Goal: Task Accomplishment & Management: Use online tool/utility

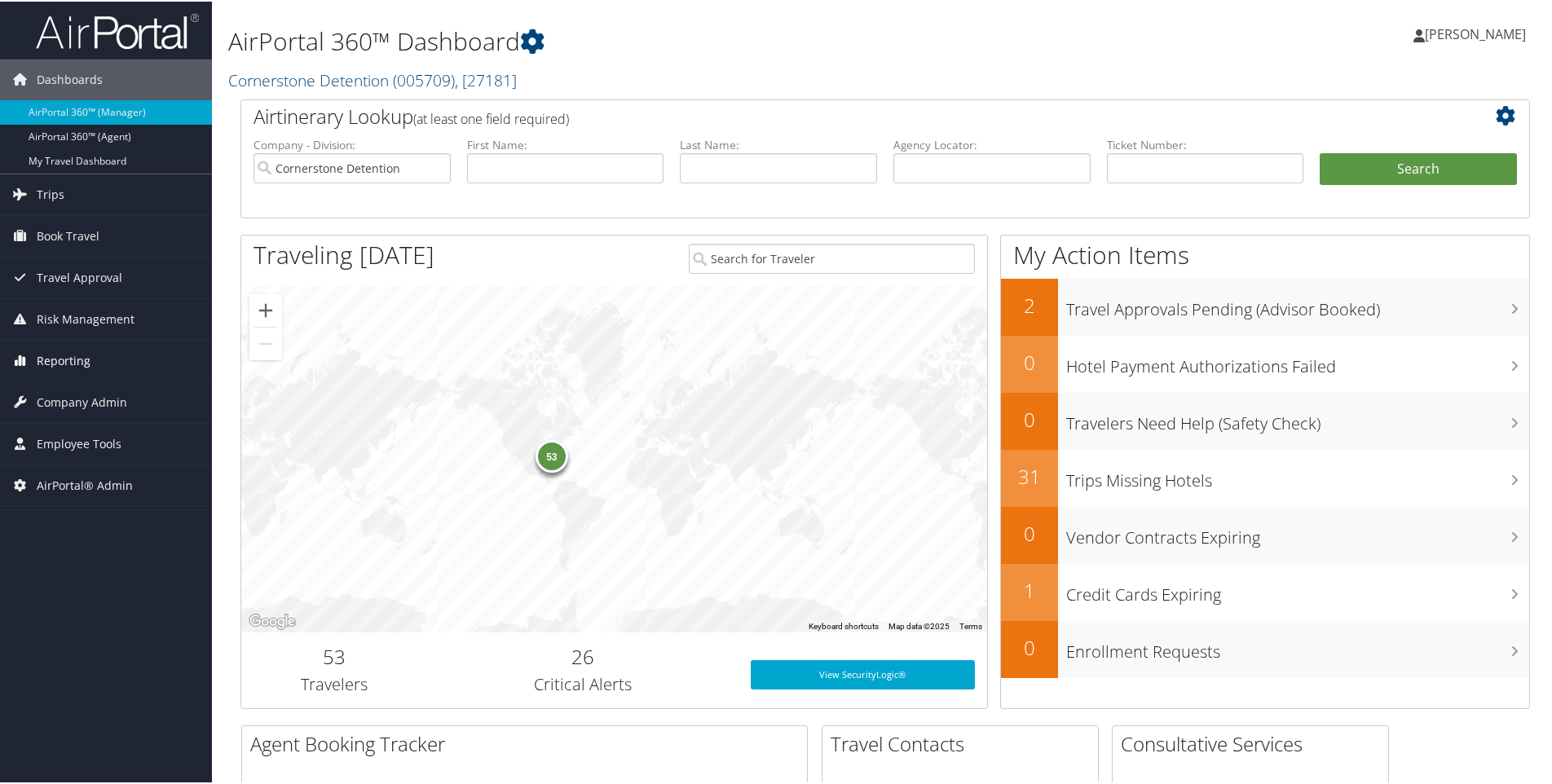
click at [55, 348] on span "Reporting" at bounding box center [63, 359] width 54 height 40
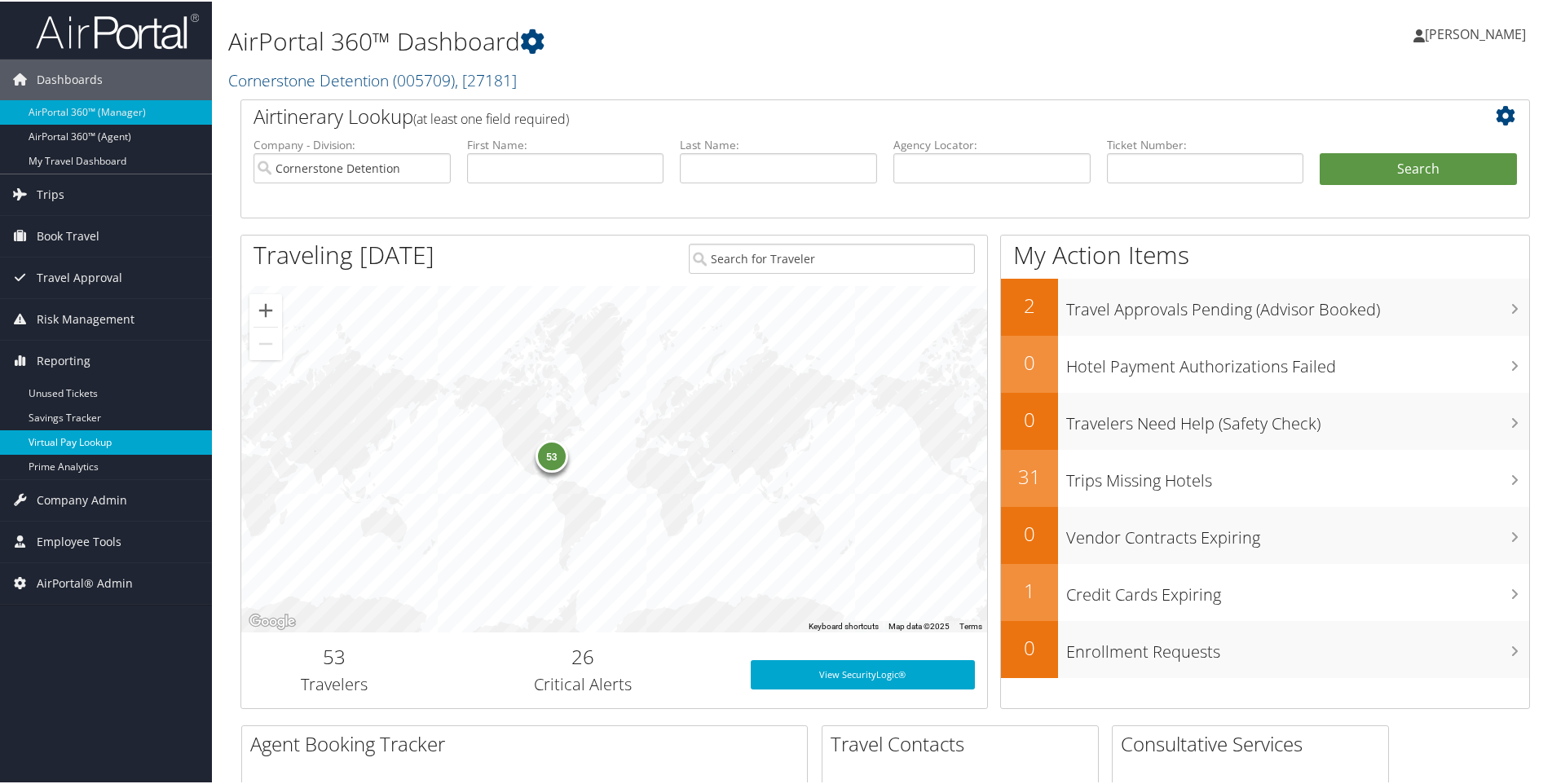
click at [77, 439] on link "Virtual Pay Lookup" at bounding box center [106, 441] width 212 height 25
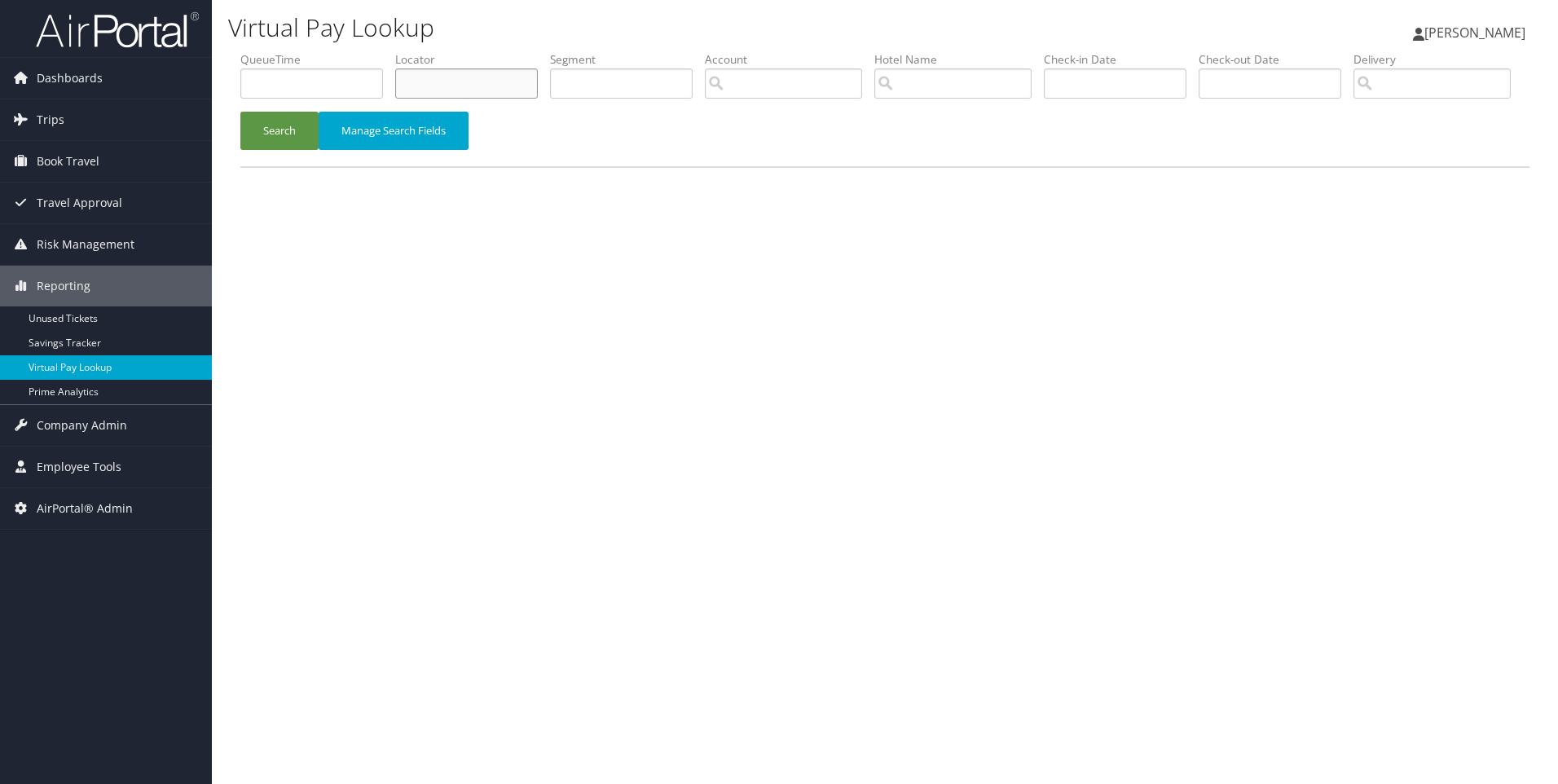
click at [468, 84] on input "text" at bounding box center [466, 84] width 142 height 30
paste input "DFDLLT"
type input "DFDLLT"
click at [241, 112] on button "Search" at bounding box center [279, 131] width 78 height 39
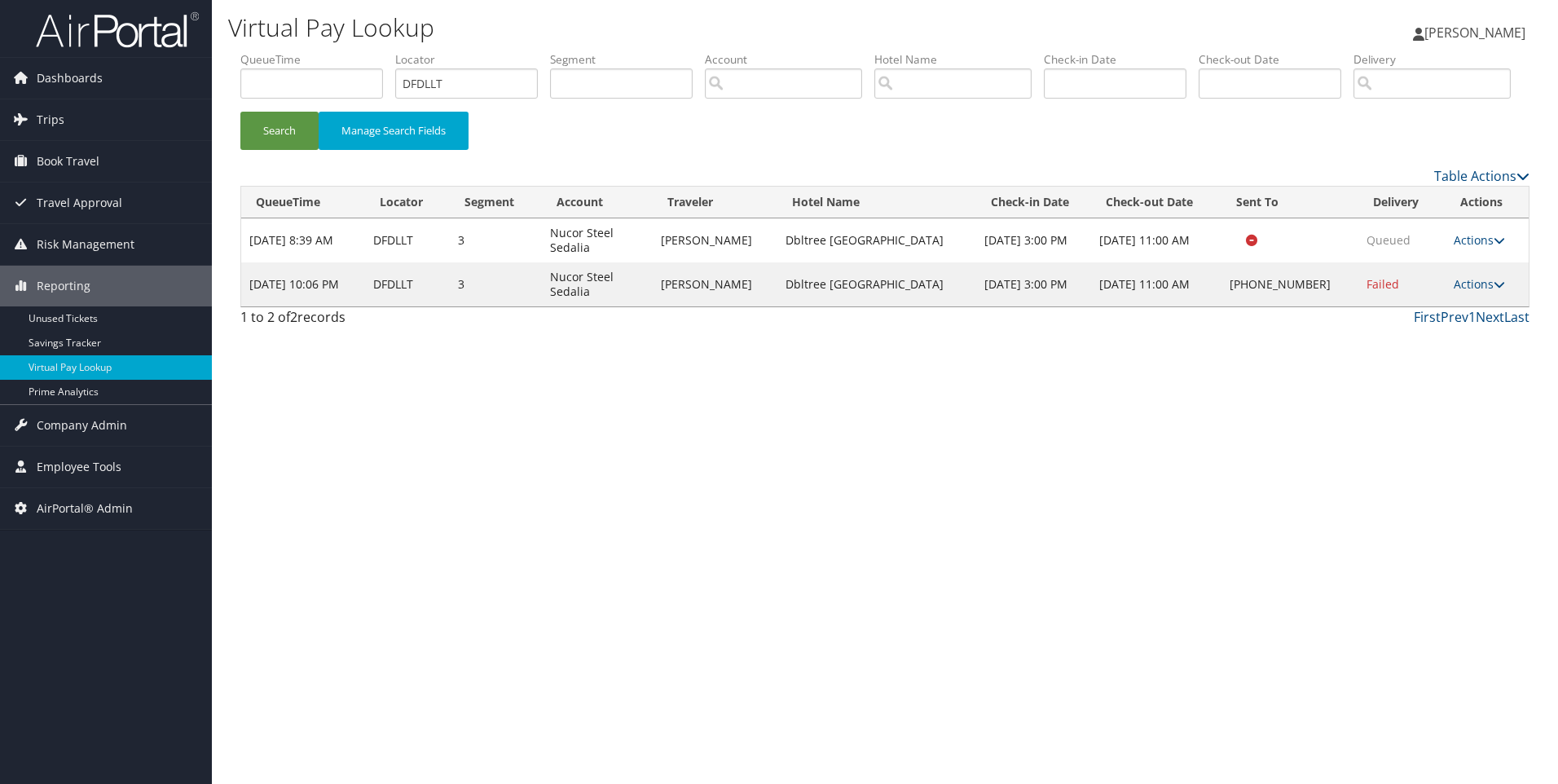
drag, startPoint x: 969, startPoint y: 351, endPoint x: 781, endPoint y: 356, distance: 188.1
click at [781, 307] on td "Dbltree Stes Charlotte Southpark" at bounding box center [877, 285] width 199 height 44
copy td "Dbltree Stes Charlotte Southpark"
click at [1494, 290] on icon at bounding box center [1499, 285] width 11 height 11
click at [1434, 322] on link "Resend" at bounding box center [1429, 308] width 140 height 28
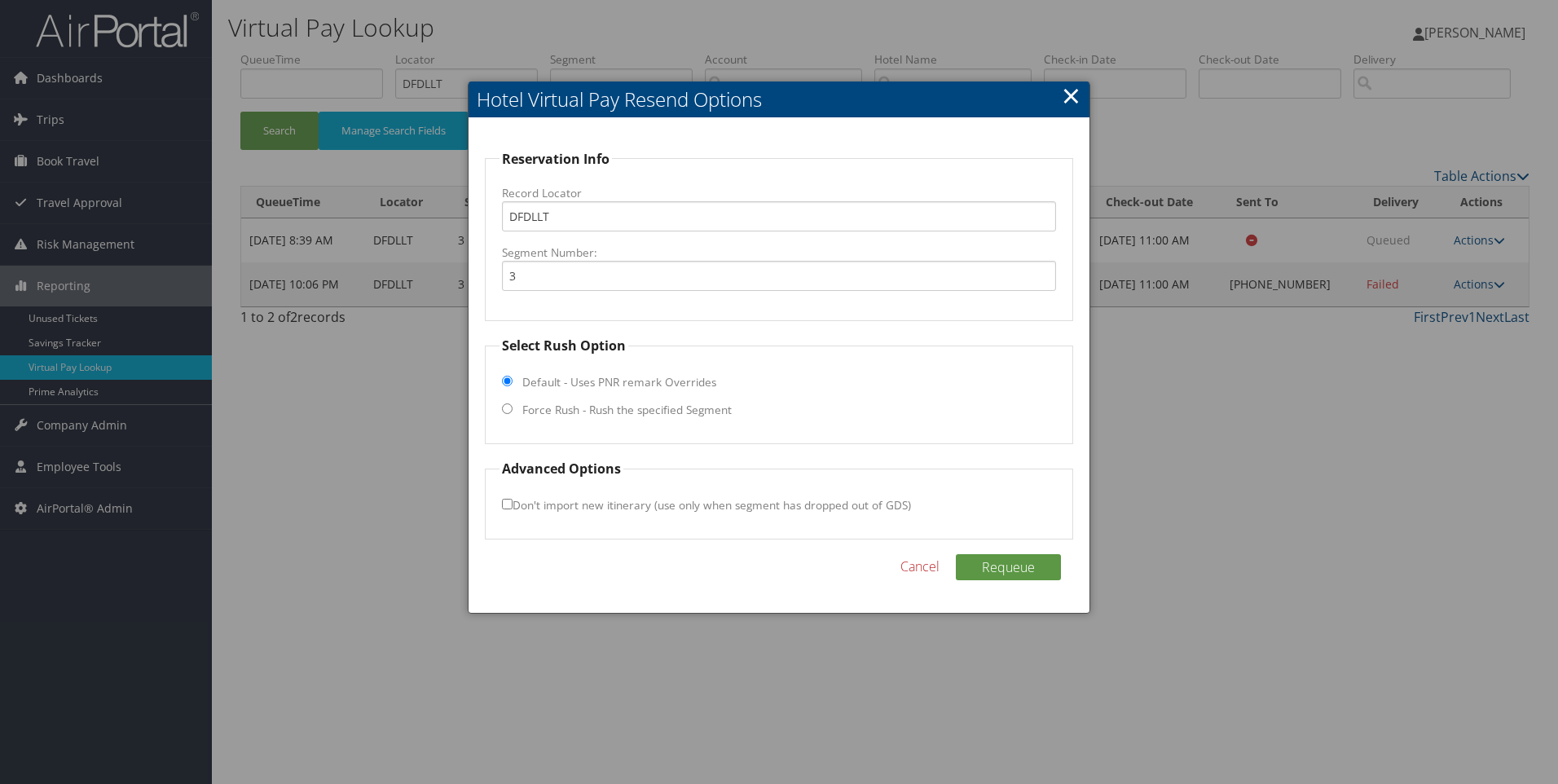
click at [657, 411] on label "Force Rush - Rush the specified Segment" at bounding box center [627, 410] width 209 height 17
click at [512, 411] on input "Force Rush - Rush the specified Segment" at bounding box center [508, 409] width 11 height 11
radio input "true"
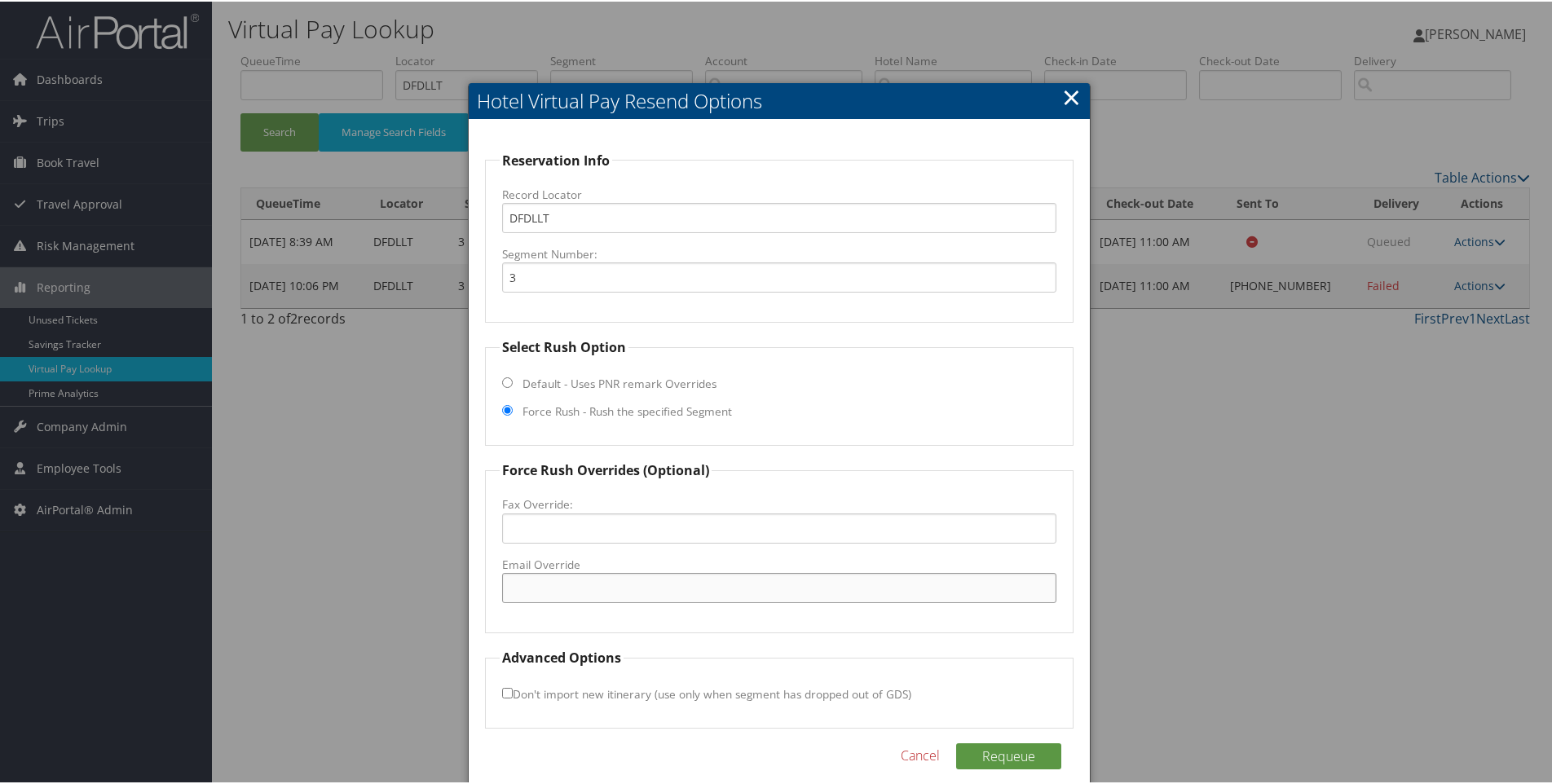
click at [545, 580] on input "Email Override" at bounding box center [780, 586] width 556 height 30
paste input "CLTDT_DS@hilton.com"
type input "CLTDT_DS@hilton.com"
click at [1000, 750] on button "Requeue" at bounding box center [1008, 755] width 106 height 26
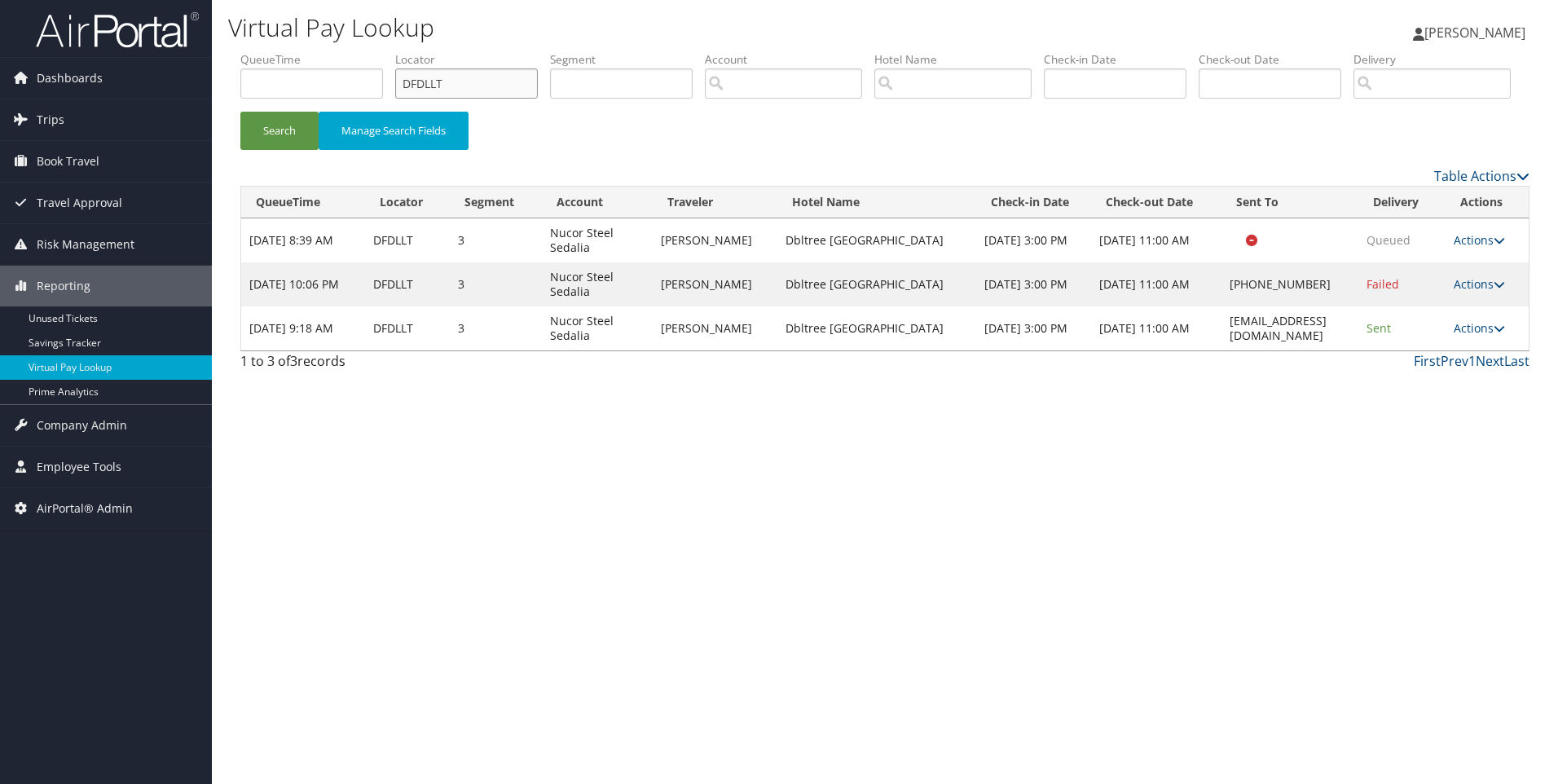
click at [492, 84] on input "DFDLLT" at bounding box center [466, 84] width 142 height 30
paste input "GKS36"
type input "DGKS36"
click at [241, 112] on button "Search" at bounding box center [279, 131] width 78 height 39
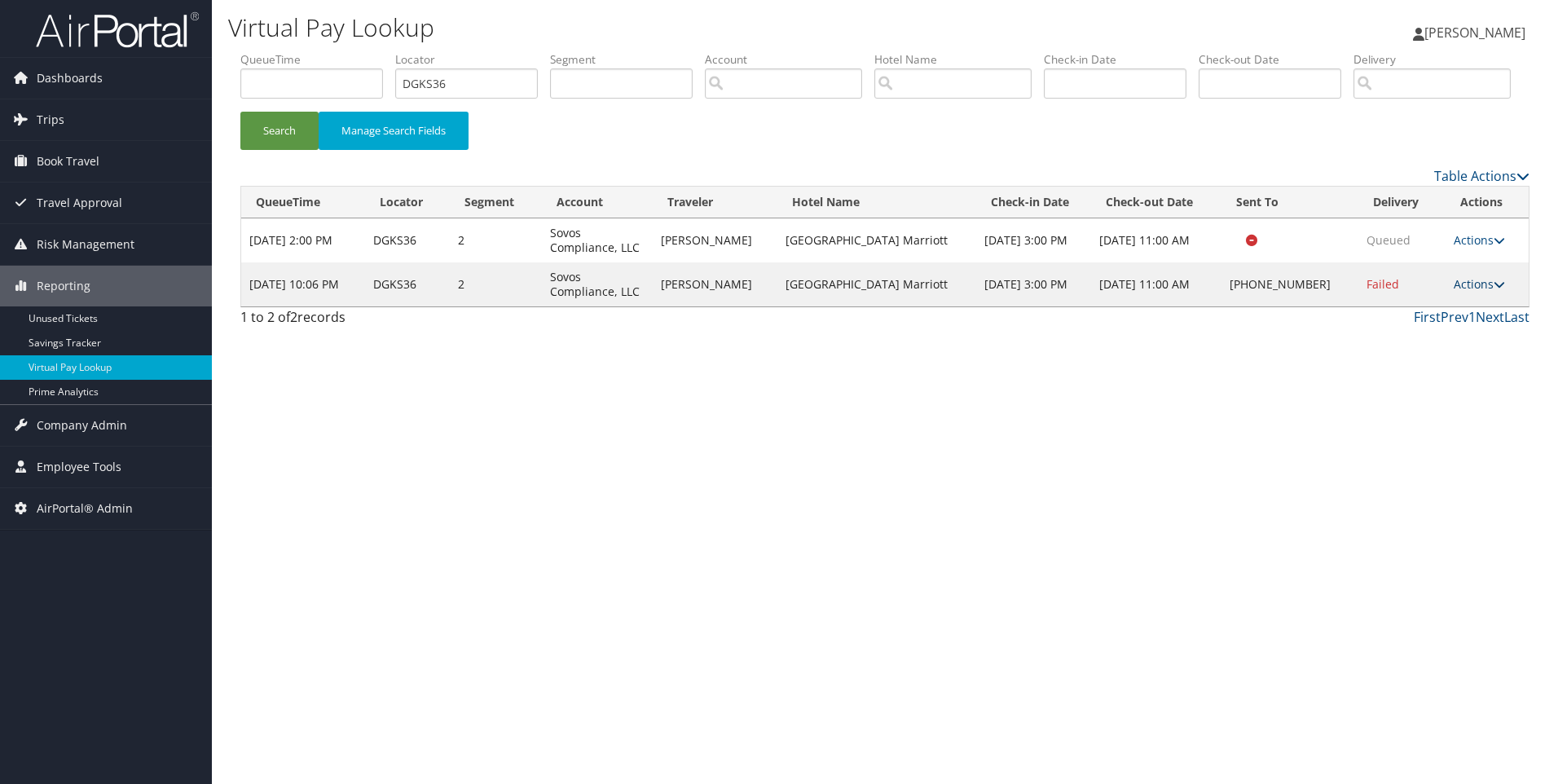
click at [1484, 292] on link "Actions" at bounding box center [1480, 284] width 51 height 16
click at [1436, 405] on link "View Itinerary" at bounding box center [1429, 391] width 140 height 28
click at [1485, 292] on link "Actions" at bounding box center [1480, 284] width 51 height 16
click at [1385, 322] on link "Resend" at bounding box center [1429, 308] width 140 height 28
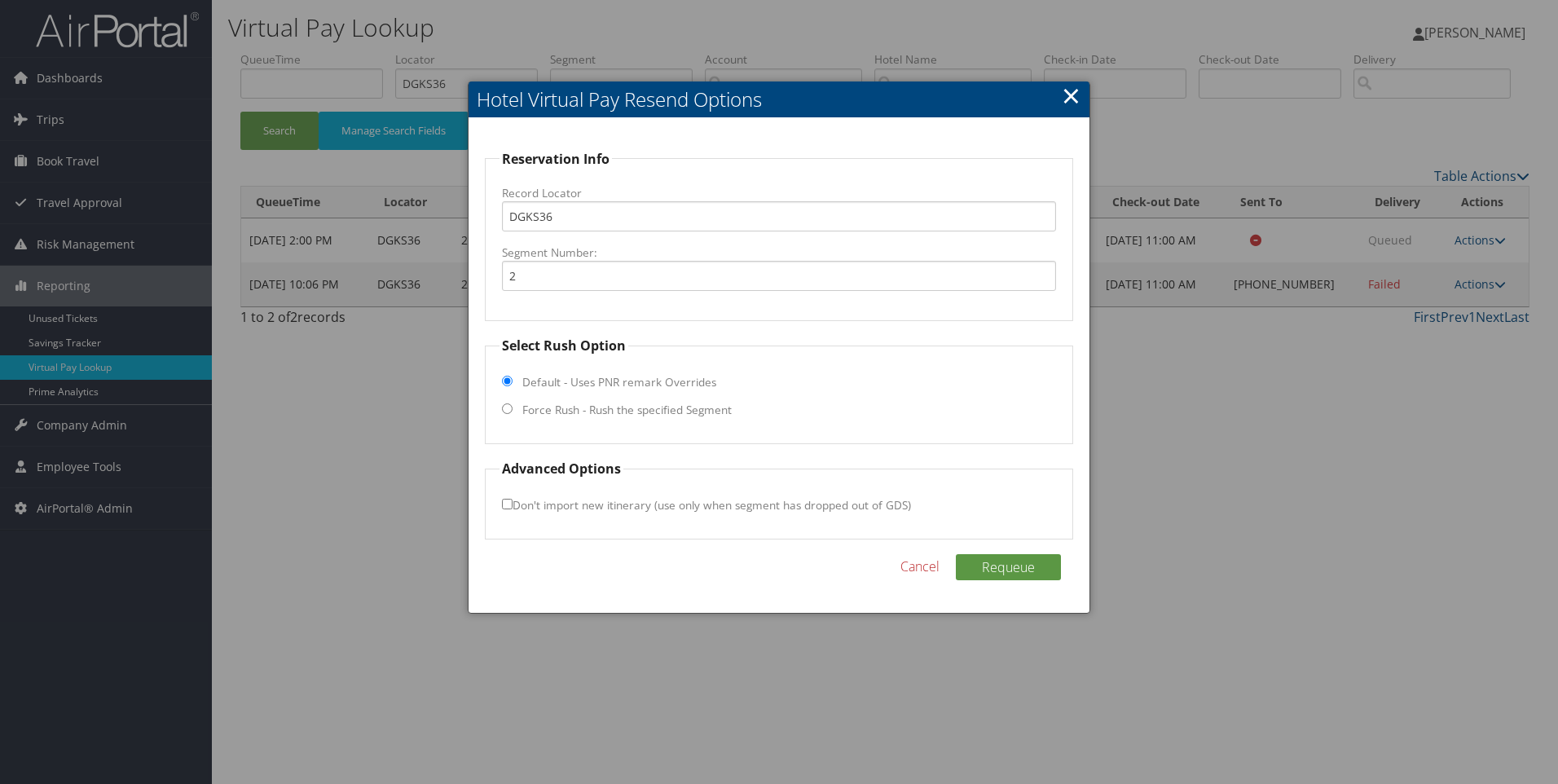
click at [587, 409] on label "Force Rush - Rush the specified Segment" at bounding box center [627, 410] width 209 height 17
click at [512, 409] on input "Force Rush - Rush the specified Segment" at bounding box center [508, 409] width 11 height 11
radio input "true"
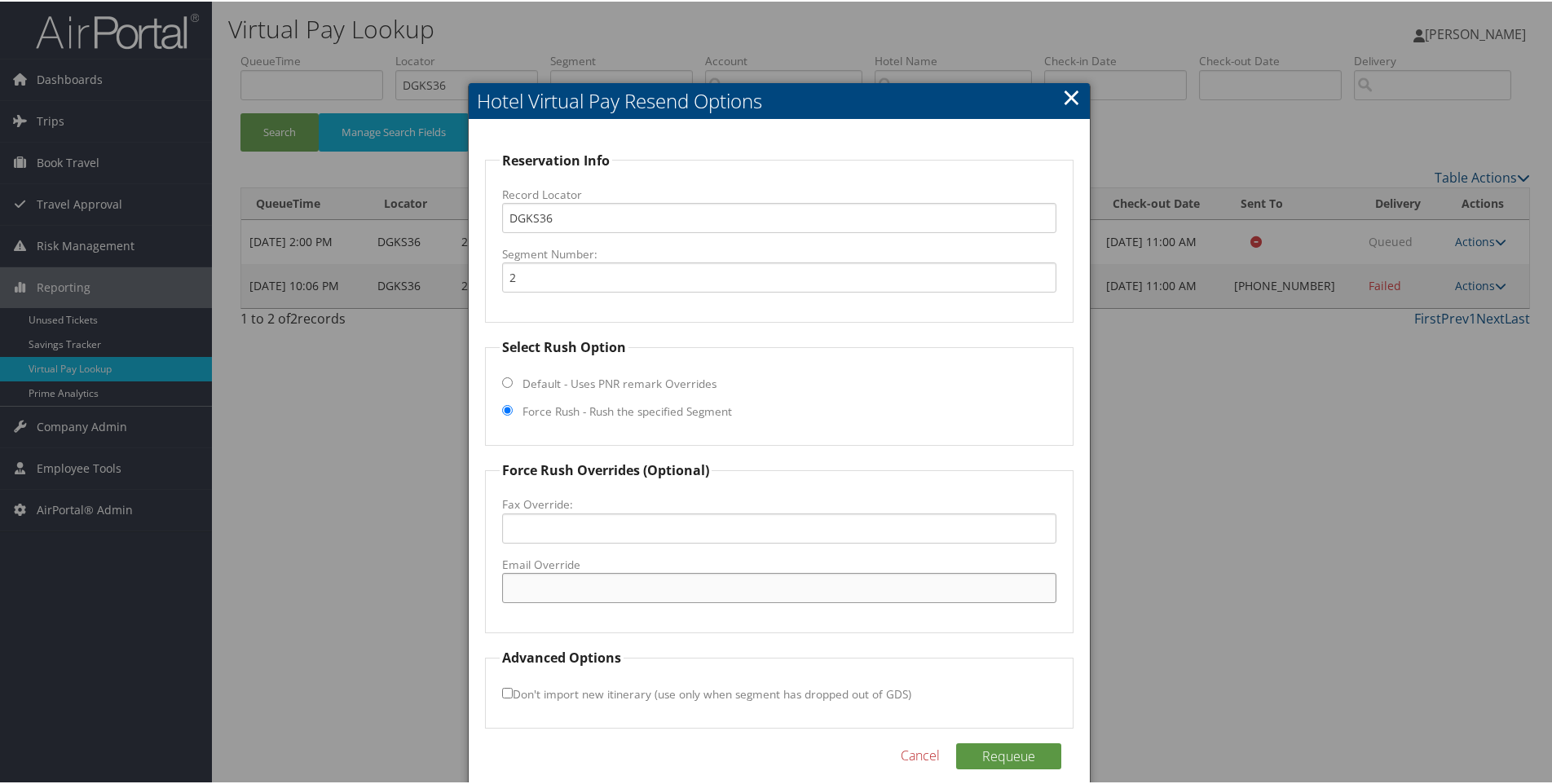
click at [547, 593] on input "Email Override" at bounding box center [780, 586] width 556 height 30
paste input "fairfieldinn702@gmail.com"
type input "fairfieldinn702@gmail.com"
click at [1012, 747] on button "Requeue" at bounding box center [1008, 755] width 106 height 26
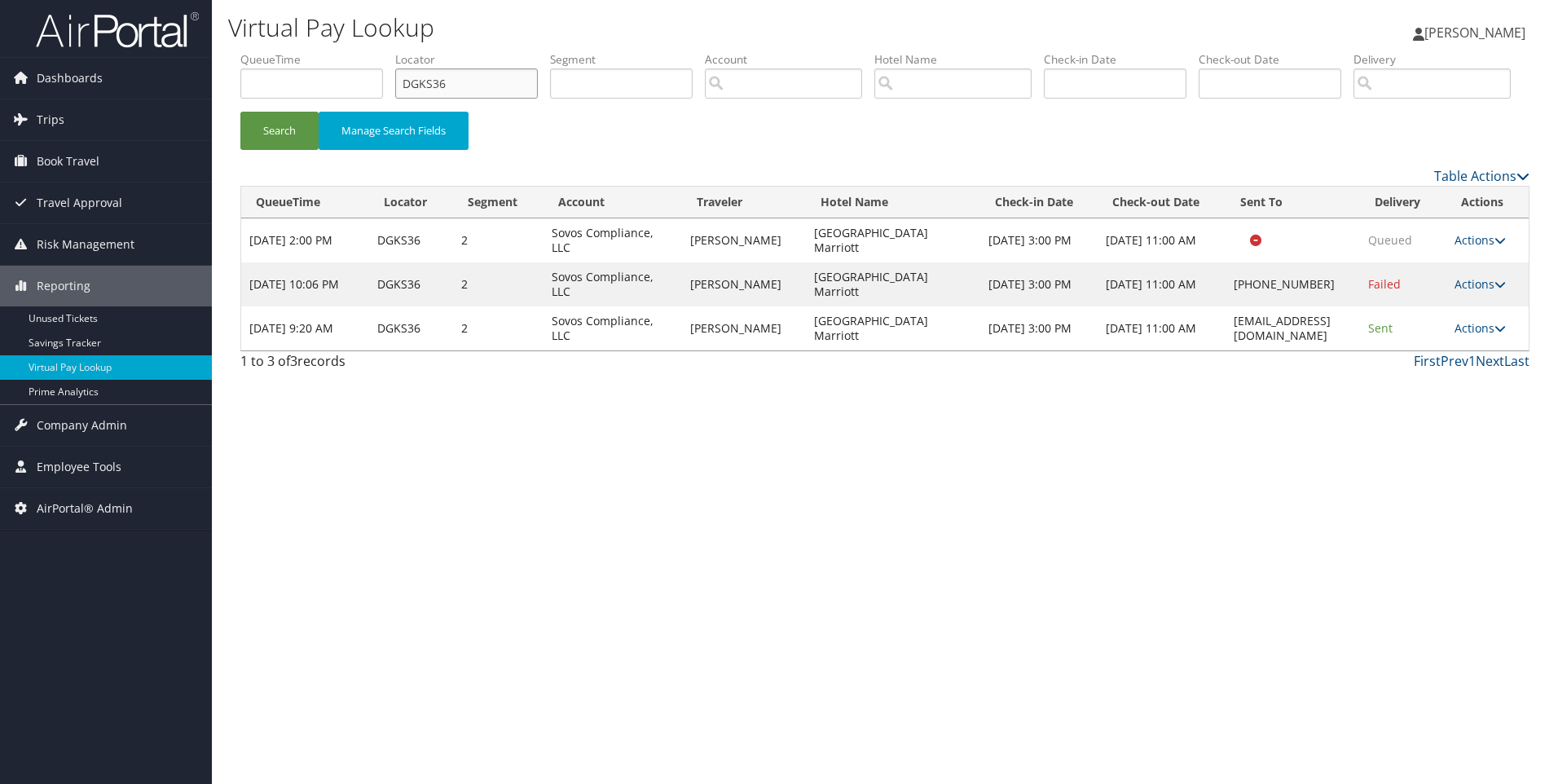
drag, startPoint x: 498, startPoint y: 95, endPoint x: 343, endPoint y: 67, distance: 157.5
click at [343, 51] on ul "QueueTime Locator DGKS36 Segment Account Traveler Hotel Name Check-in Date Chec…" at bounding box center [885, 51] width 1289 height 0
paste input "MB9H2"
click at [241, 112] on button "Search" at bounding box center [279, 131] width 78 height 39
drag, startPoint x: 538, startPoint y: 89, endPoint x: 319, endPoint y: 65, distance: 220.3
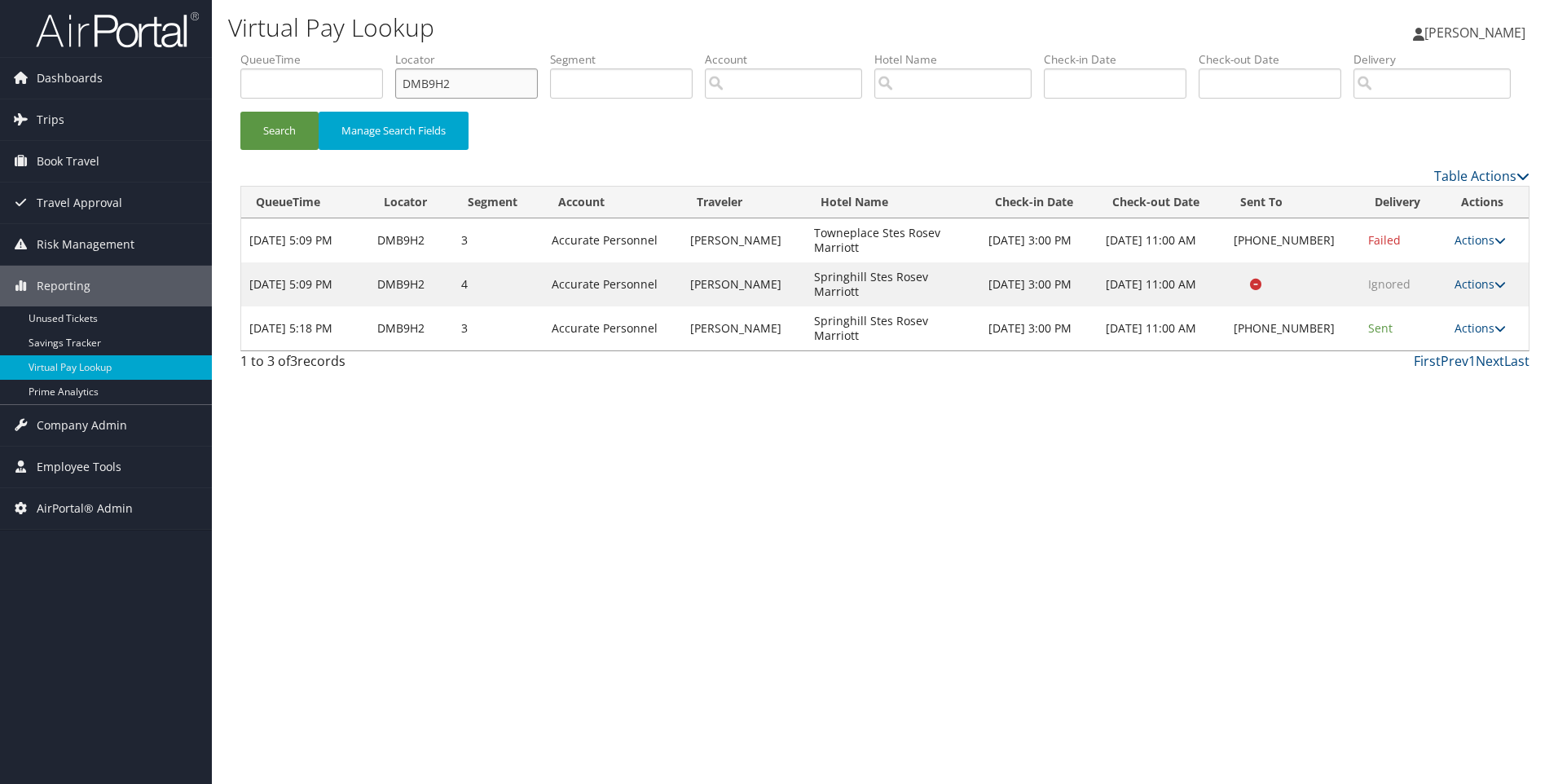
click at [319, 51] on ul "QueueTime Locator DMB9H2 Segment Account Traveler Hotel Name Check-in Date Chec…" at bounding box center [885, 51] width 1289 height 0
paste input "9X2D"
type input "DM9X2D"
click at [241, 112] on button "Search" at bounding box center [279, 131] width 78 height 39
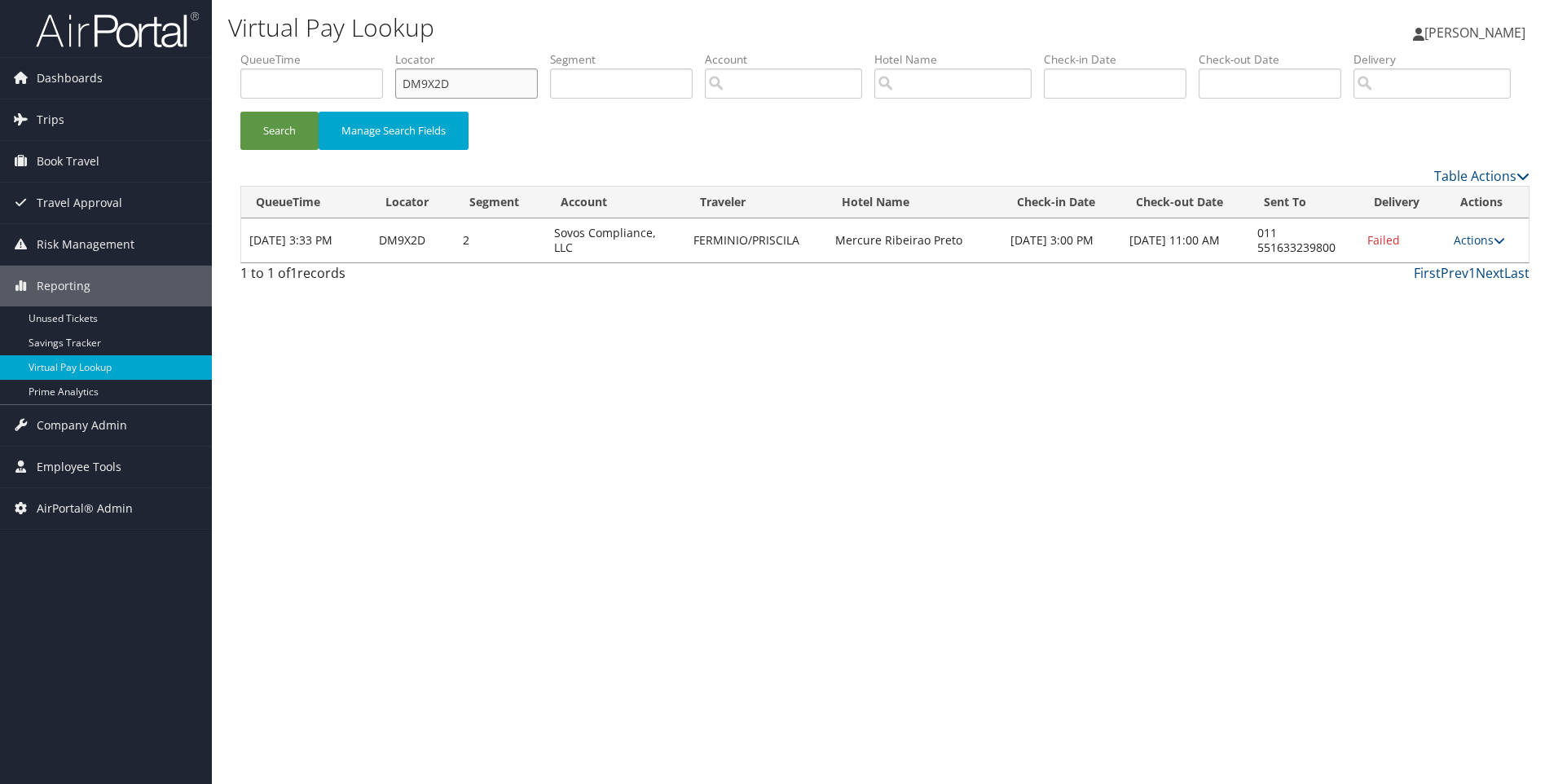
click at [241, 112] on button "Search" at bounding box center [279, 131] width 78 height 39
drag, startPoint x: 963, startPoint y: 301, endPoint x: 807, endPoint y: 296, distance: 156.1
click at [807, 263] on tr "Oct 3, 2025 3:33 PM DM9X2D 2 Sovos Compliance, LLC FERMINIO/PRISCILA Mercure Ri…" at bounding box center [885, 241] width 1288 height 44
copy tr "Mercure Ribeirao Preto"
click at [1469, 248] on link "Actions" at bounding box center [1480, 240] width 51 height 16
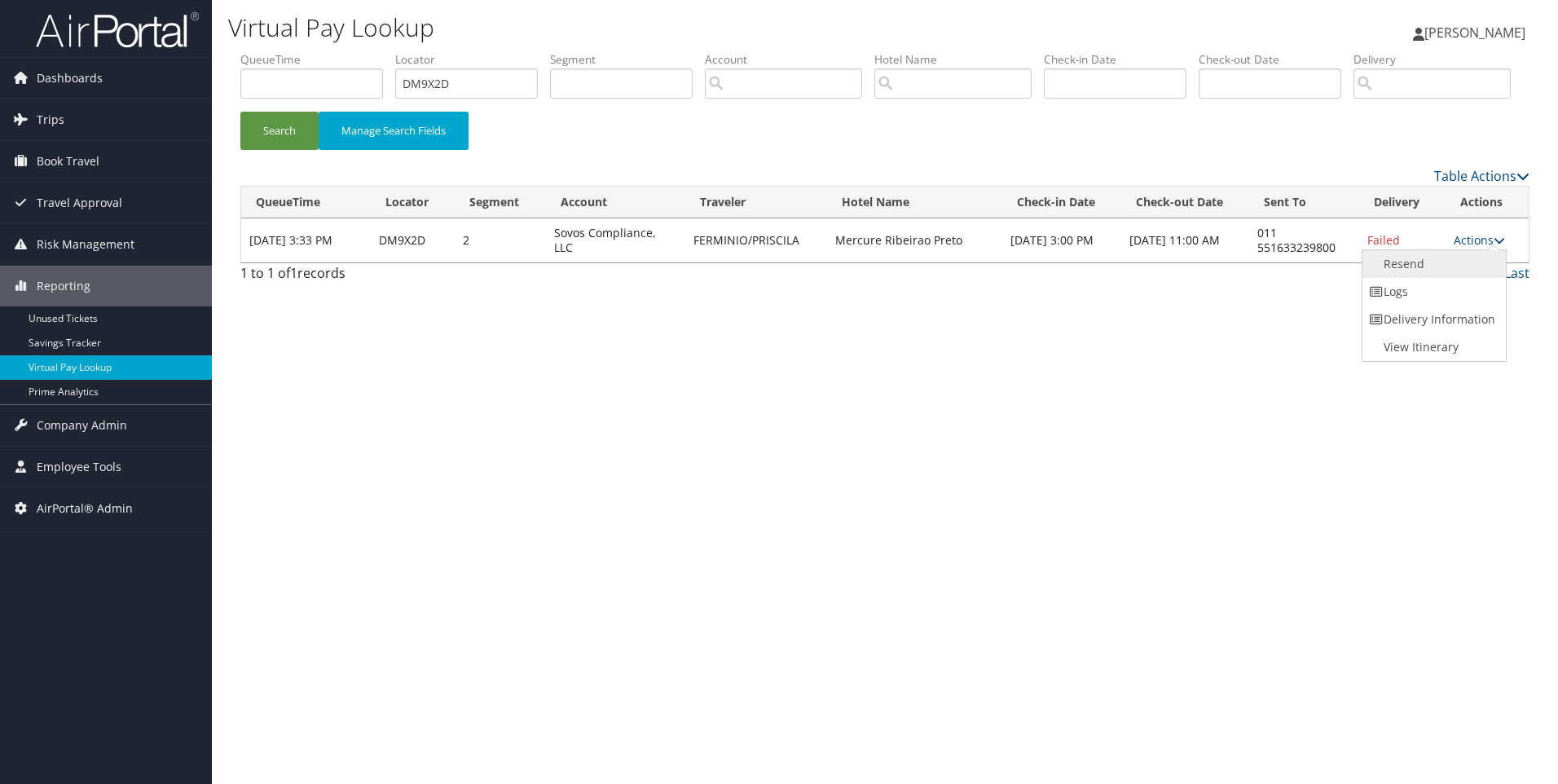
click at [1436, 278] on link "Resend" at bounding box center [1432, 264] width 140 height 28
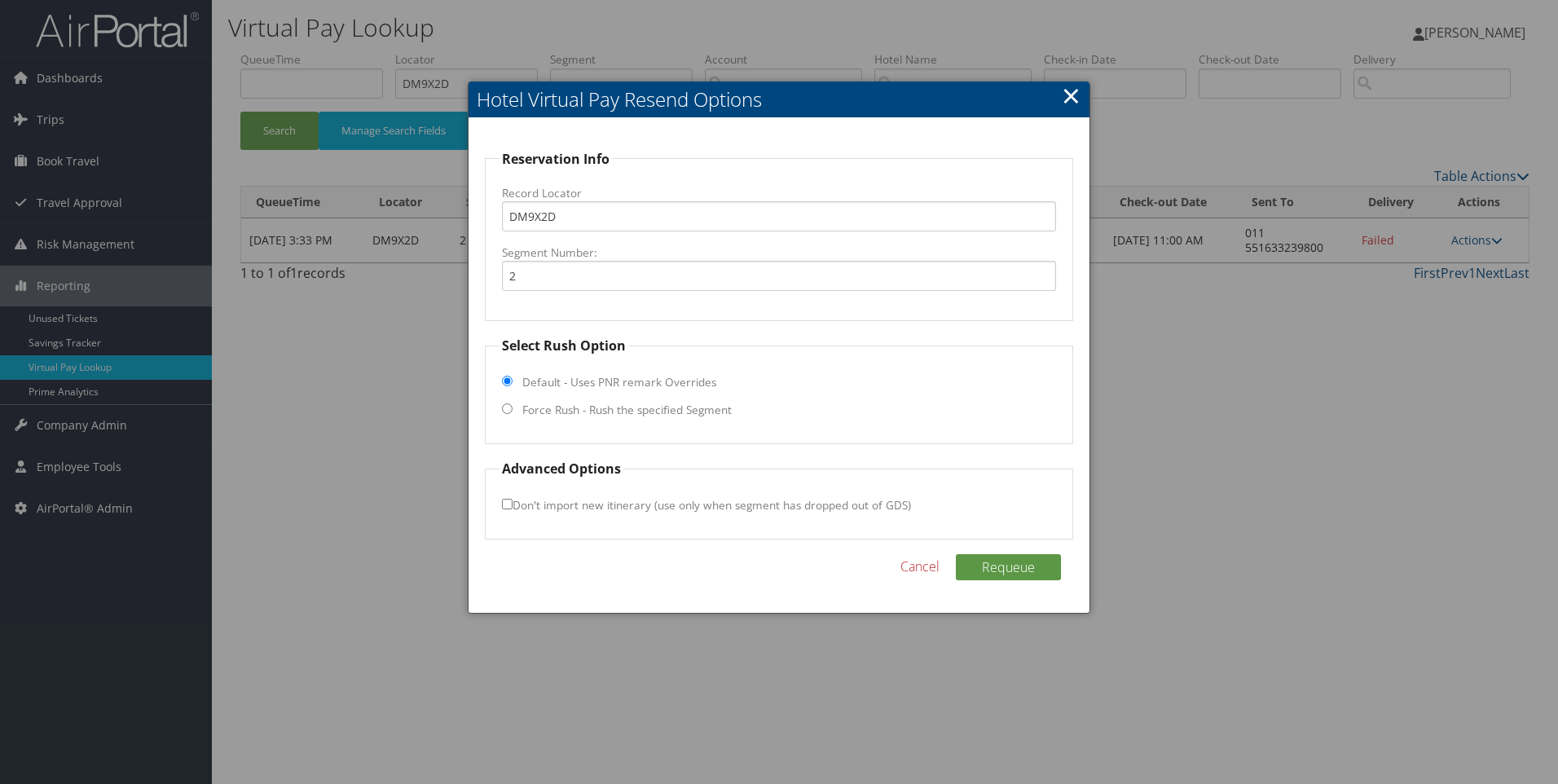
click at [589, 409] on label "Force Rush - Rush the specified Segment" at bounding box center [627, 410] width 209 height 17
click at [512, 409] on input "Force Rush - Rush the specified Segment" at bounding box center [508, 409] width 11 height 11
radio input "true"
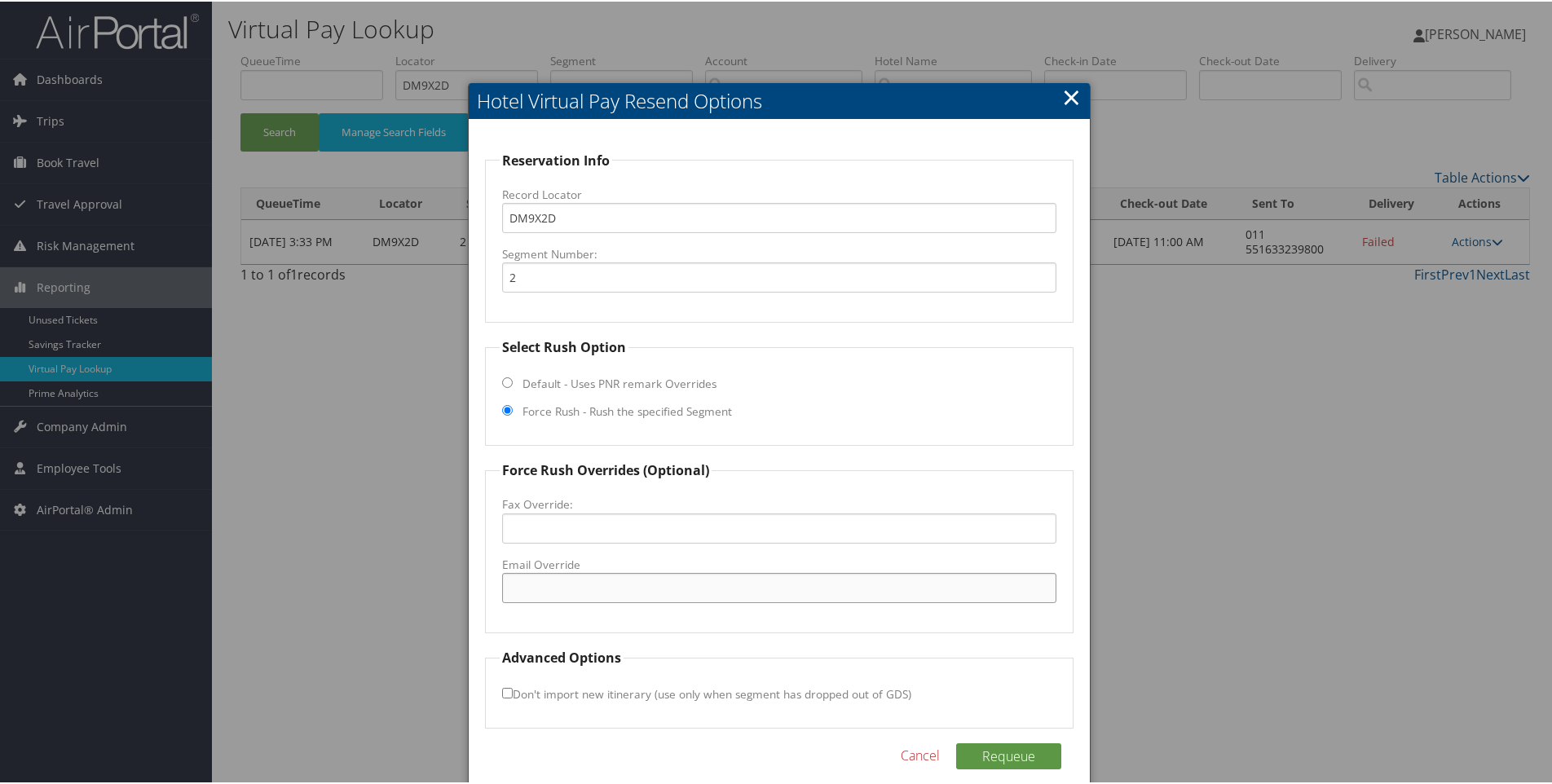
click at [530, 573] on input "Email Override" at bounding box center [780, 586] width 556 height 30
paste input "h8925-re@accor.com"
type input "h8925-re@accor.com"
click at [974, 760] on button "Requeue" at bounding box center [1008, 755] width 106 height 26
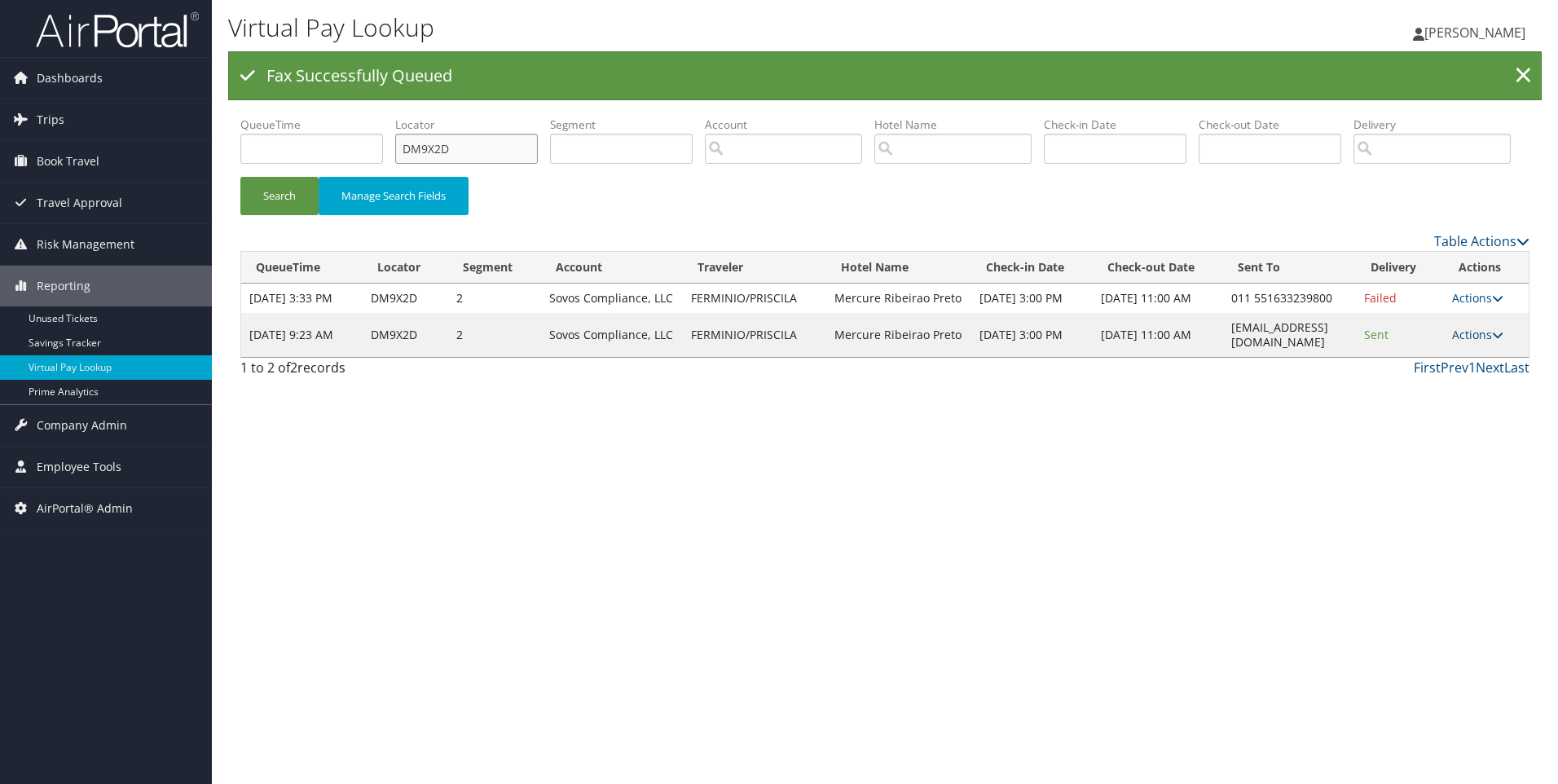
click at [492, 153] on input "DM9X2D" at bounding box center [466, 149] width 142 height 30
paste input "P45"
click at [241, 177] on button "Search" at bounding box center [279, 196] width 78 height 39
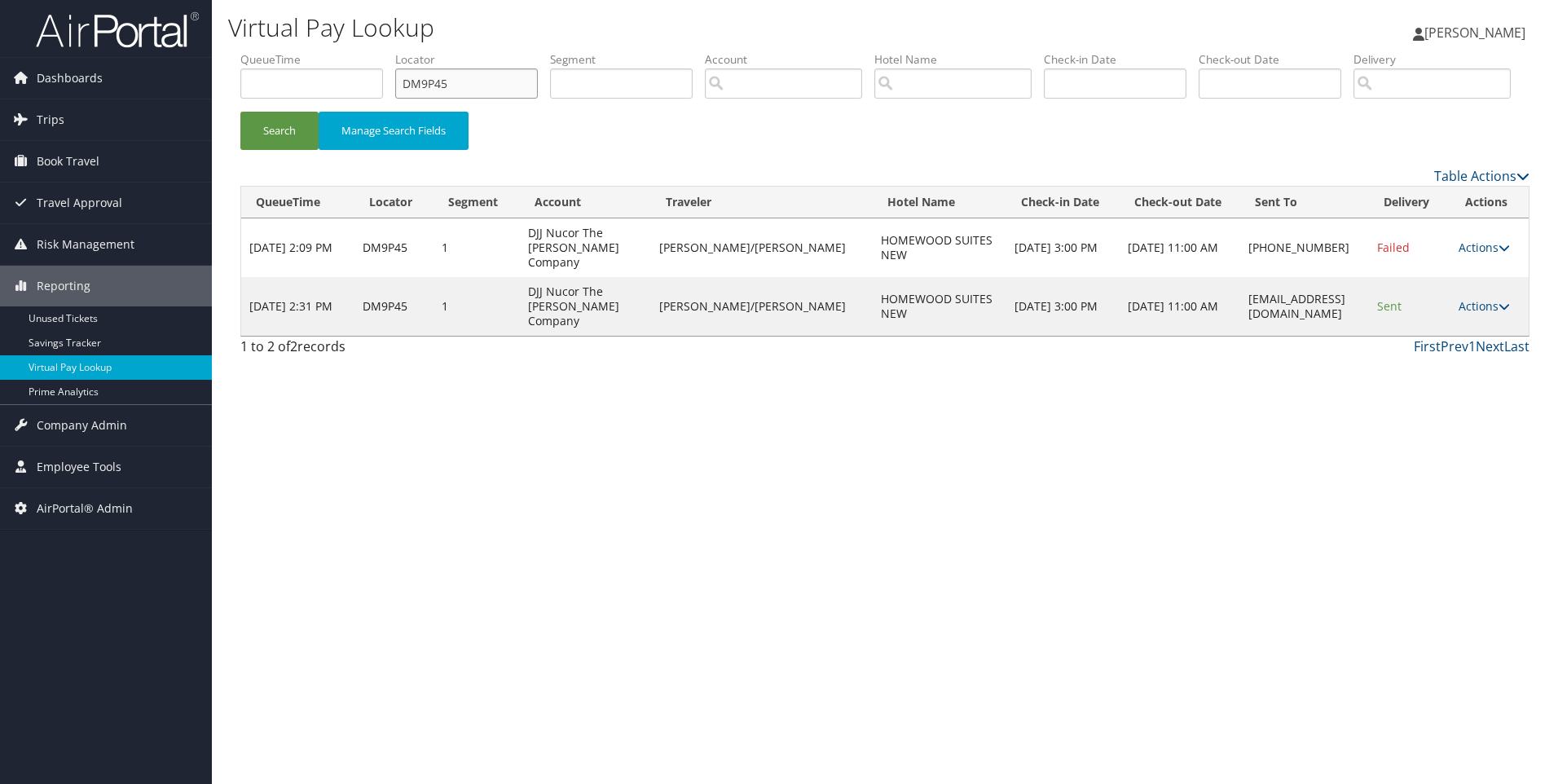
click at [510, 88] on input "DM9P45" at bounding box center [466, 84] width 142 height 30
paste input "8Q43"
type input "DM8Q43"
click at [241, 112] on button "Search" at bounding box center [279, 131] width 78 height 39
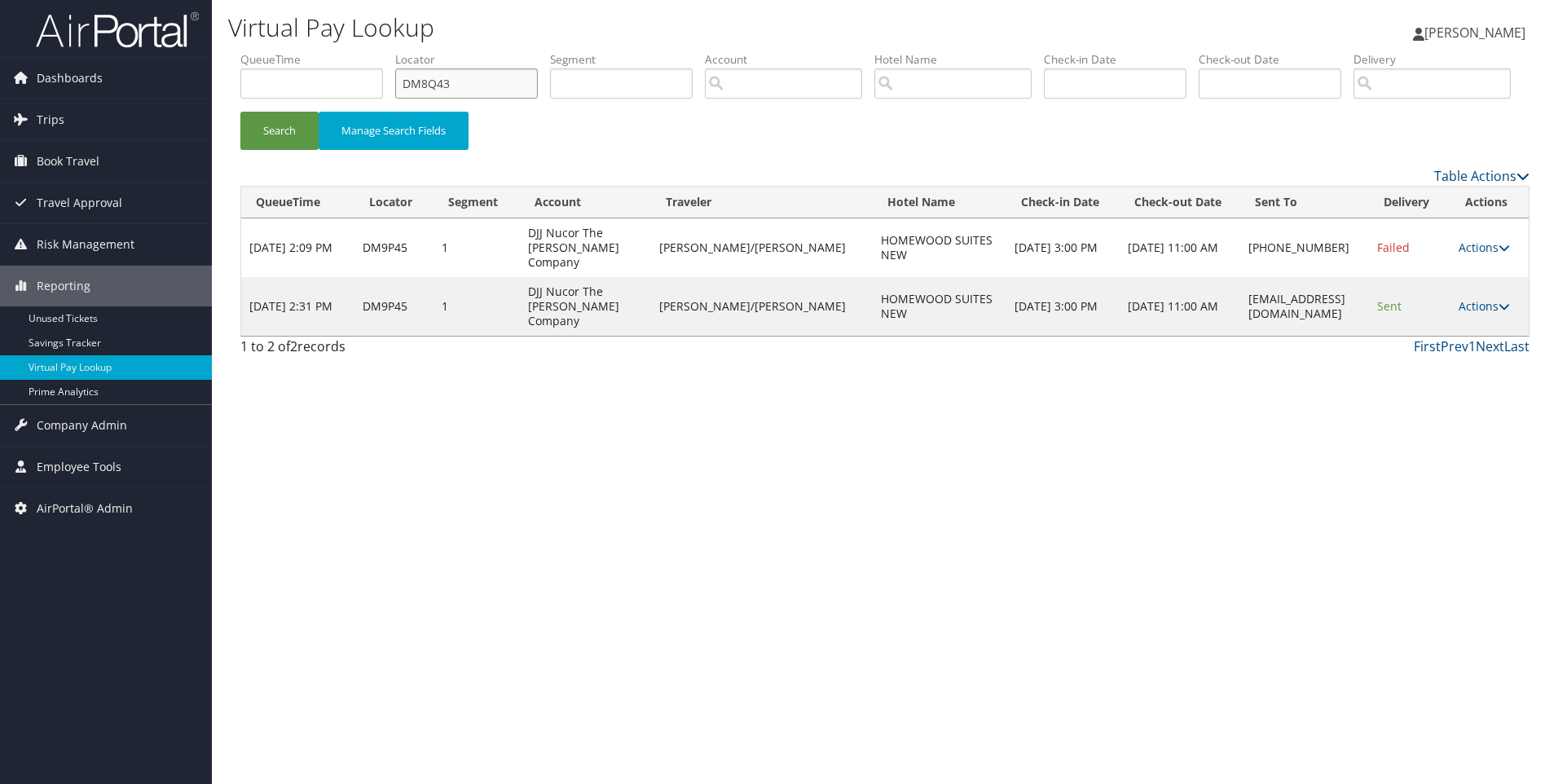
click at [241, 112] on button "Search" at bounding box center [279, 131] width 78 height 39
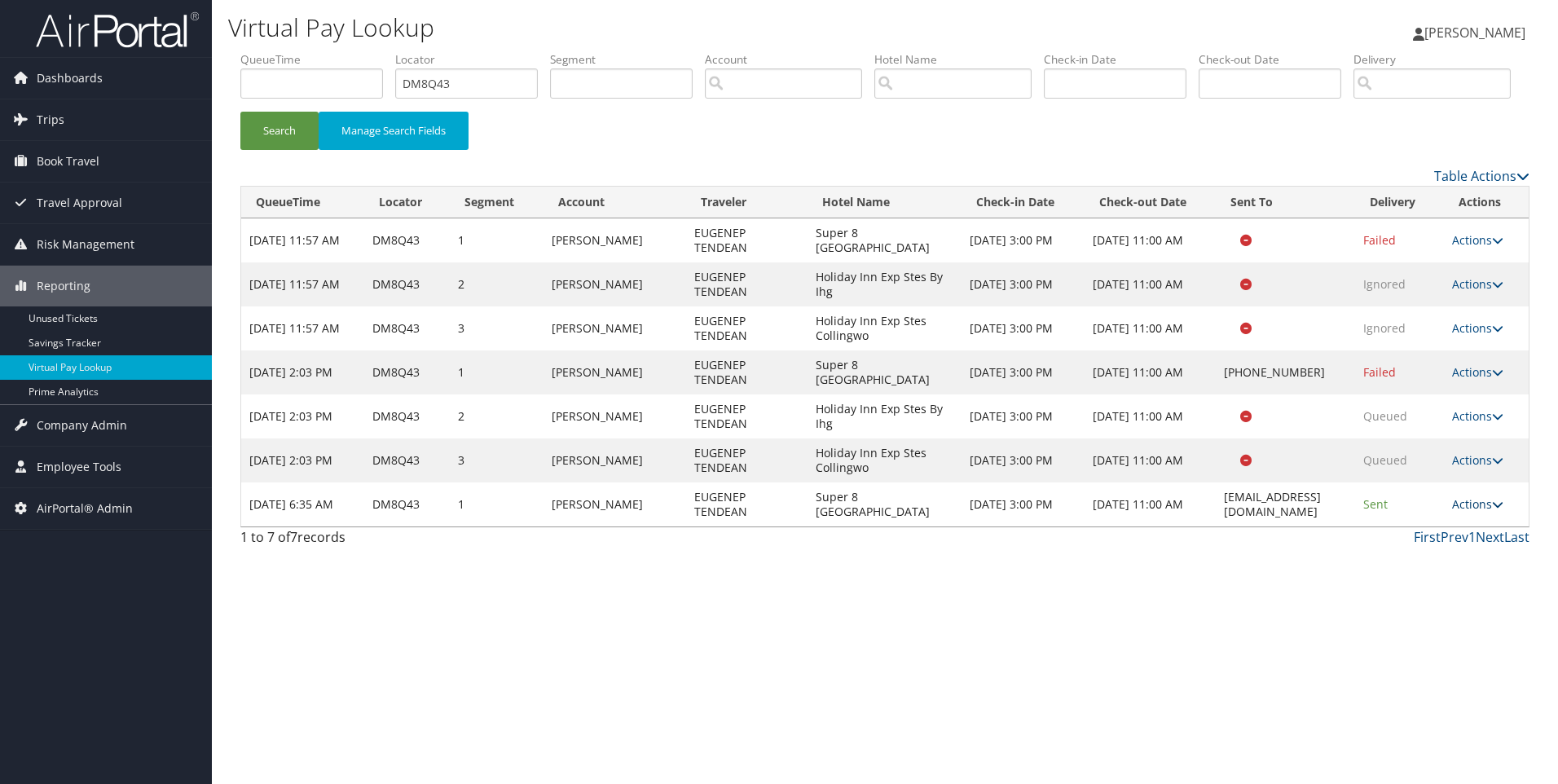
click at [1476, 511] on link "Actions" at bounding box center [1478, 504] width 51 height 16
click at [1444, 598] on link "View Itinerary" at bounding box center [1452, 583] width 103 height 28
click at [1500, 422] on icon at bounding box center [1497, 416] width 11 height 11
click at [1466, 454] on link "Resend" at bounding box center [1452, 440] width 103 height 28
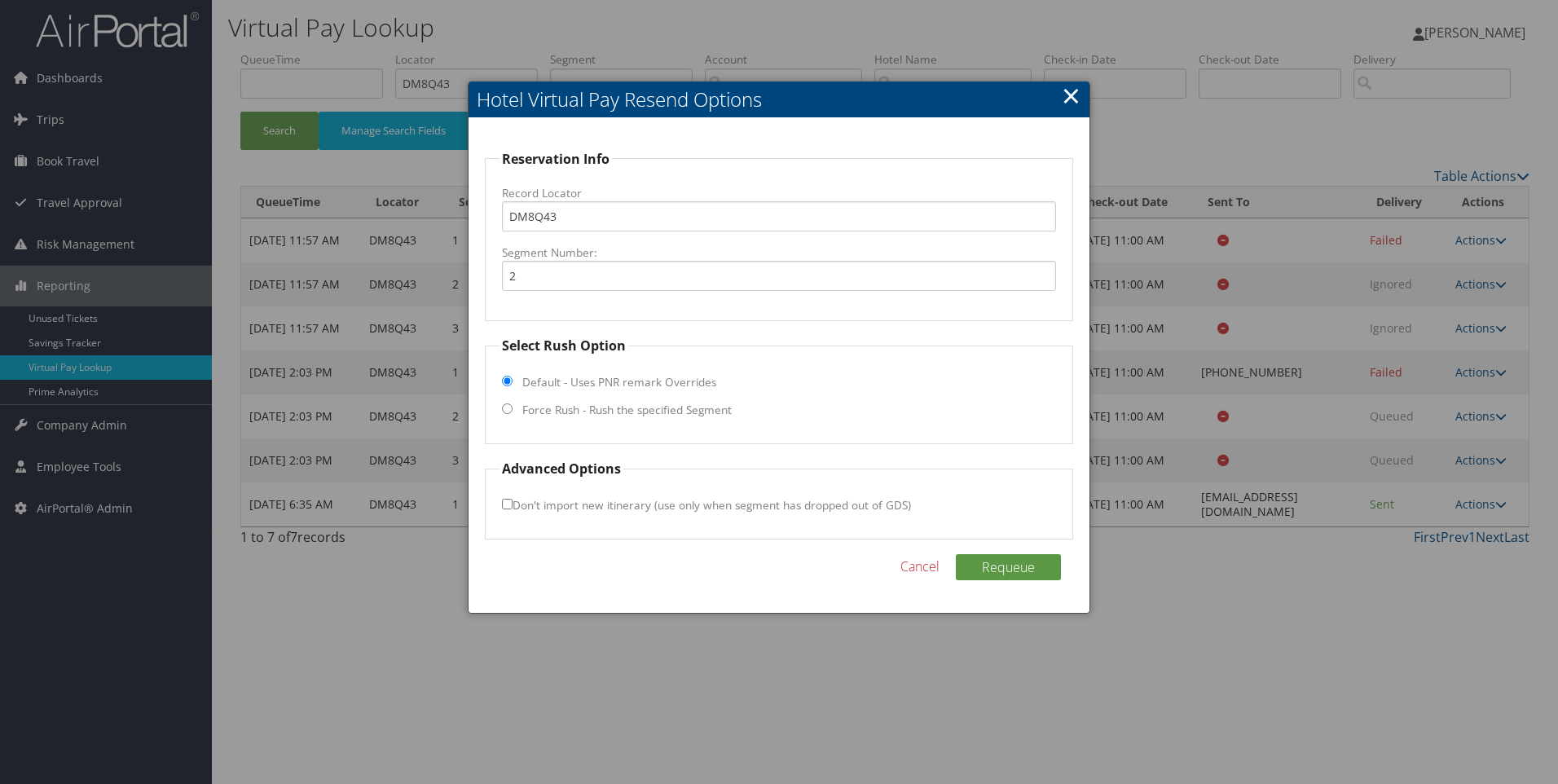
click at [588, 408] on label "Force Rush - Rush the specified Segment" at bounding box center [627, 410] width 209 height 17
click at [512, 408] on input "Force Rush - Rush the specified Segment" at bounding box center [508, 409] width 11 height 11
radio input "true"
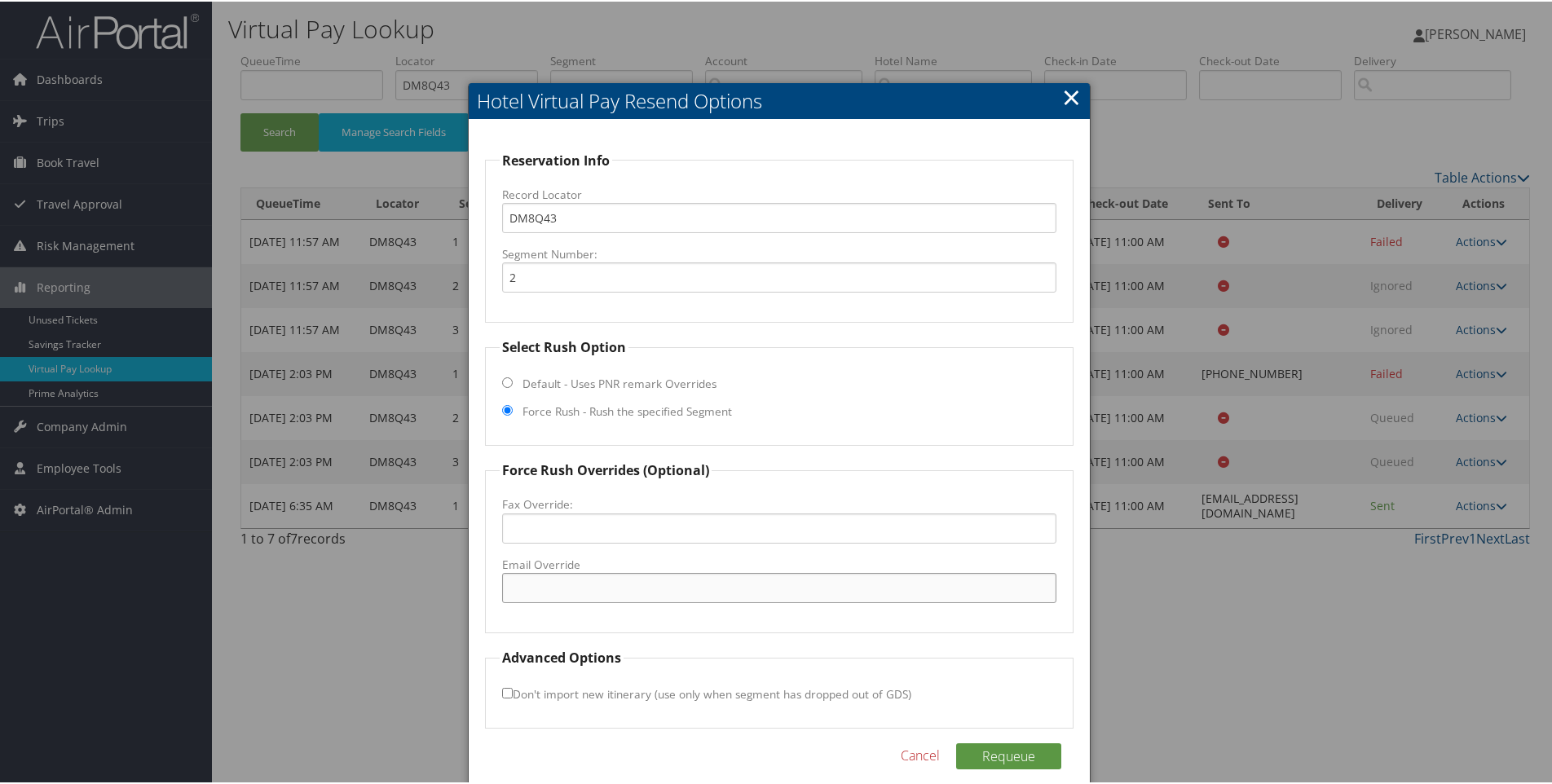
click at [591, 591] on input "Email Override" at bounding box center [780, 586] width 556 height 30
paste input ""reservations.hiexc@sunraygroup.ca" <reservations.hiexc@sunraygroup.ca>"
drag, startPoint x: 973, startPoint y: 576, endPoint x: 702, endPoint y: 610, distance: 273.1
click at [702, 610] on fieldset "Force Rush Overrides (Optional) Fax Override: Email Override "reservations.hiex…" at bounding box center [780, 545] width 590 height 173
click at [514, 588] on input ""reservations.hiexc@sunraygroup.ca" at bounding box center [780, 586] width 556 height 30
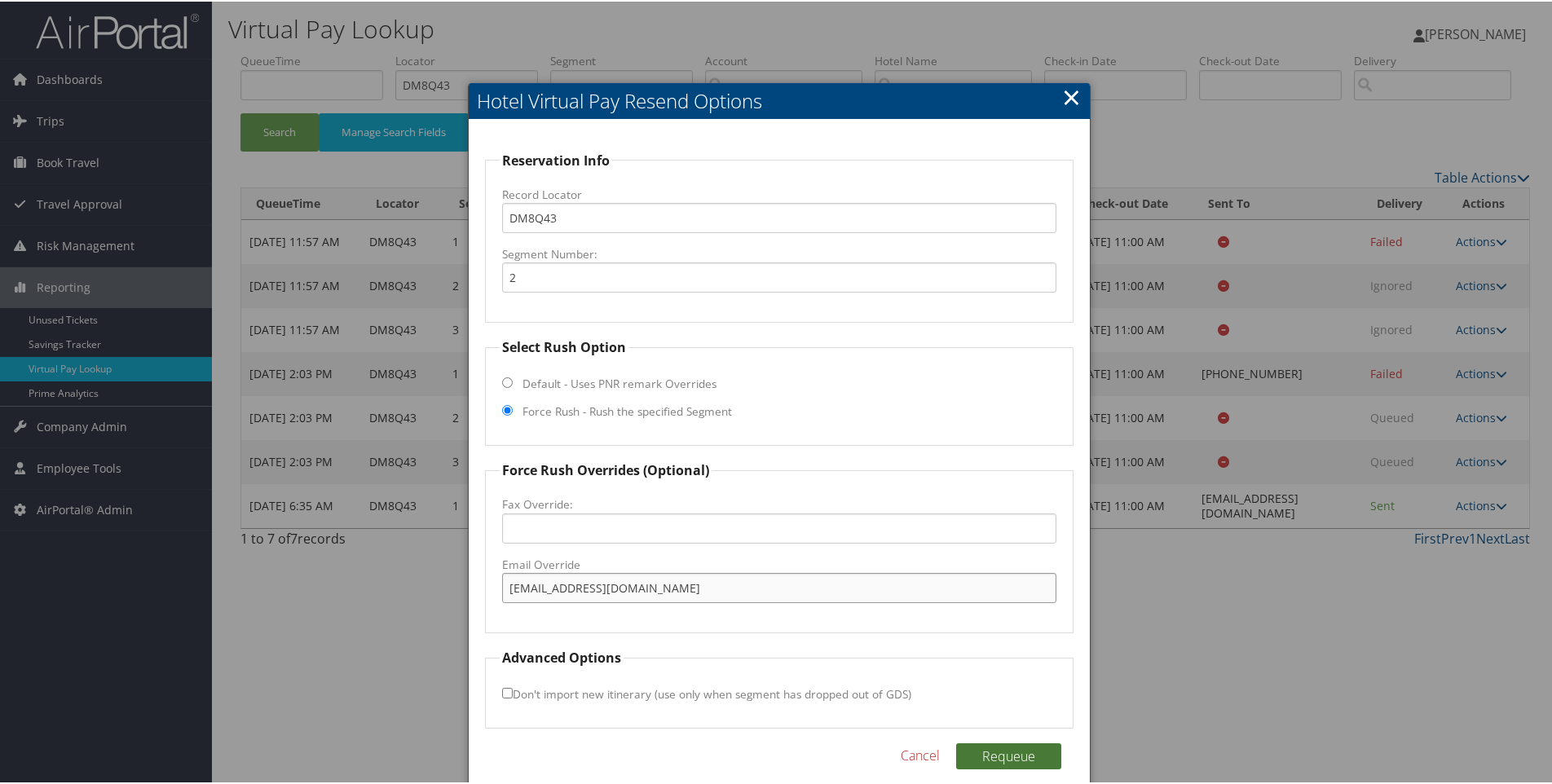
type input "reservations.hiexc@sunraygroup.ca"
click at [986, 766] on button "Requeue" at bounding box center [1008, 755] width 106 height 26
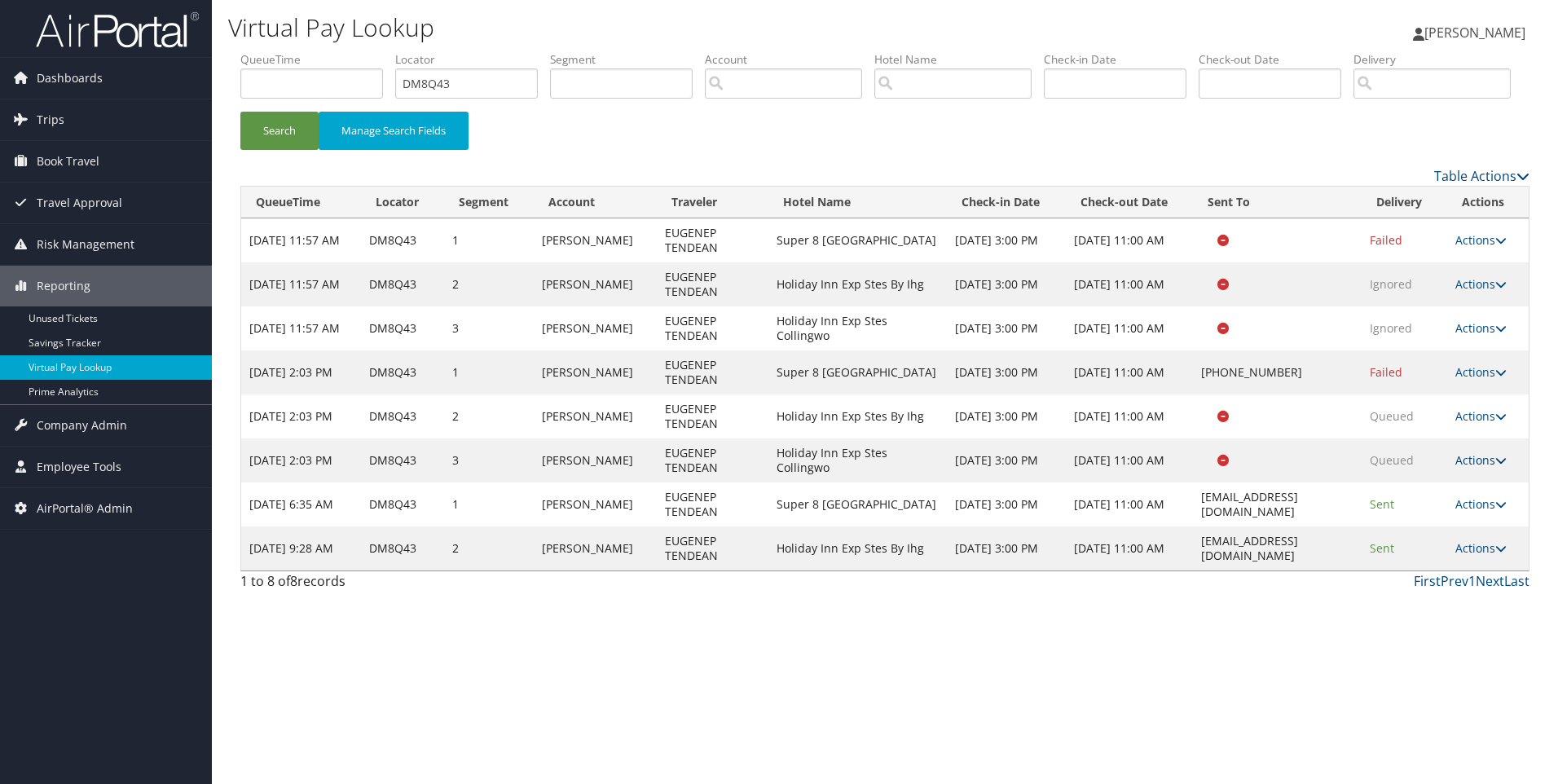
click at [1491, 468] on link "Actions" at bounding box center [1481, 460] width 51 height 16
click at [1444, 498] on link "Resend" at bounding box center [1454, 484] width 103 height 28
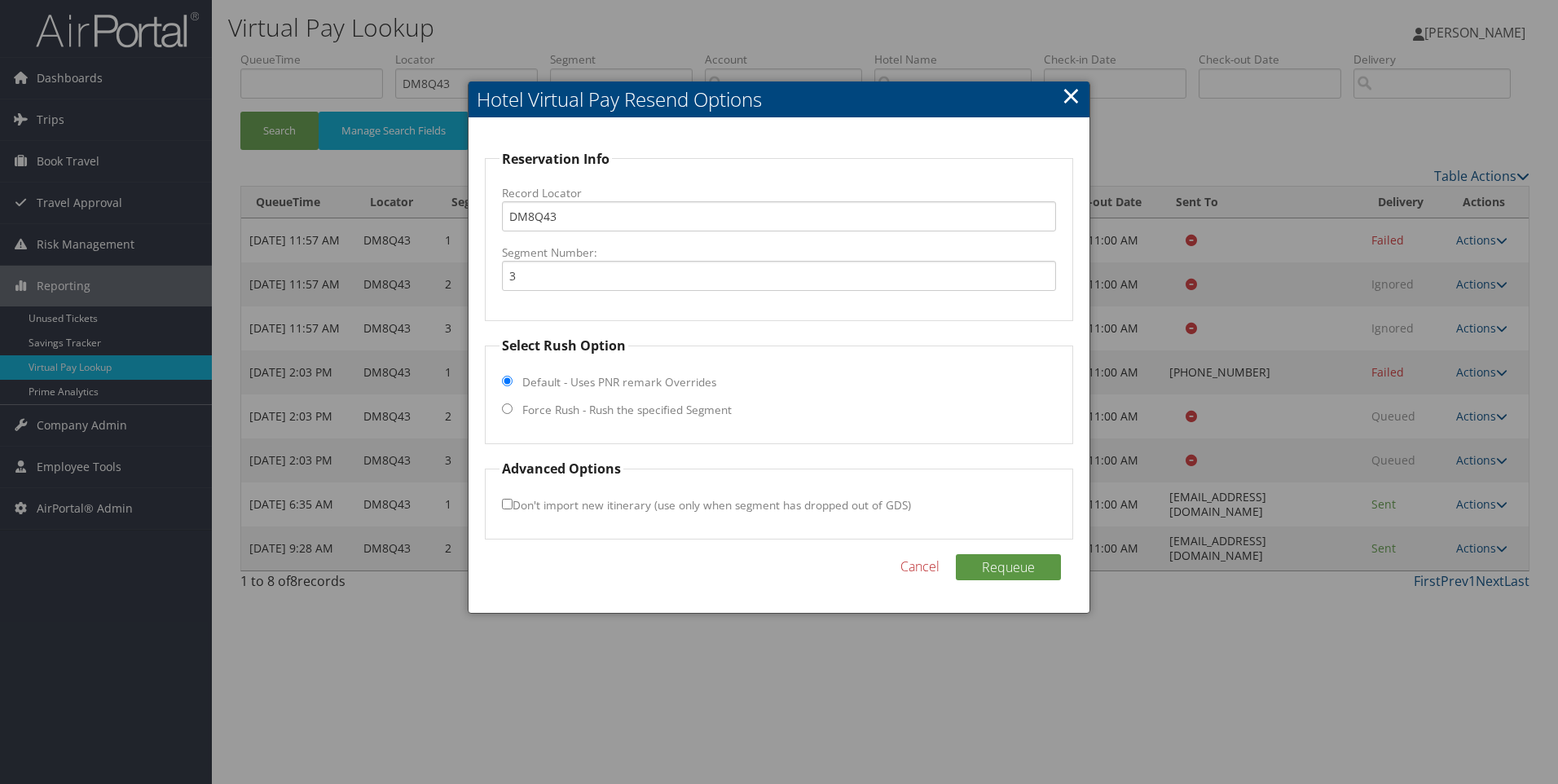
click at [532, 409] on label "Force Rush - Rush the specified Segment" at bounding box center [627, 410] width 209 height 17
click at [512, 409] on input "Force Rush - Rush the specified Segment" at bounding box center [508, 409] width 11 height 11
radio input "true"
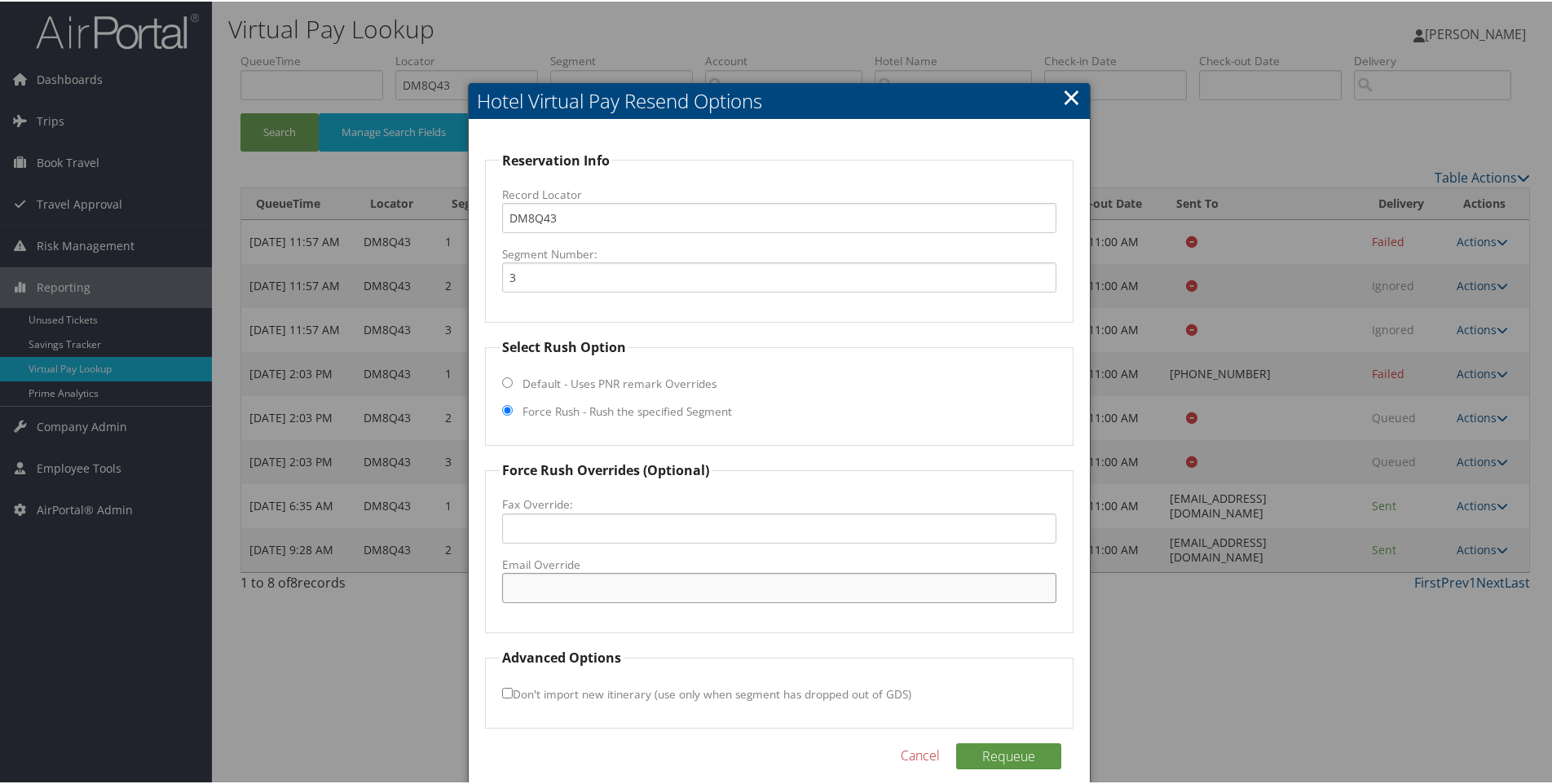
click at [543, 594] on input "Email Override" at bounding box center [780, 586] width 556 height 30
paste input "info@hiexcollingwood.com"
type input "info@hiexcollingwood.com"
click at [1027, 746] on button "Requeue" at bounding box center [1008, 755] width 106 height 26
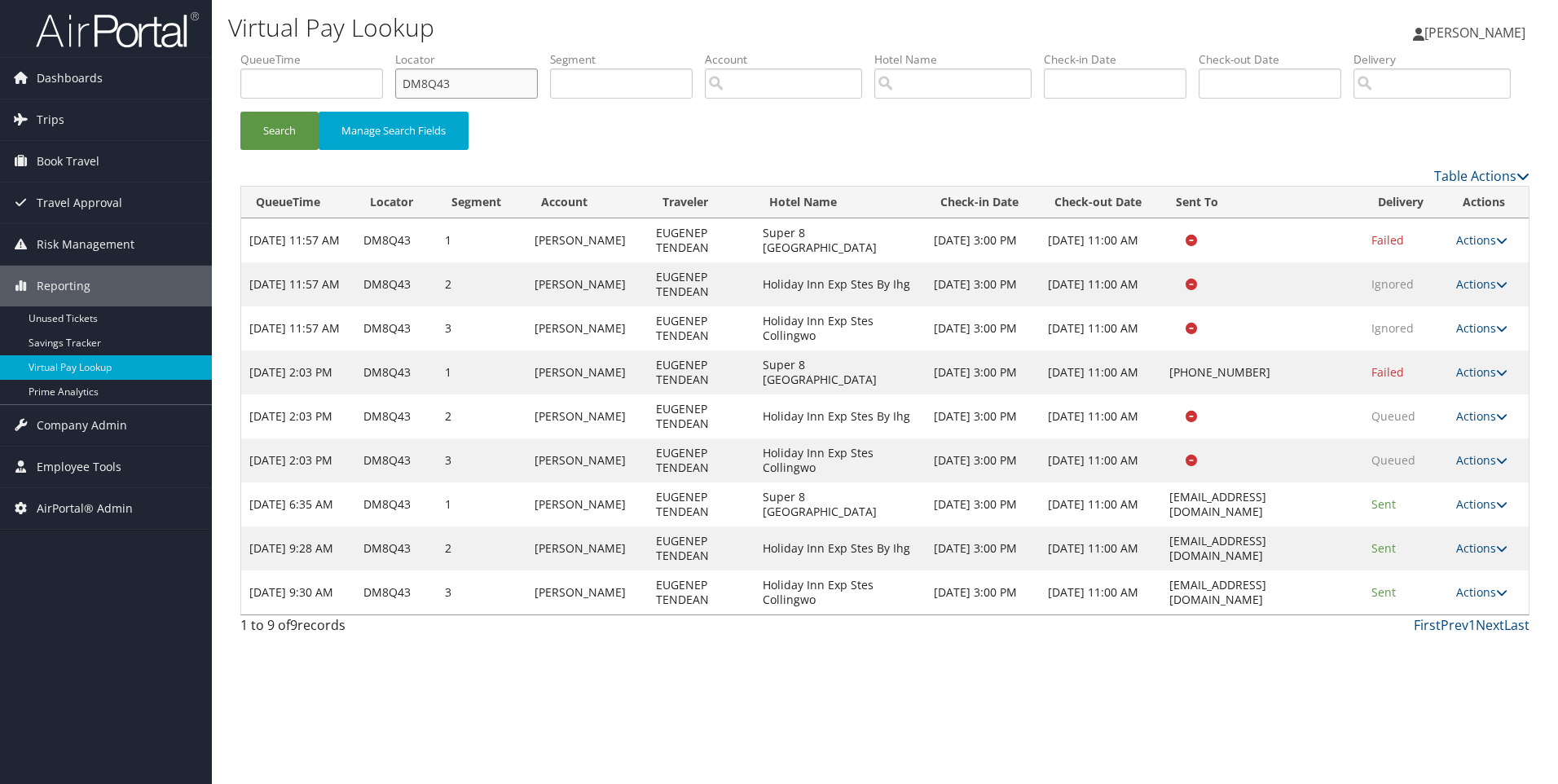
click at [461, 88] on input "DM8Q43" at bounding box center [466, 84] width 142 height 30
paste input "6QCD"
type input "DM6QCD"
click at [241, 112] on button "Search" at bounding box center [279, 131] width 78 height 39
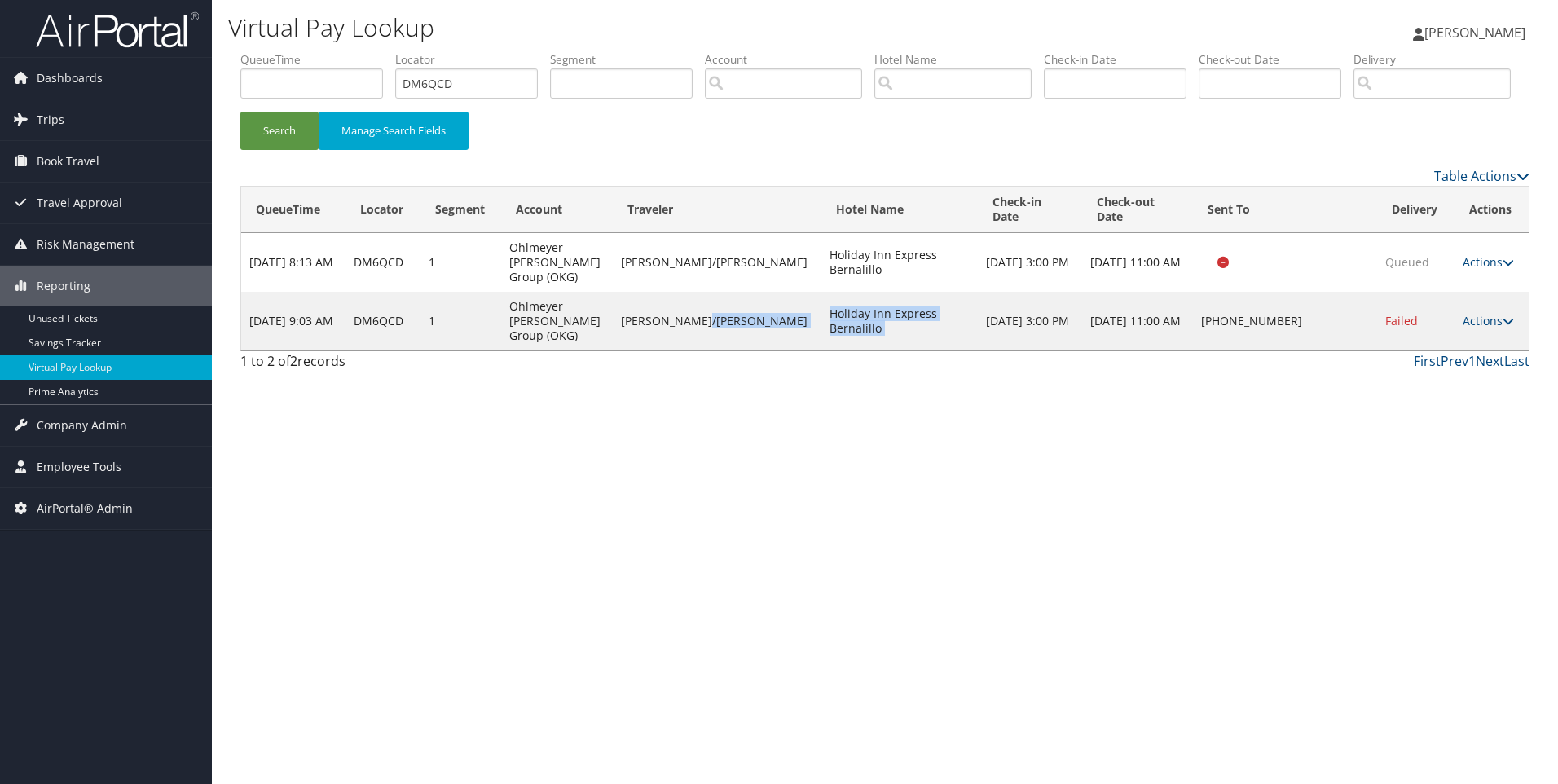
drag, startPoint x: 908, startPoint y: 362, endPoint x: 714, endPoint y: 374, distance: 194.4
click at [714, 351] on tr "Oct 3, 2025 9:03 AM DM6QCD 1 Ohlmeyer Kusserow Group (OKG) JEFFERS/GLENN Holida…" at bounding box center [885, 321] width 1288 height 59
copy tr "Holiday Inn Express Bernalillo"
click at [1489, 329] on link "Actions" at bounding box center [1488, 320] width 51 height 16
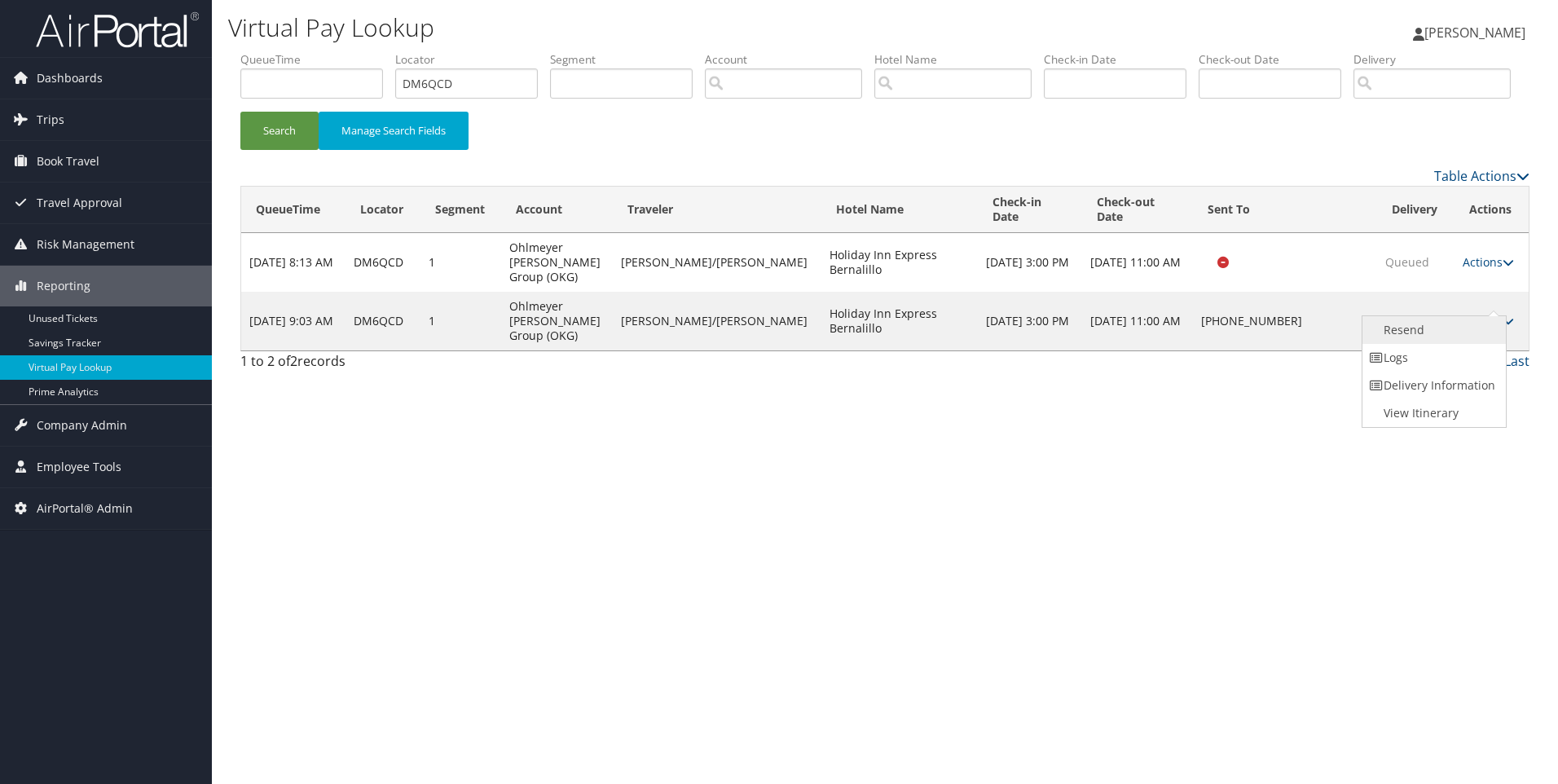
click at [1462, 344] on link "Resend" at bounding box center [1432, 330] width 140 height 28
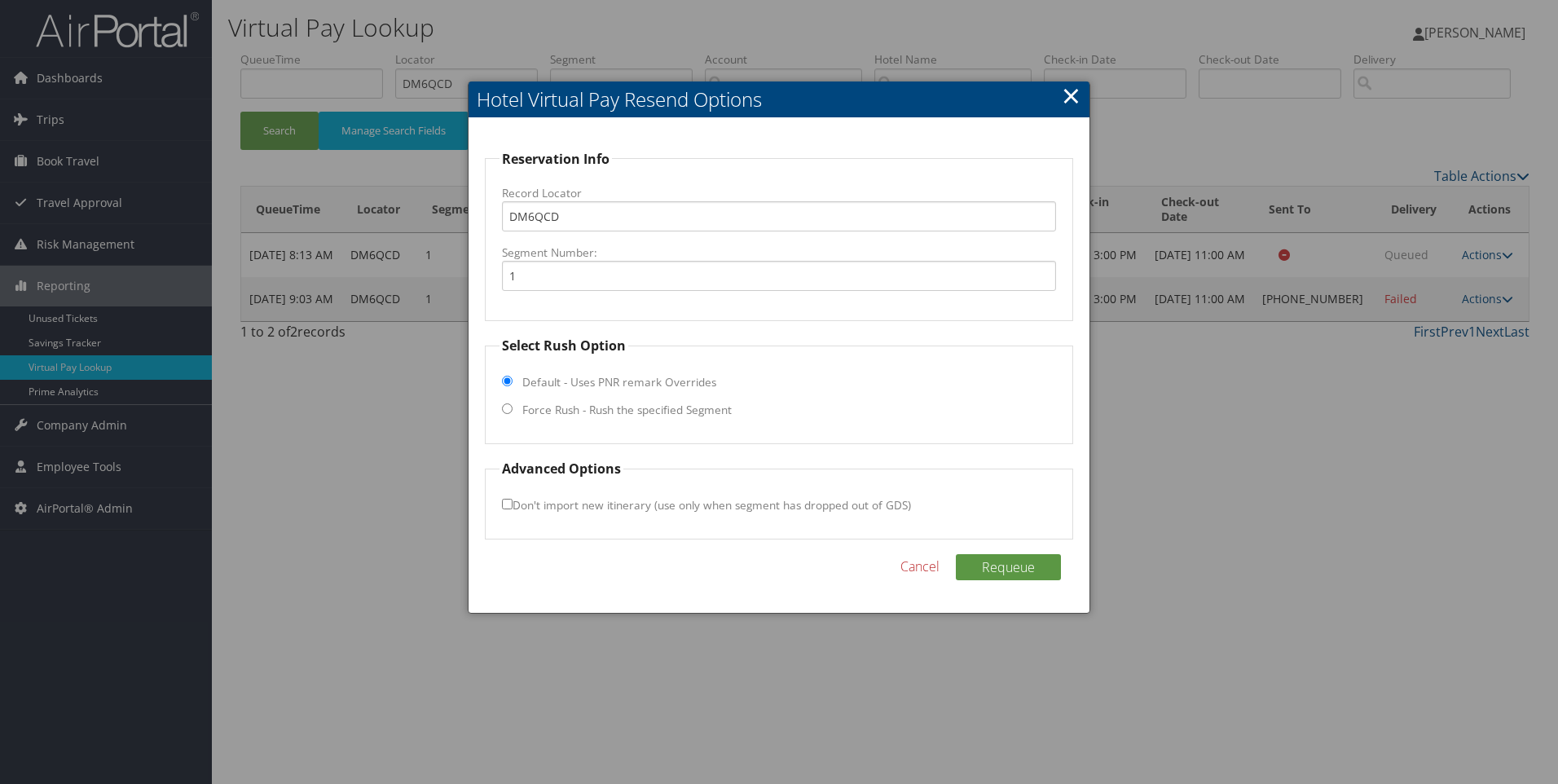
click at [703, 413] on label "Force Rush - Rush the specified Segment" at bounding box center [627, 410] width 209 height 17
click at [512, 413] on input "Force Rush - Rush the specified Segment" at bounding box center [508, 409] width 11 height 11
radio input "true"
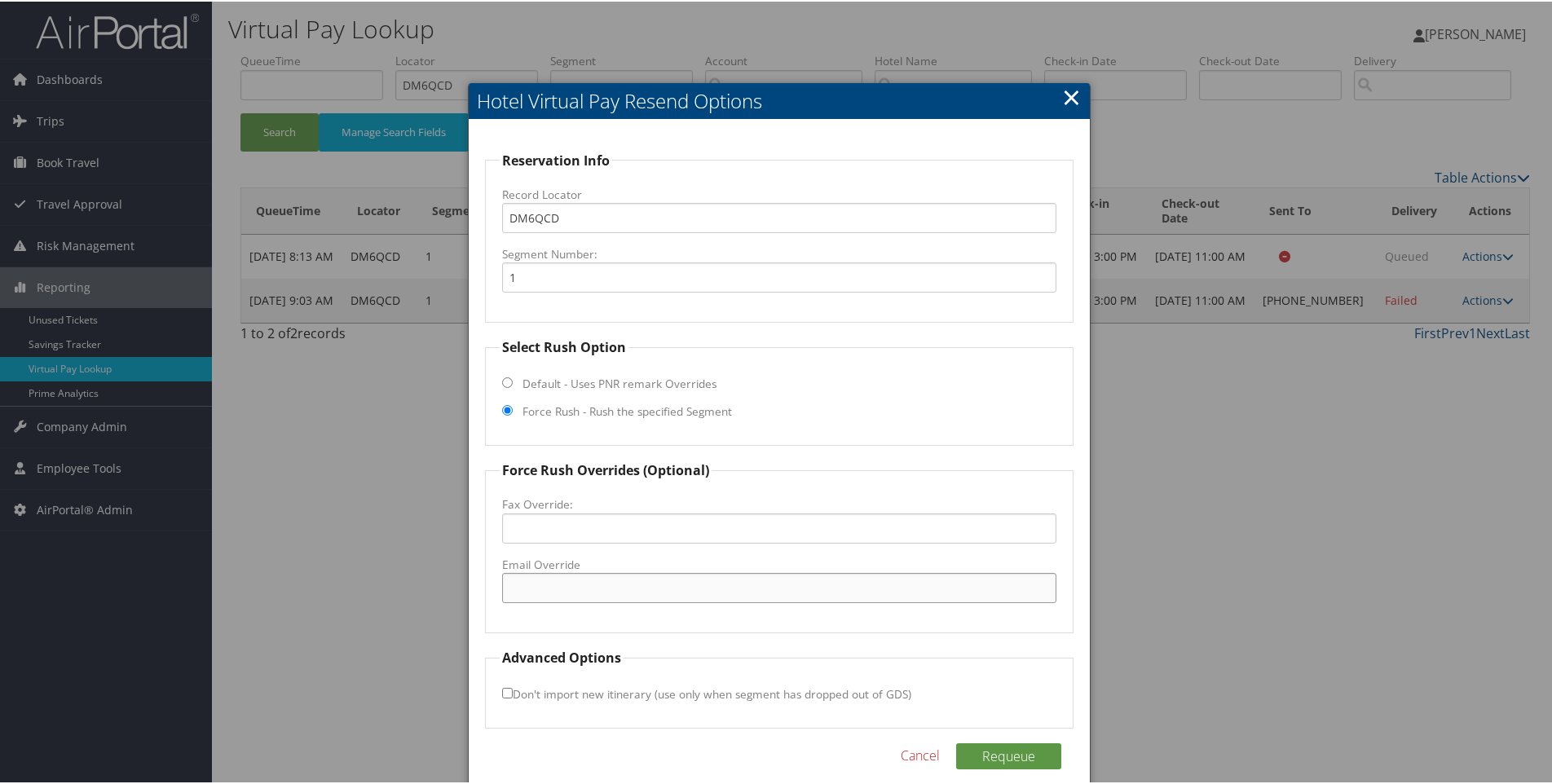
click at [537, 578] on input "Email Override" at bounding box center [780, 586] width 556 height 30
paste input "hiegs@ehihotels.com"
type input "hiegs@ehihotels.com"
click at [998, 741] on div "Reservation Info Record Locator DM6QCD Segment Number: 1 Select Rush Option Def…" at bounding box center [779, 460] width 622 height 683
click at [999, 748] on button "Requeue" at bounding box center [1008, 755] width 106 height 26
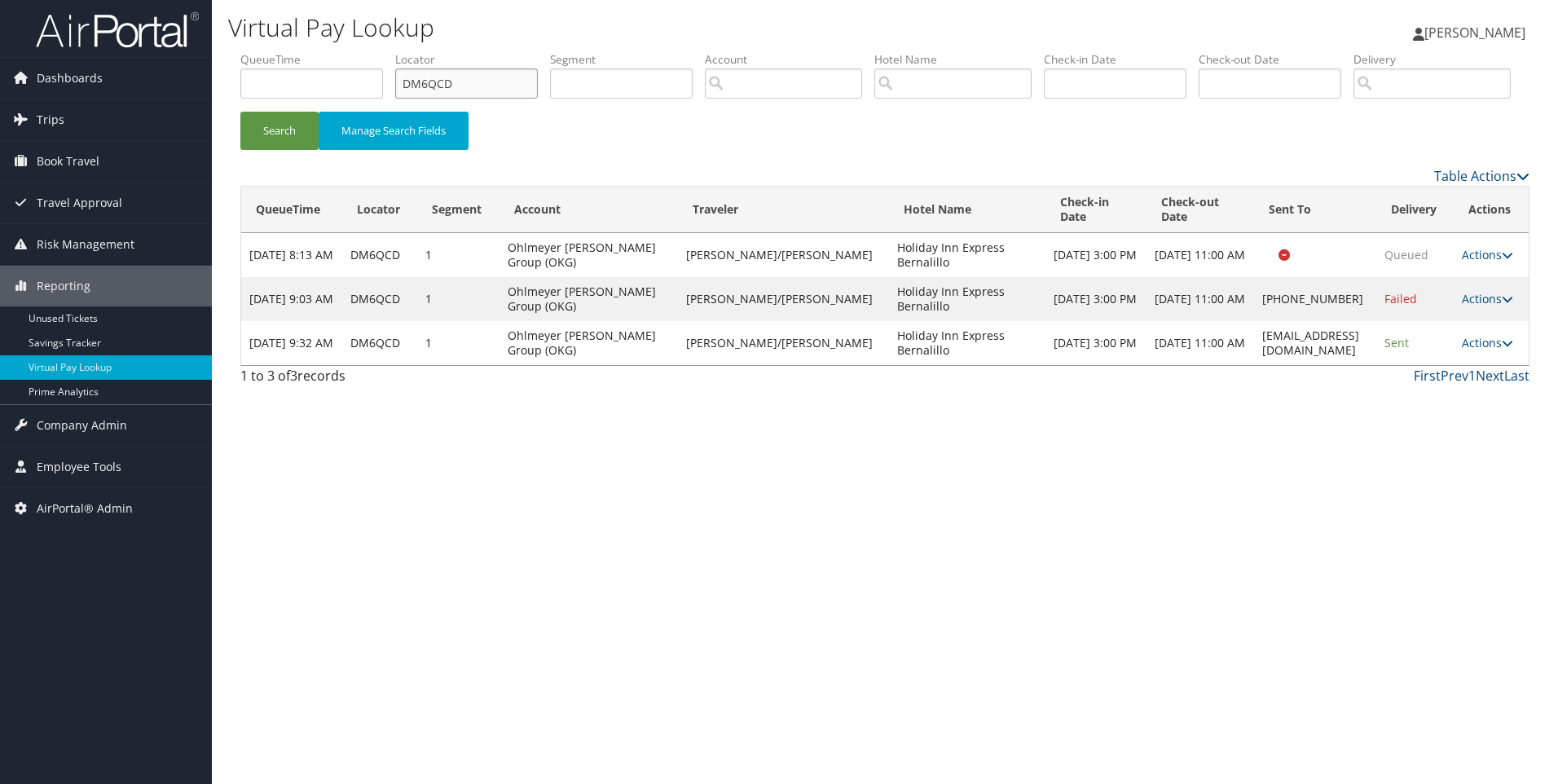
click at [488, 84] on input "DM6QCD" at bounding box center [466, 84] width 142 height 30
paste input "PLP"
type input "DM6PLP"
click at [241, 112] on button "Search" at bounding box center [279, 131] width 78 height 39
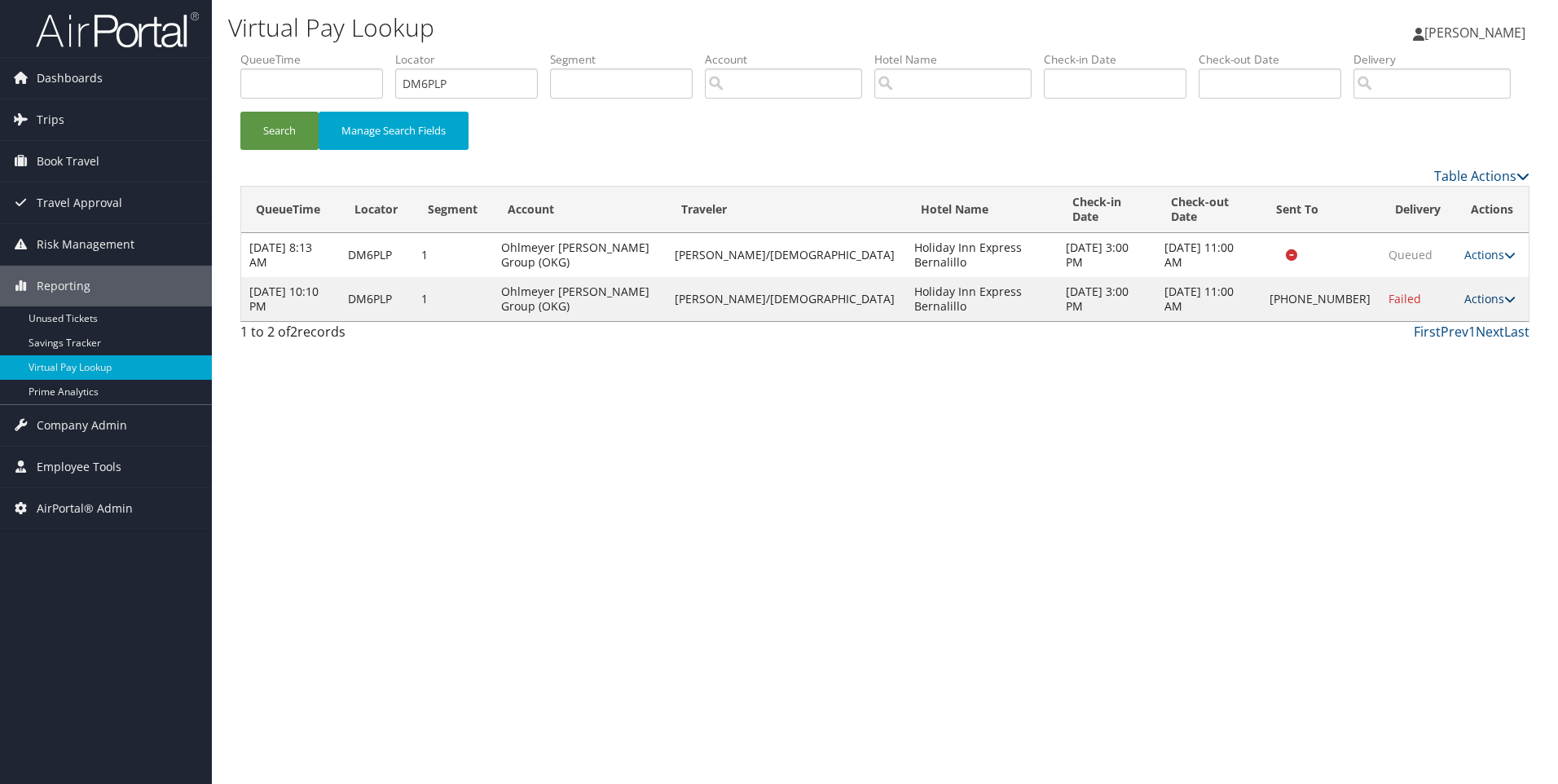
click at [1484, 307] on link "Actions" at bounding box center [1490, 298] width 51 height 16
click at [1447, 322] on link "Resend" at bounding box center [1434, 308] width 140 height 28
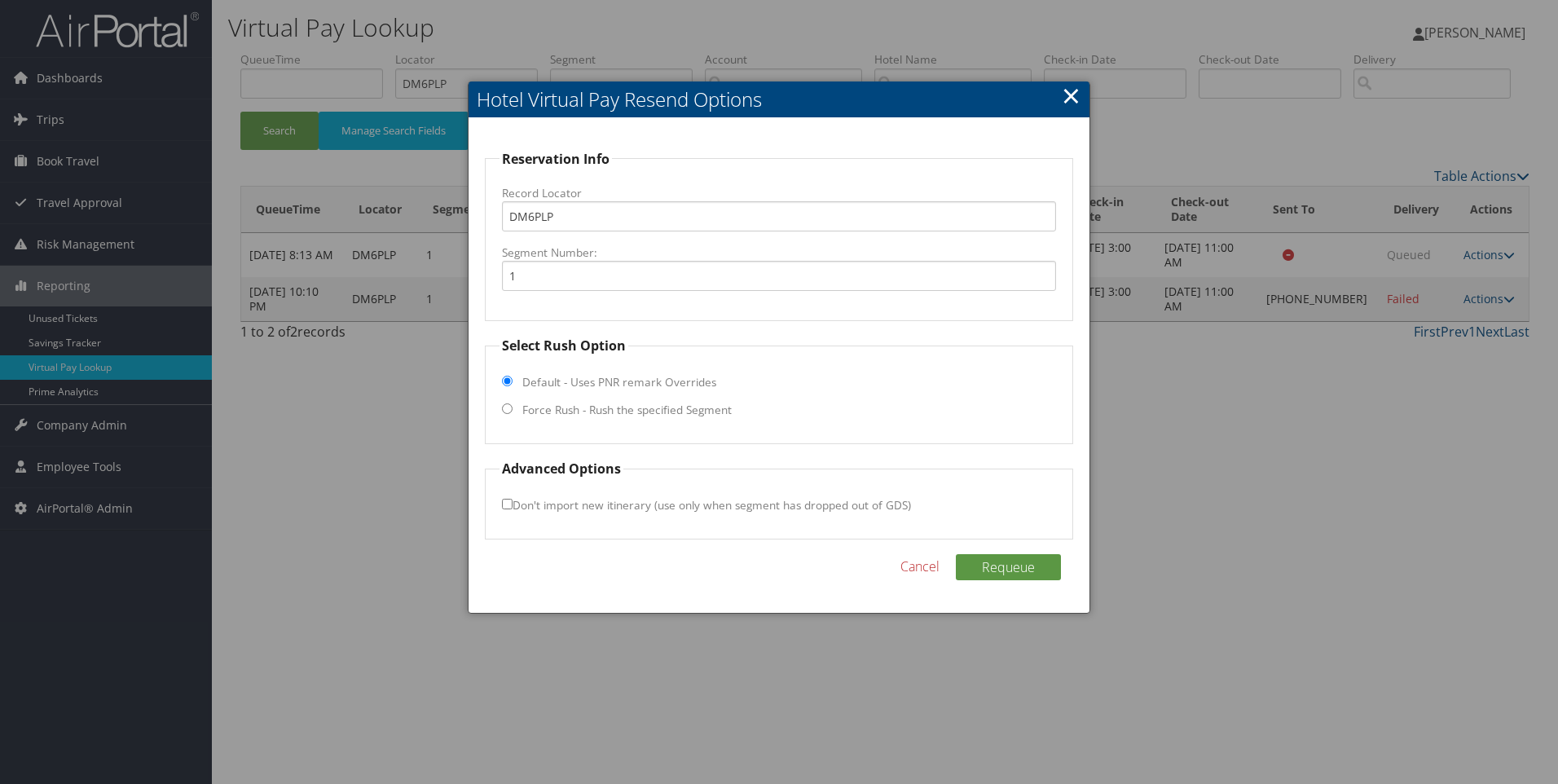
click at [701, 410] on label "Force Rush - Rush the specified Segment" at bounding box center [627, 410] width 209 height 17
click at [512, 410] on input "Force Rush - Rush the specified Segment" at bounding box center [508, 409] width 11 height 11
radio input "true"
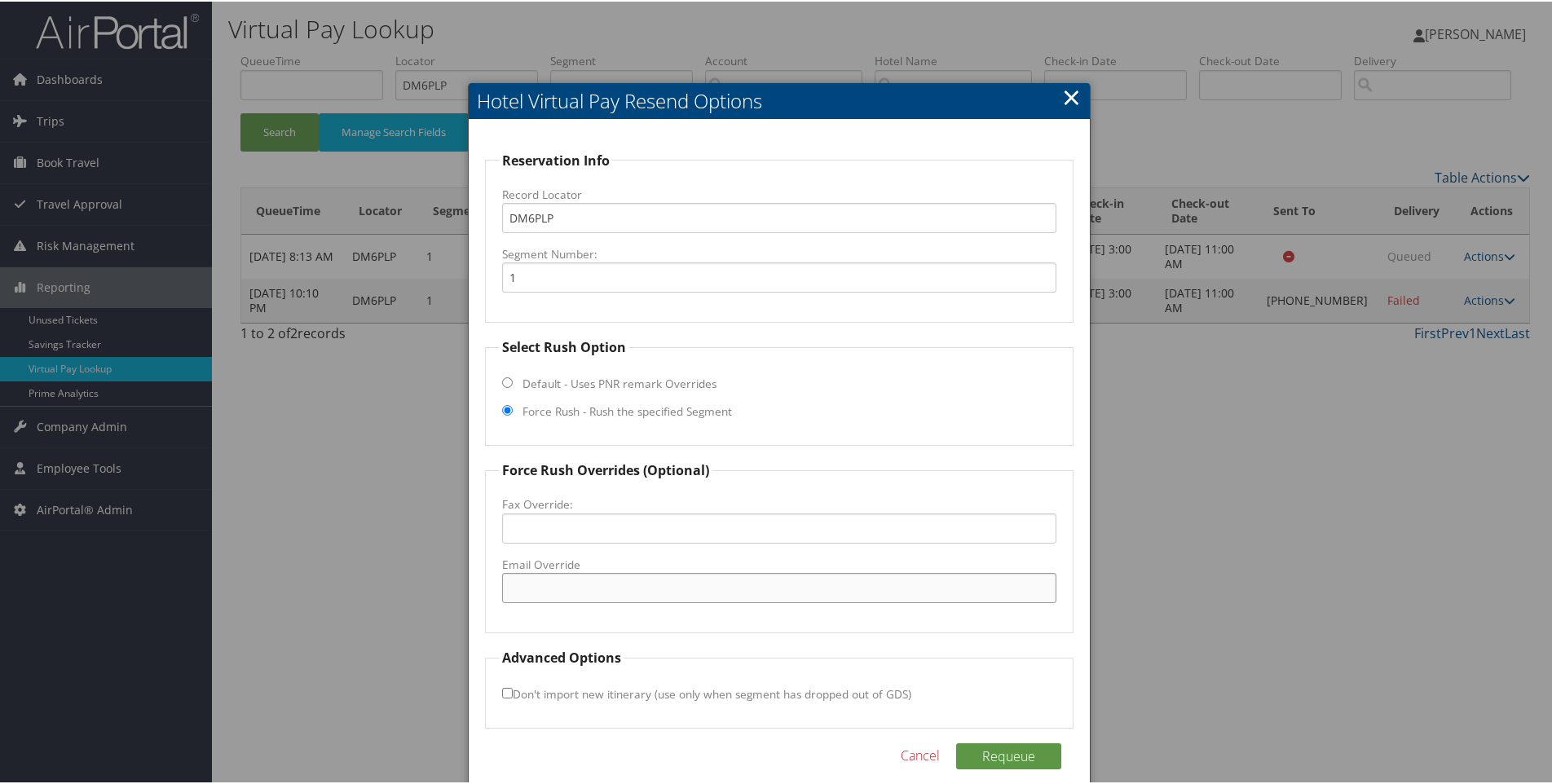
click at [602, 591] on input "Email Override" at bounding box center [780, 586] width 556 height 30
paste input "hiegs@ehihotels.com"
type input "hiegs@ehihotels.com"
click at [1039, 762] on button "Requeue" at bounding box center [1008, 755] width 106 height 26
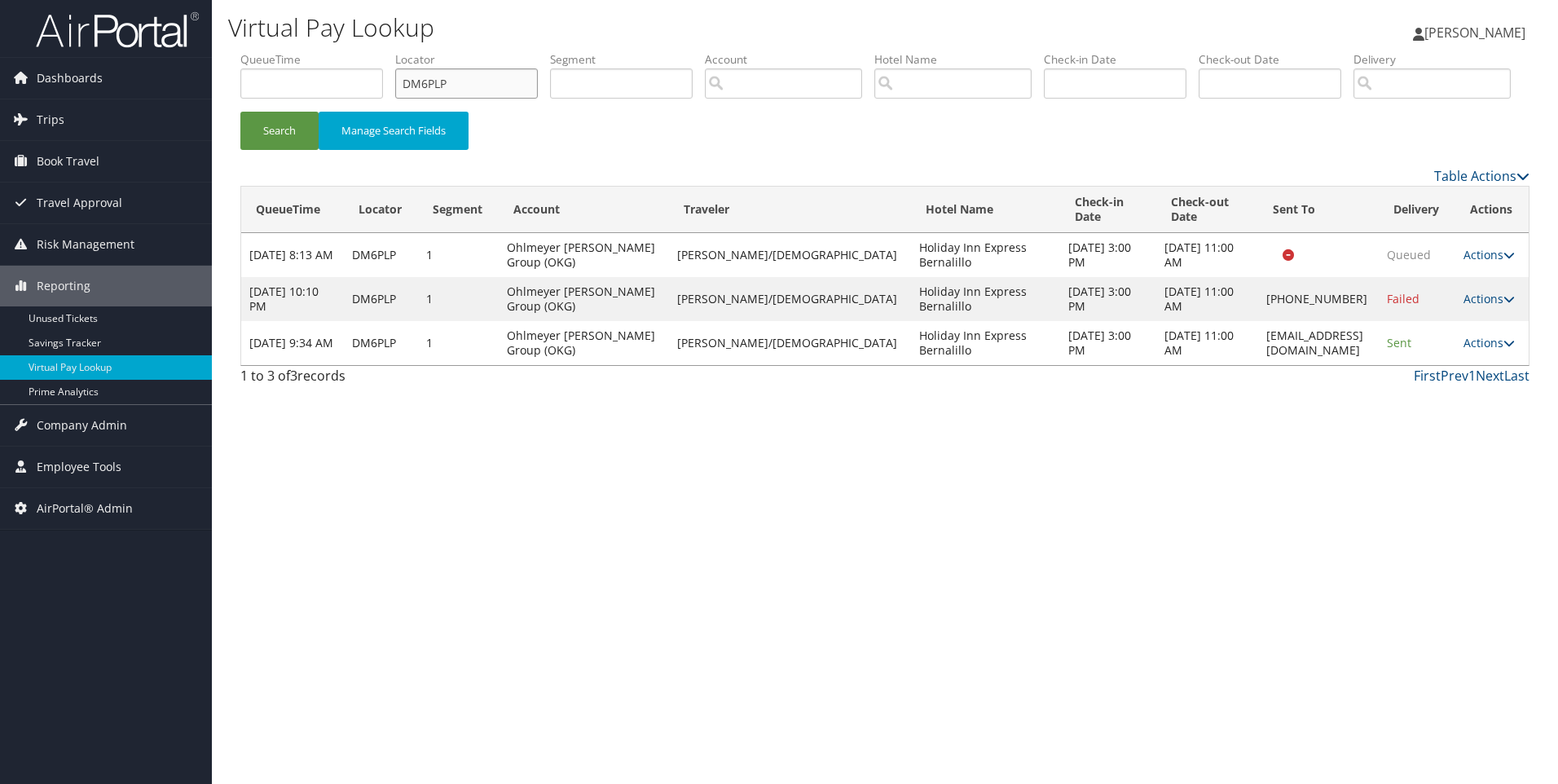
click at [516, 84] on input "DM6PLP" at bounding box center [466, 84] width 142 height 30
paste input "LZKJ0"
type input "DLZKJ0"
click at [241, 112] on button "Search" at bounding box center [279, 131] width 78 height 39
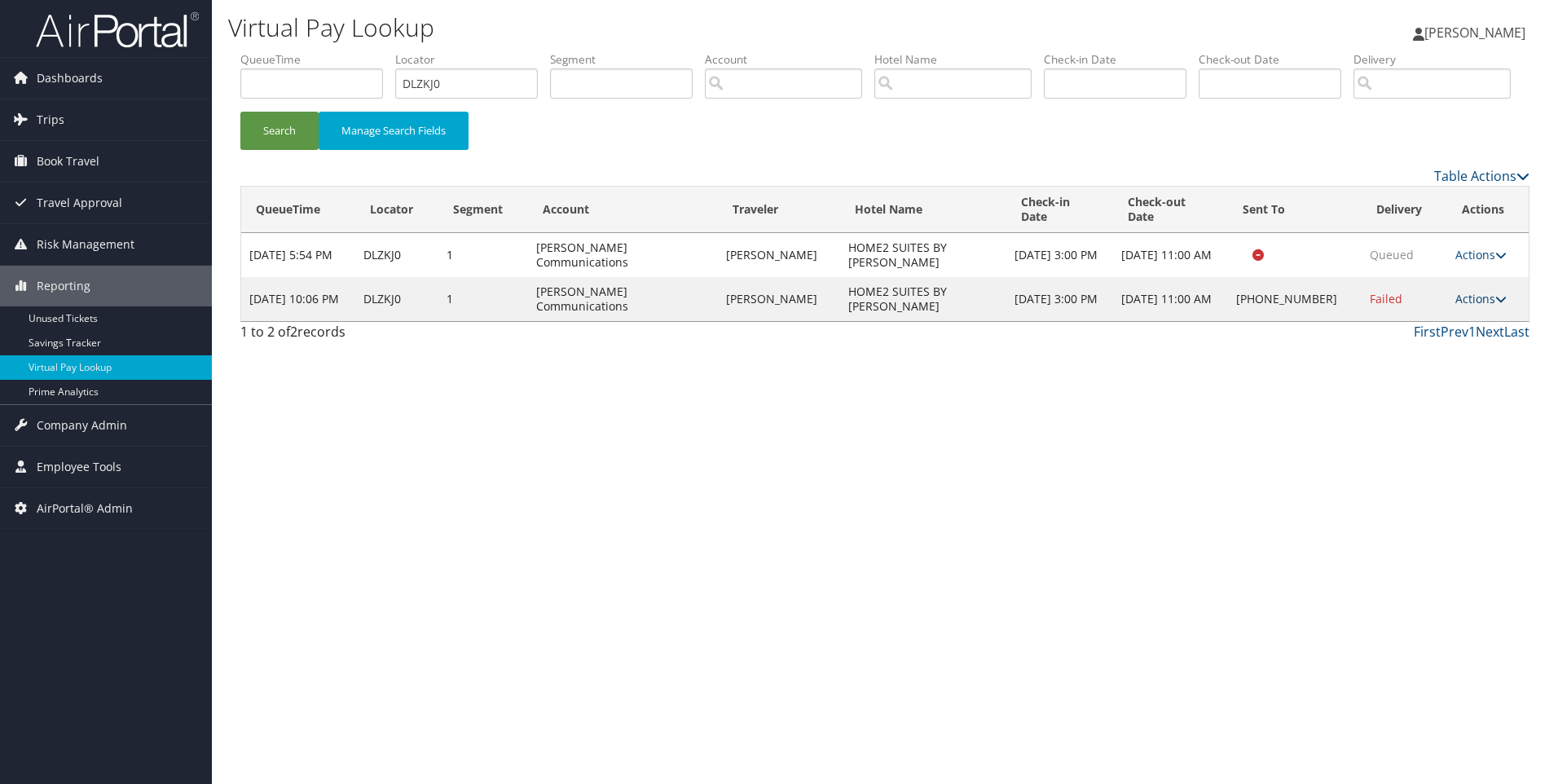
click at [1496, 305] on icon at bounding box center [1501, 299] width 11 height 11
click at [1440, 405] on link "View Itinerary" at bounding box center [1430, 391] width 140 height 28
click at [1480, 307] on link "Actions" at bounding box center [1481, 298] width 51 height 16
click at [1433, 322] on link "Resend" at bounding box center [1430, 308] width 140 height 28
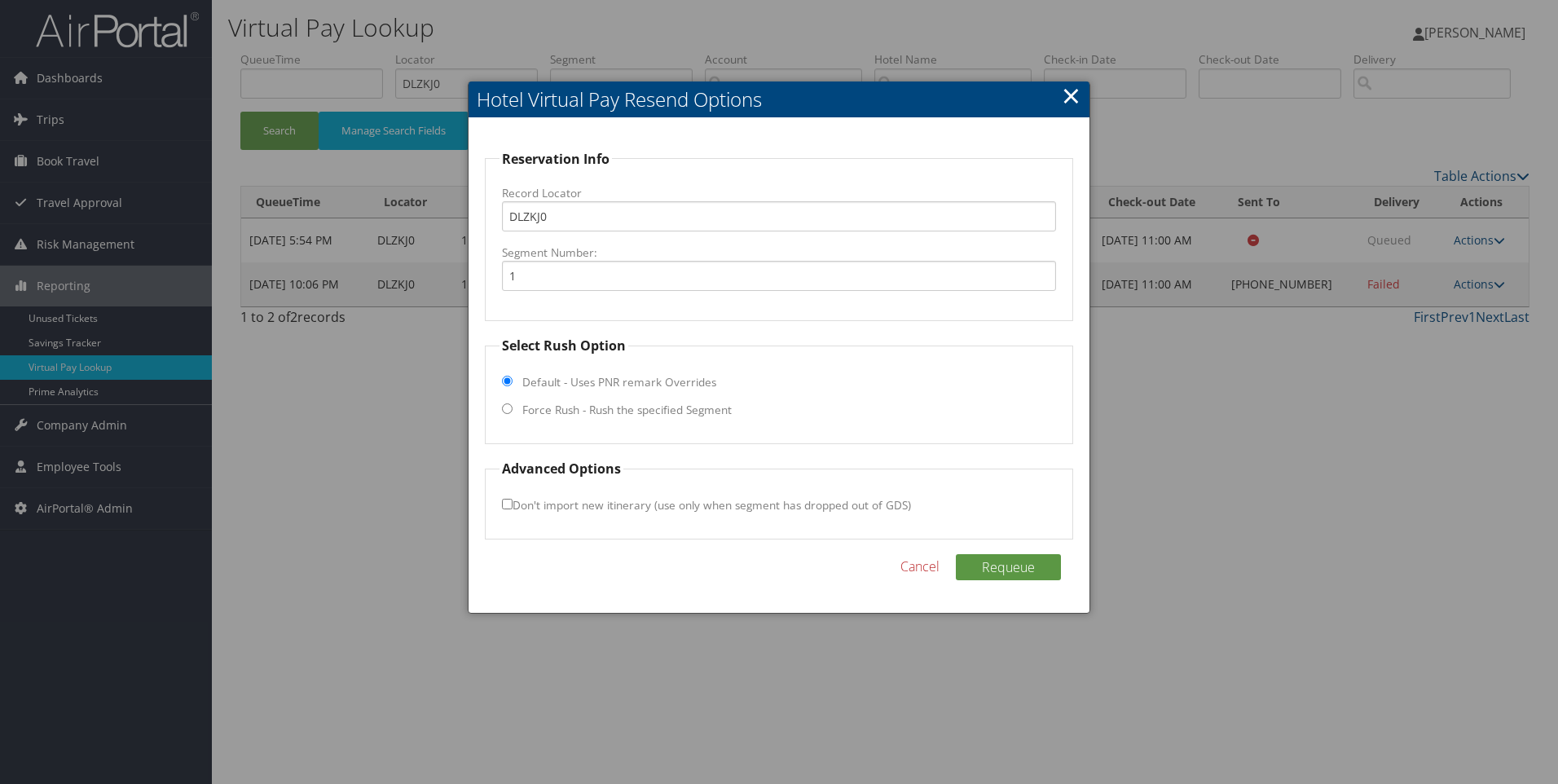
click at [595, 411] on label "Force Rush - Rush the specified Segment" at bounding box center [627, 410] width 209 height 17
click at [512, 411] on input "Force Rush - Rush the specified Segment" at bounding box center [508, 409] width 11 height 11
radio input "true"
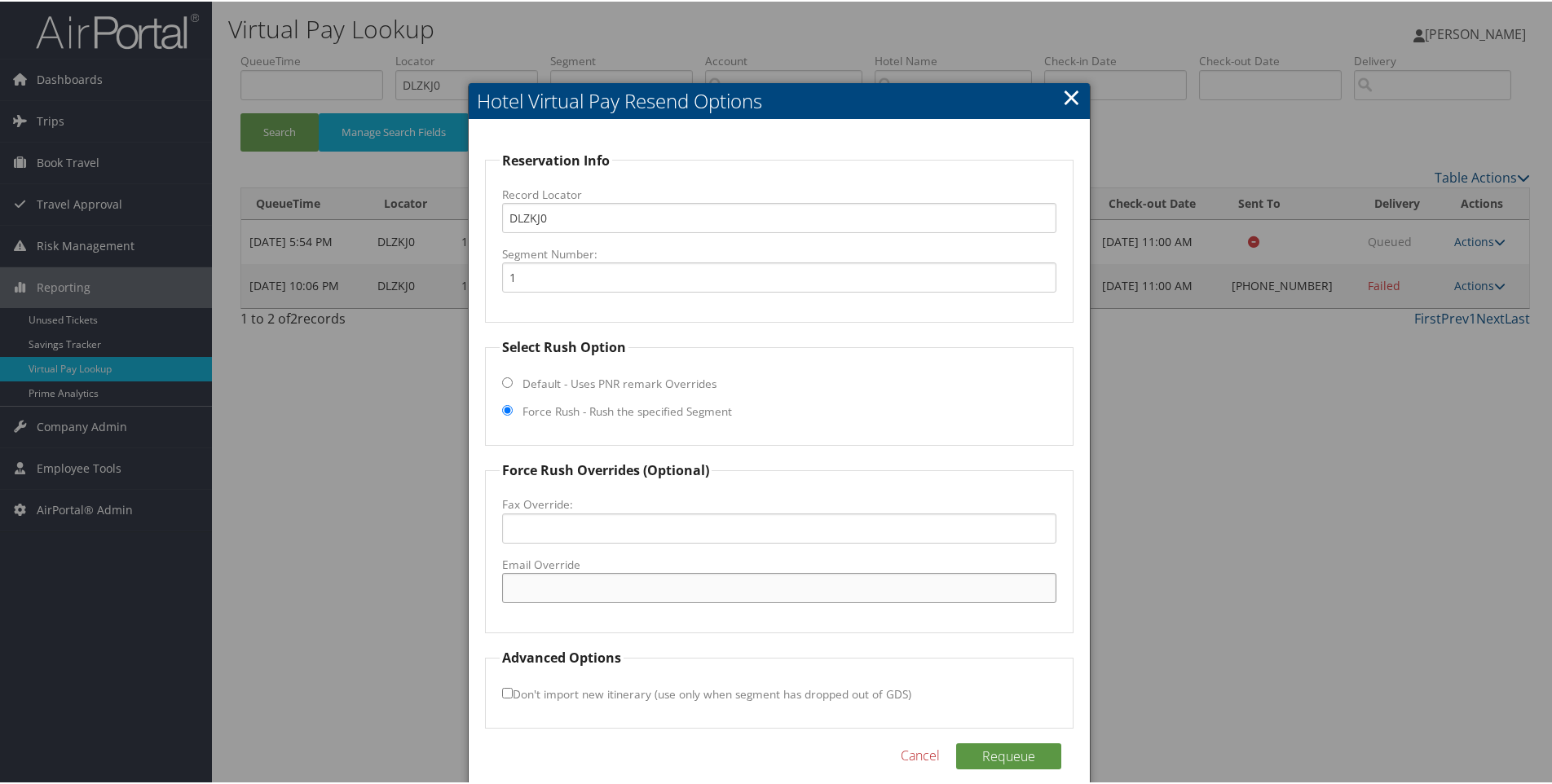
click at [544, 590] on input "Email Override" at bounding box center [780, 586] width 556 height 30
paste input "CHSSU_Home2@hilton.com"
type input "CHSSU_Home2@hilton.com"
click at [987, 761] on button "Requeue" at bounding box center [1008, 755] width 106 height 26
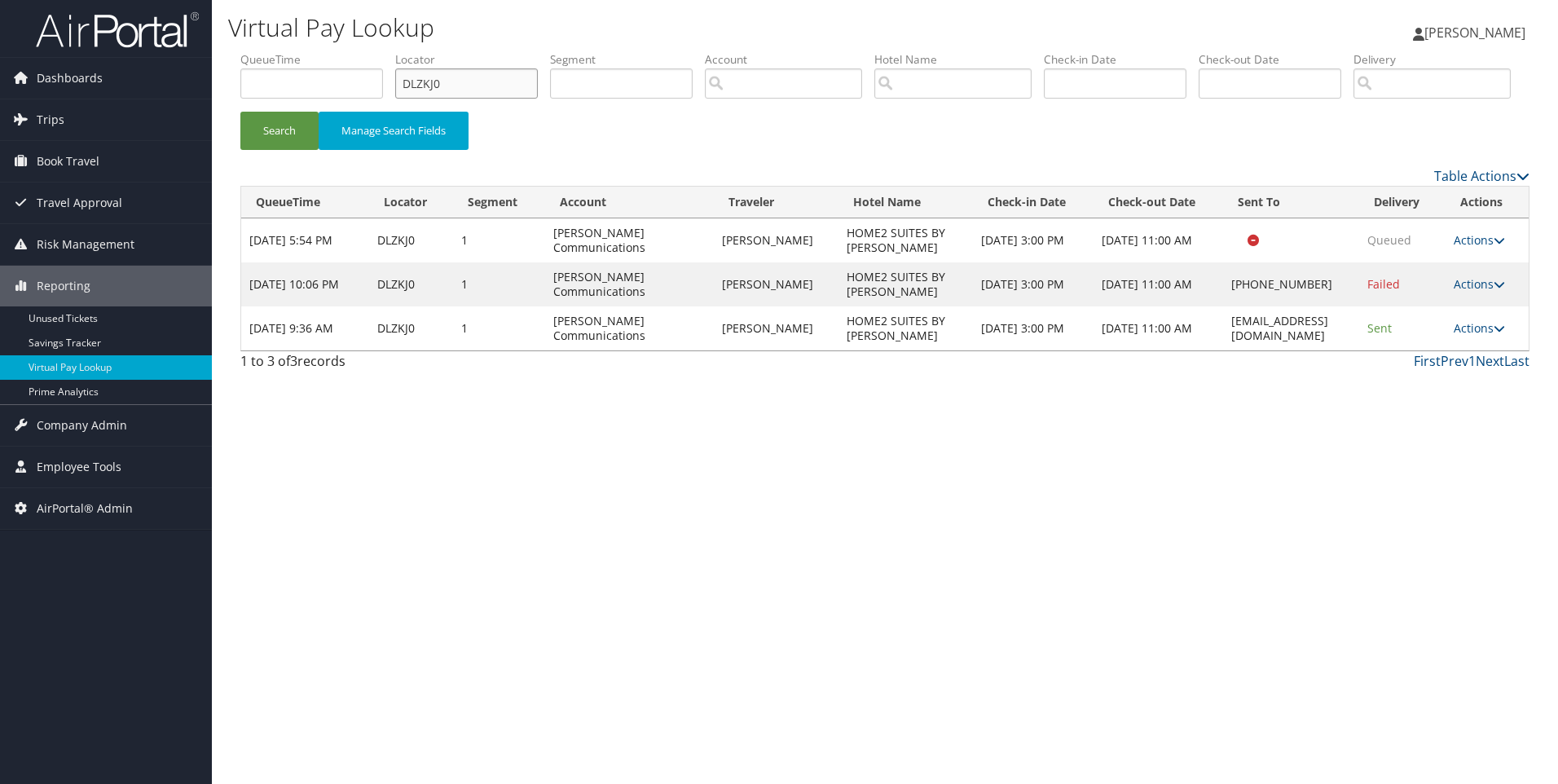
click at [447, 73] on input "DLZKJ0" at bounding box center [466, 84] width 142 height 30
paste input "24X"
click at [241, 112] on button "Search" at bounding box center [279, 131] width 78 height 39
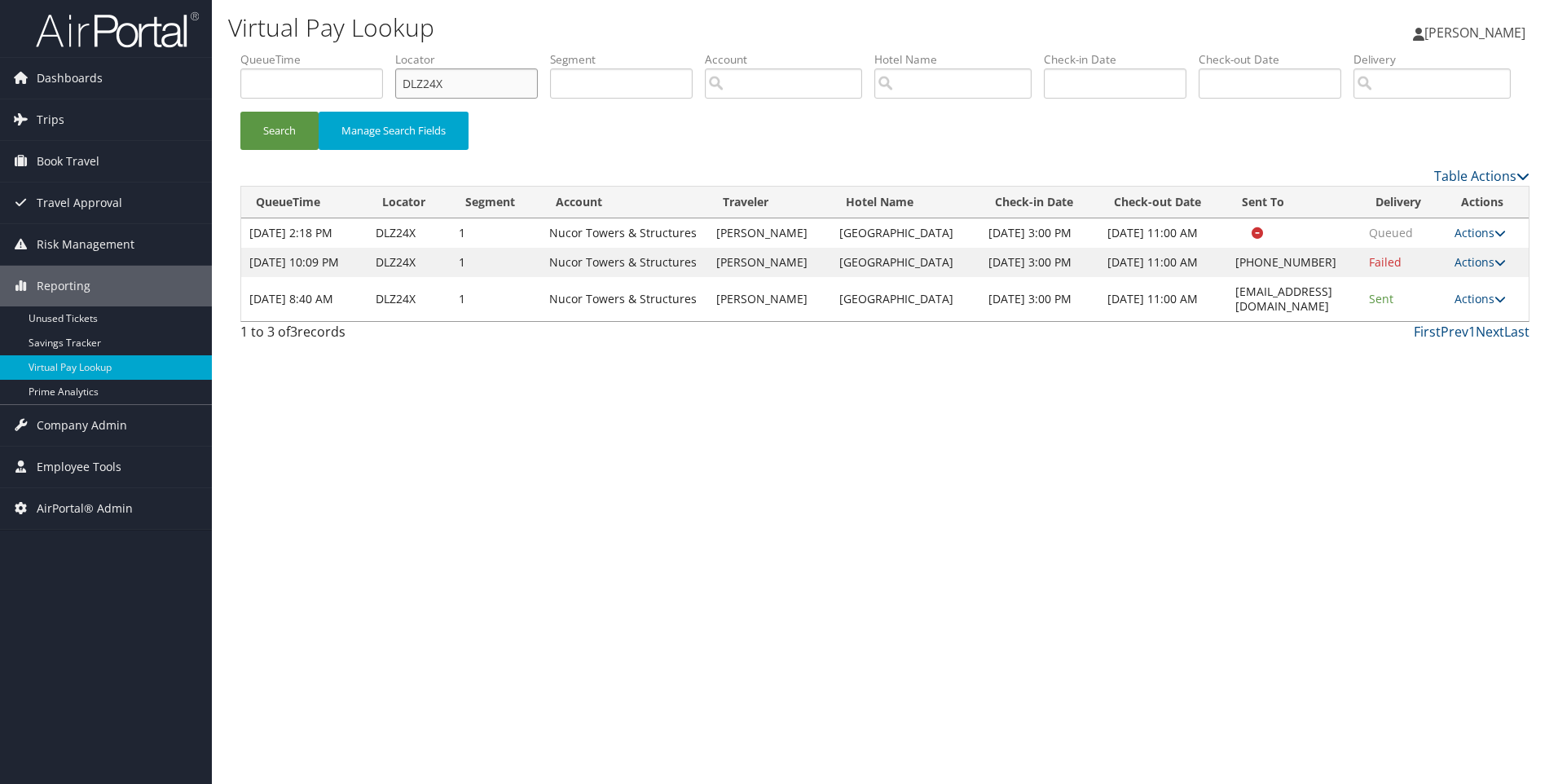
click at [510, 82] on input "DLZ24X" at bounding box center [466, 84] width 142 height 30
paste input "TV0D"
type input "DLTV0D"
click at [241, 112] on button "Search" at bounding box center [279, 131] width 78 height 39
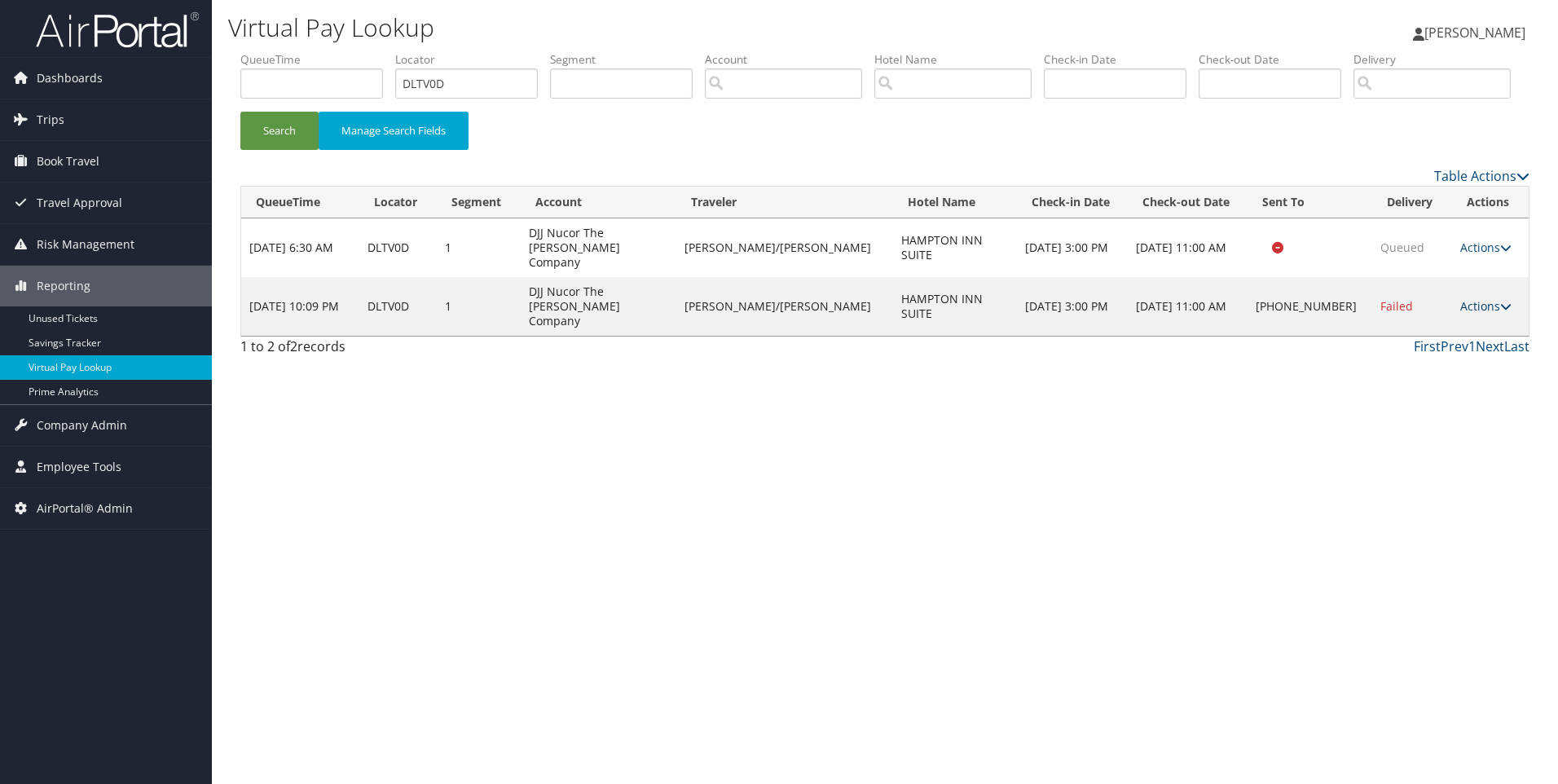
click at [1473, 314] on link "Actions" at bounding box center [1486, 306] width 51 height 16
click at [1445, 405] on link "View Itinerary" at bounding box center [1430, 391] width 140 height 28
click at [1479, 314] on link "Actions" at bounding box center [1486, 306] width 51 height 16
click at [1415, 322] on link "Resend" at bounding box center [1430, 308] width 140 height 28
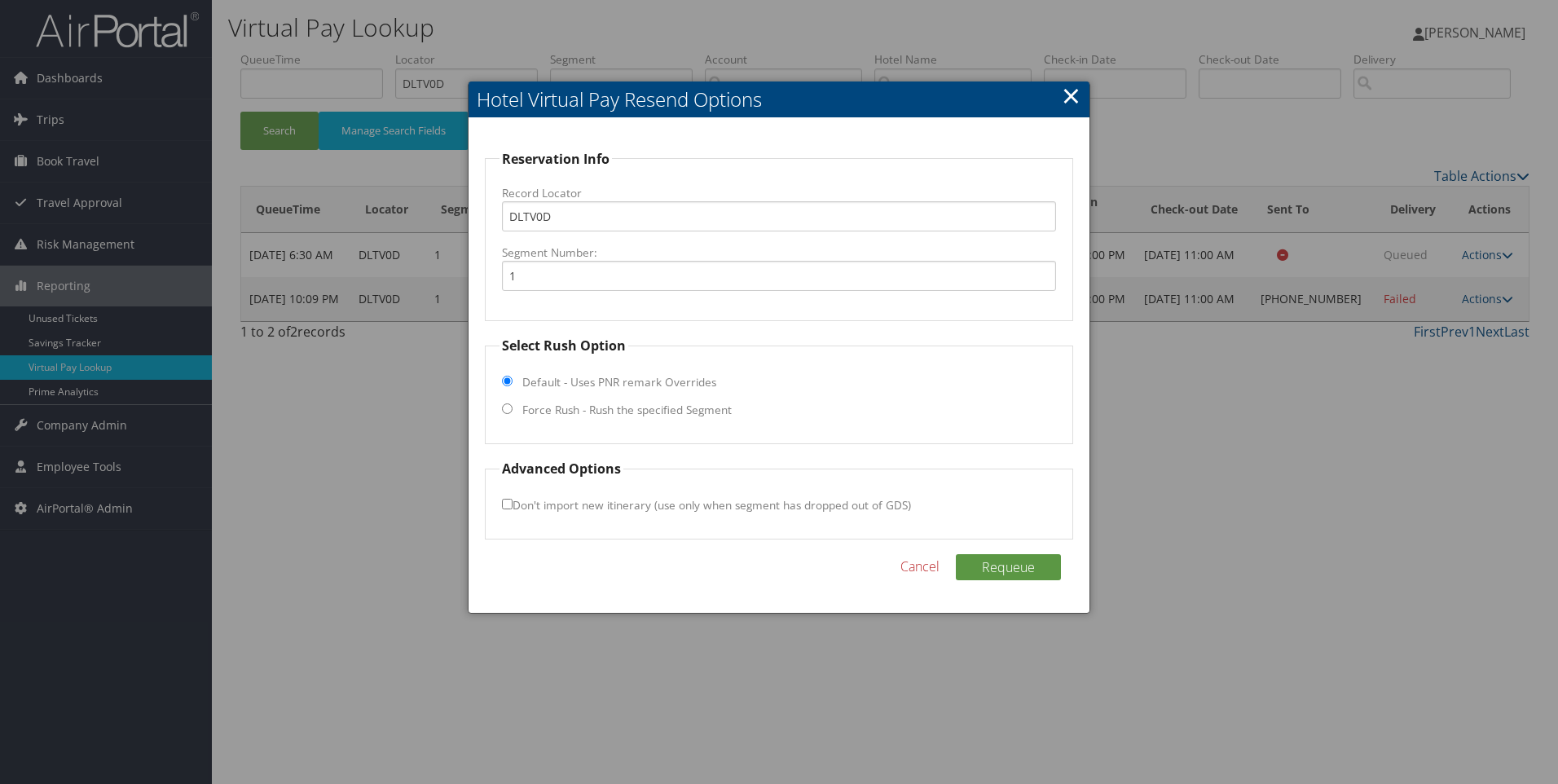
click at [658, 409] on label "Force Rush - Rush the specified Segment" at bounding box center [627, 410] width 209 height 17
click at [512, 409] on input "Force Rush - Rush the specified Segment" at bounding box center [508, 409] width 11 height 11
radio input "true"
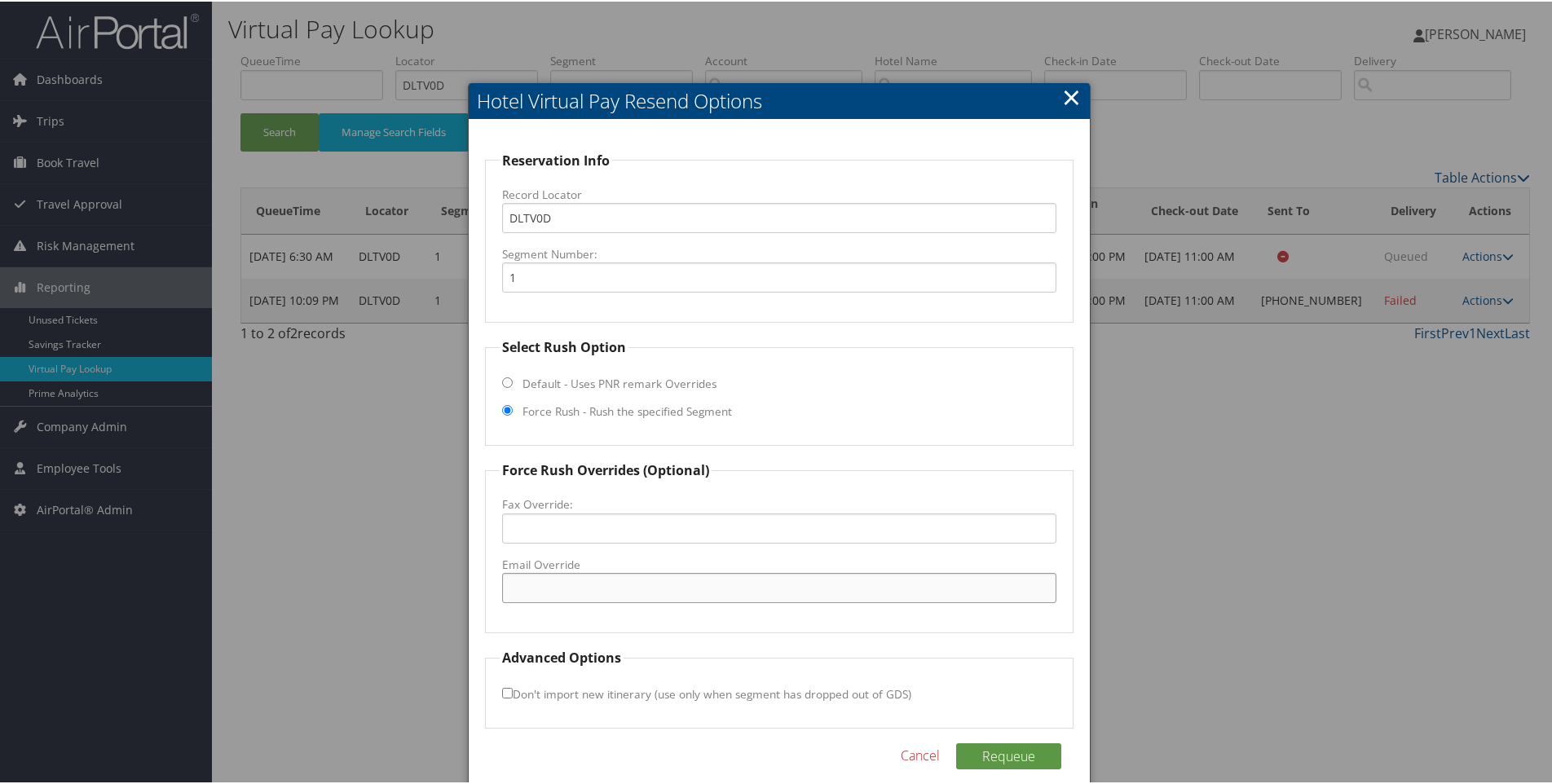
click at [578, 590] on input "Email Override" at bounding box center [780, 586] width 556 height 30
paste input "DAYXO_hampton_suites@hilton.com"
type input "DAYXO_hampton_suites@hilton.com"
click at [1000, 772] on div "Requeue Cancel" at bounding box center [780, 763] width 590 height 42
click at [998, 767] on button "Requeue" at bounding box center [1008, 755] width 106 height 26
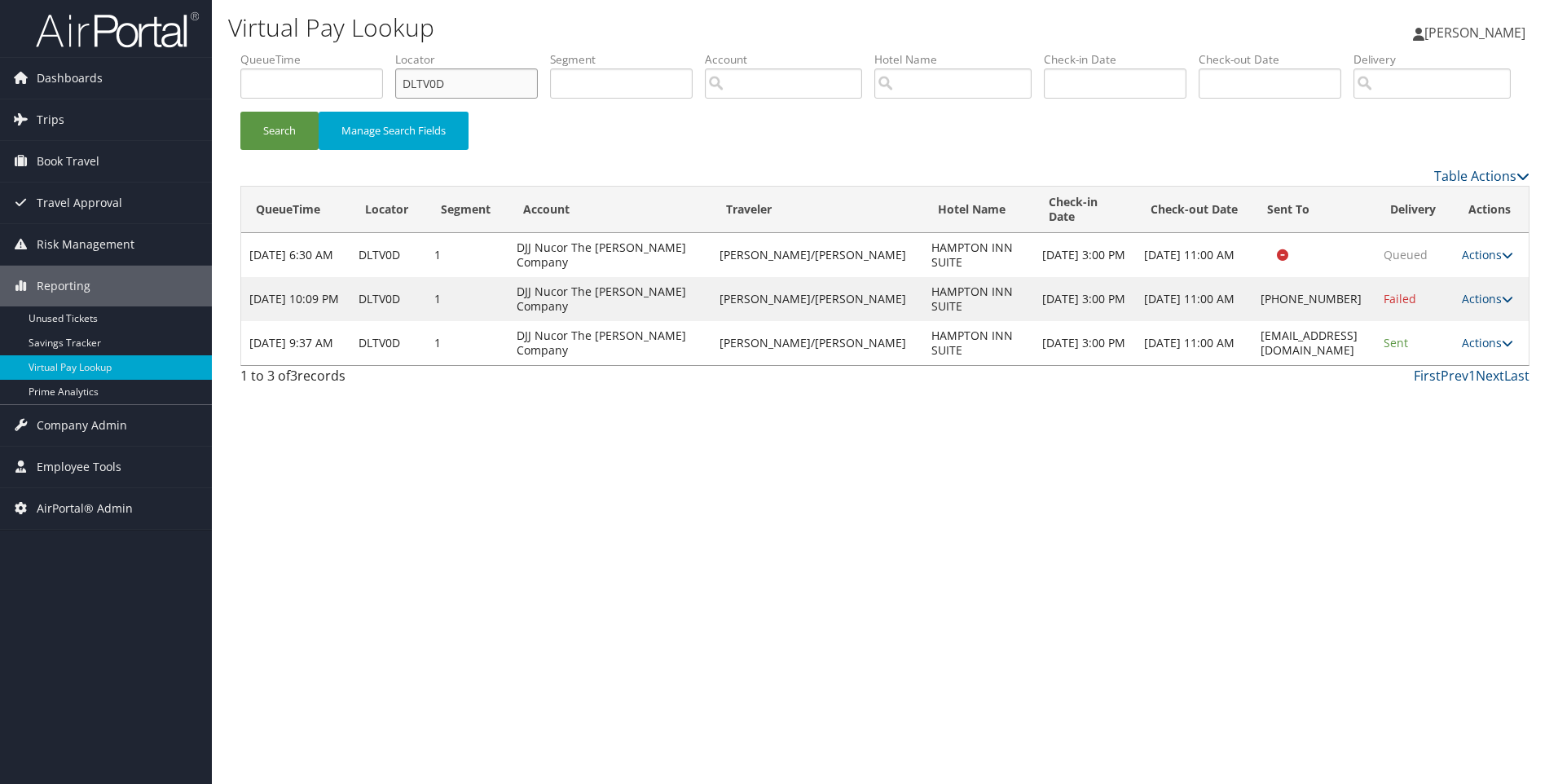
click at [489, 77] on input "DLTV0D" at bounding box center [466, 84] width 142 height 30
paste input "PX3M"
click at [241, 112] on button "Search" at bounding box center [279, 131] width 78 height 39
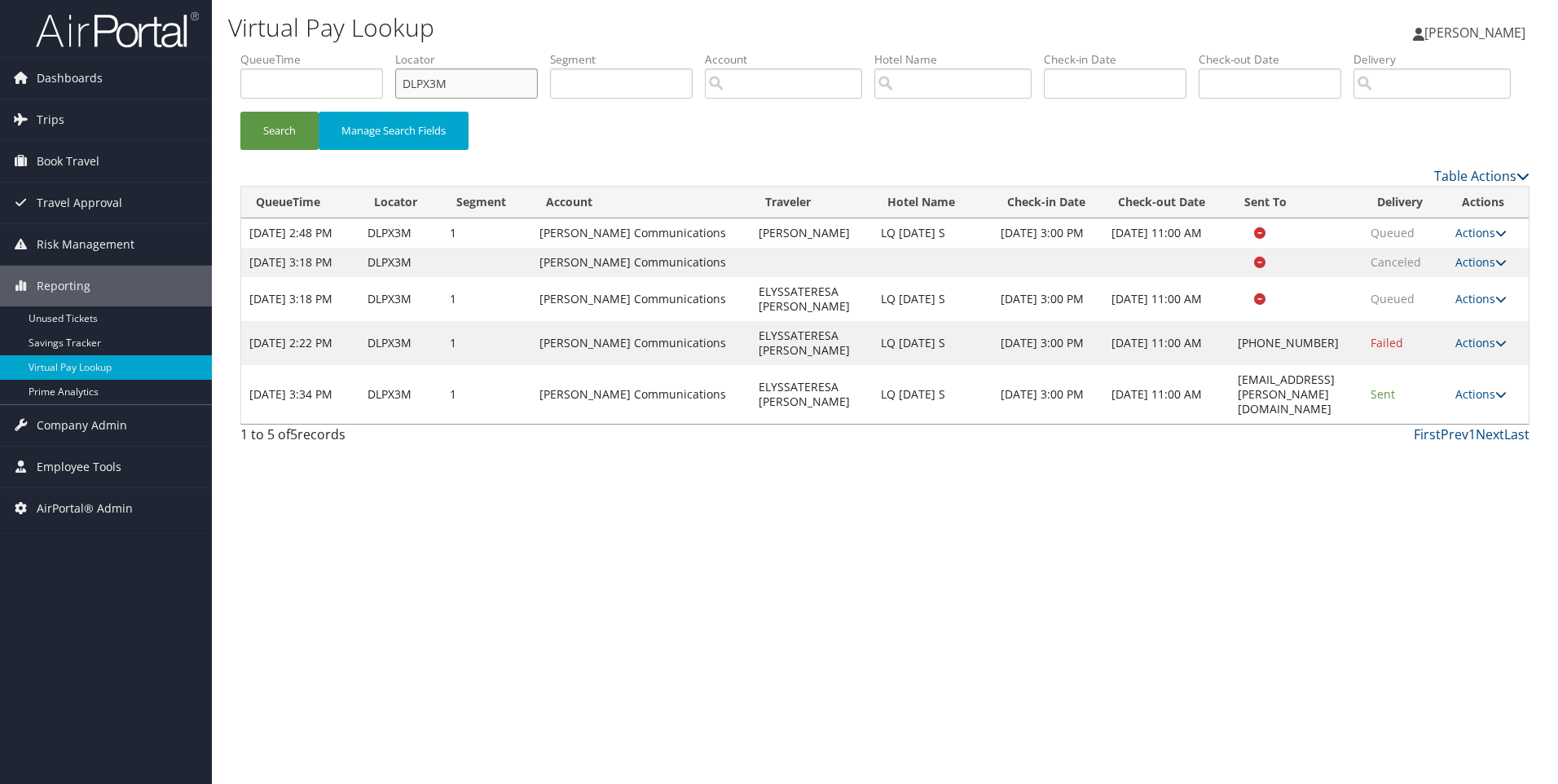
click at [474, 73] on input "DLPX3M" at bounding box center [466, 84] width 142 height 30
paste input "083"
click at [241, 112] on button "Search" at bounding box center [279, 131] width 78 height 39
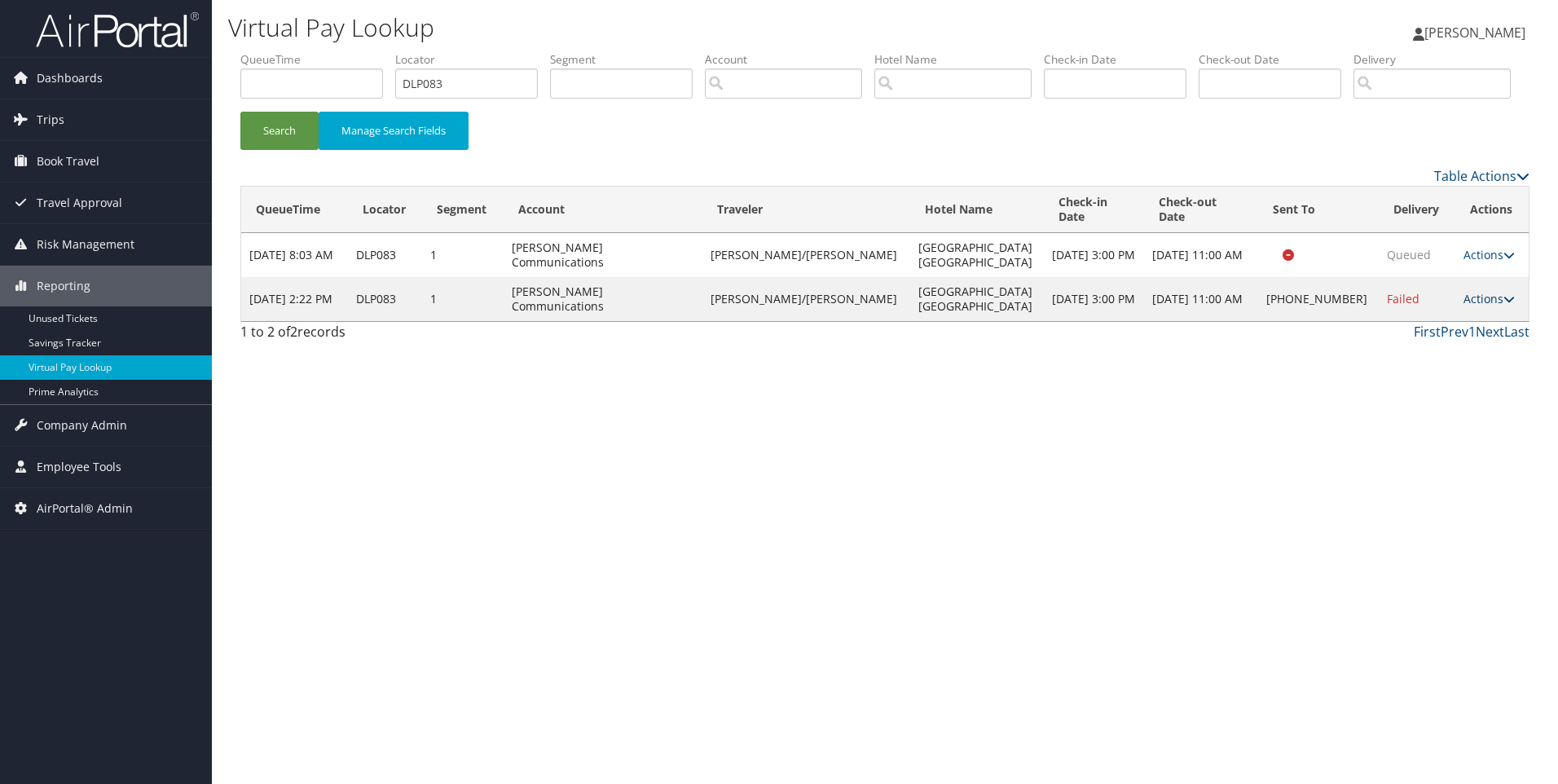
click at [1467, 307] on link "Actions" at bounding box center [1489, 298] width 51 height 16
click at [1440, 405] on link "View Itinerary" at bounding box center [1430, 391] width 140 height 28
click at [514, 76] on input "DLP083" at bounding box center [466, 84] width 142 height 30
paste input "M3FD"
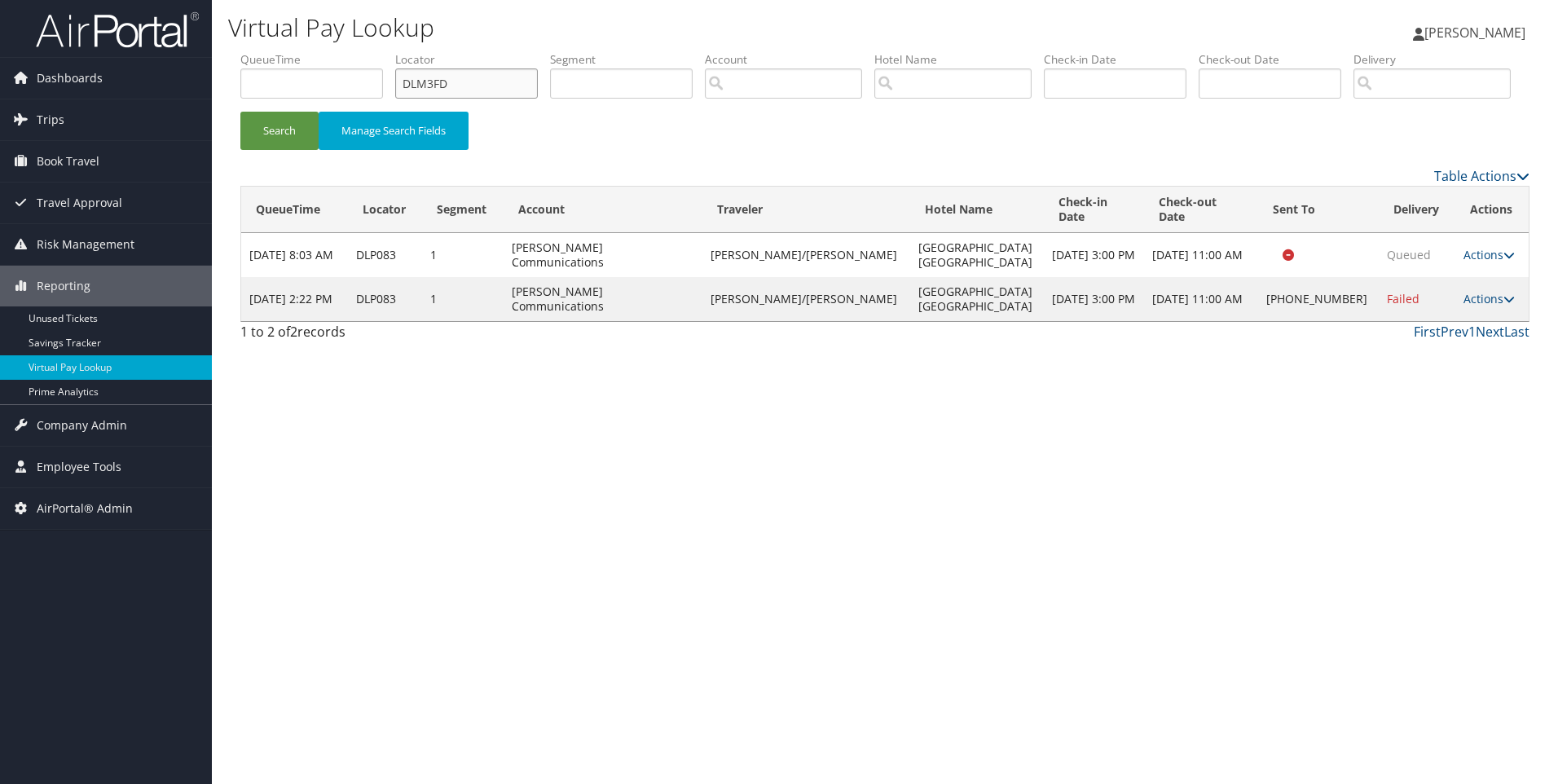
click at [241, 112] on button "Search" at bounding box center [279, 131] width 78 height 39
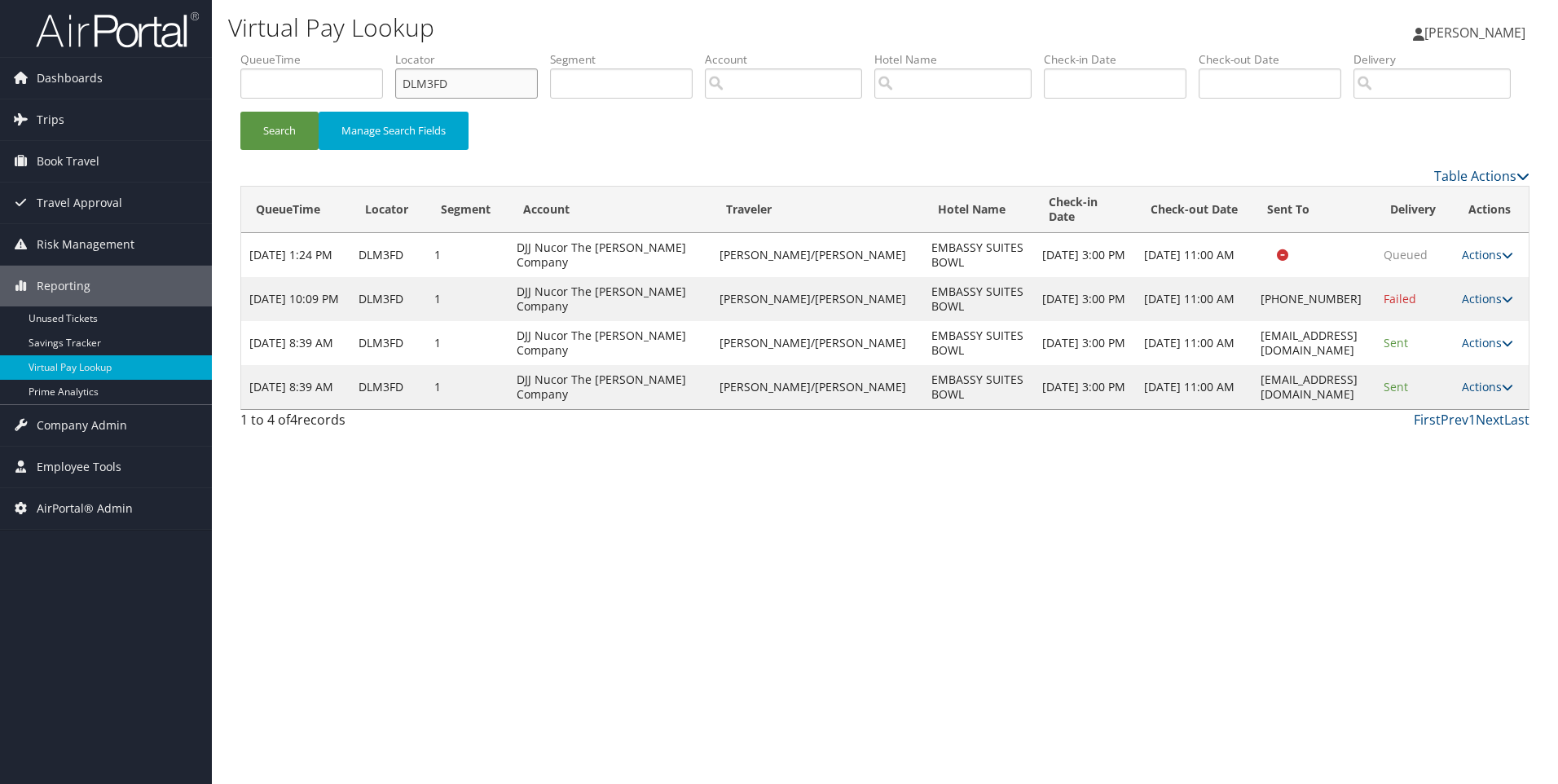
click at [480, 90] on input "DLM3FD" at bounding box center [466, 84] width 142 height 30
paste input "6095"
click at [241, 112] on button "Search" at bounding box center [279, 131] width 78 height 39
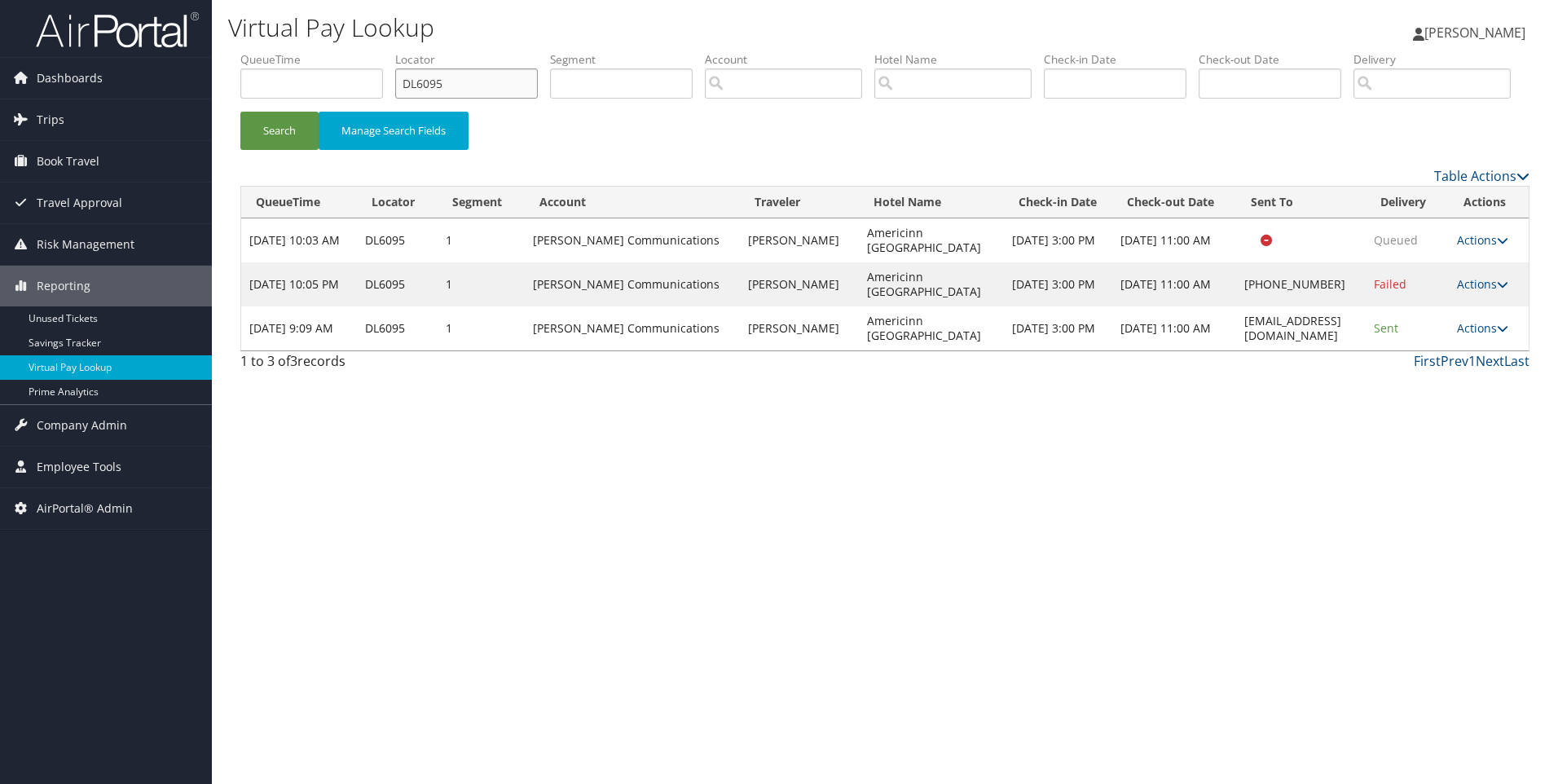
drag, startPoint x: 476, startPoint y: 88, endPoint x: 320, endPoint y: 83, distance: 156.1
click at [320, 51] on ul "QueueTime Locator DL6095 Segment Account Traveler Hotel Name Check-in Date Chec…" at bounding box center [885, 51] width 1289 height 0
paste input "5TCH"
click at [241, 112] on button "Search" at bounding box center [279, 131] width 78 height 39
click at [476, 87] on input "DL5TCH" at bounding box center [466, 84] width 142 height 30
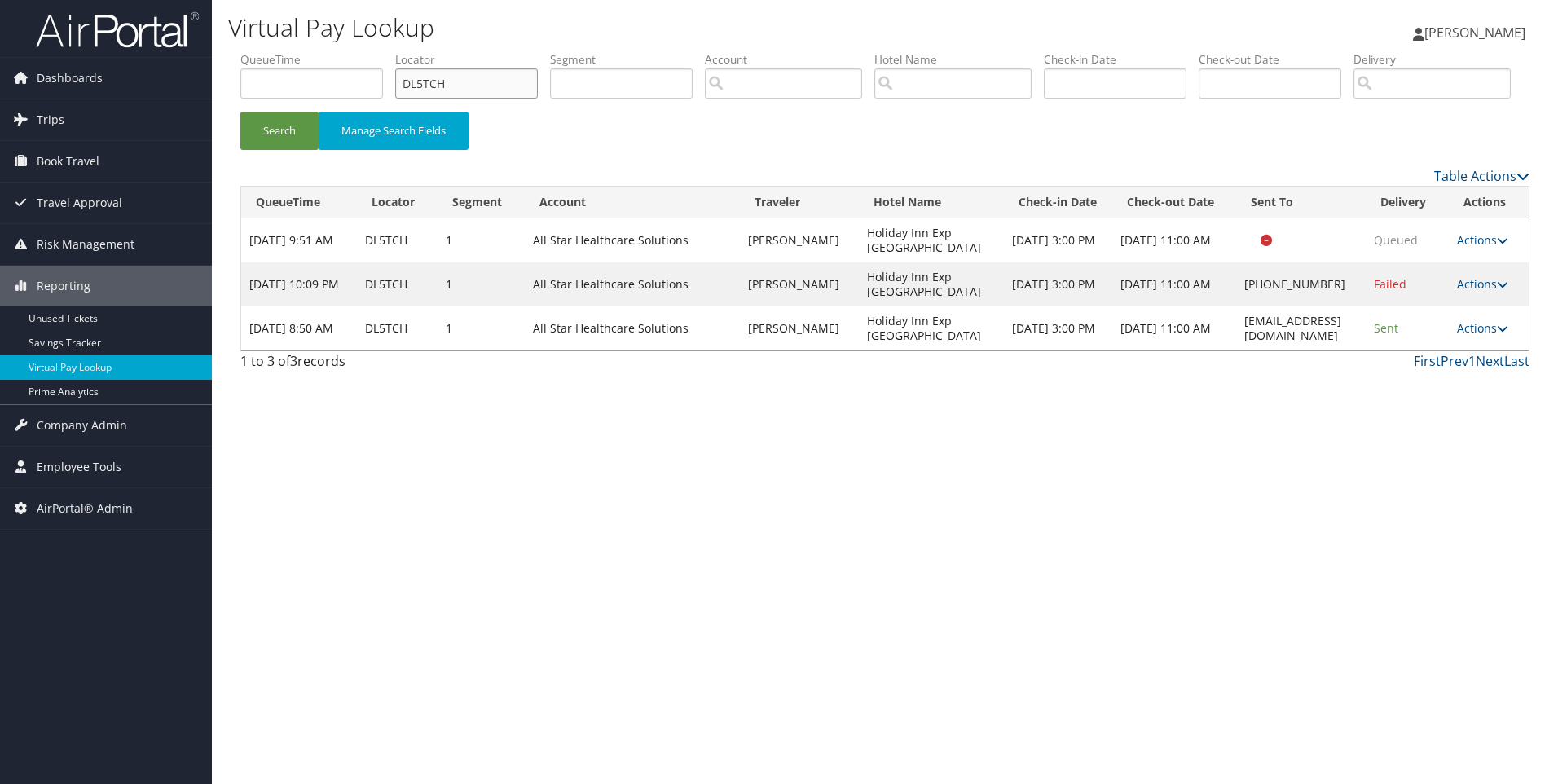
click at [476, 87] on input "DL5TCH" at bounding box center [466, 84] width 142 height 30
click at [241, 112] on button "Search" at bounding box center [279, 131] width 78 height 39
click at [476, 77] on input "DL5TCH" at bounding box center [466, 84] width 142 height 30
paste input "JTD"
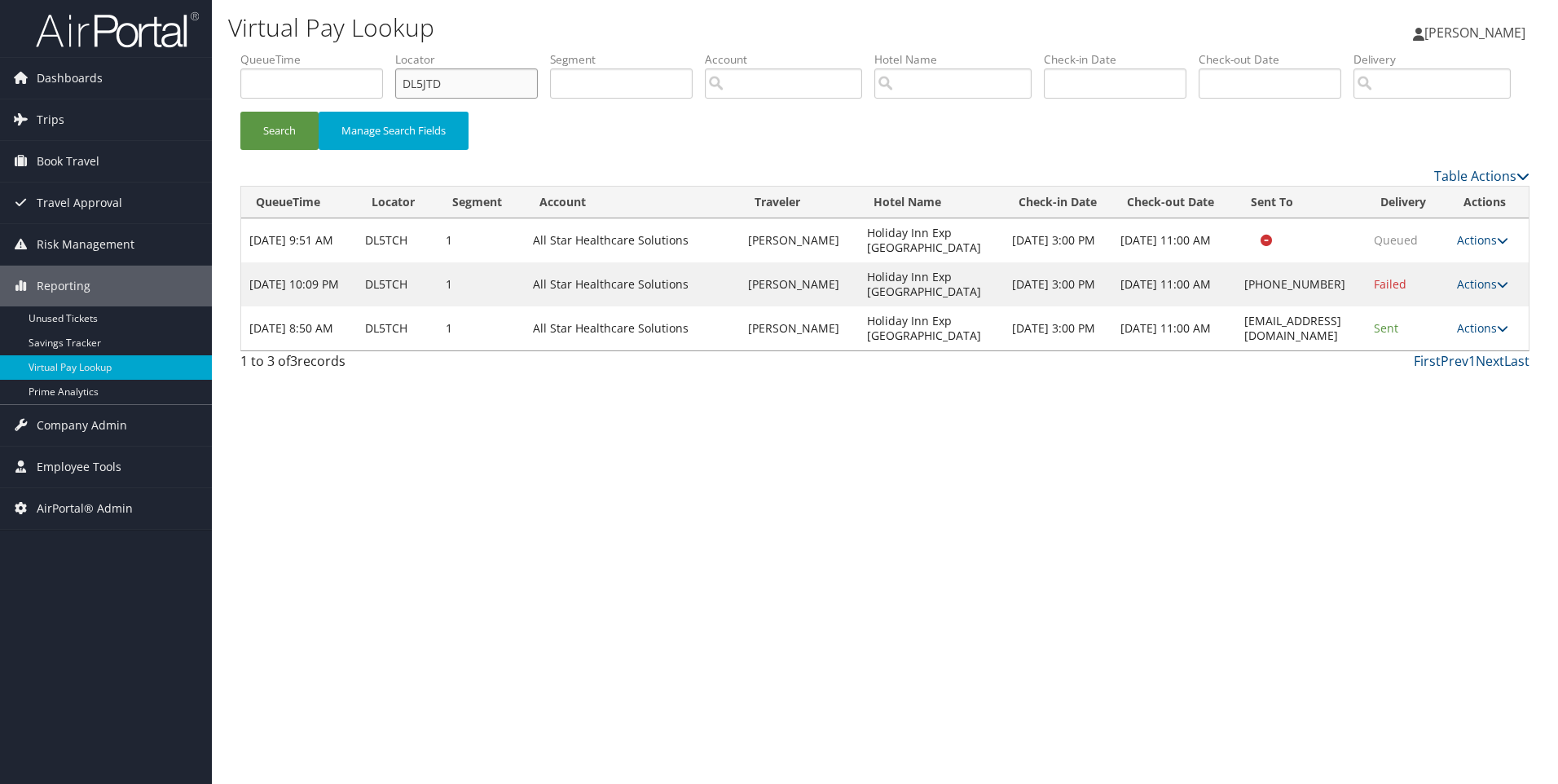
type input "DL5JTD"
click at [241, 112] on button "Search" at bounding box center [279, 131] width 78 height 39
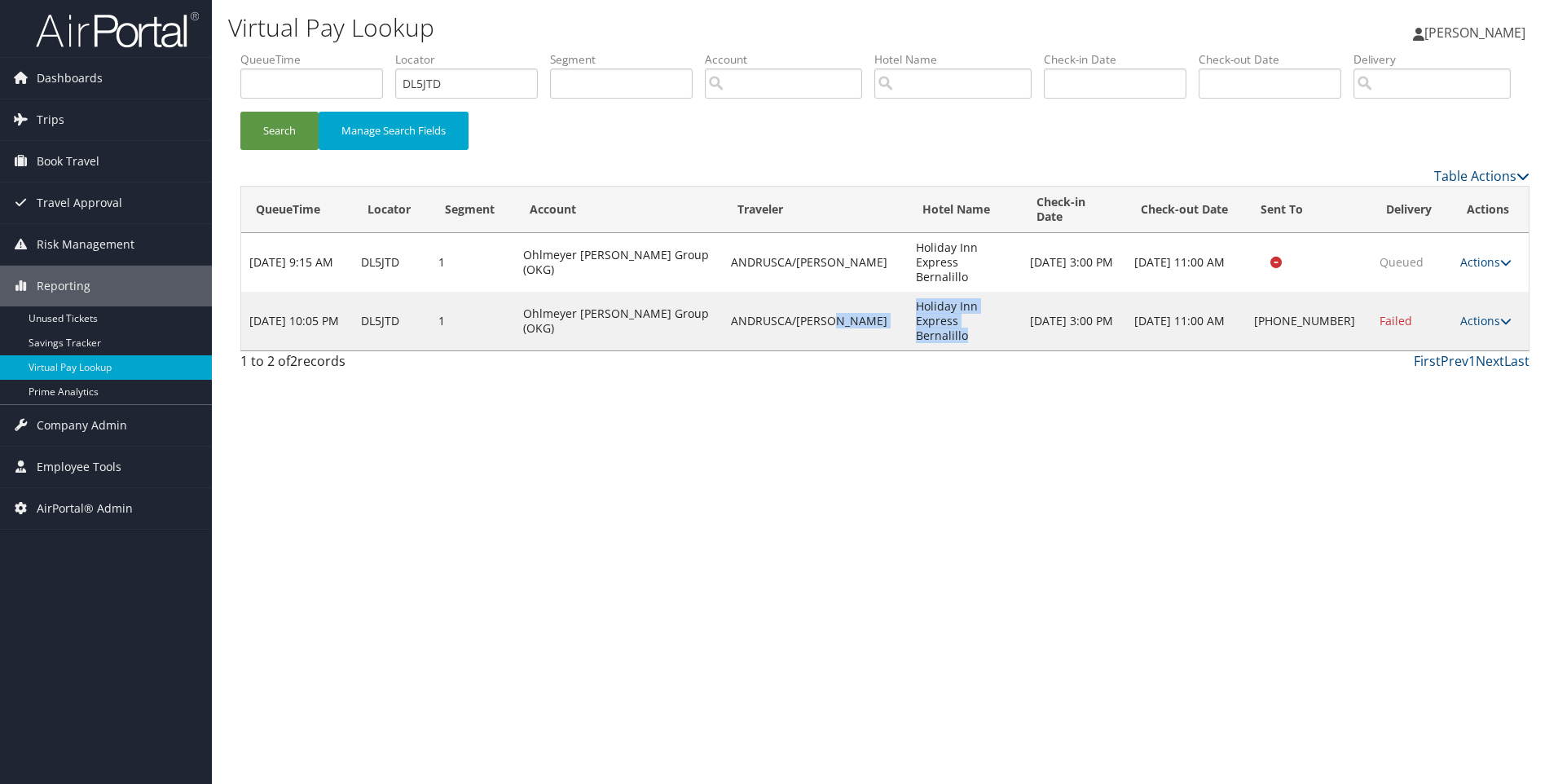
drag, startPoint x: 954, startPoint y: 354, endPoint x: 889, endPoint y: 336, distance: 67.4
click at [889, 336] on tr "Oct 5, 2025 10:05 PM DL5JTD 1 Ohlmeyer Kusserow Group (OKG) ANDRUSCA/INESSA Hol…" at bounding box center [885, 321] width 1288 height 59
copy tr "Holiday Inn Express Bernalillo"
click at [1485, 333] on td "Actions Resend Logs Delivery Information View Itinerary" at bounding box center [1490, 321] width 76 height 59
click at [1485, 329] on link "Actions" at bounding box center [1486, 320] width 51 height 16
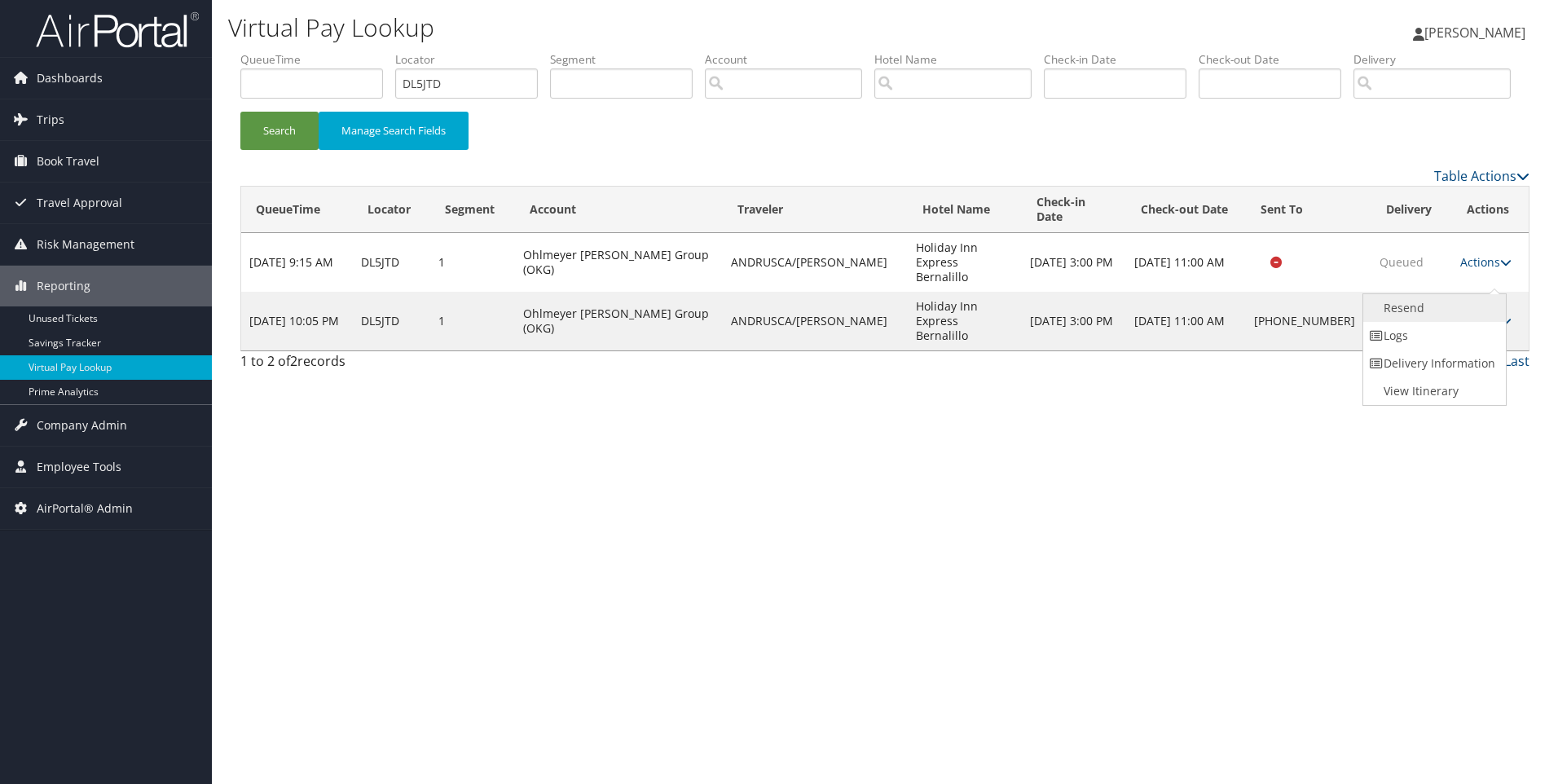
click at [1420, 322] on link "Resend" at bounding box center [1433, 308] width 140 height 28
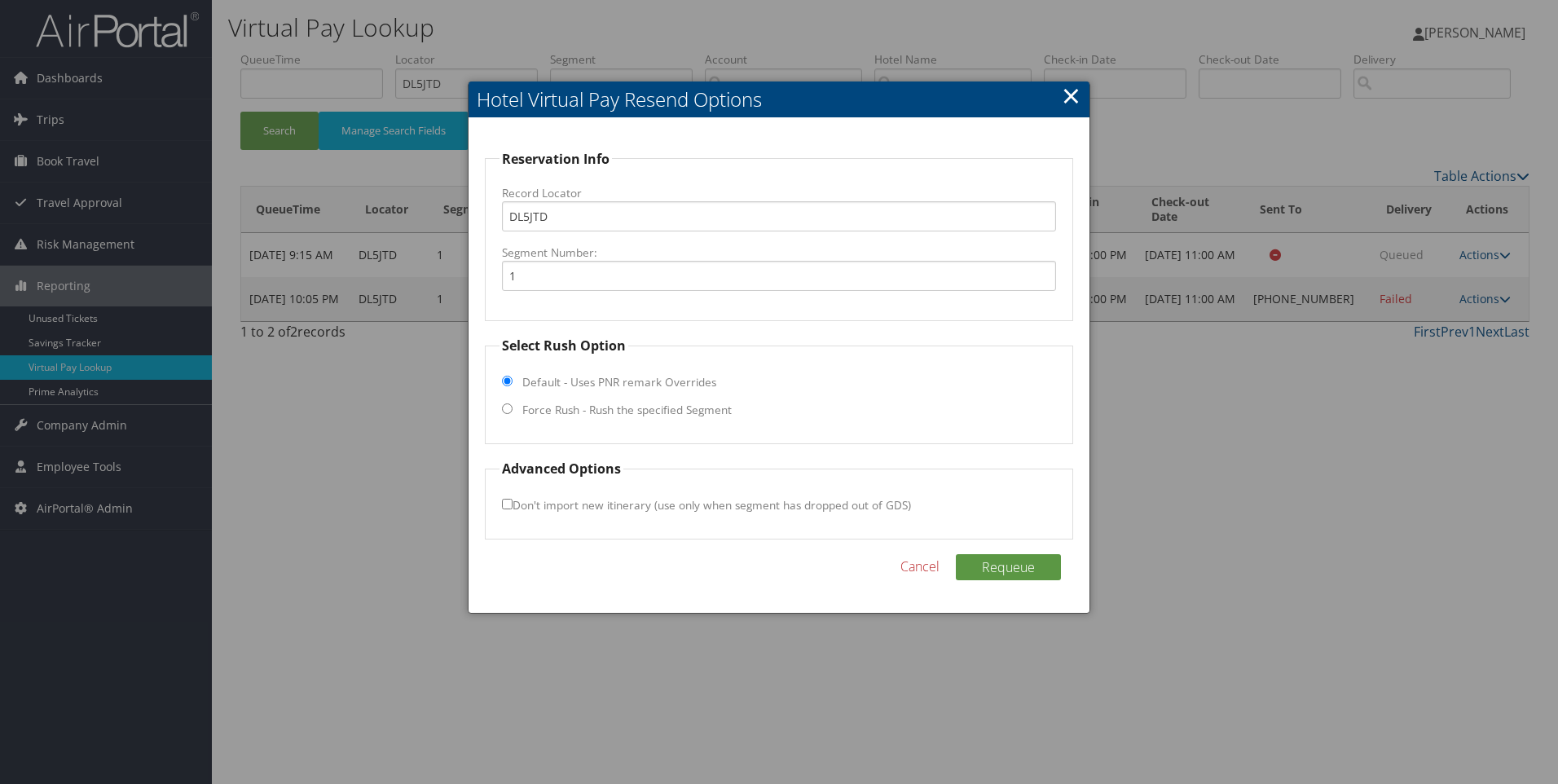
click at [621, 409] on label "Force Rush - Rush the specified Segment" at bounding box center [627, 410] width 209 height 17
click at [512, 409] on input "Force Rush - Rush the specified Segment" at bounding box center [508, 409] width 11 height 11
radio input "true"
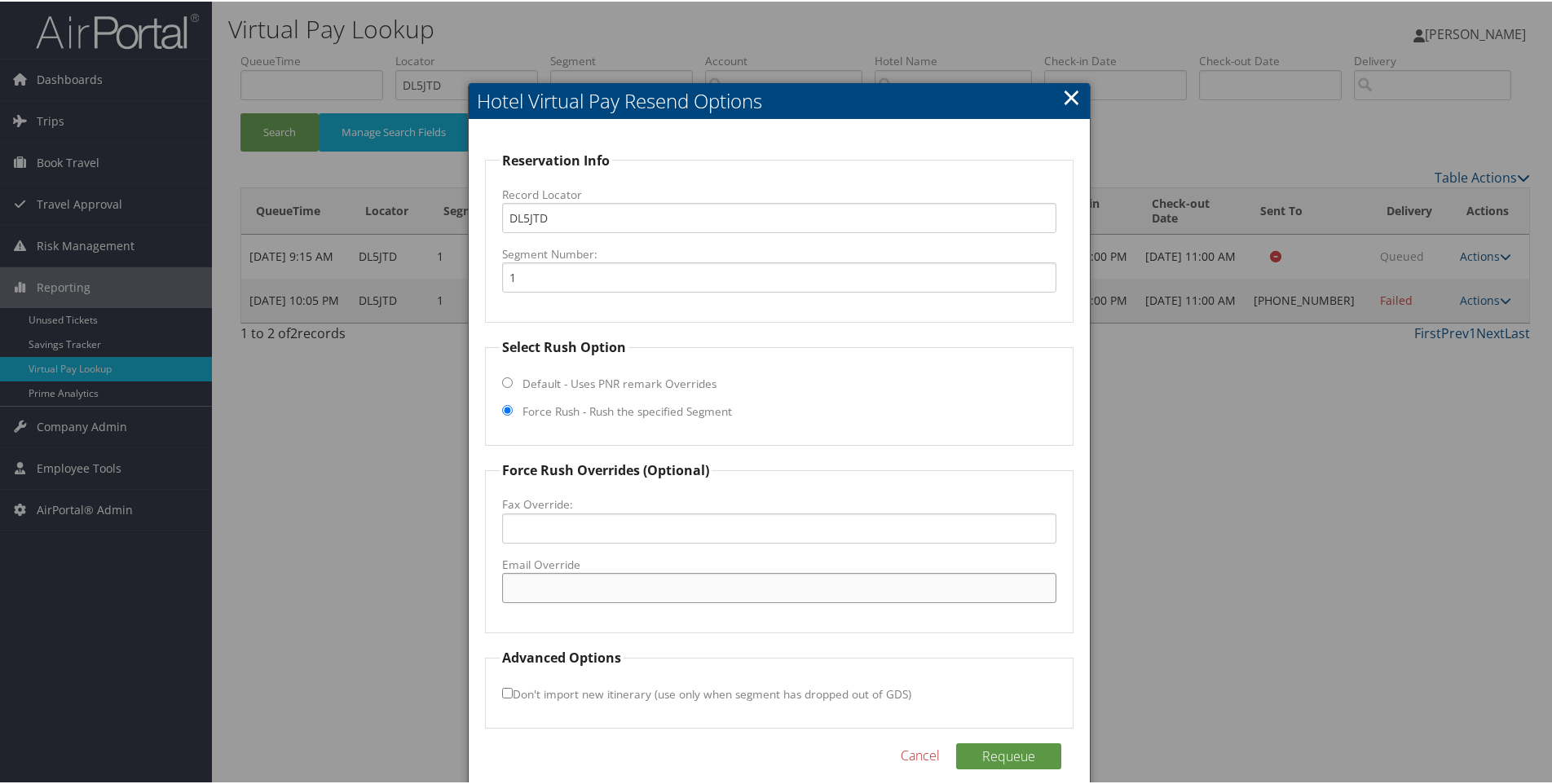
click at [566, 599] on input "Email Override" at bounding box center [780, 586] width 556 height 30
paste input "hiegs@ehihotels.com"
type input "hiegs@ehihotels.com"
click at [1031, 762] on button "Requeue" at bounding box center [1008, 755] width 106 height 26
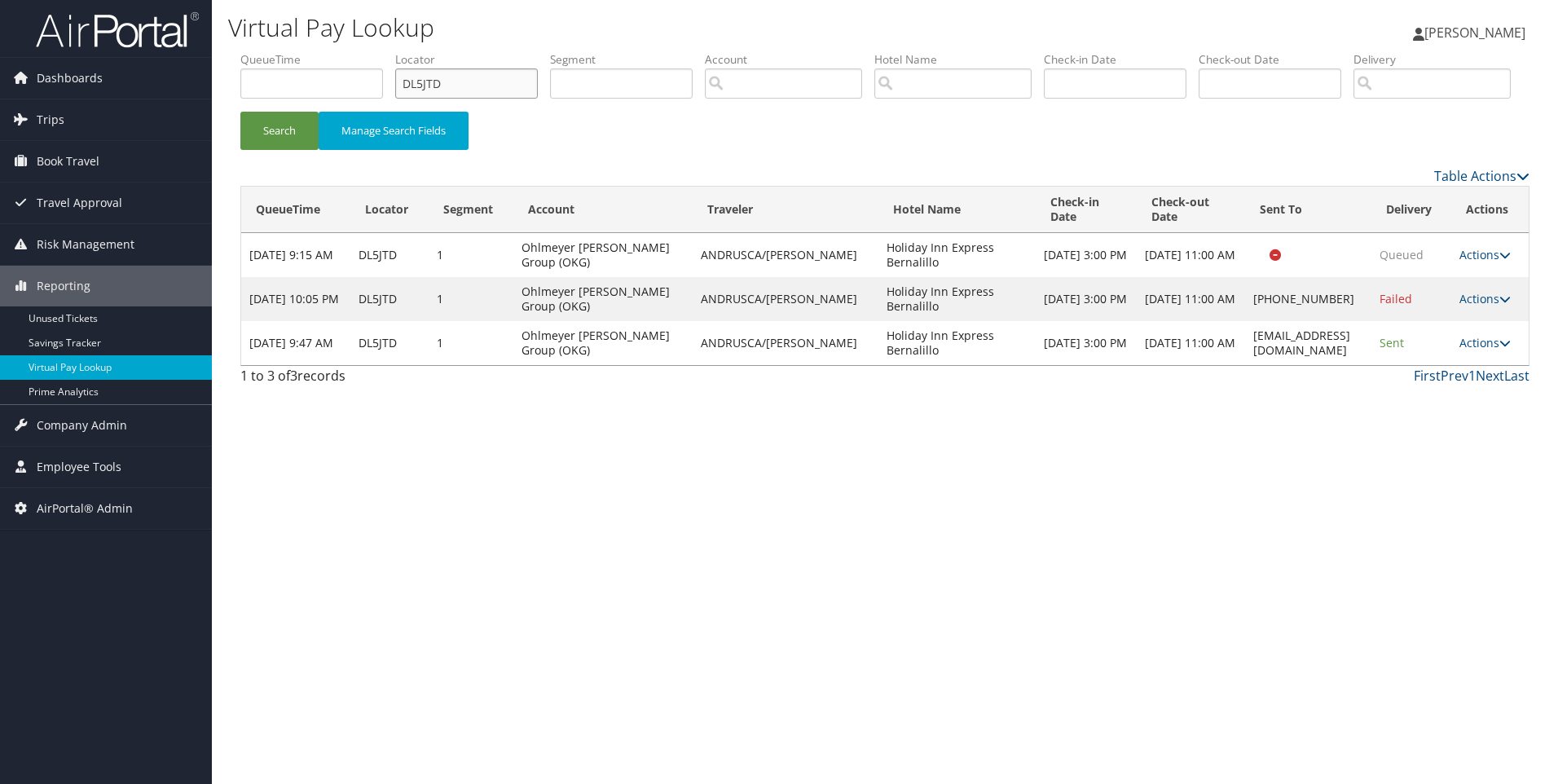
click at [481, 87] on input "DL5JTD" at bounding box center [466, 84] width 142 height 30
type input "DL5GYG"
click at [241, 112] on button "Search" at bounding box center [279, 131] width 78 height 39
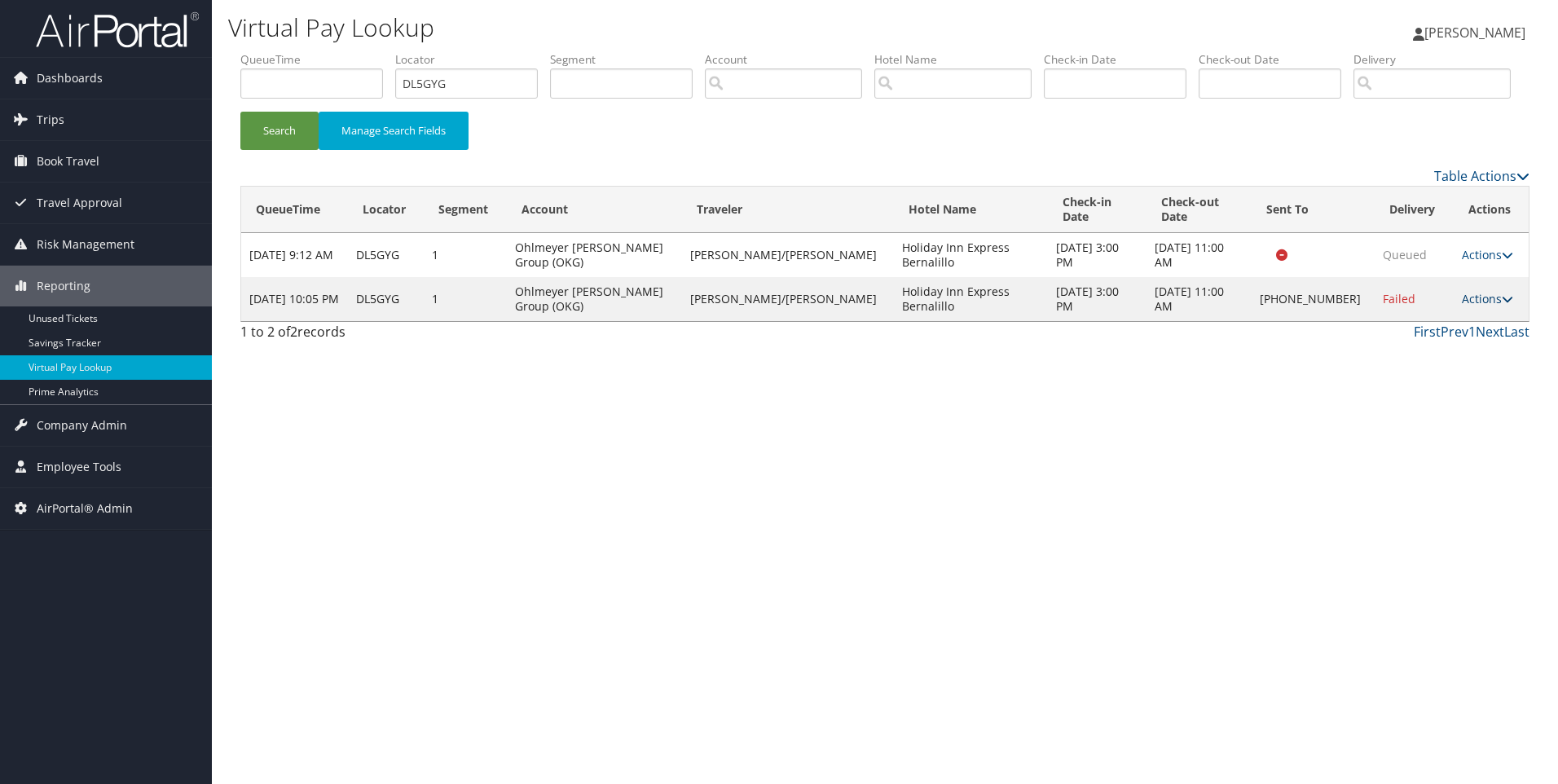
click at [1494, 307] on link "Actions" at bounding box center [1487, 298] width 51 height 16
click at [1433, 322] on link "Resend" at bounding box center [1432, 308] width 140 height 28
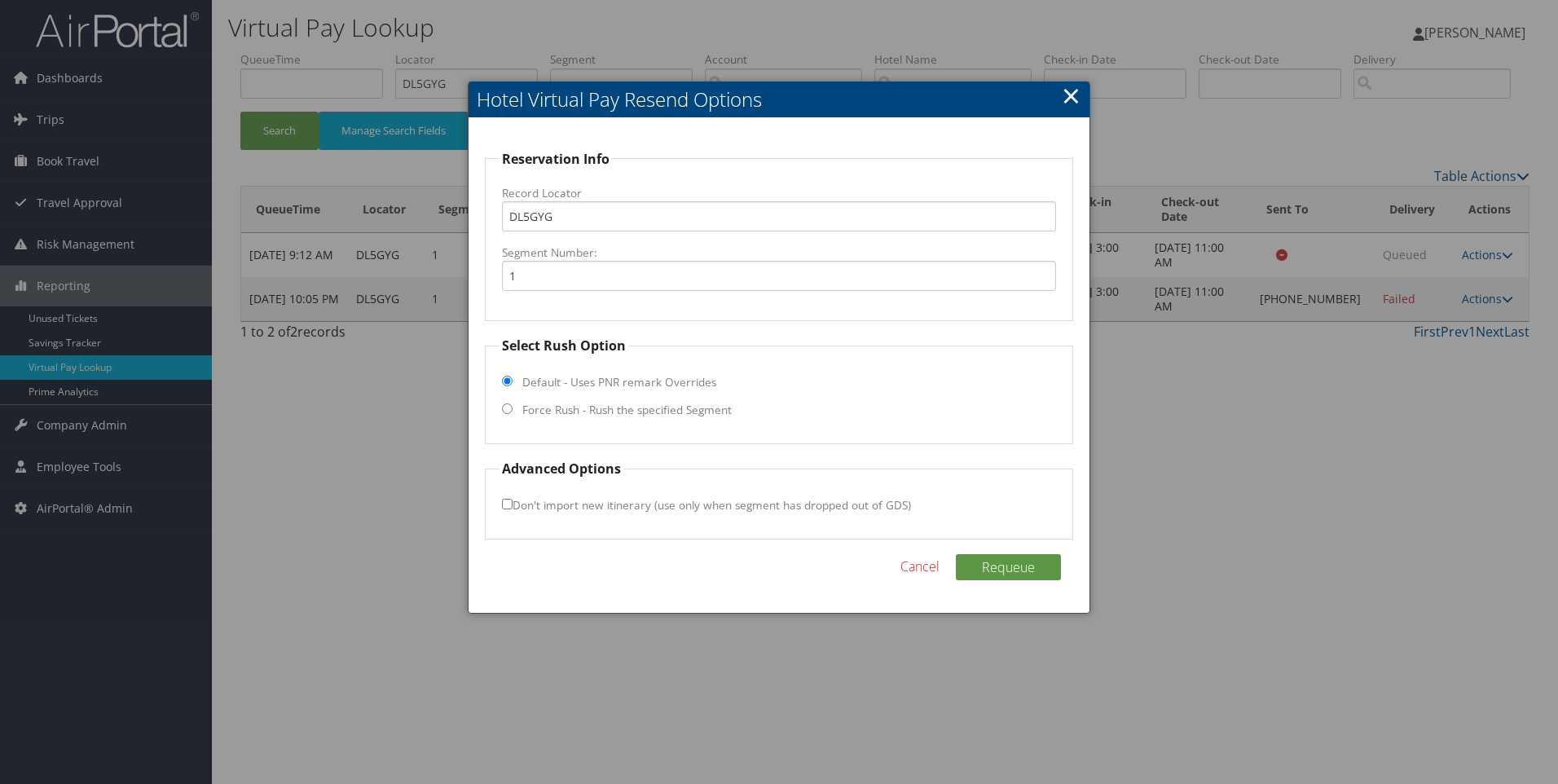
click at [605, 408] on label "Force Rush - Rush the specified Segment" at bounding box center [627, 410] width 209 height 17
click at [512, 408] on input "Force Rush - Rush the specified Segment" at bounding box center [508, 409] width 11 height 11
radio input "true"
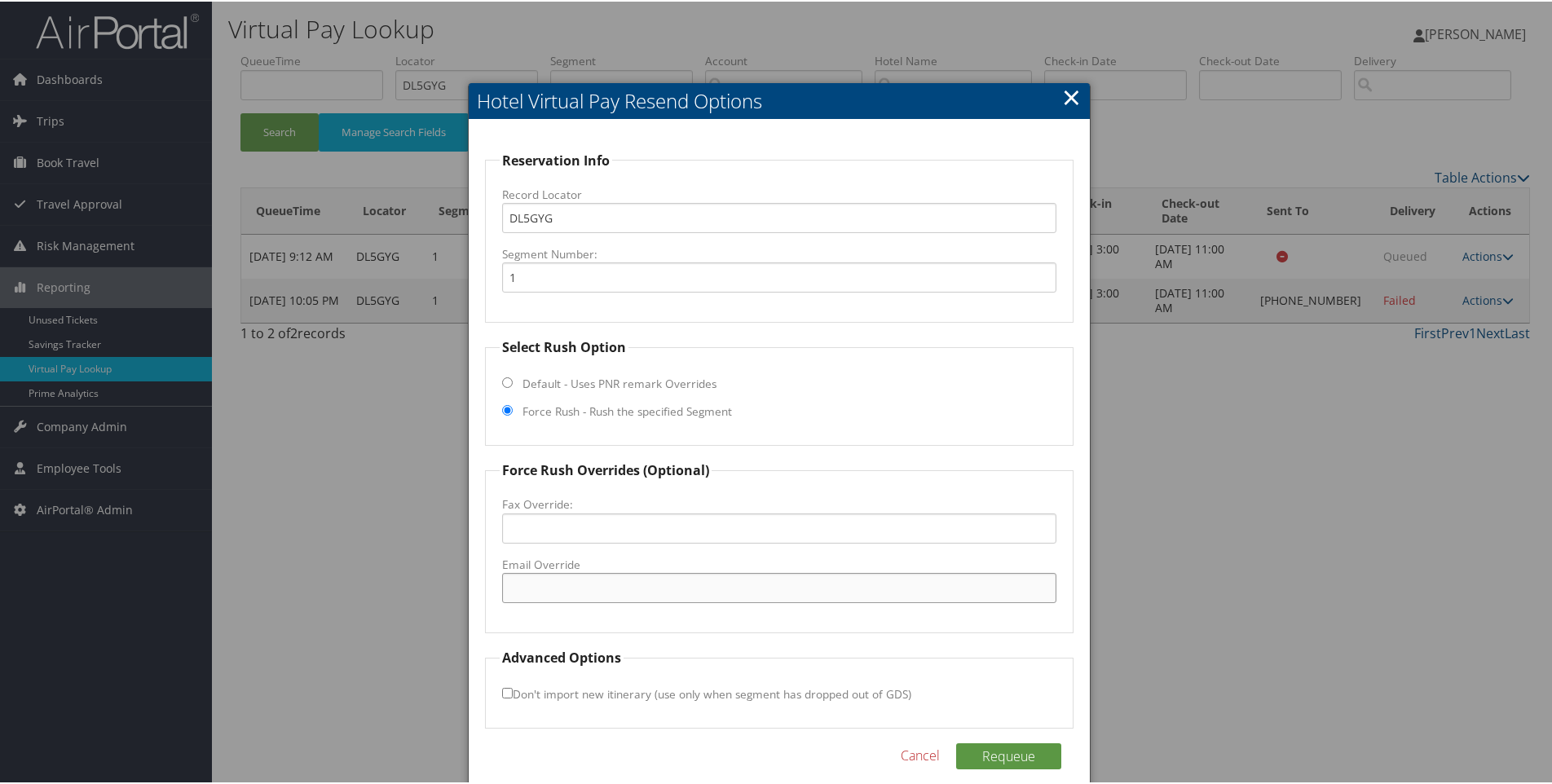
click at [602, 580] on input "Email Override" at bounding box center [780, 586] width 556 height 30
paste input "hiegs@ehihotels.com"
type input "hiegs@ehihotels.com"
click at [993, 758] on button "Requeue" at bounding box center [1008, 755] width 106 height 26
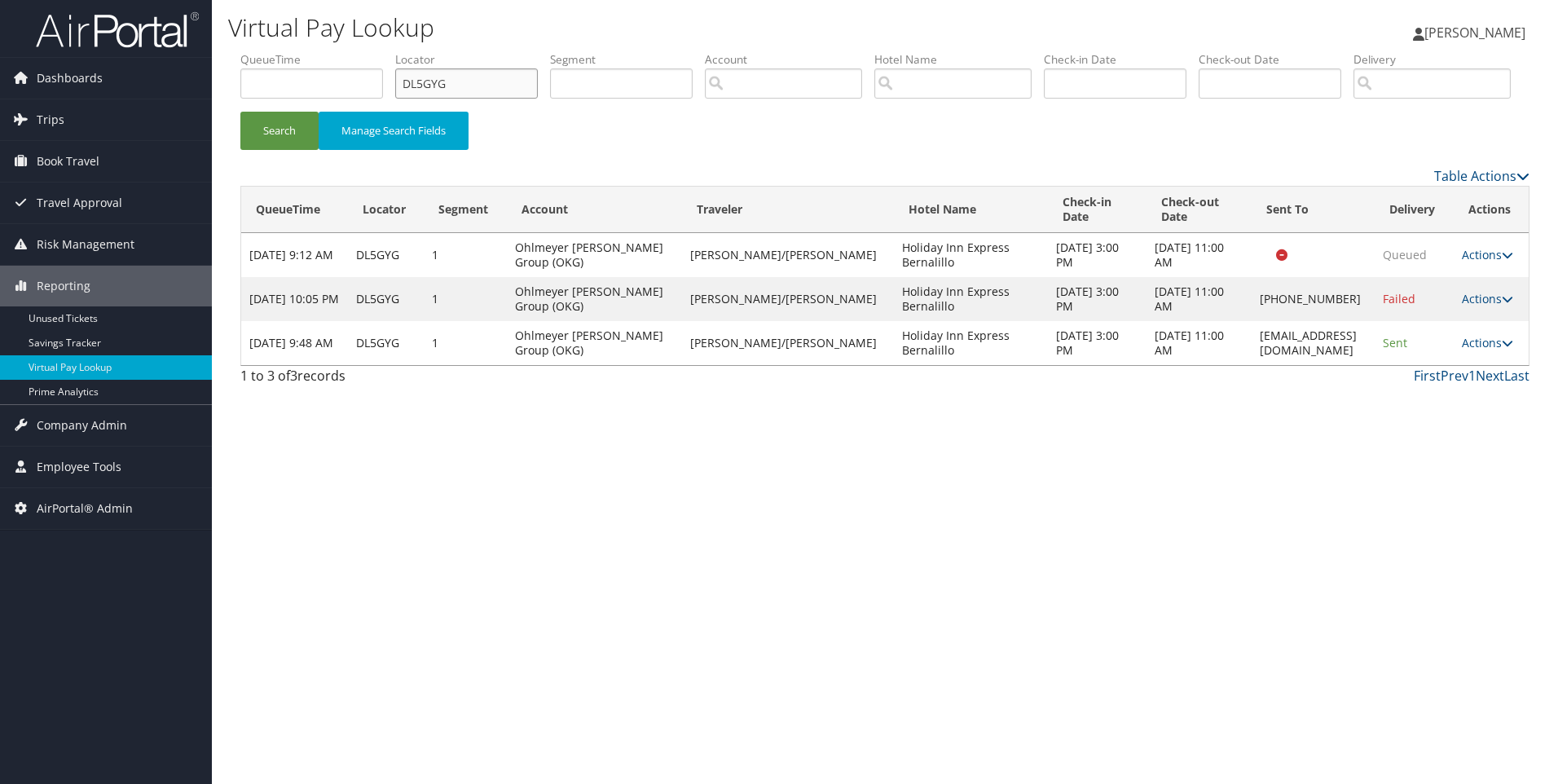
drag, startPoint x: 490, startPoint y: 81, endPoint x: 141, endPoint y: 49, distance: 350.5
click at [141, 49] on div "Dashboards AirPortal 360™ (Manager) AirPortal 360™ (Agent) My Travel Dashboard …" at bounding box center [779, 392] width 1558 height 784
paste input "KX19X"
click at [241, 112] on button "Search" at bounding box center [279, 131] width 78 height 39
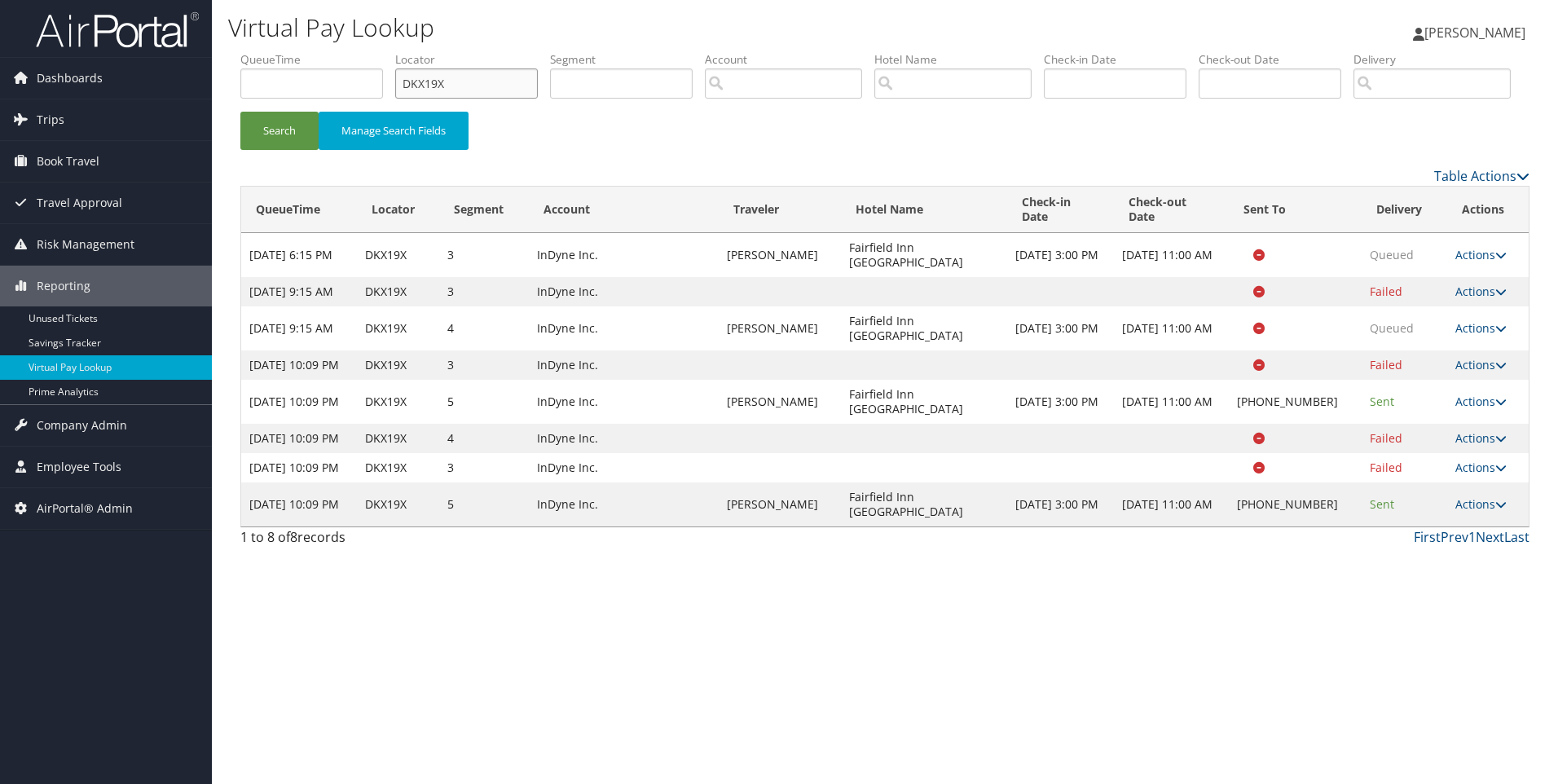
drag, startPoint x: 412, startPoint y: 90, endPoint x: 327, endPoint y: 76, distance: 86.1
click at [327, 51] on ul "QueueTime Locator DKX19X Segment Account Traveler Hotel Name Check-in Date Chec…" at bounding box center [885, 51] width 1289 height 0
paste input "WXLT"
click at [241, 112] on button "Search" at bounding box center [279, 131] width 78 height 39
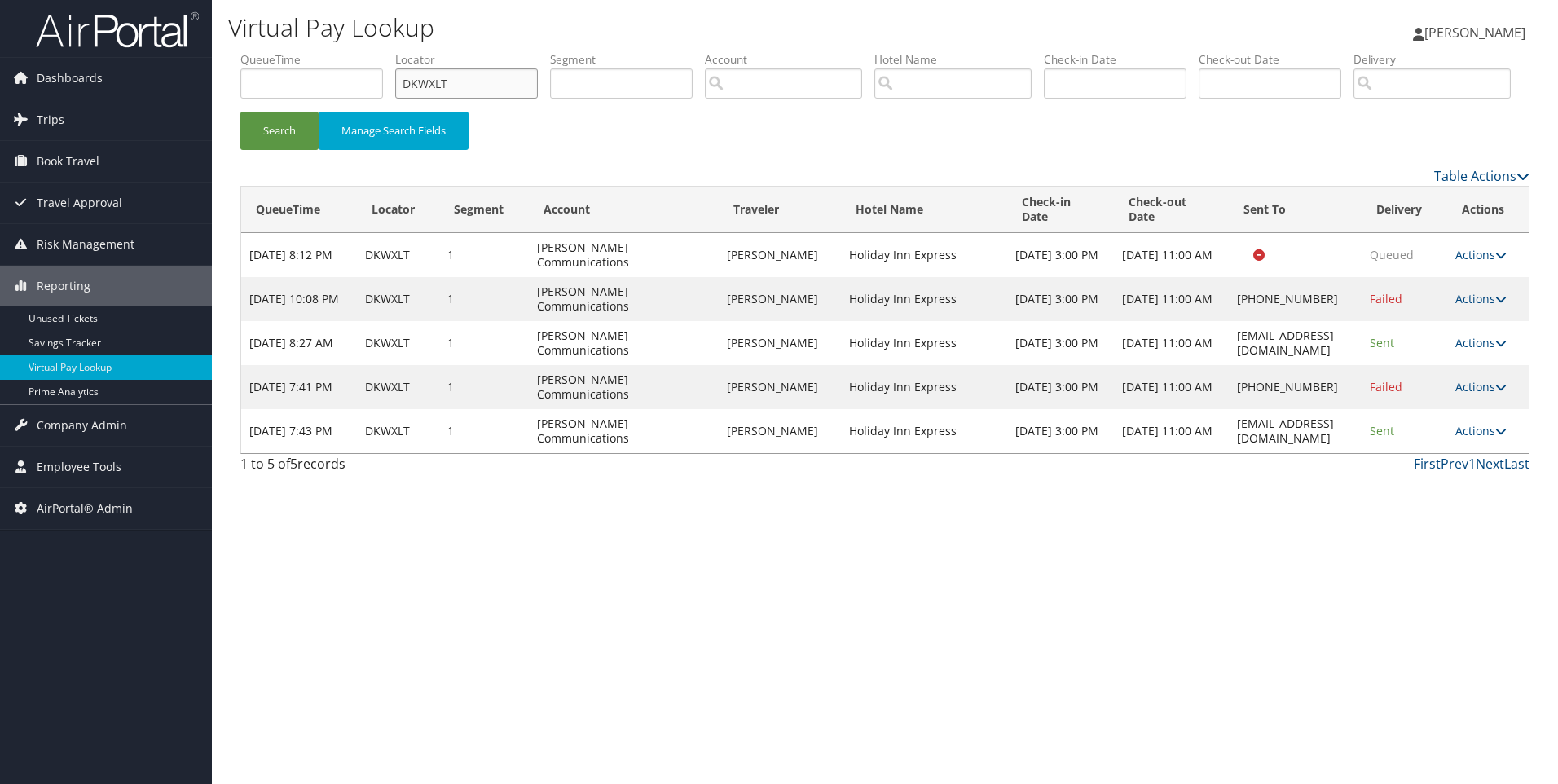
drag, startPoint x: 507, startPoint y: 89, endPoint x: 306, endPoint y: 79, distance: 201.2
click at [306, 51] on ul "QueueTime Locator DKWXLT Segment Account Traveler Hotel Name Check-in Date Chec…" at bounding box center [885, 51] width 1289 height 0
paste input "F73"
click at [241, 112] on button "Search" at bounding box center [279, 131] width 78 height 39
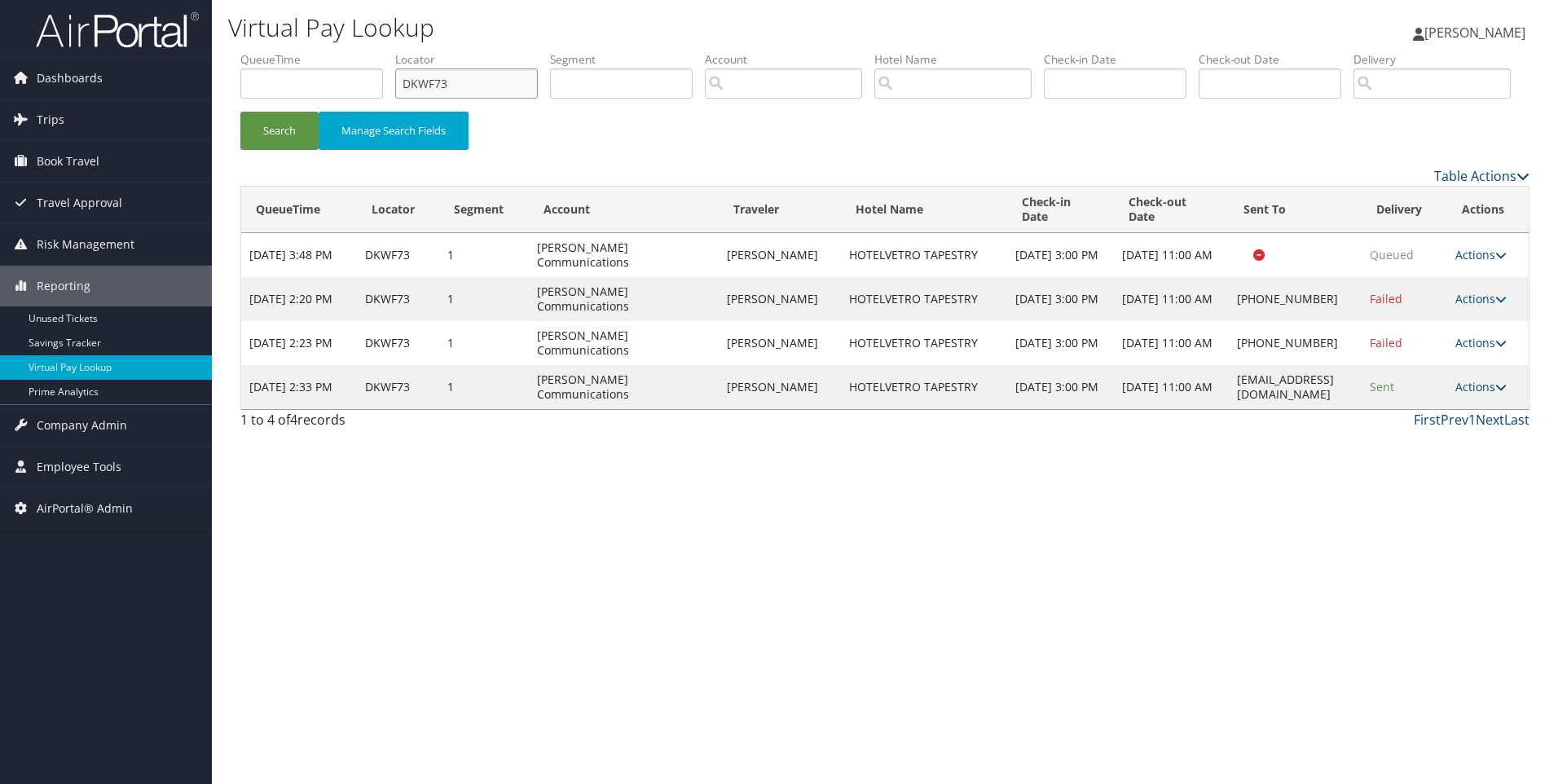
click at [519, 85] on input "DKWF73" at bounding box center [466, 84] width 142 height 30
paste input "VGH9"
click at [241, 112] on button "Search" at bounding box center [279, 131] width 78 height 39
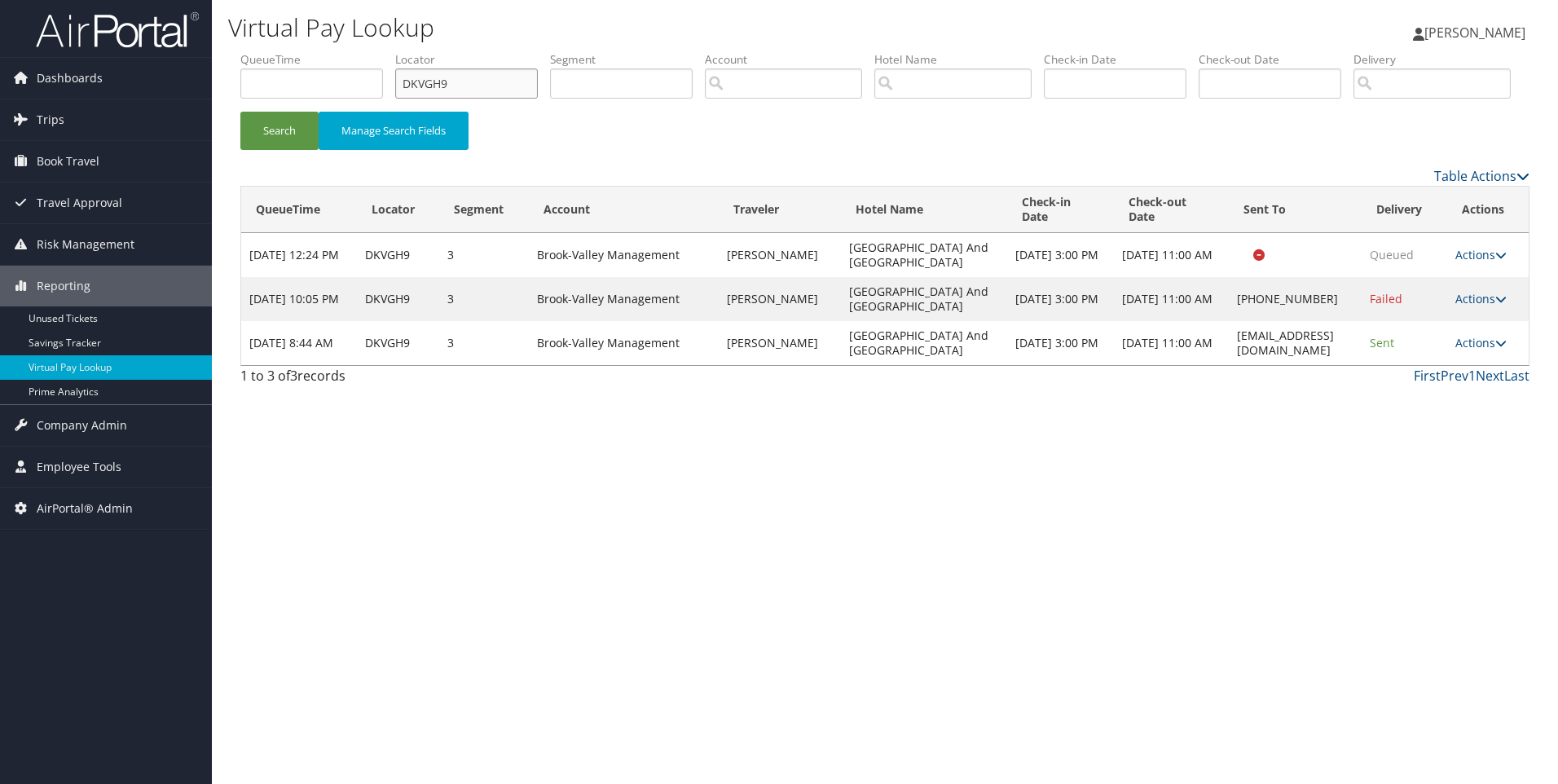
click at [466, 86] on input "DKVGH9" at bounding box center [466, 84] width 142 height 30
paste input "TMVP"
type input "DKTMVP"
click at [241, 112] on button "Search" at bounding box center [279, 131] width 78 height 39
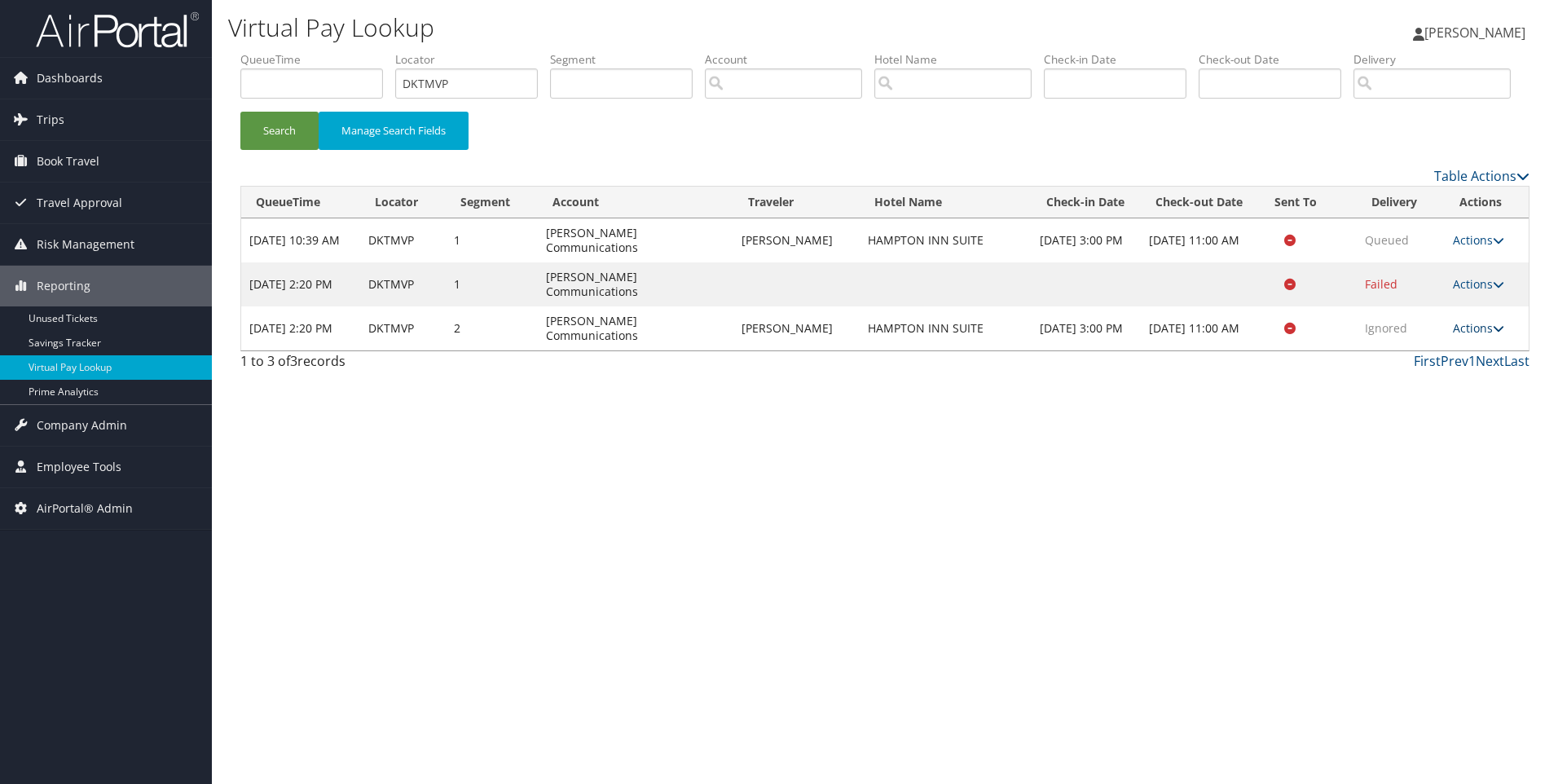
click at [1496, 334] on icon at bounding box center [1498, 329] width 11 height 11
click at [1447, 421] on link "View Itinerary" at bounding box center [1448, 408] width 103 height 28
click at [1469, 336] on link "Actions" at bounding box center [1479, 328] width 51 height 16
click at [1458, 366] on link "Resend" at bounding box center [1448, 352] width 103 height 28
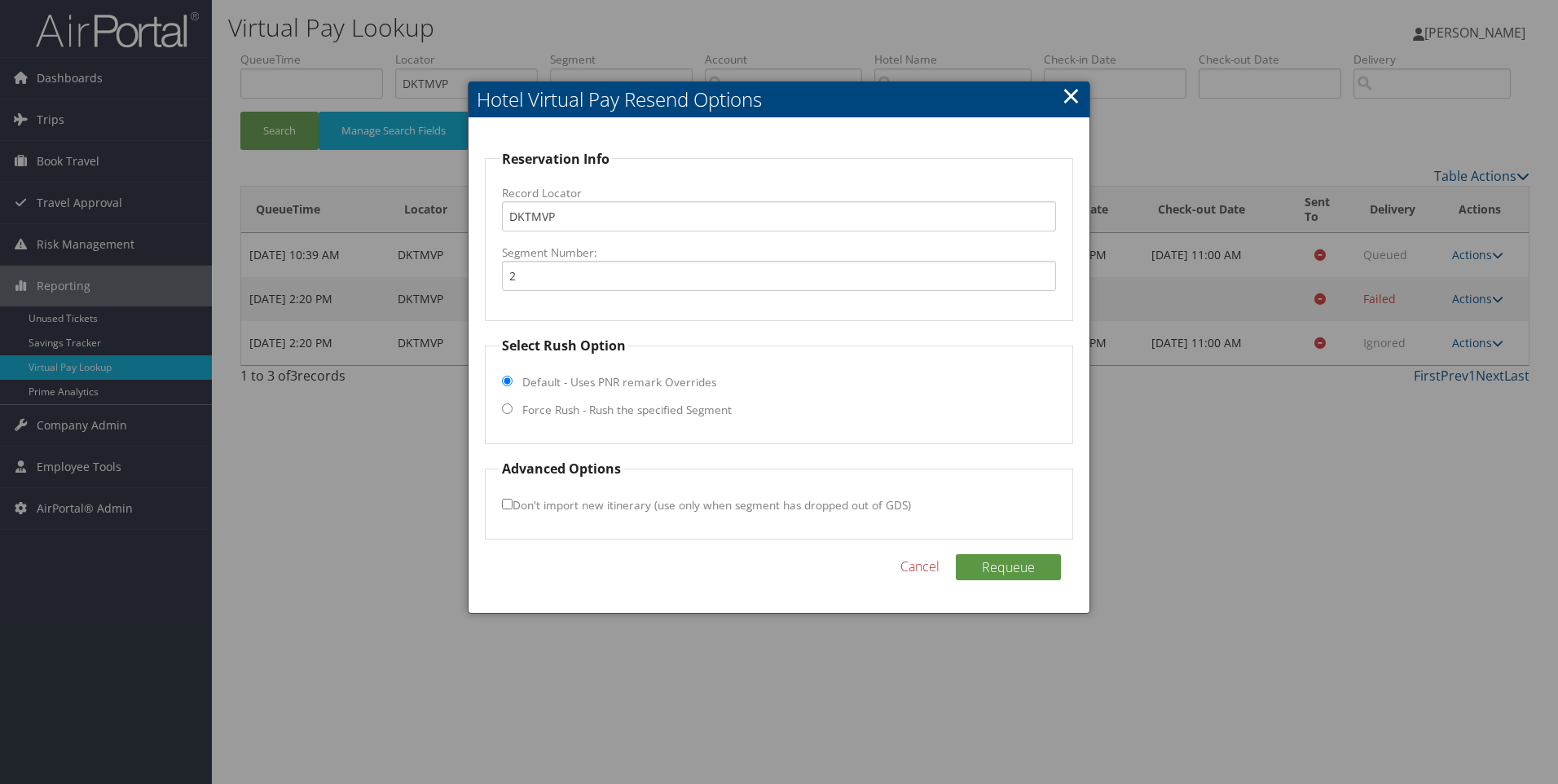
click at [584, 410] on label "Force Rush - Rush the specified Segment" at bounding box center [627, 410] width 209 height 17
click at [512, 410] on input "Force Rush - Rush the specified Segment" at bounding box center [508, 409] width 11 height 11
radio input "true"
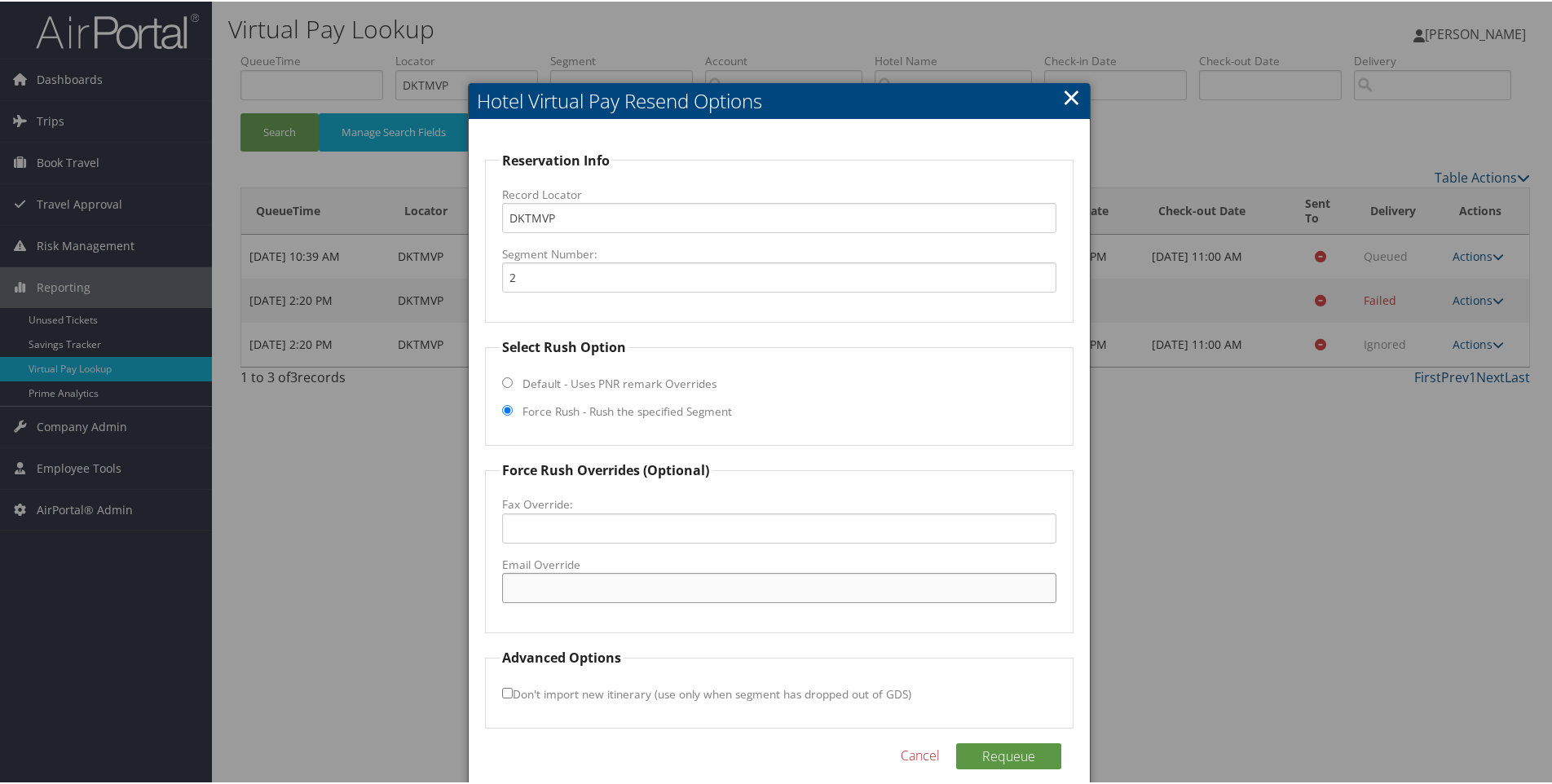
click at [568, 591] on input "Email Override" at bounding box center [780, 586] width 556 height 30
paste input "RBWHX_hampton_suites@hilton.com"
type input "RBWHX_hampton_suites@hilton.com"
click at [1016, 764] on button "Requeue" at bounding box center [1008, 755] width 106 height 26
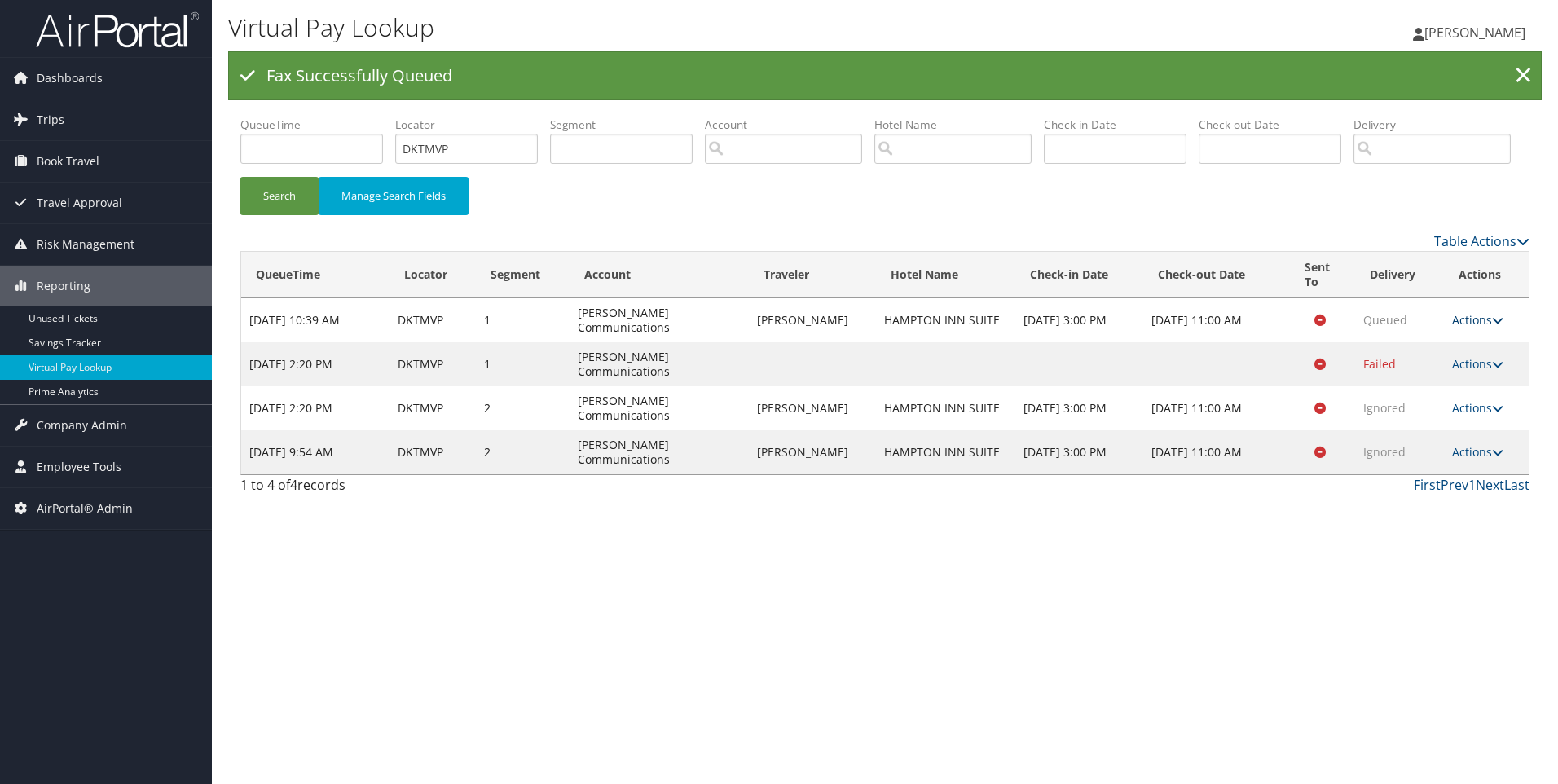
click at [1480, 328] on link "Actions" at bounding box center [1478, 319] width 51 height 16
click at [1457, 351] on link "Resend" at bounding box center [1447, 337] width 103 height 28
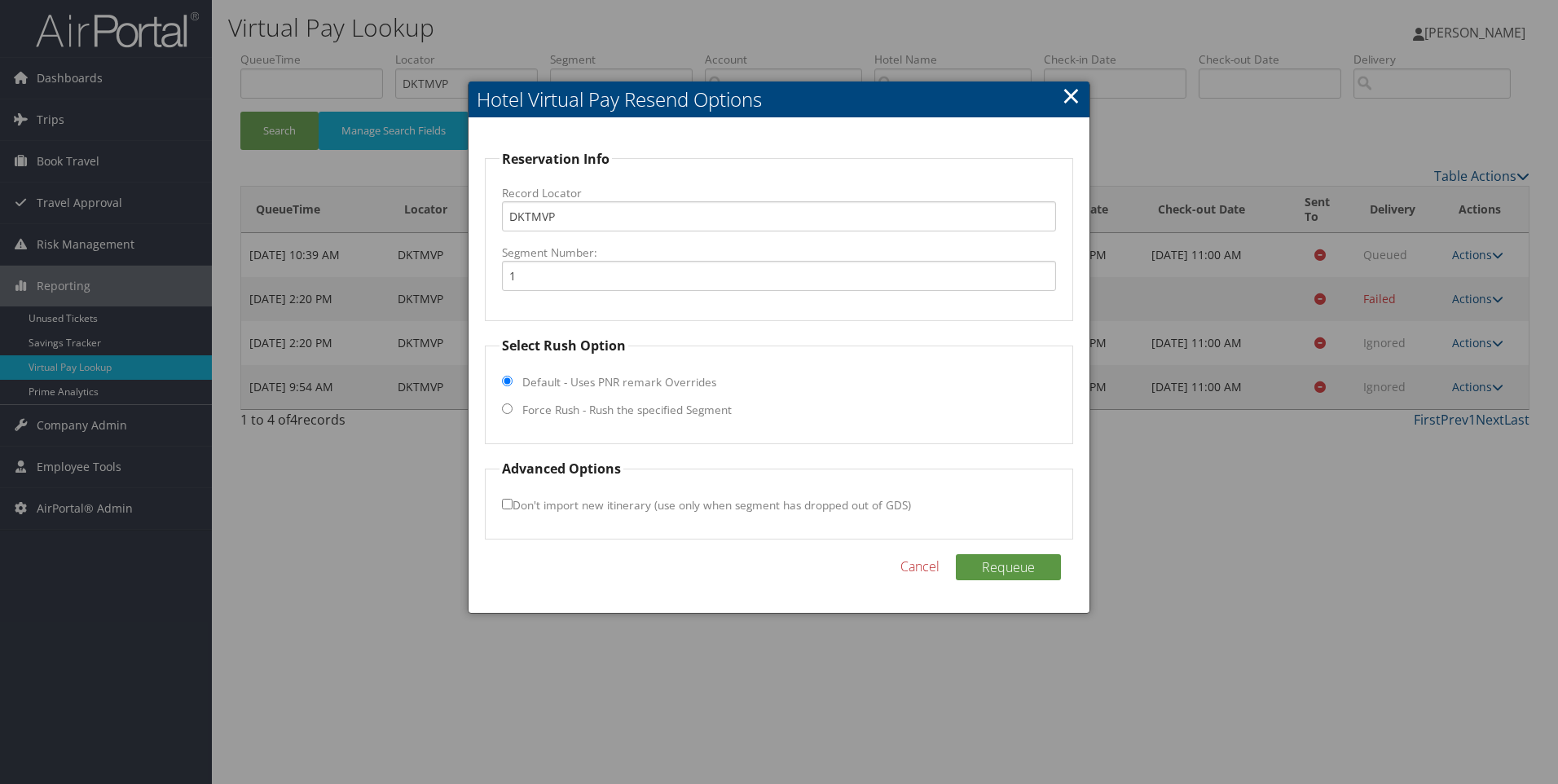
click at [642, 410] on label "Force Rush - Rush the specified Segment" at bounding box center [627, 410] width 209 height 17
click at [512, 410] on input "Force Rush - Rush the specified Segment" at bounding box center [508, 409] width 11 height 11
radio input "true"
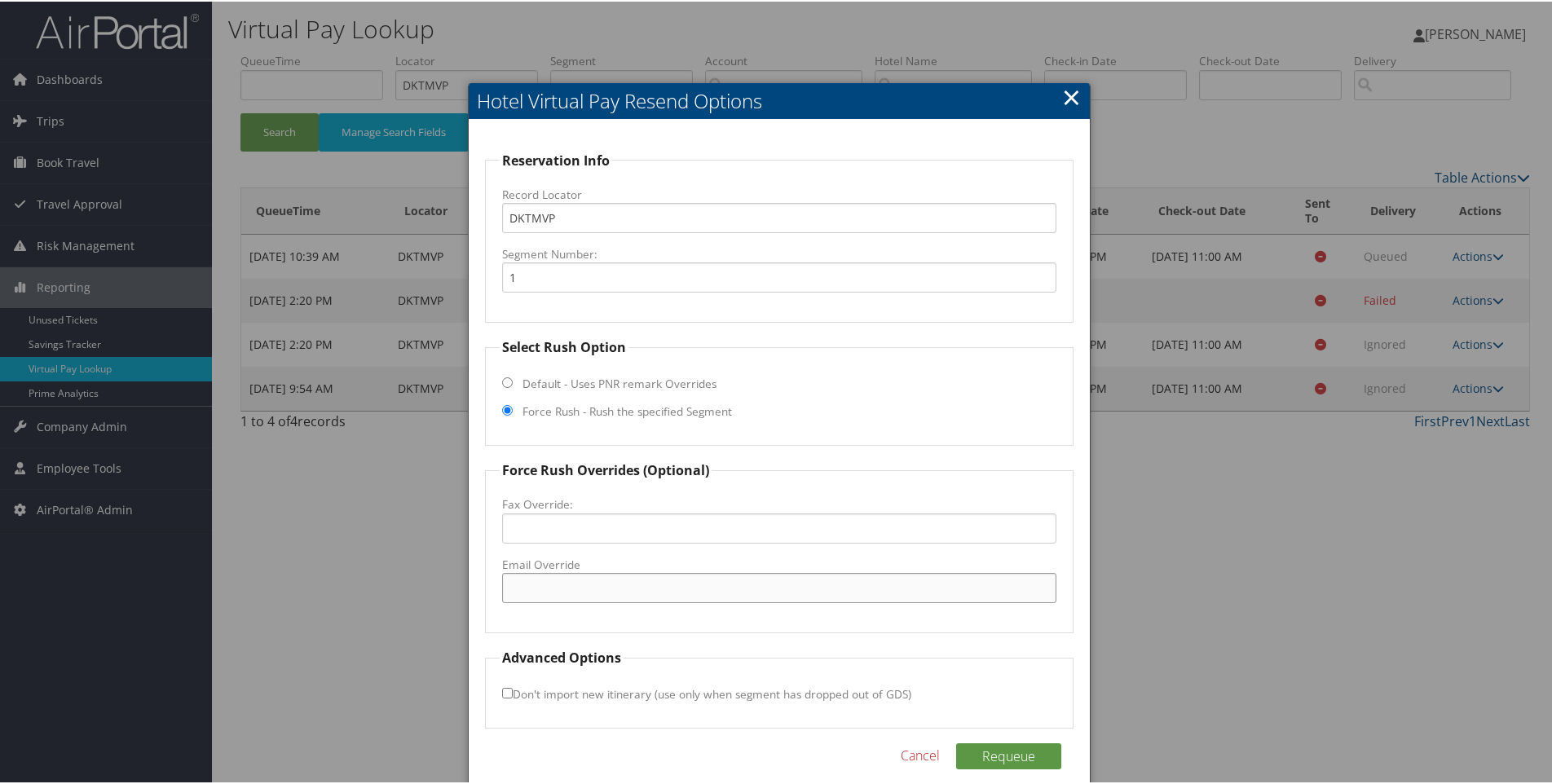
click at [590, 591] on input "Email Override" at bounding box center [780, 586] width 556 height 30
paste input "RBWHX_hampton_suites@hilton.com"
type input "RBWHX_hampton_suites@hilton.com"
click at [993, 763] on button "Requeue" at bounding box center [1008, 755] width 106 height 26
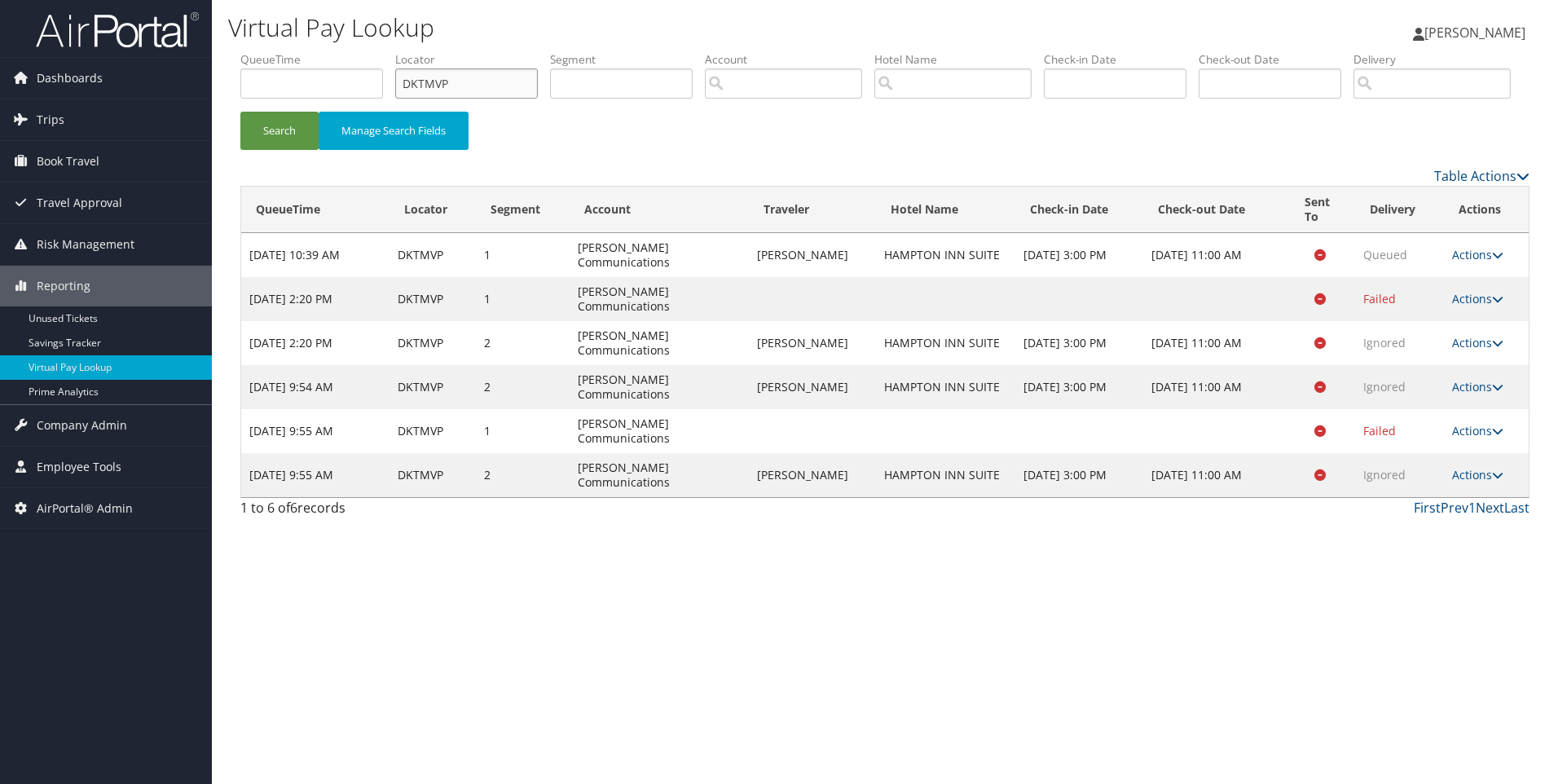
click at [518, 77] on input "DKTMVP" at bounding box center [466, 84] width 142 height 30
paste input "FN52"
type input "DKFN52"
click at [241, 112] on button "Search" at bounding box center [279, 131] width 78 height 39
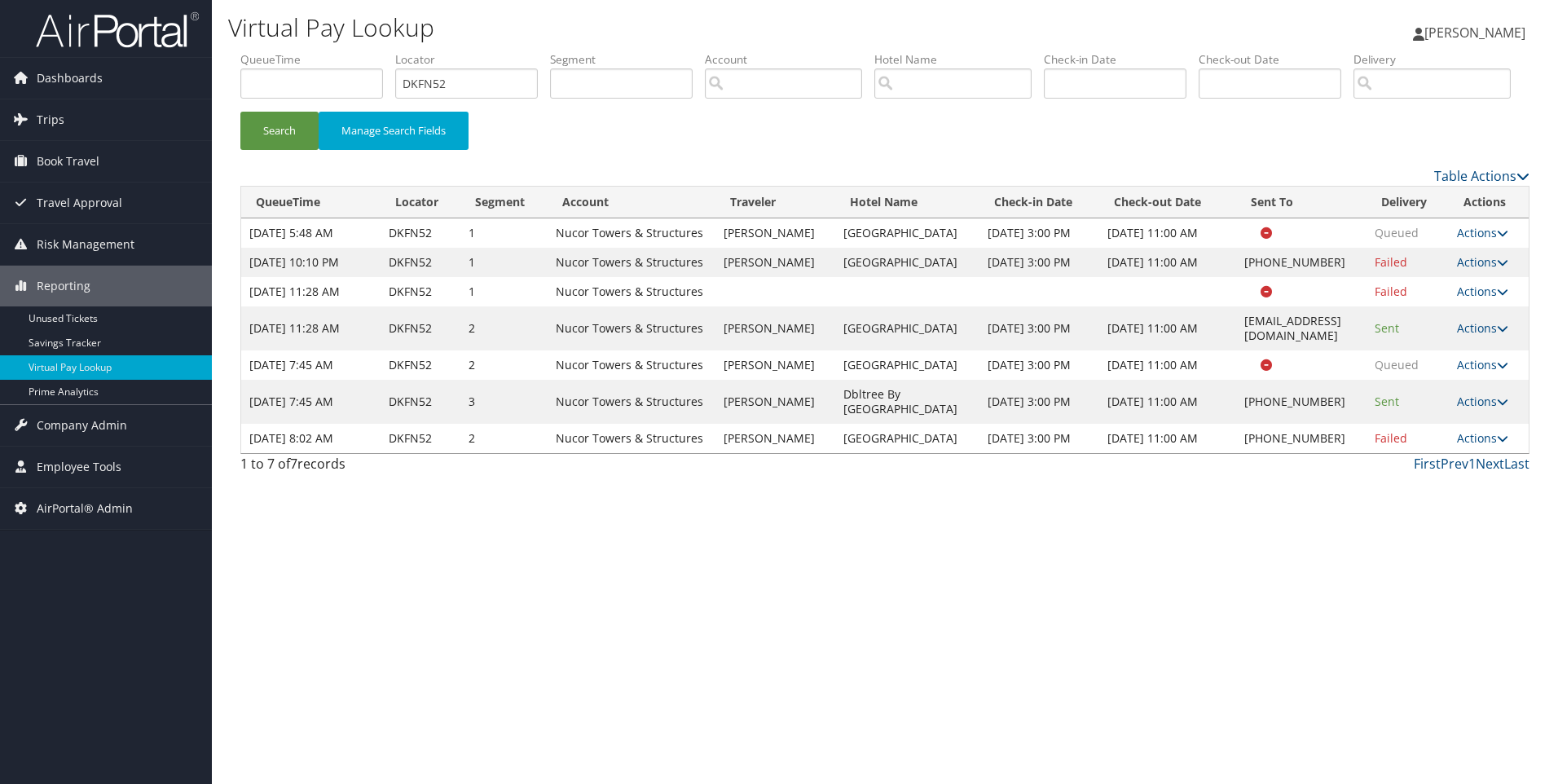
drag, startPoint x: 866, startPoint y: 589, endPoint x: 784, endPoint y: 572, distance: 83.7
click at [835, 424] on td "Dbltree By Hilton Chattanooga" at bounding box center [907, 402] width 144 height 44
drag, startPoint x: 784, startPoint y: 572, endPoint x: 721, endPoint y: 705, distance: 147.2
click at [721, 705] on div "Virtual Pay Lookup Sophia Cain Sophia Cain My Settings Travel Agency Contacts L…" at bounding box center [885, 392] width 1346 height 784
drag, startPoint x: 869, startPoint y: 591, endPoint x: 779, endPoint y: 571, distance: 92.2
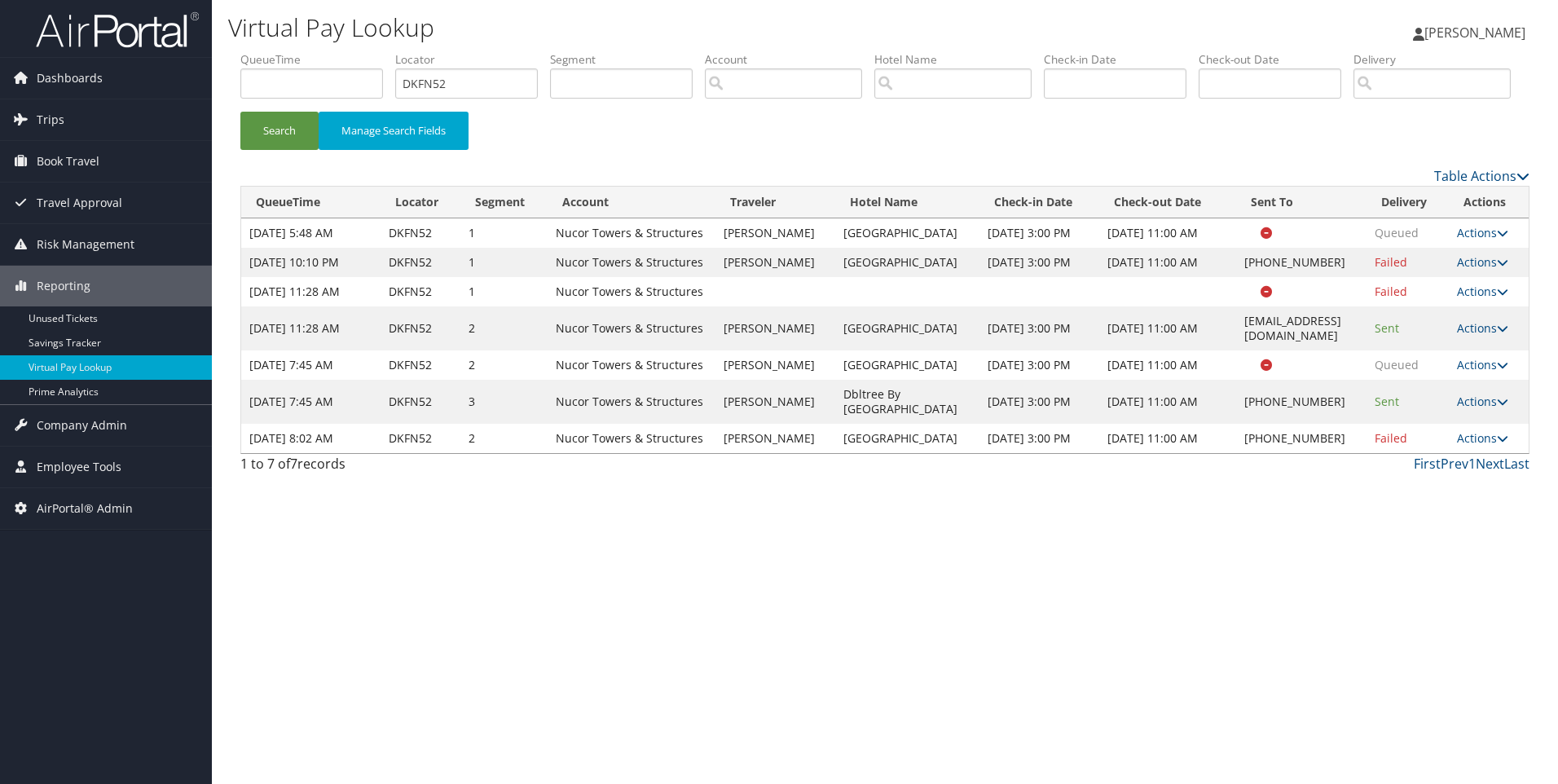
click at [835, 424] on td "Dbltree By Hilton Chattanooga" at bounding box center [907, 402] width 144 height 44
copy td "Dbltree By Hilton Chattanooga"
click at [1496, 409] on link "Actions" at bounding box center [1483, 401] width 51 height 16
click at [1406, 556] on link "Resend" at bounding box center [1440, 543] width 140 height 28
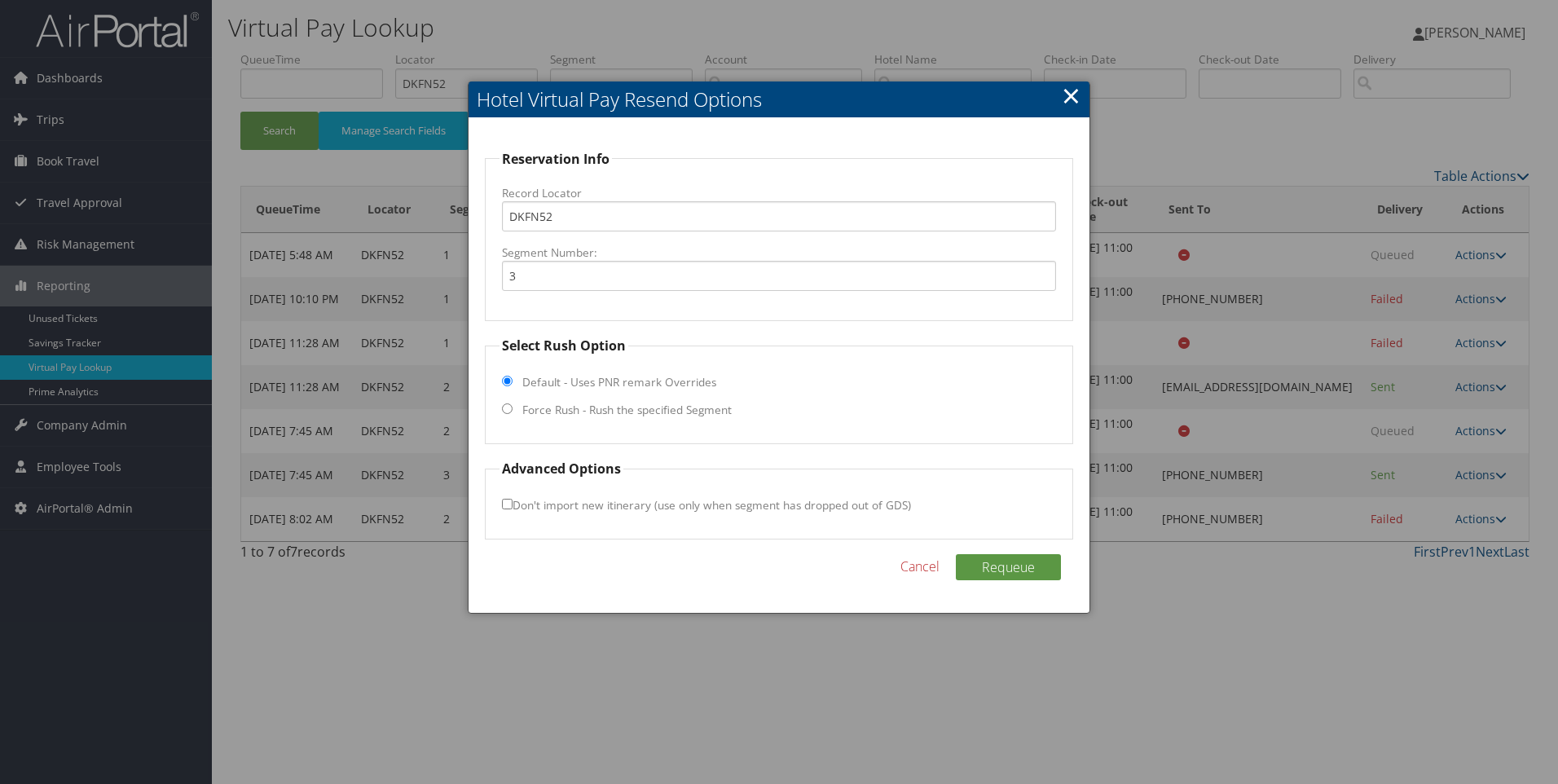
click at [550, 420] on fieldset "Select Rush Option Default - Uses PNR remark Overrides Force Rush - Rush the sp…" at bounding box center [779, 390] width 589 height 108
click at [540, 417] on label "Force Rush - Rush the specified Segment" at bounding box center [627, 410] width 209 height 17
click at [512, 414] on input "Force Rush - Rush the specified Segment" at bounding box center [508, 409] width 11 height 11
radio input "true"
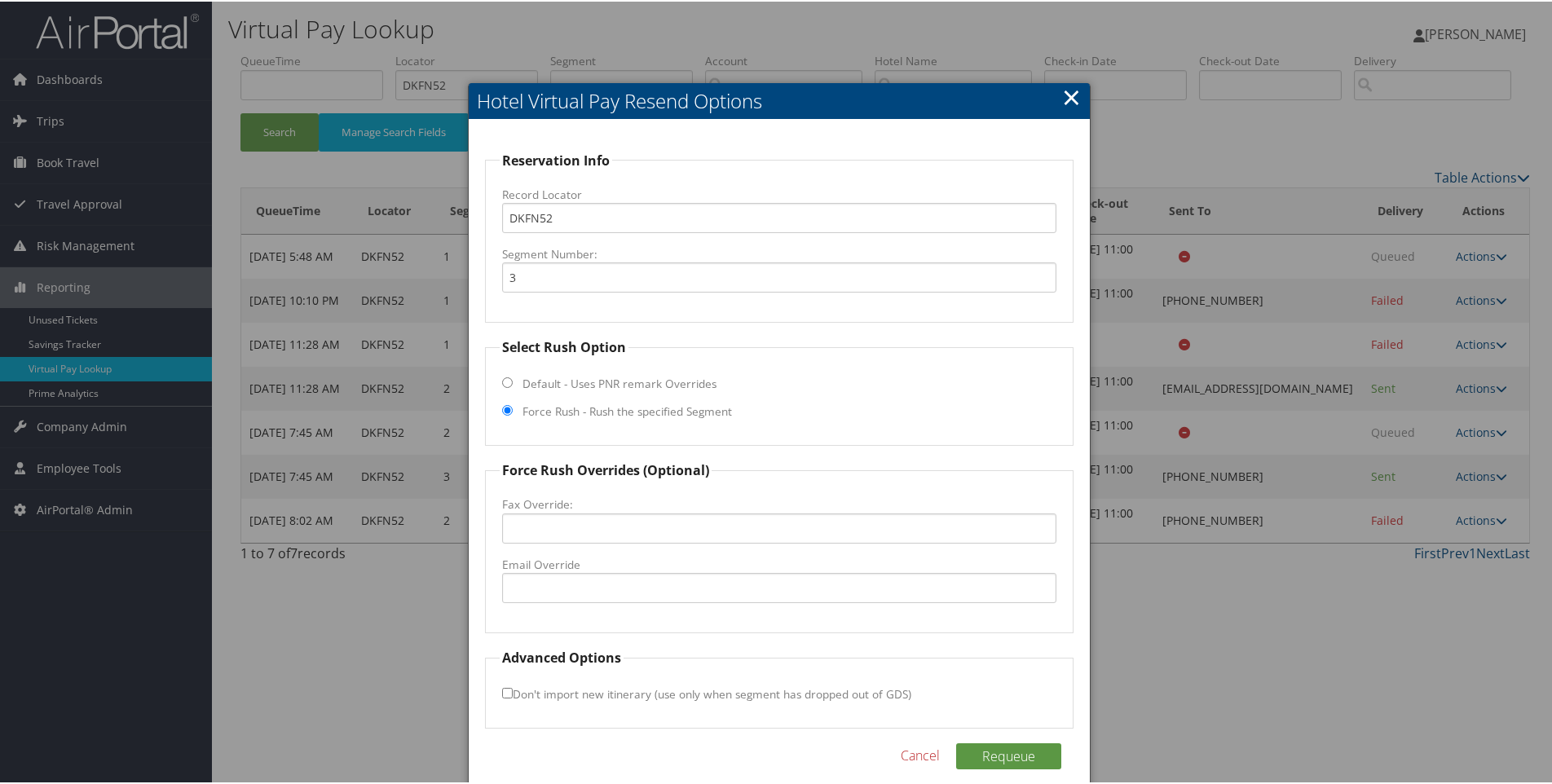
click at [559, 604] on fieldset "Force Rush Overrides (Optional) Fax Override: Email Override" at bounding box center [780, 545] width 590 height 173
drag, startPoint x: 548, startPoint y: 555, endPoint x: 563, endPoint y: 583, distance: 31.8
click at [563, 583] on fieldset "Force Rush Overrides (Optional) Fax Override: Email Override" at bounding box center [780, 545] width 590 height 173
click at [563, 583] on input "Email Override" at bounding box center [780, 586] width 556 height 30
paste input "CHACH_DT_Hotel@hilton.com"
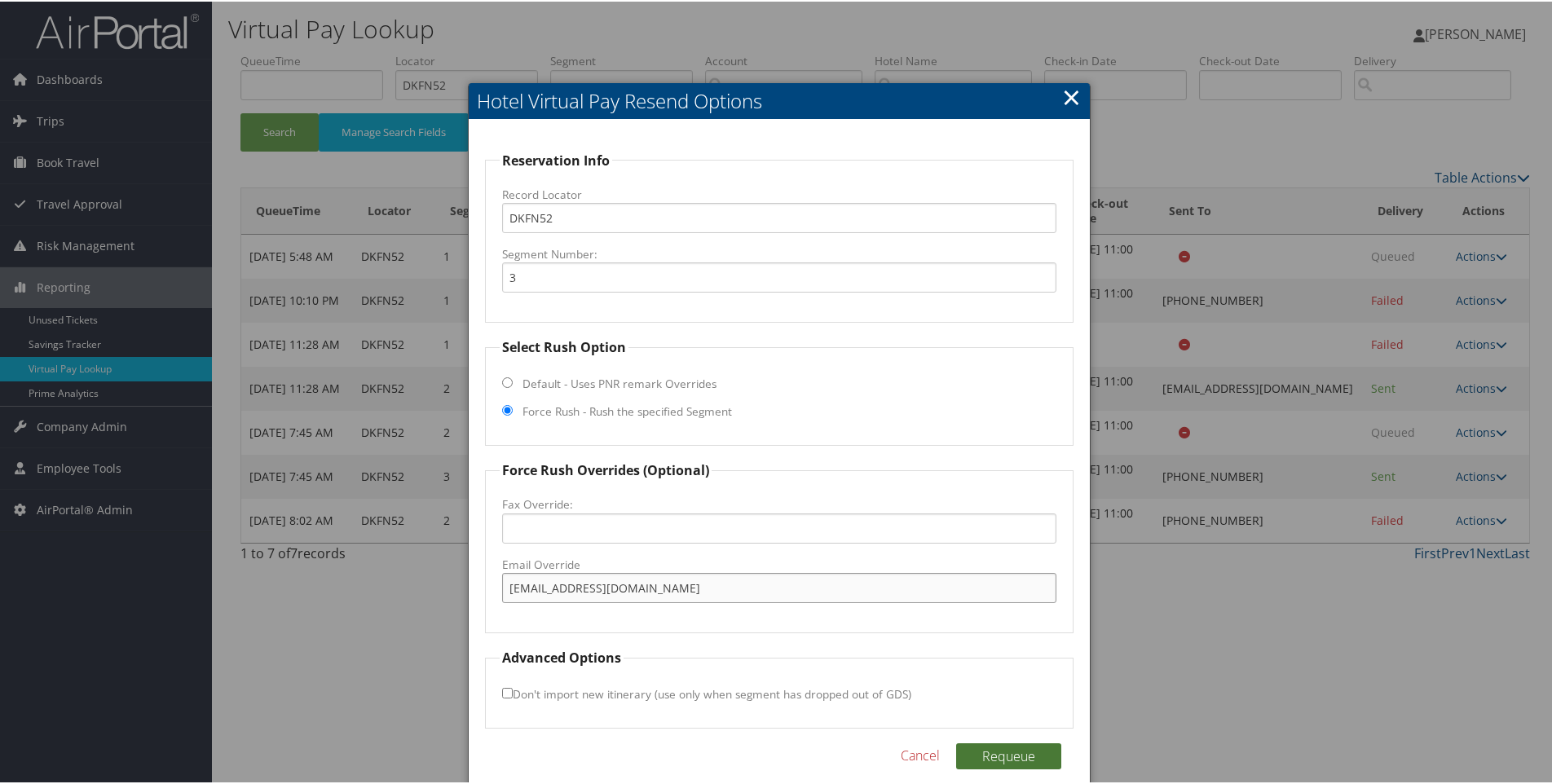
type input "CHACH_DT_Hotel@hilton.com"
click at [986, 765] on button "Requeue" at bounding box center [1008, 755] width 106 height 26
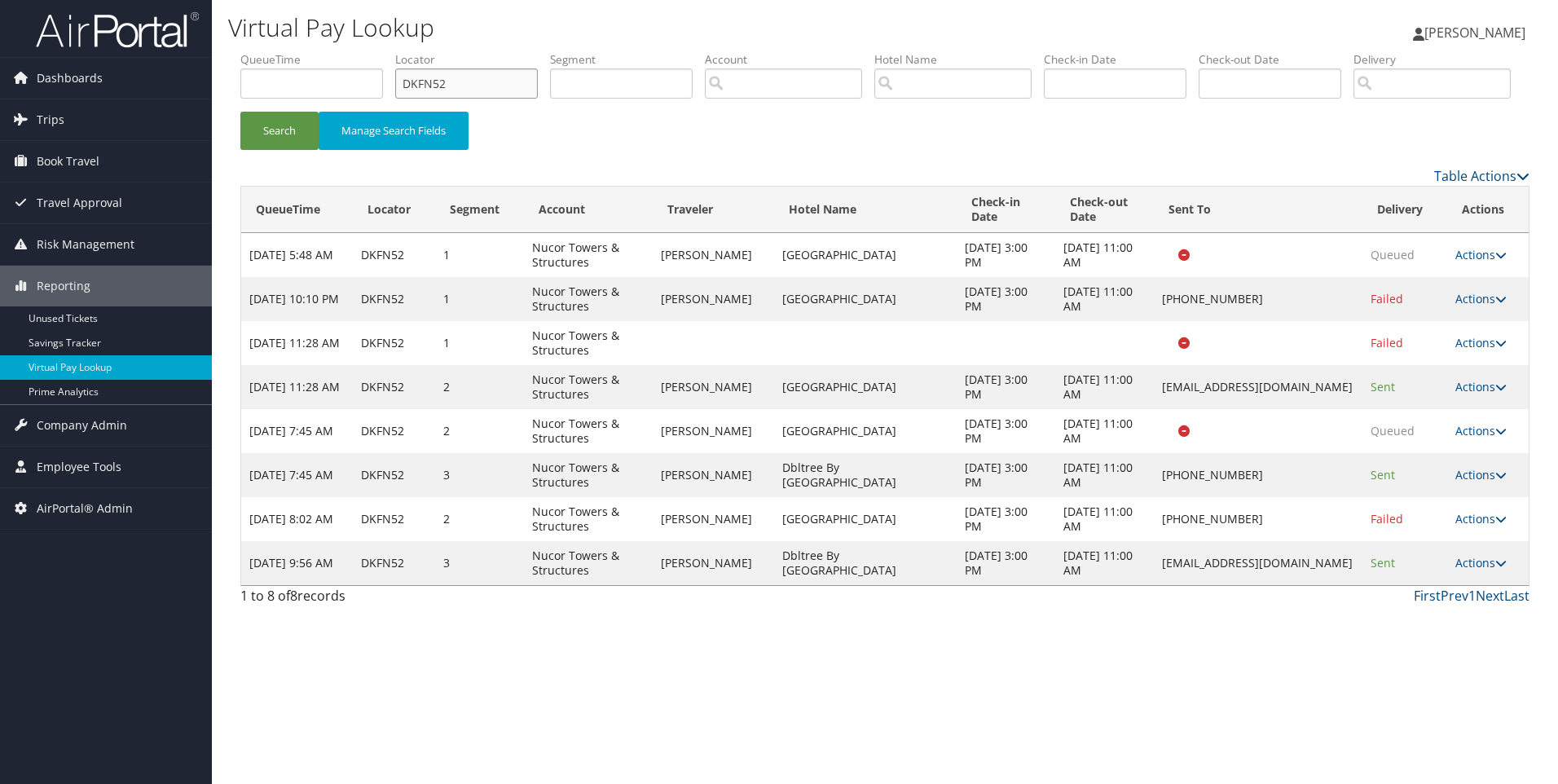
click at [456, 82] on input "DKFN52" at bounding box center [466, 84] width 142 height 30
paste input "3WX4"
click at [241, 112] on button "Search" at bounding box center [279, 131] width 78 height 39
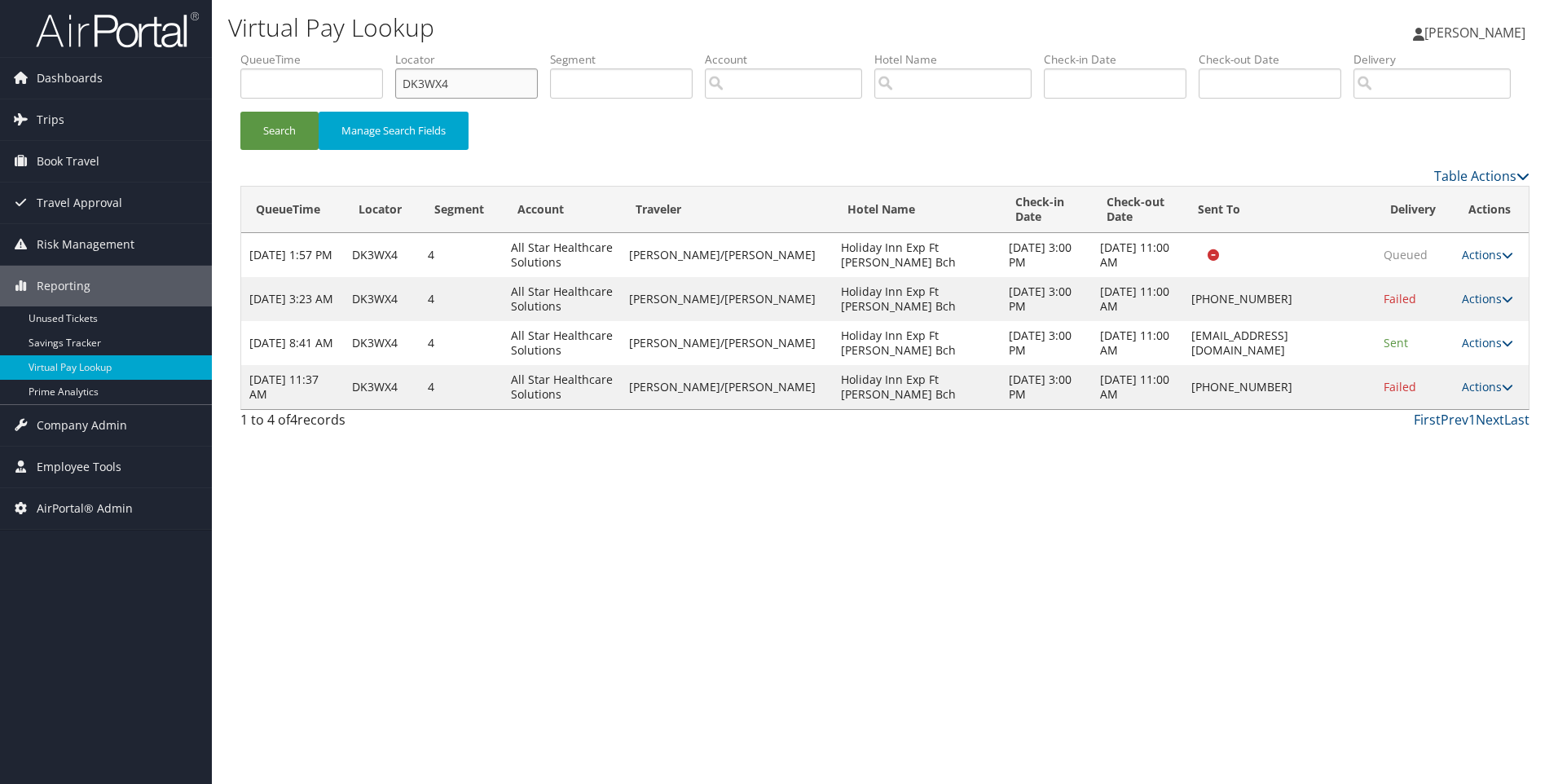
click at [456, 95] on input "DK3WX4" at bounding box center [466, 84] width 142 height 30
paste input "RG6"
click at [241, 112] on button "Search" at bounding box center [279, 131] width 78 height 39
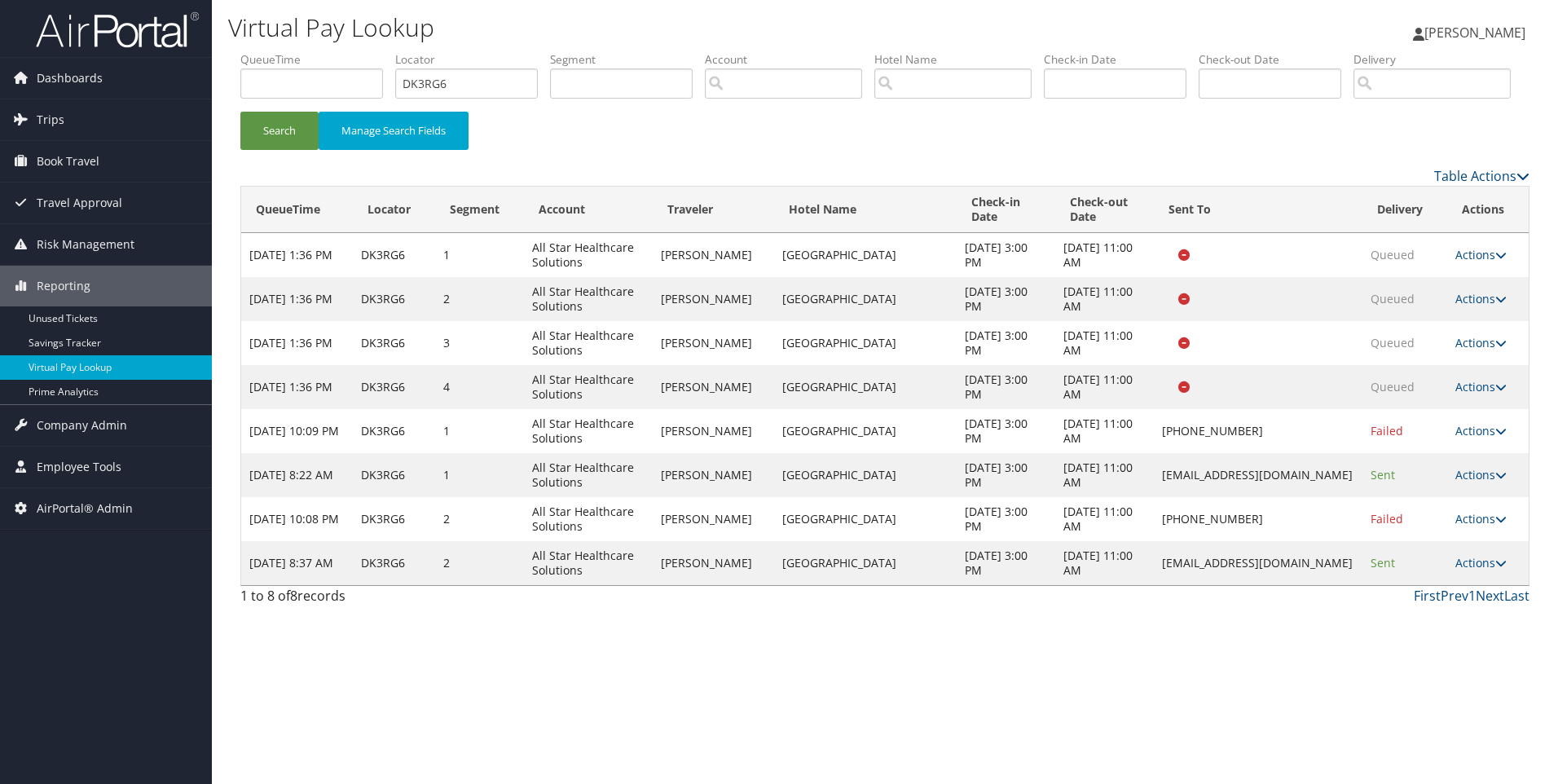
click at [490, 98] on li "Locator DK3RG6" at bounding box center [473, 81] width 155 height 60
drag, startPoint x: 490, startPoint y: 98, endPoint x: 480, endPoint y: 84, distance: 17.2
click at [480, 84] on li "Locator DK3RG6" at bounding box center [473, 81] width 155 height 60
click at [480, 84] on input "DK3RG6" at bounding box center [466, 84] width 142 height 30
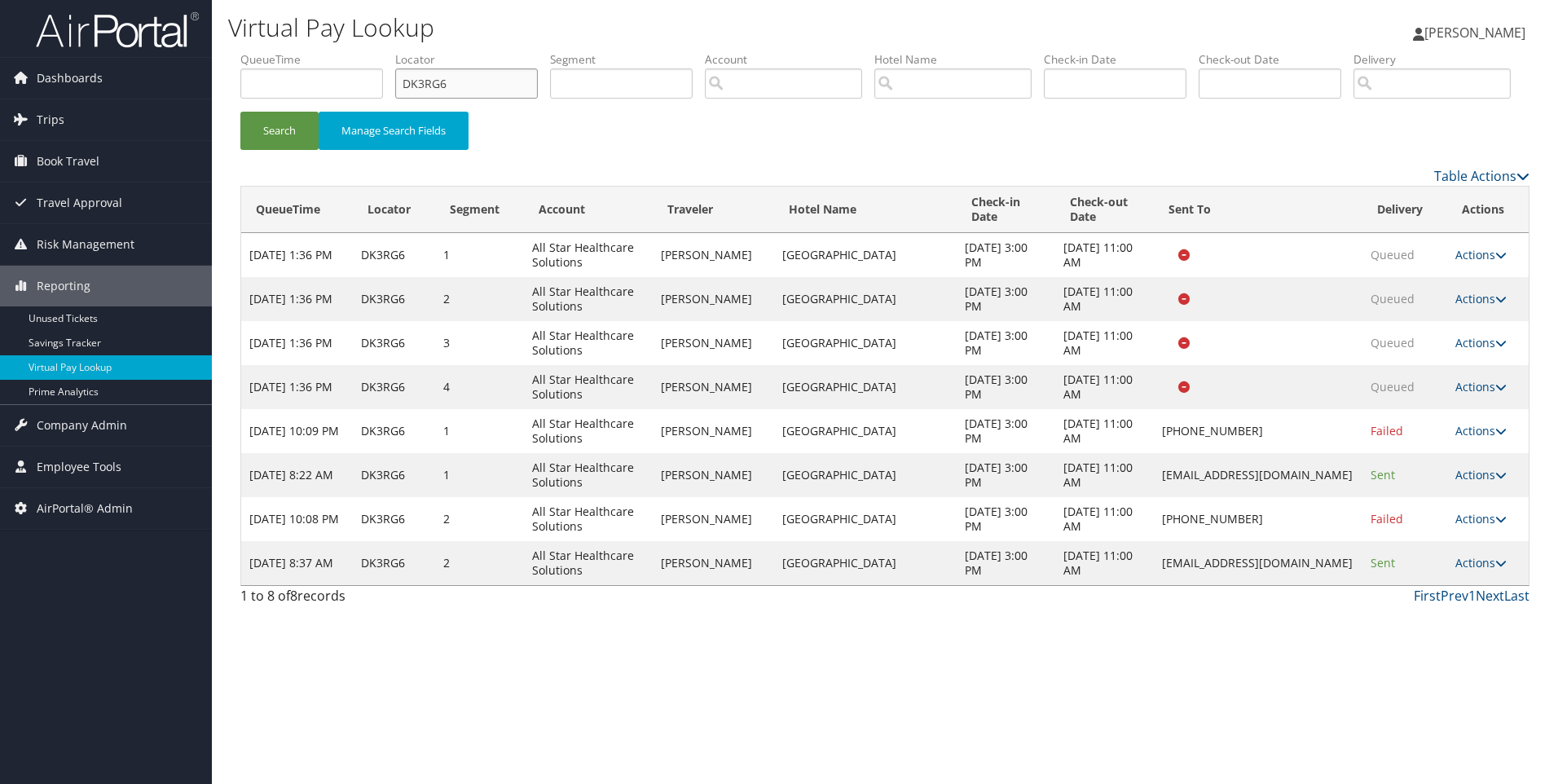
paste input "1KHS"
click at [241, 112] on button "Search" at bounding box center [279, 131] width 78 height 39
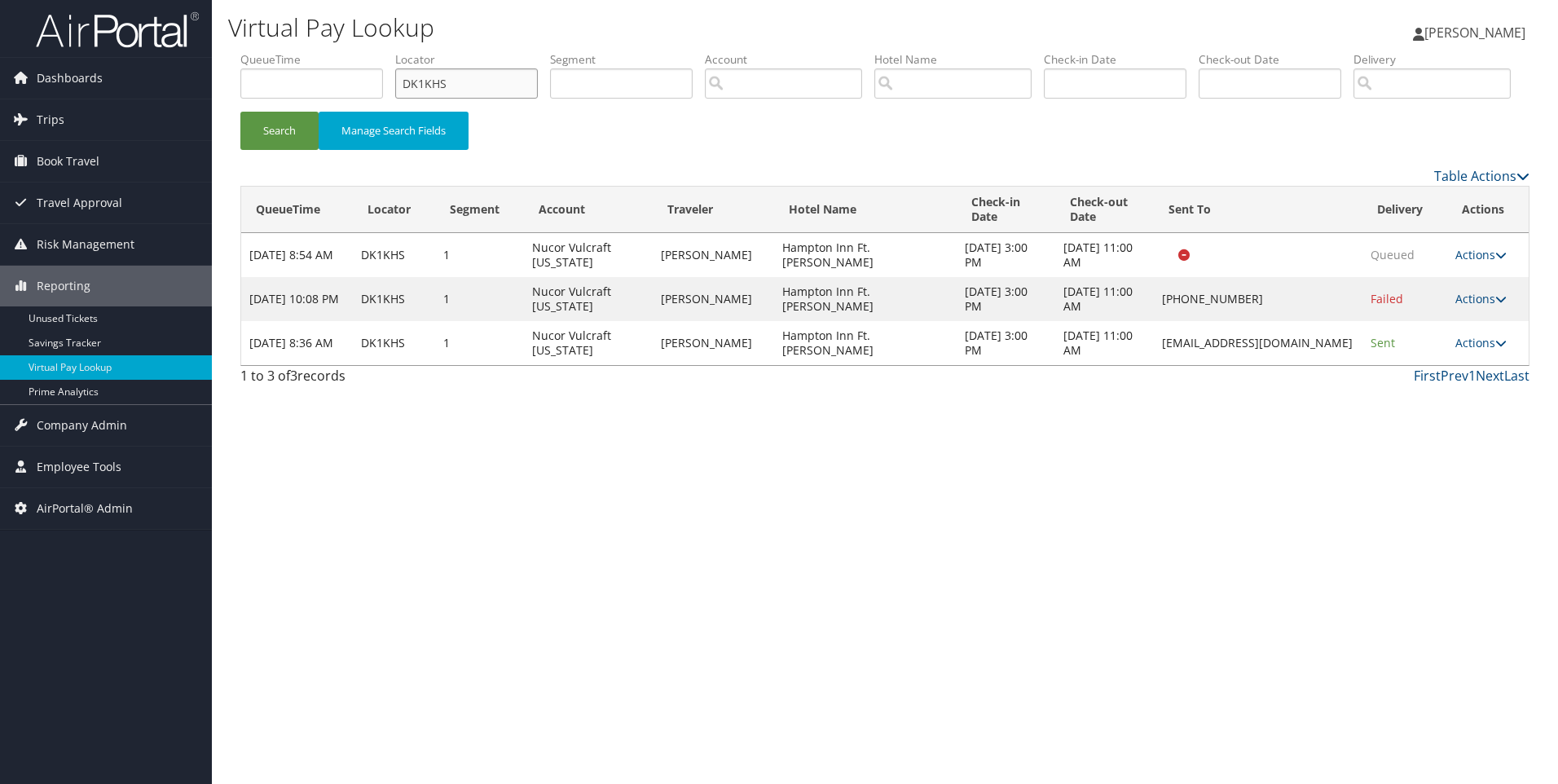
click at [512, 79] on input "DK1KHS" at bounding box center [466, 84] width 142 height 30
paste input "JQYHG"
click at [241, 112] on button "Search" at bounding box center [279, 131] width 78 height 39
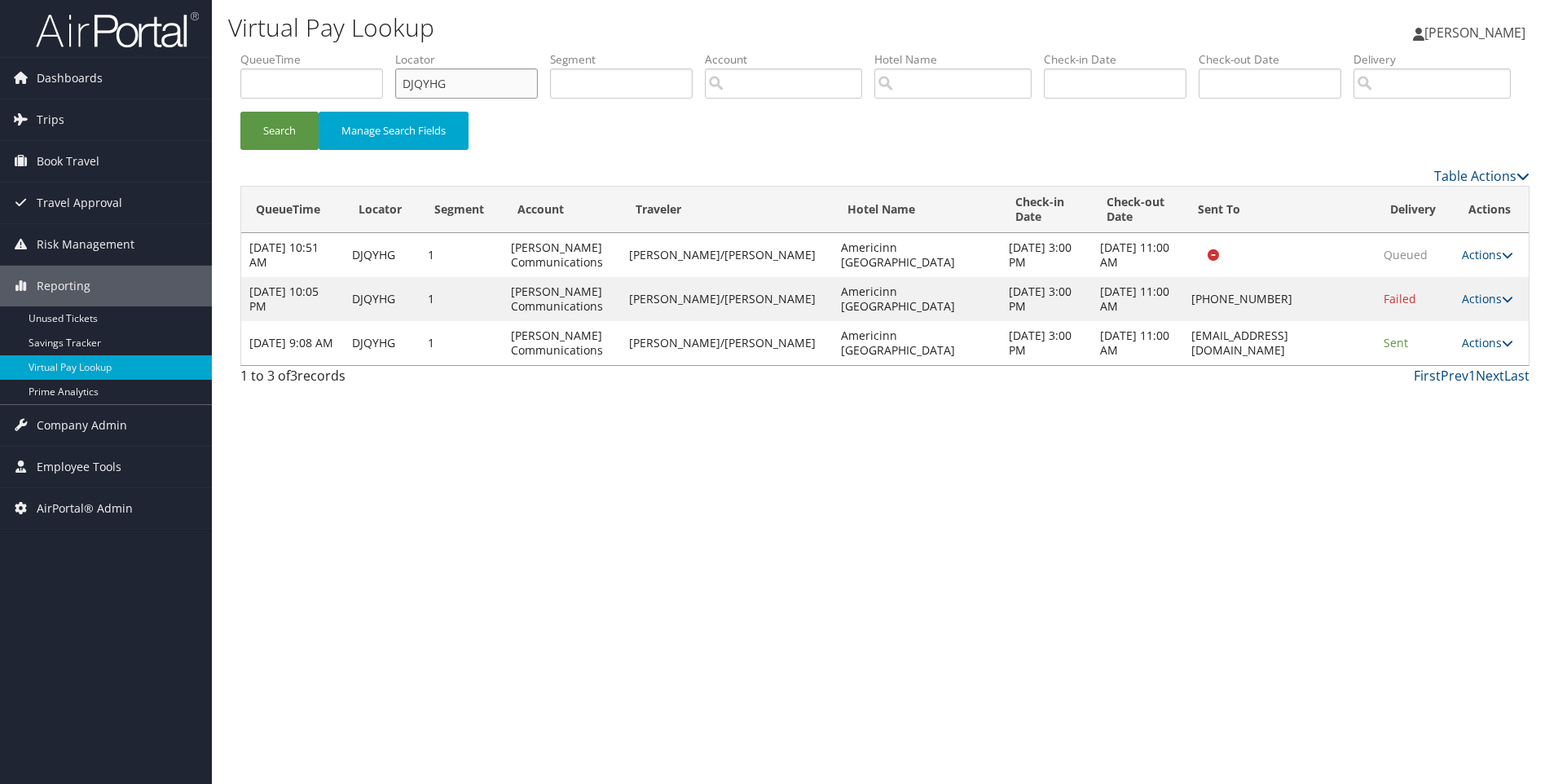
click at [490, 92] on input "DJQYHG" at bounding box center [466, 84] width 142 height 30
paste input "RGM"
type input "DJQRGM"
click at [241, 112] on button "Search" at bounding box center [279, 131] width 78 height 39
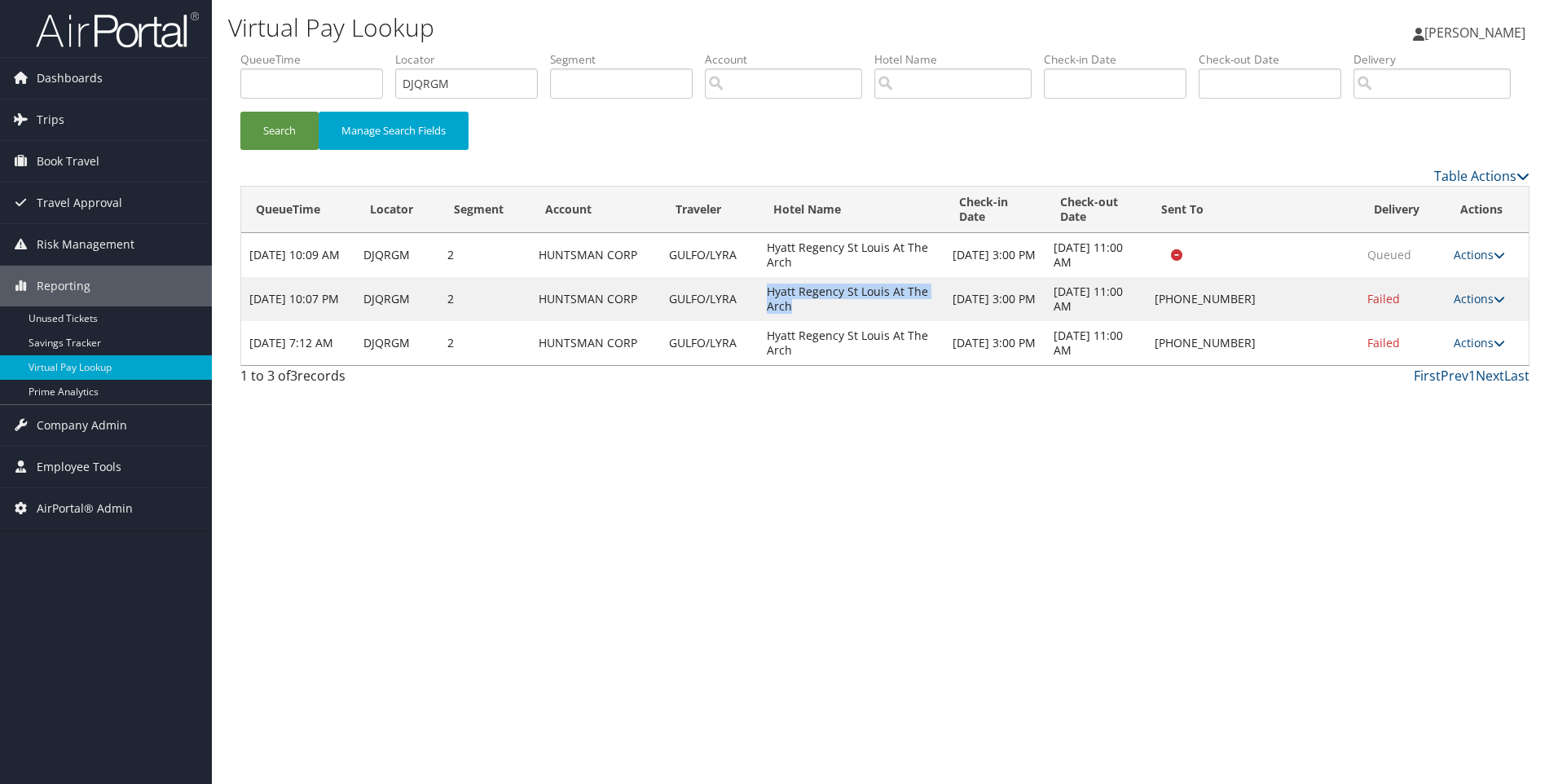
drag, startPoint x: 828, startPoint y: 363, endPoint x: 761, endPoint y: 350, distance: 68.2
click at [761, 321] on td "Hyatt Regency St Louis At The Arch" at bounding box center [851, 299] width 186 height 44
copy td "Hyatt Regency St Louis At The Arch"
click at [1476, 351] on link "Actions" at bounding box center [1480, 342] width 51 height 16
click at [1435, 381] on link "Resend" at bounding box center [1432, 366] width 140 height 28
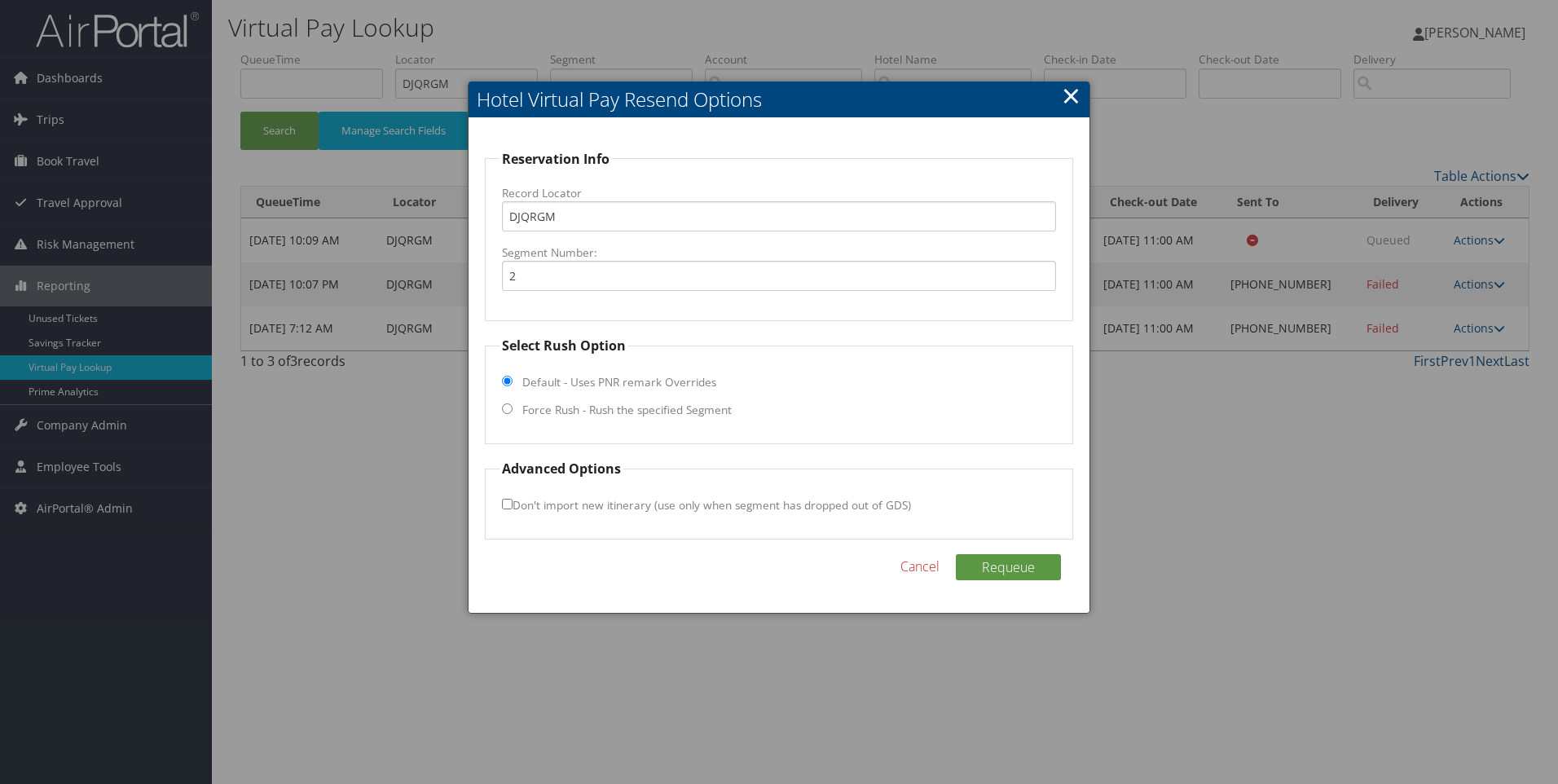
click at [628, 411] on label "Force Rush - Rush the specified Segment" at bounding box center [627, 410] width 209 height 17
click at [512, 411] on input "Force Rush - Rush the specified Segment" at bounding box center [508, 409] width 11 height 11
radio input "true"
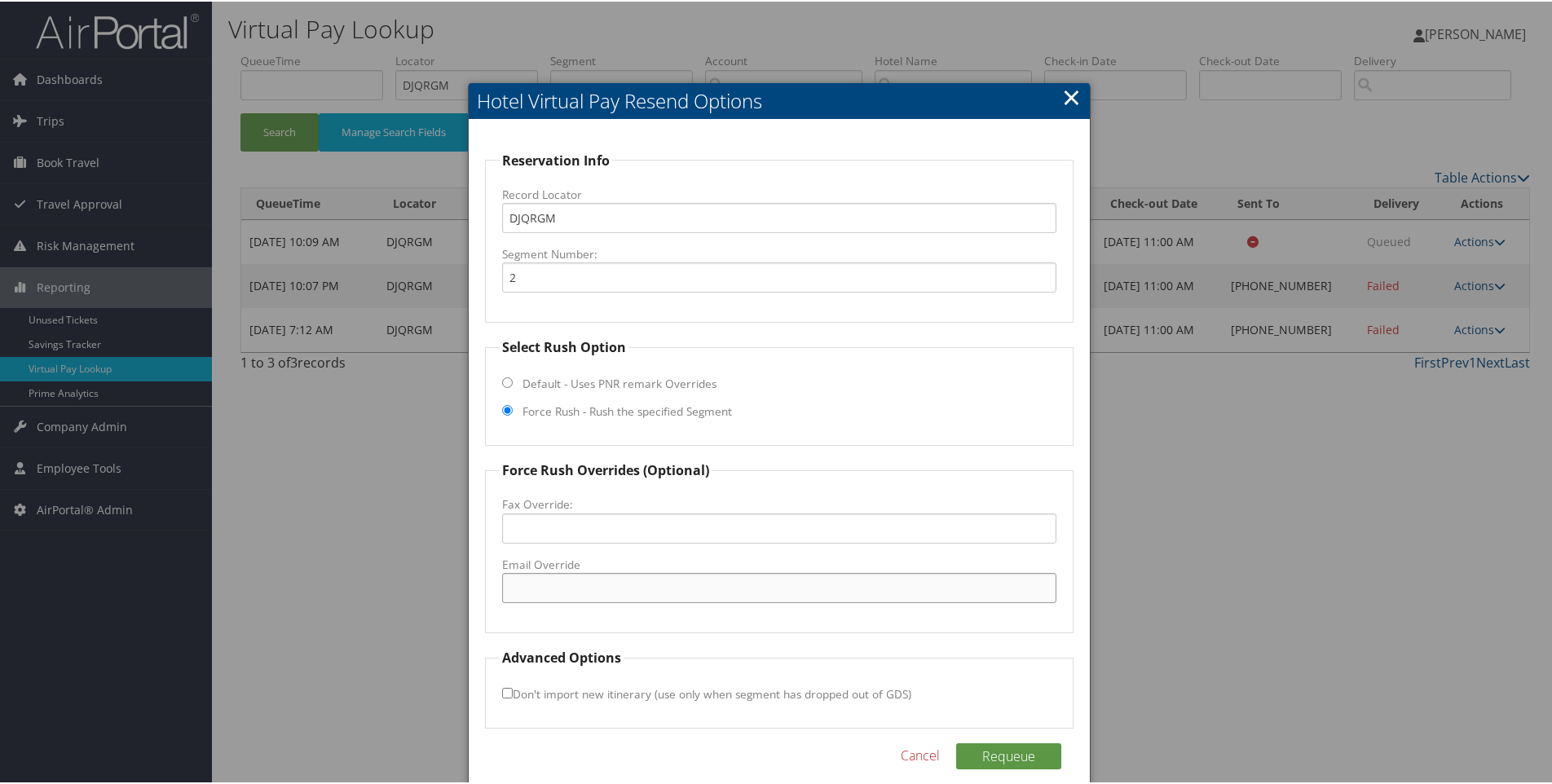
click at [569, 584] on input "Email Override" at bounding box center [780, 586] width 556 height 30
paste input "andrew.wrozek@hyatt.com"
type input "andrew.wrozek@hyatt.com"
click at [1021, 755] on button "Requeue" at bounding box center [1008, 755] width 106 height 26
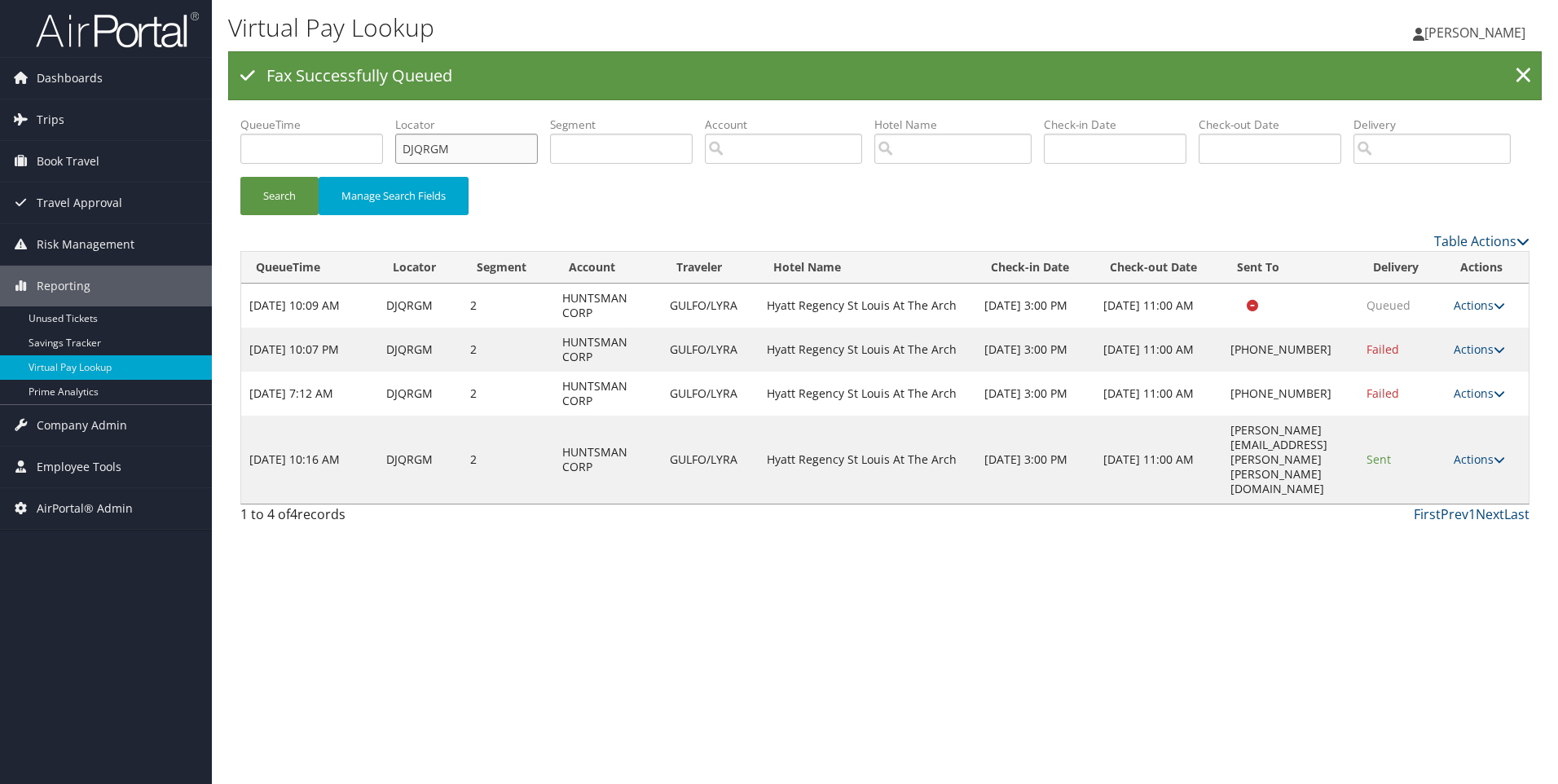
click at [502, 158] on input "DJQRGM" at bounding box center [466, 149] width 142 height 30
paste input "GWNK6"
click at [241, 177] on button "Search" at bounding box center [279, 196] width 78 height 39
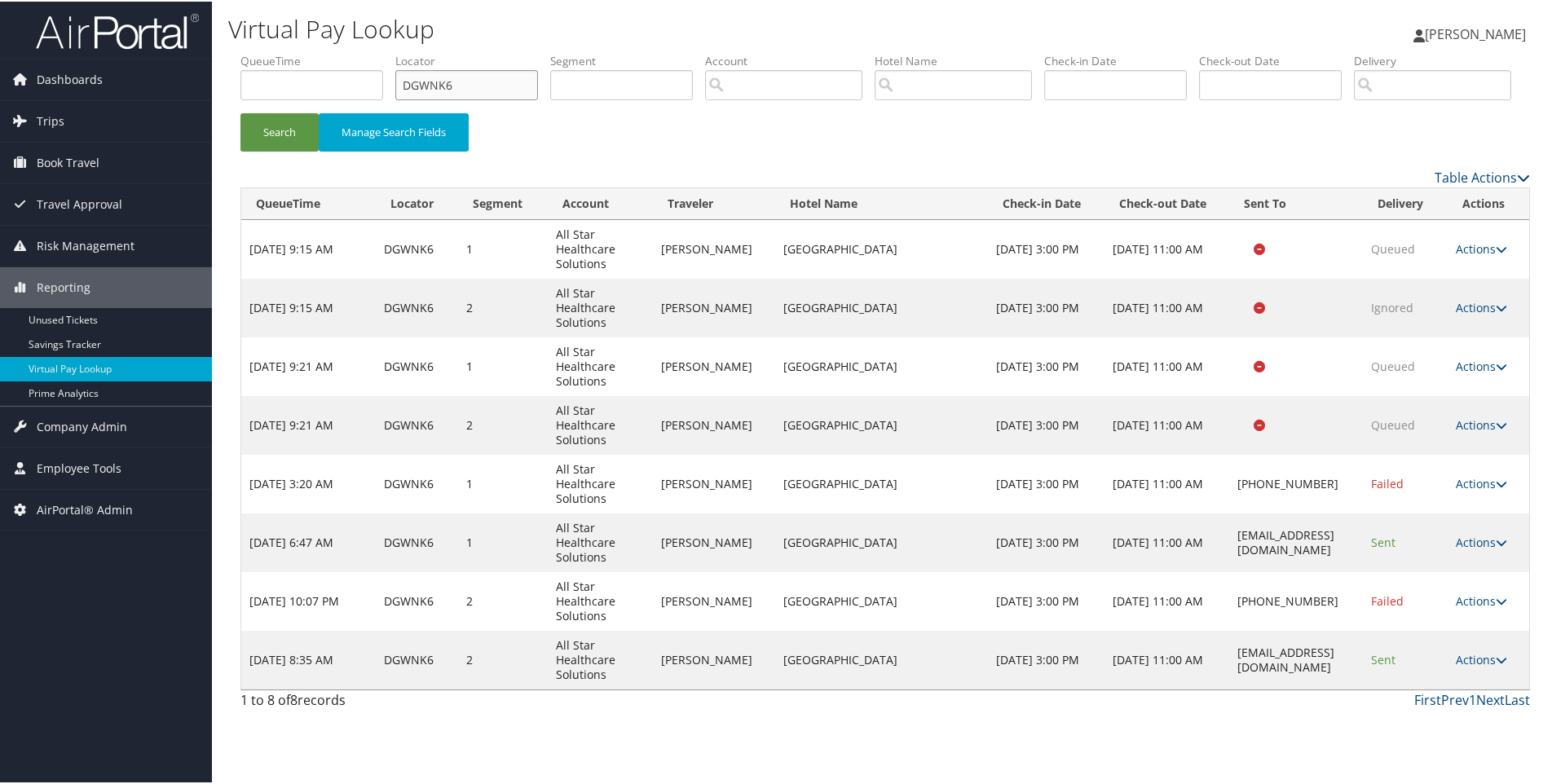
click at [513, 87] on input "DGWNK6" at bounding box center [467, 84] width 142 height 30
paste input "KS3"
click at [241, 112] on button "Search" at bounding box center [279, 131] width 78 height 39
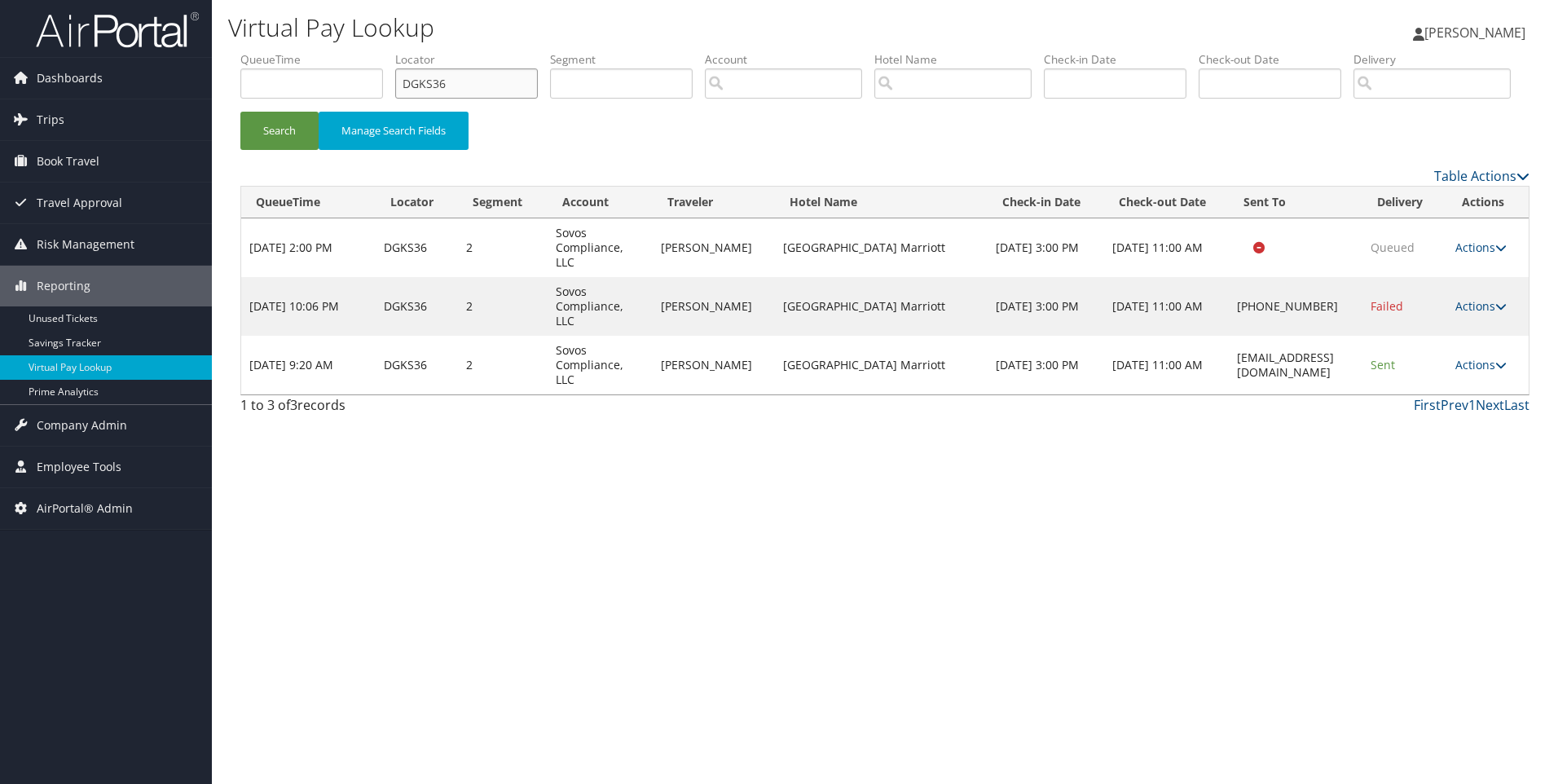
click at [511, 88] on input "DGKS36" at bounding box center [466, 84] width 142 height 30
click at [488, 54] on label "Locator" at bounding box center [473, 60] width 155 height 17
drag, startPoint x: 479, startPoint y: 89, endPoint x: 287, endPoint y: 45, distance: 197.0
click at [287, 45] on div "Virtual Pay Lookup Sophia Cain Sophia Cain My Settings Travel Agency Contacts L…" at bounding box center [885, 392] width 1346 height 784
paste input "J2J3"
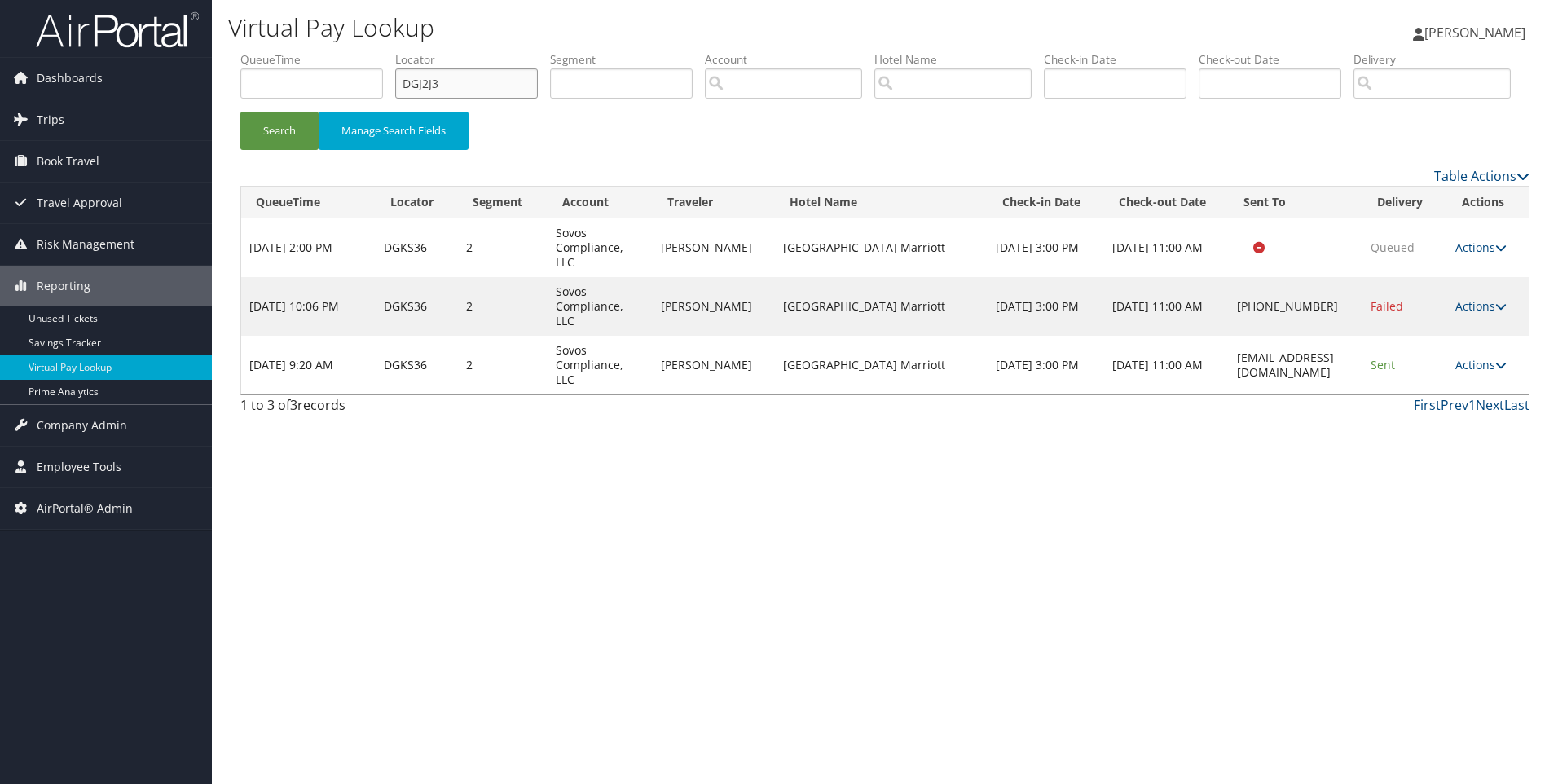
type input "DGJ2J3"
click at [241, 112] on button "Search" at bounding box center [279, 131] width 78 height 39
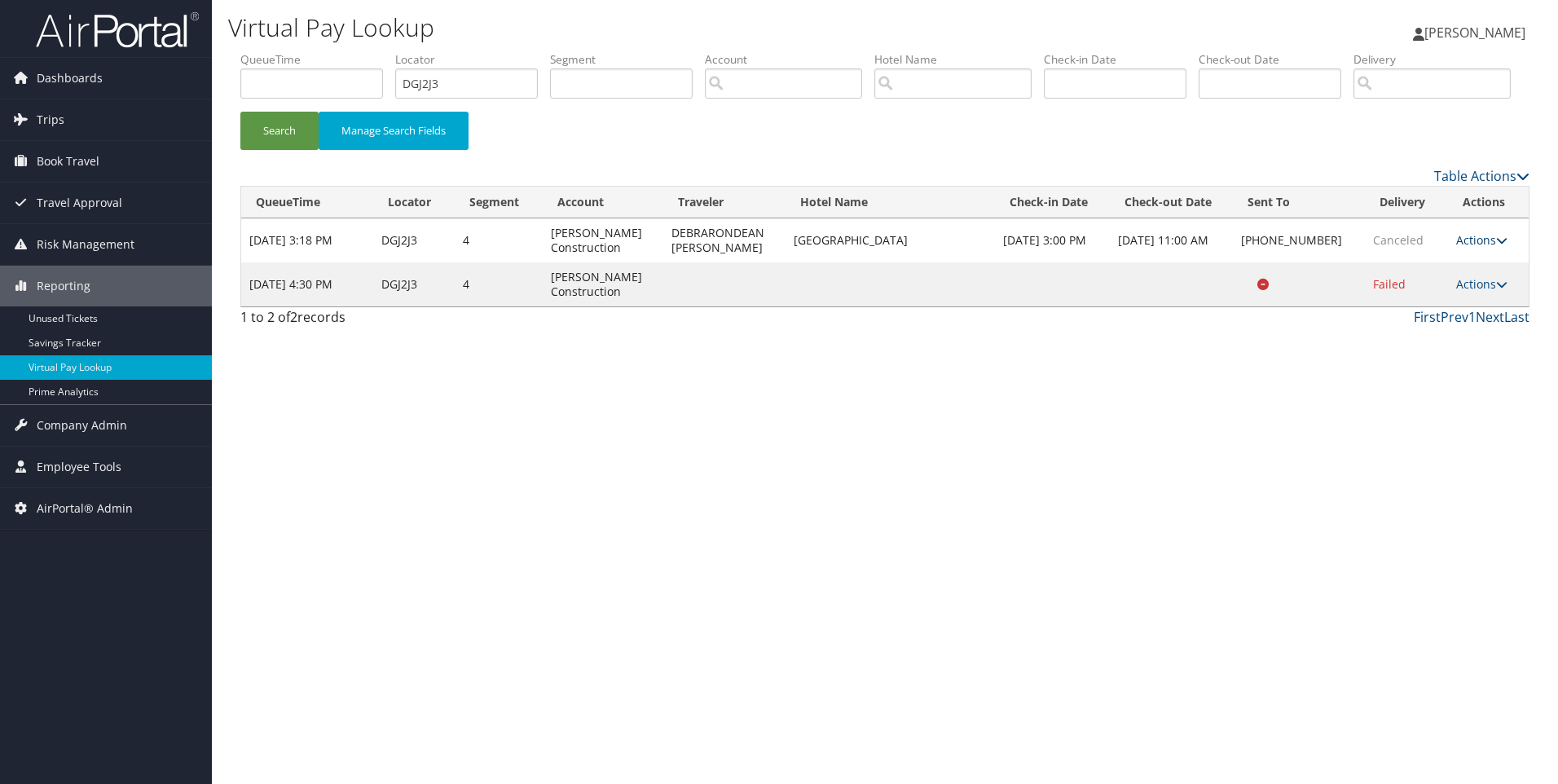
click at [1484, 248] on link "Actions" at bounding box center [1482, 240] width 51 height 16
click at [1440, 333] on link "View Itinerary" at bounding box center [1432, 319] width 140 height 28
click at [1472, 248] on link "Actions" at bounding box center [1482, 240] width 51 height 16
click at [1479, 248] on link "Actions" at bounding box center [1482, 240] width 51 height 16
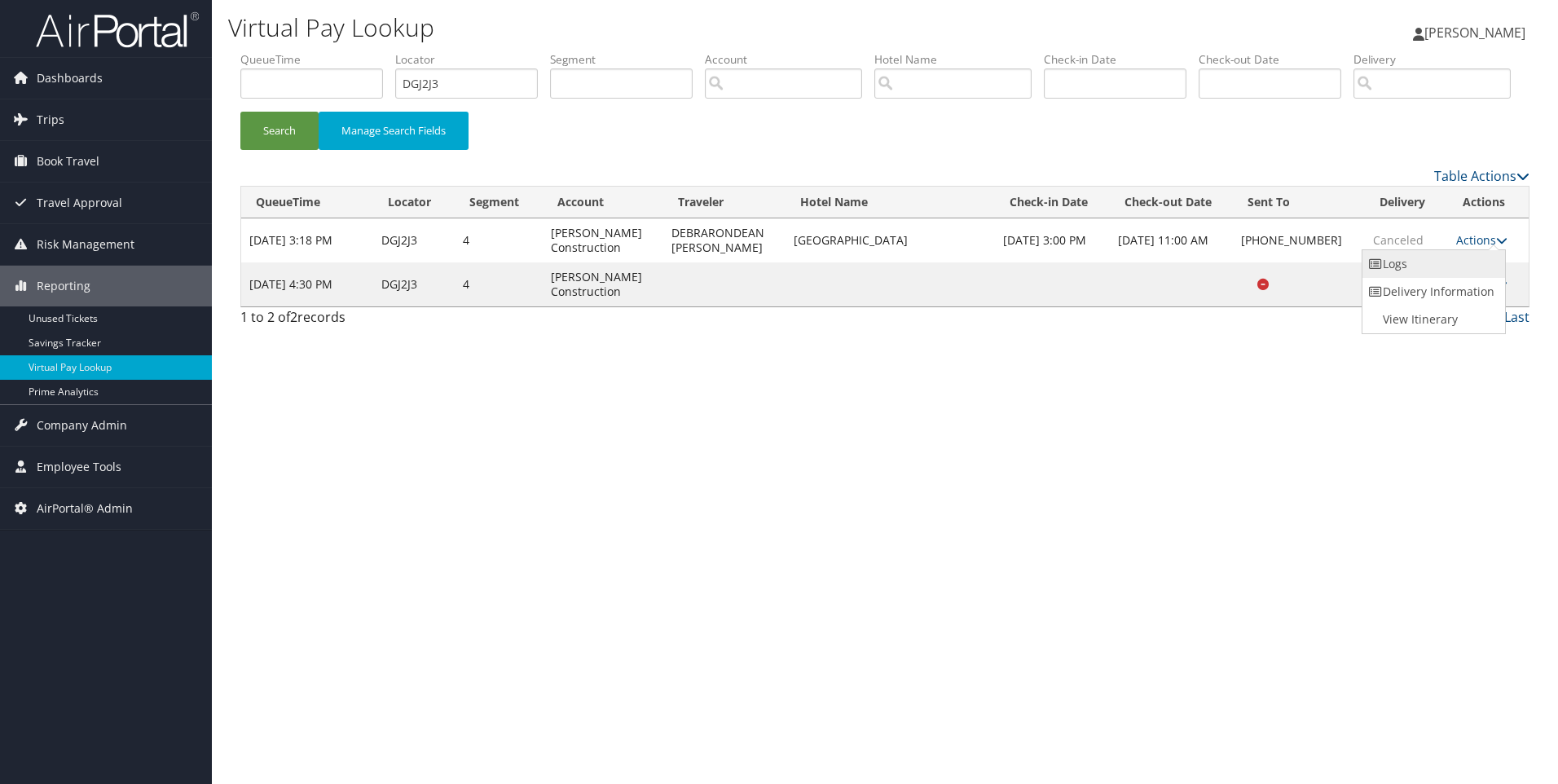
click at [1437, 278] on link "Logs" at bounding box center [1432, 264] width 140 height 28
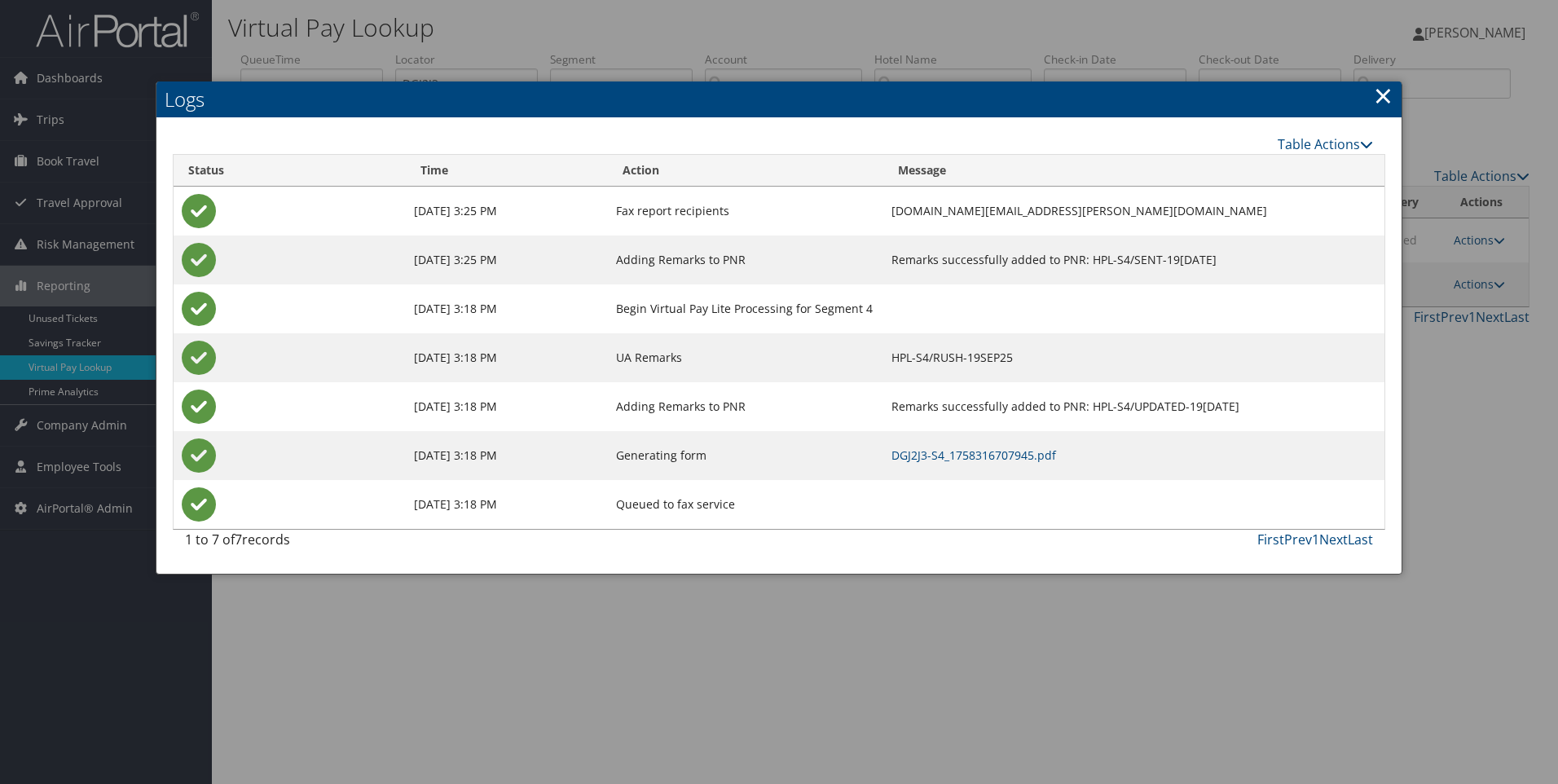
click at [1384, 99] on link "×" at bounding box center [1384, 95] width 18 height 33
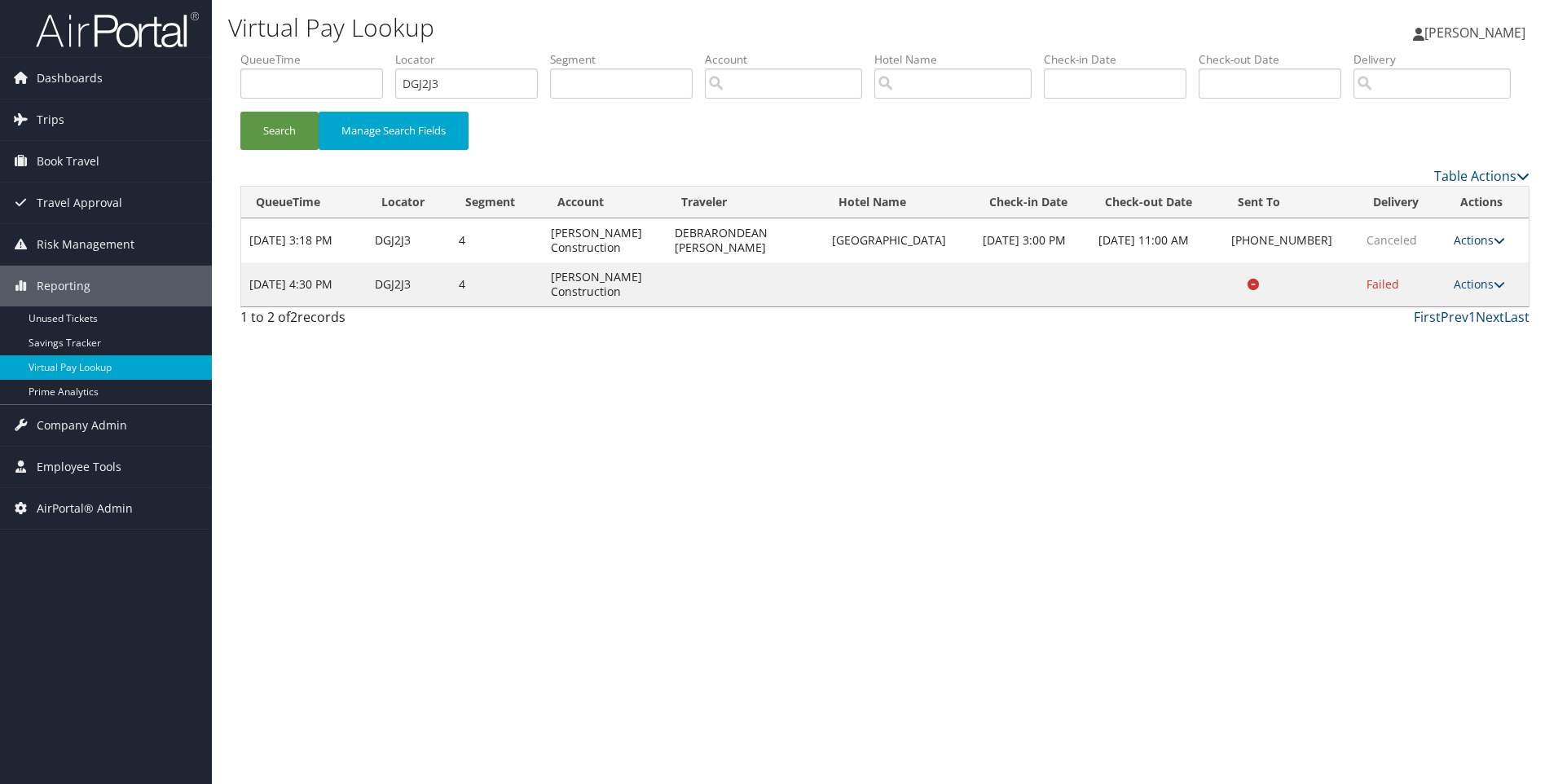
click at [1469, 248] on link "Actions" at bounding box center [1480, 240] width 51 height 16
click at [1400, 522] on div "Virtual Pay Lookup Sophia Cain Sophia Cain My Settings Travel Agency Contacts L…" at bounding box center [885, 392] width 1346 height 784
click at [1467, 292] on link "Actions" at bounding box center [1480, 284] width 51 height 16
click at [1465, 292] on link "Actions" at bounding box center [1480, 284] width 51 height 16
click at [1464, 292] on link "Actions" at bounding box center [1480, 284] width 51 height 16
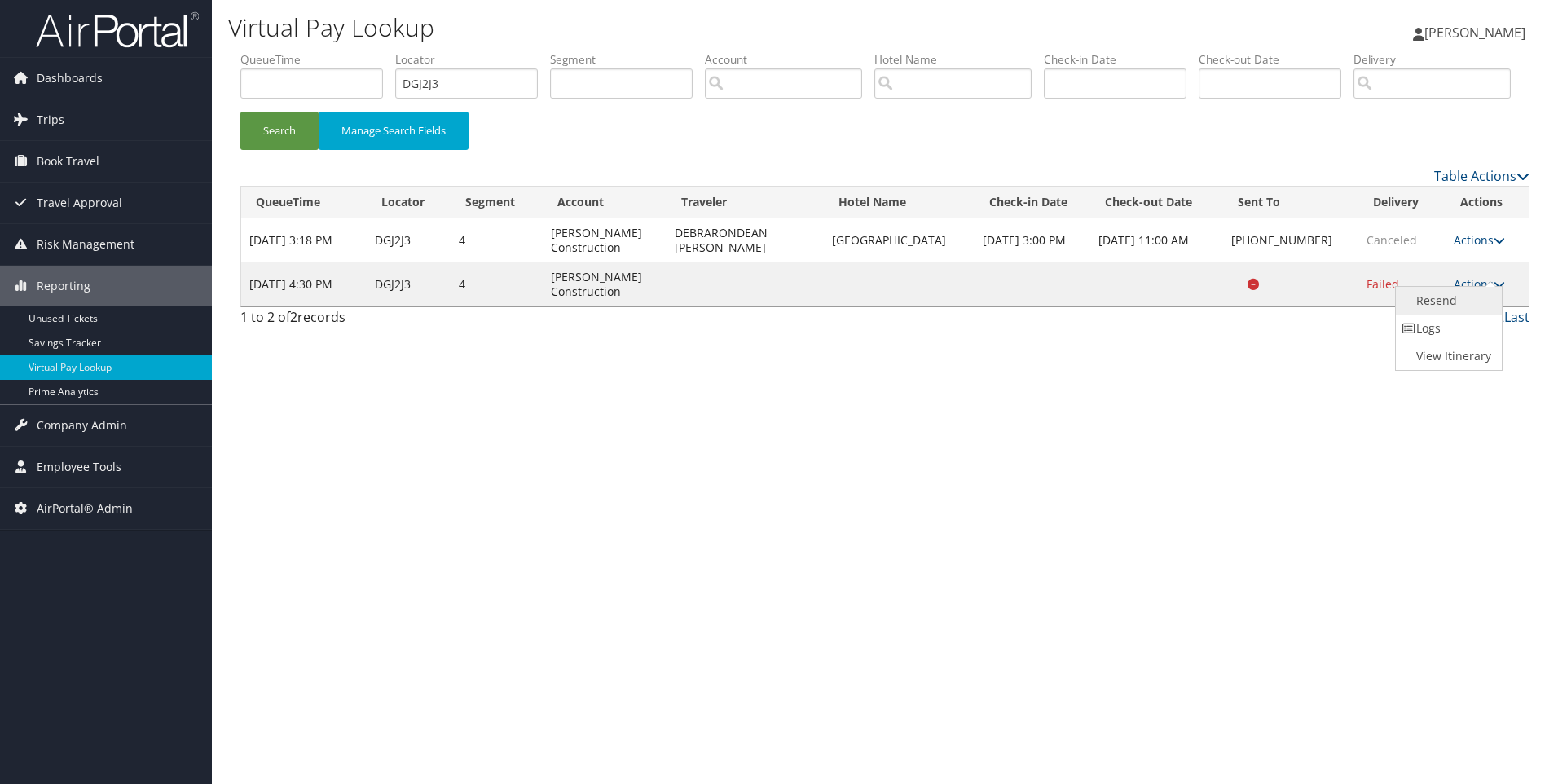
click at [1440, 315] on link "Resend" at bounding box center [1448, 300] width 103 height 28
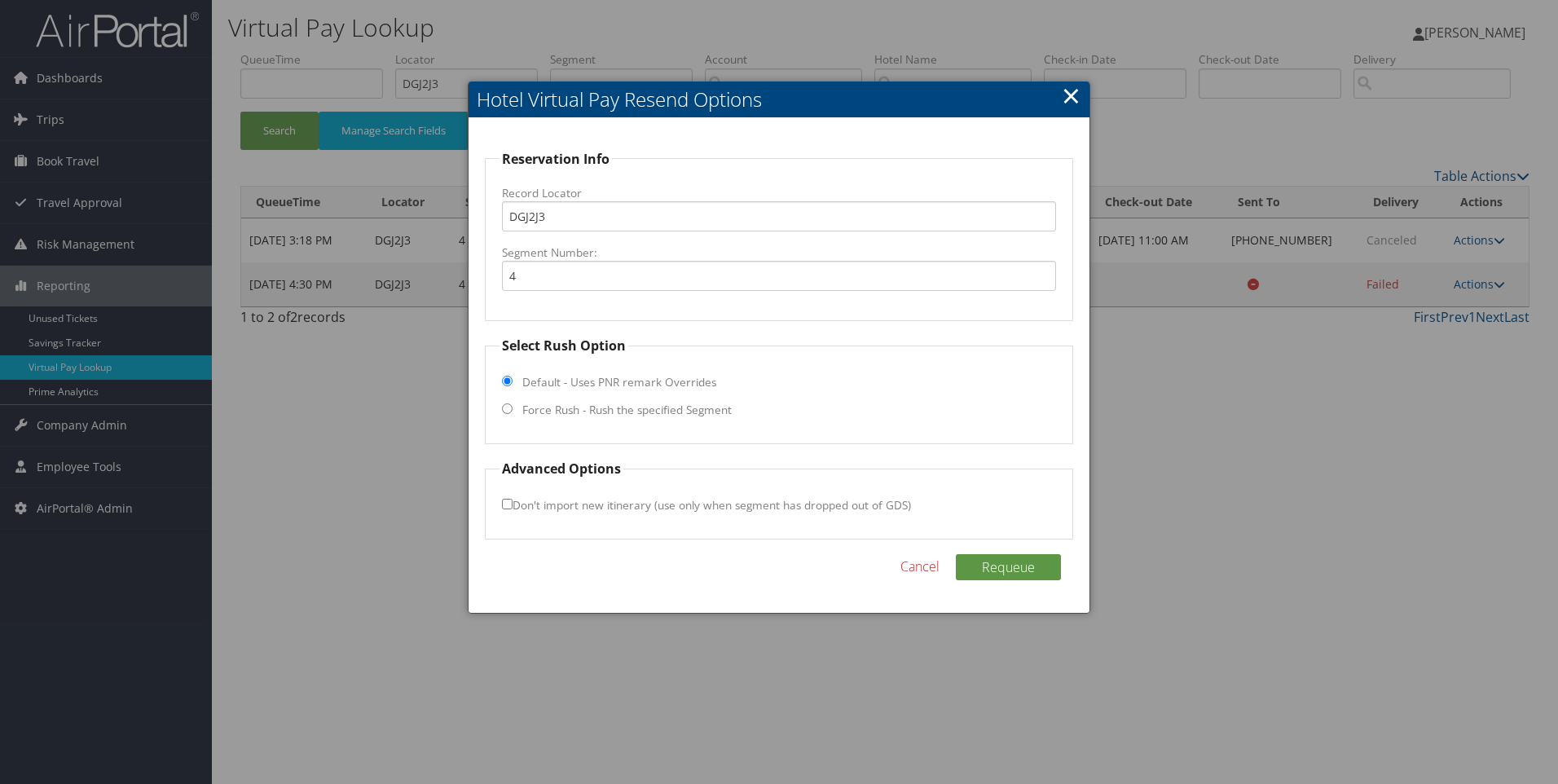
click at [632, 409] on label "Force Rush - Rush the specified Segment" at bounding box center [627, 410] width 209 height 17
click at [512, 409] on input "Force Rush - Rush the specified Segment" at bounding box center [508, 409] width 11 height 11
radio input "true"
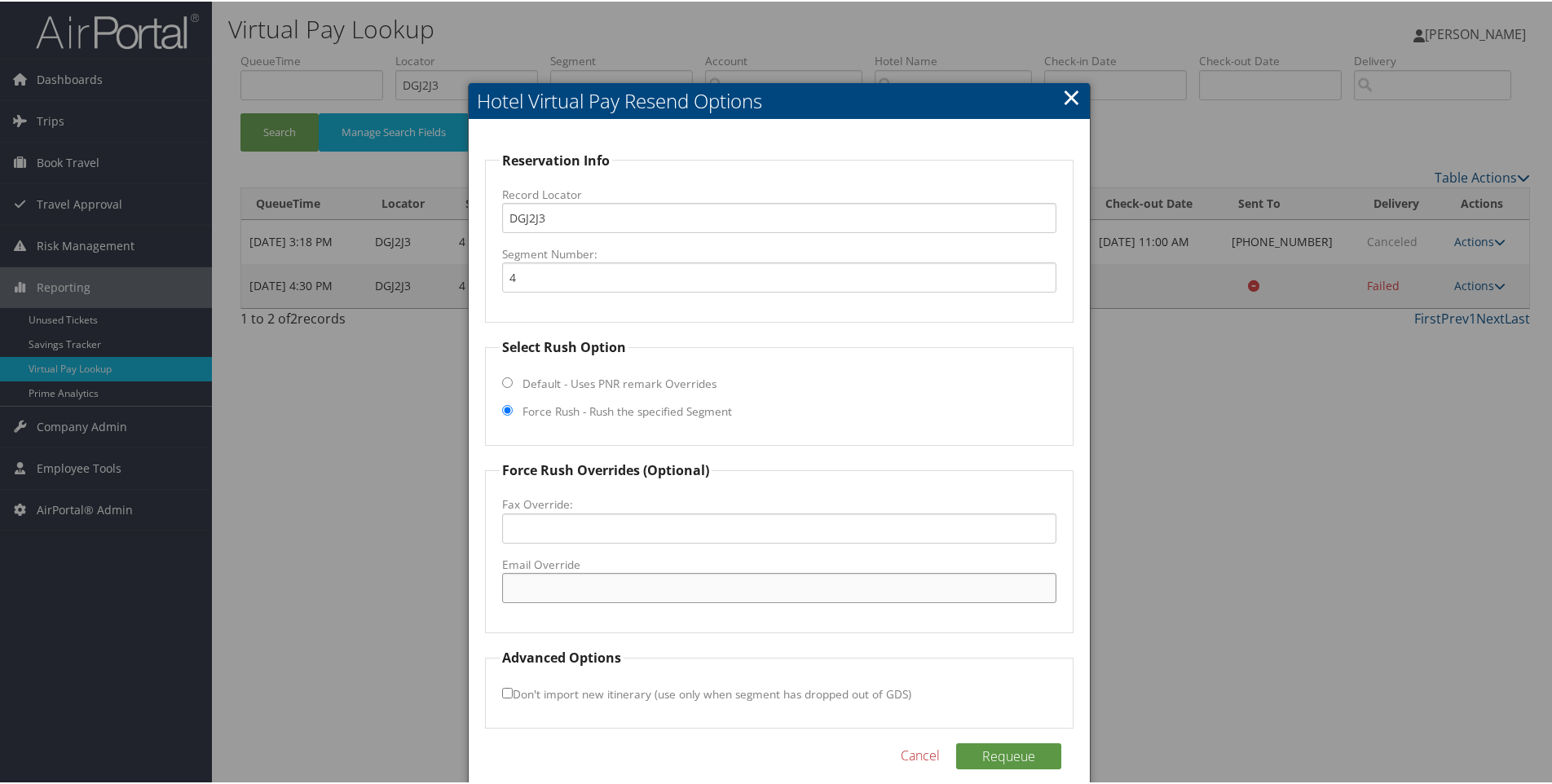
click at [586, 579] on input "Email Override" at bounding box center [780, 586] width 556 height 30
paste input "RNOMT_Hotel@hilton.com"
type input "RNOMT_Hotel@hilton.com"
click at [1005, 751] on button "Requeue" at bounding box center [1008, 755] width 106 height 26
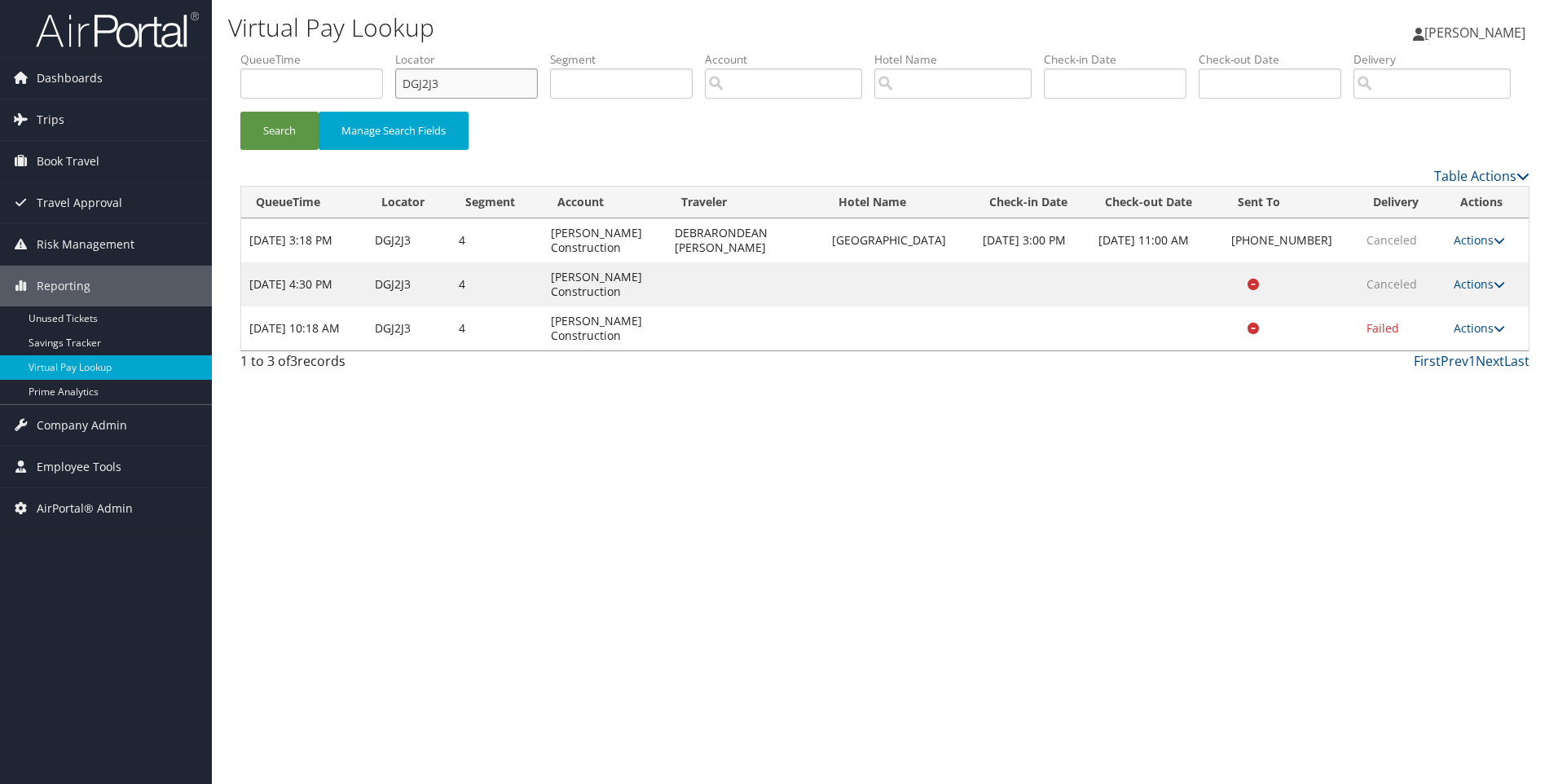
click at [491, 85] on input "DGJ2J3" at bounding box center [466, 84] width 142 height 30
paste input "6KRS"
click at [241, 112] on button "Search" at bounding box center [279, 131] width 78 height 39
click at [496, 99] on li "Locator DG6KRS" at bounding box center [473, 81] width 155 height 60
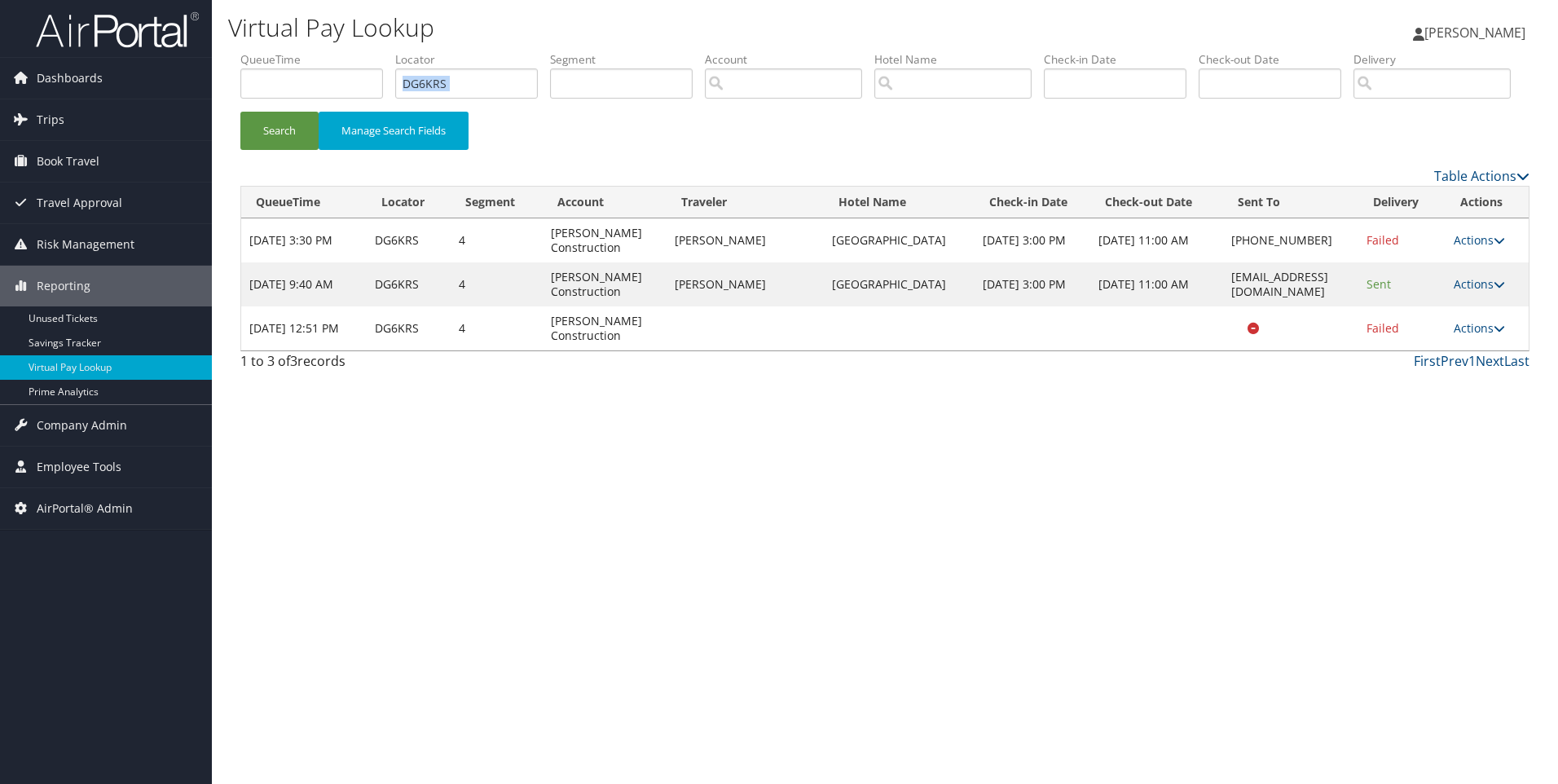
click at [496, 99] on li "Locator DG6KRS" at bounding box center [473, 81] width 155 height 60
drag, startPoint x: 496, startPoint y: 99, endPoint x: 483, endPoint y: 90, distance: 15.8
click at [483, 90] on input "DG6KRS" at bounding box center [466, 84] width 142 height 30
paste input "FXGZG"
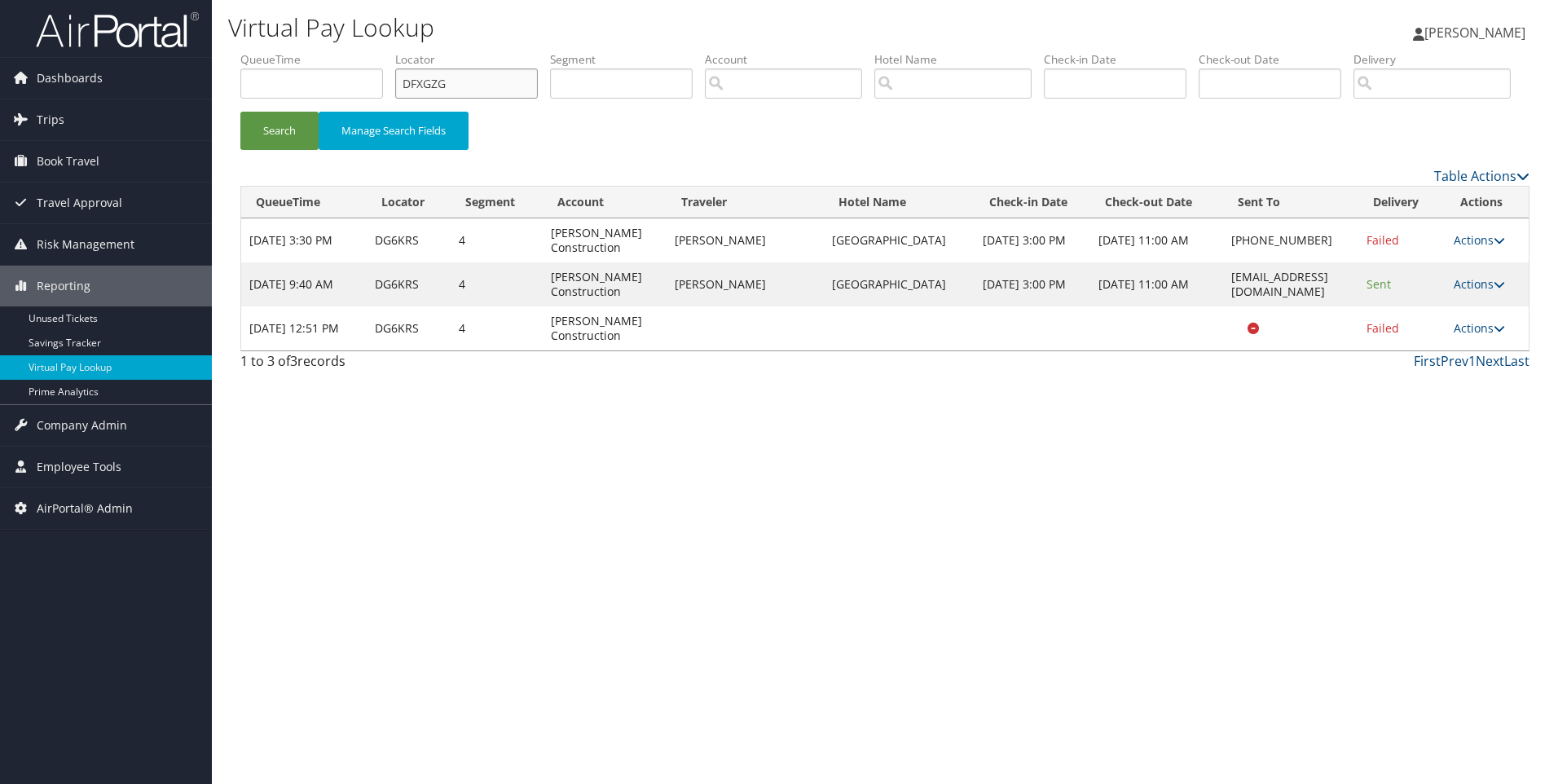
click at [241, 112] on button "Search" at bounding box center [279, 131] width 78 height 39
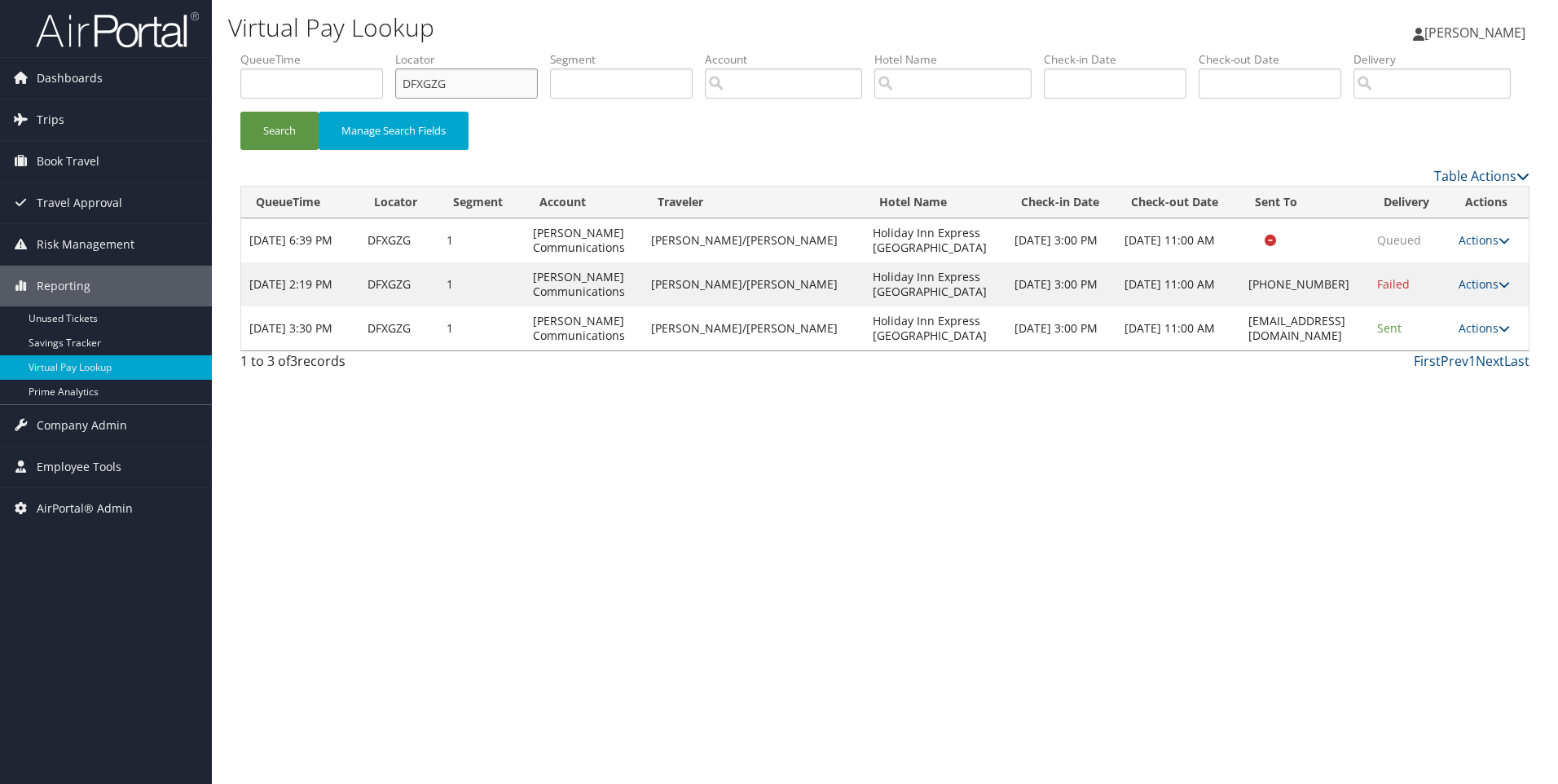
click at [506, 92] on input "DFXGZG" at bounding box center [466, 84] width 142 height 30
paste input "WQ5J"
click at [241, 112] on button "Search" at bounding box center [279, 131] width 78 height 39
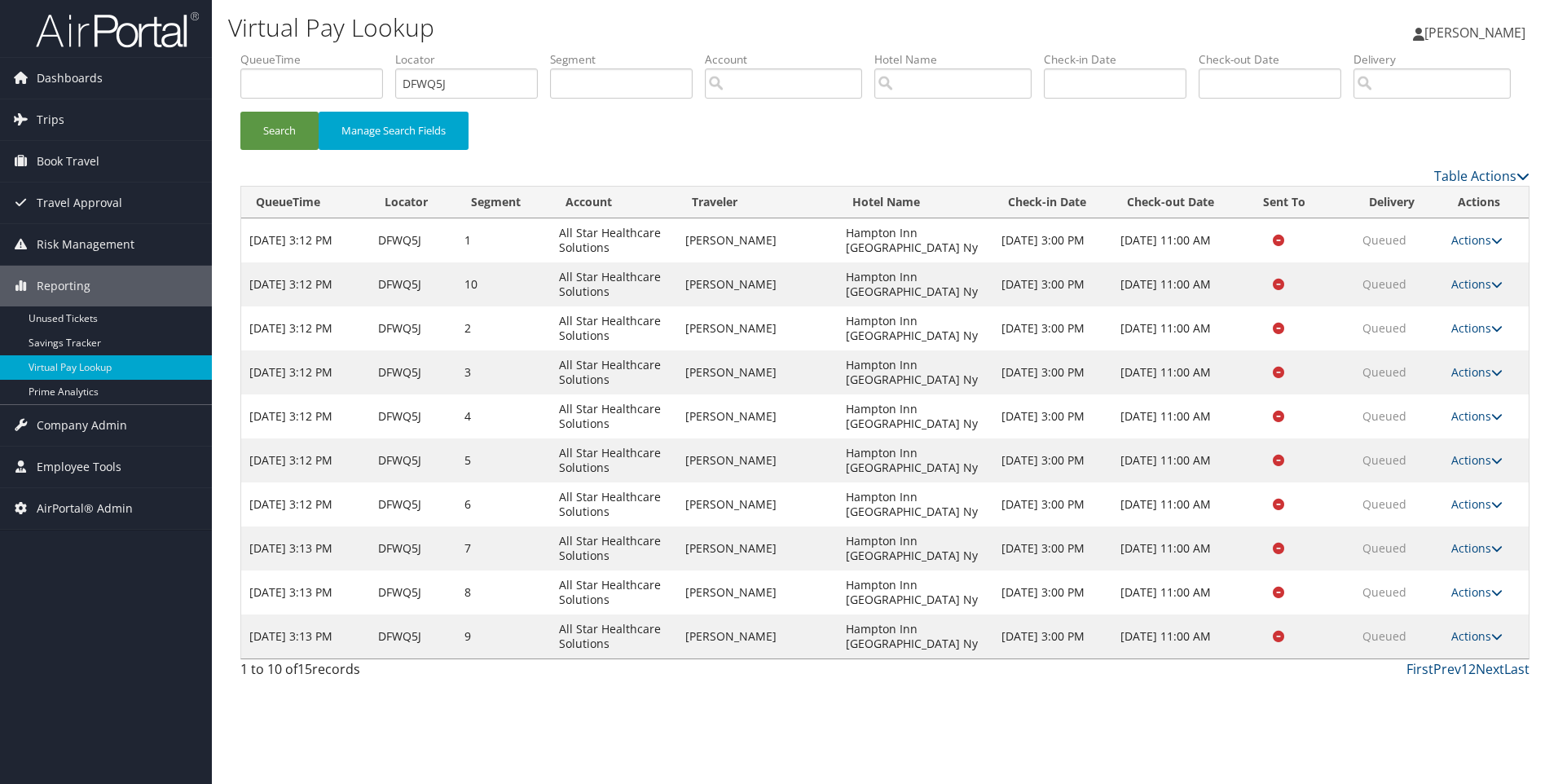
click at [1468, 678] on link "1" at bounding box center [1465, 669] width 7 height 18
click at [1475, 678] on link "2" at bounding box center [1473, 669] width 7 height 18
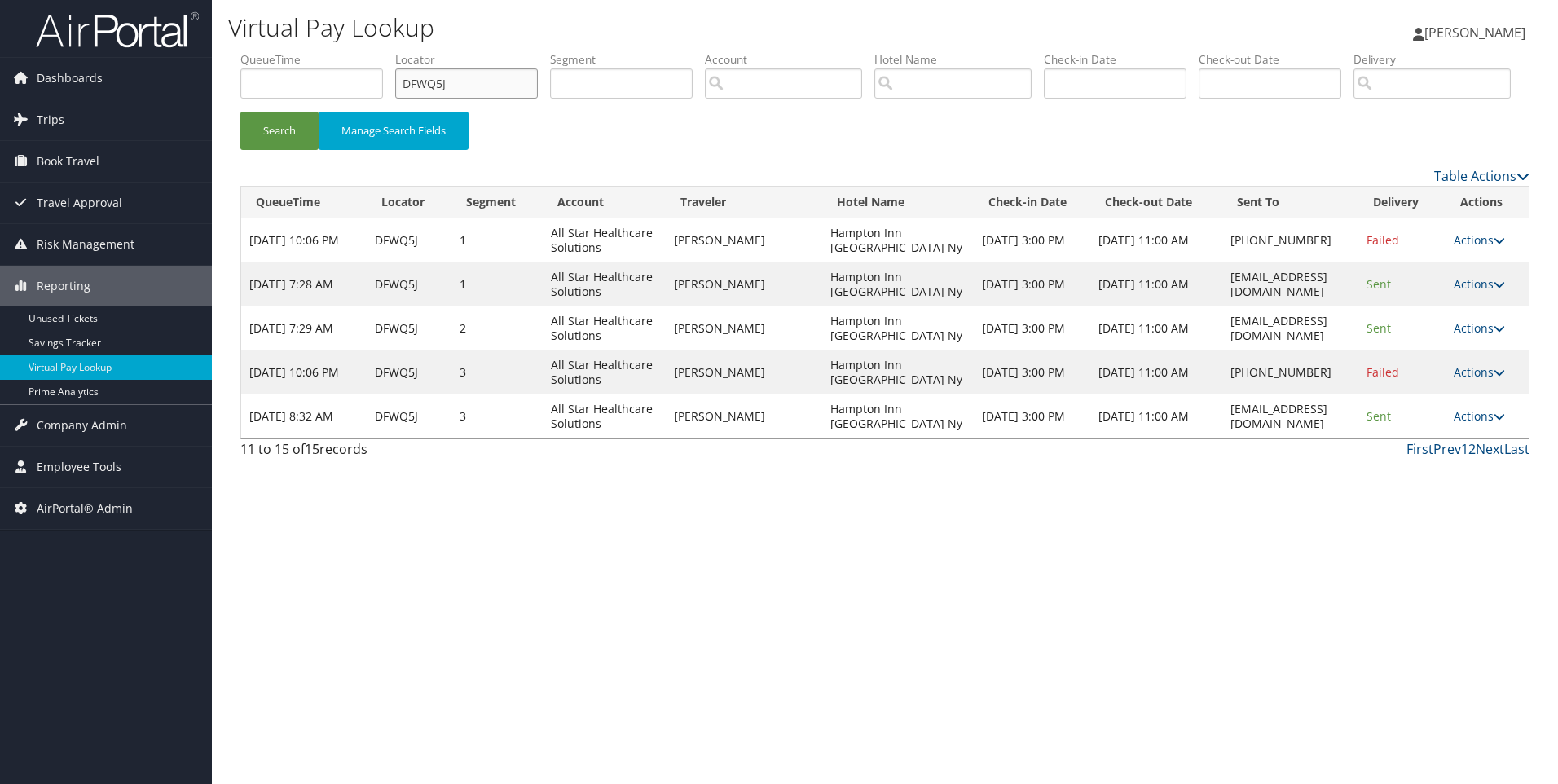
click at [523, 91] on input "DFWQ5J" at bounding box center [466, 84] width 142 height 30
paste input "PD5"
click at [241, 112] on button "Search" at bounding box center [279, 131] width 78 height 39
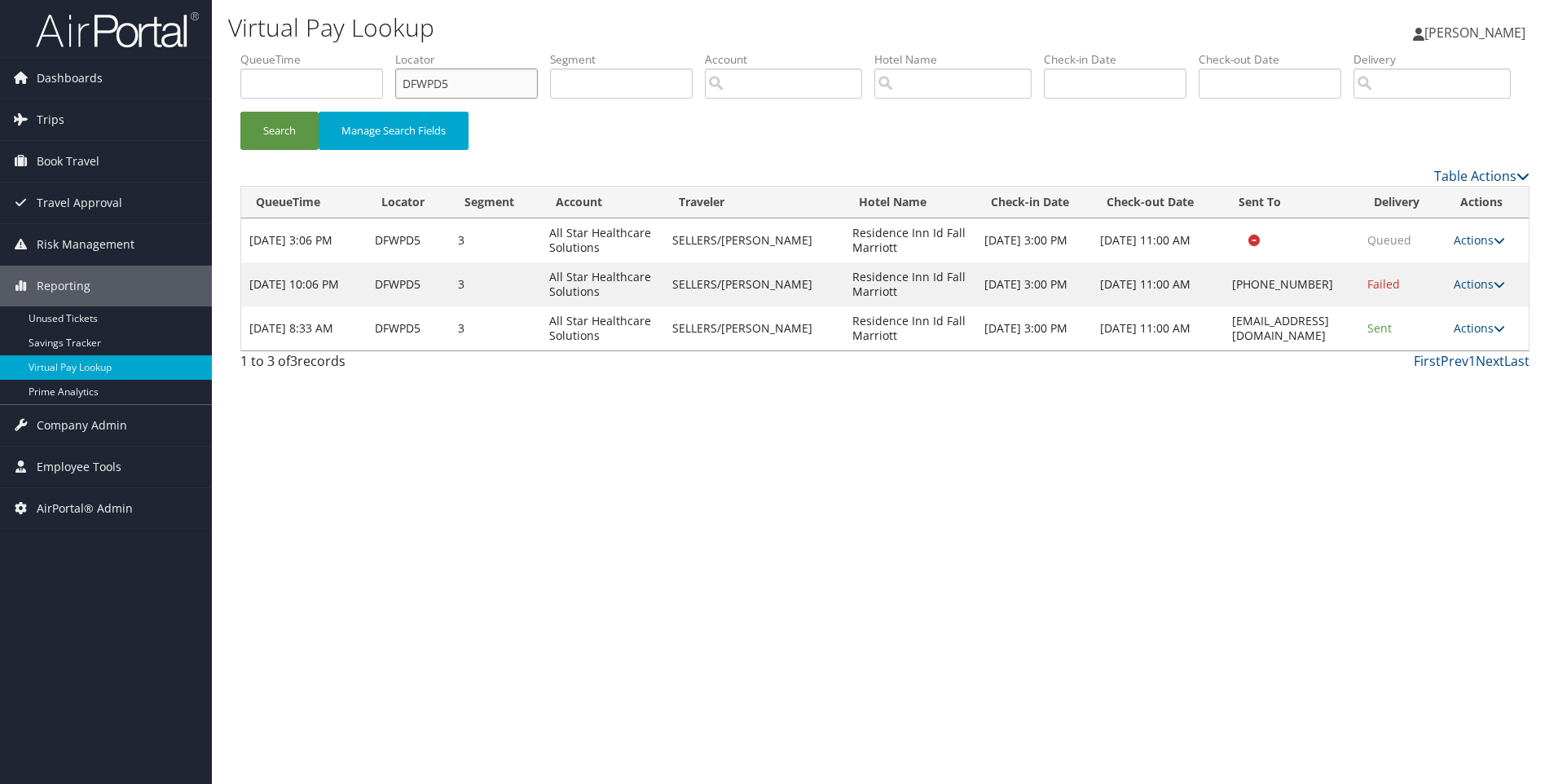
click at [534, 83] on input "DFWPD5" at bounding box center [466, 84] width 142 height 30
paste input "DLLT"
click at [241, 112] on button "Search" at bounding box center [279, 131] width 78 height 39
click at [520, 74] on input "DFDLLT" at bounding box center [466, 84] width 142 height 30
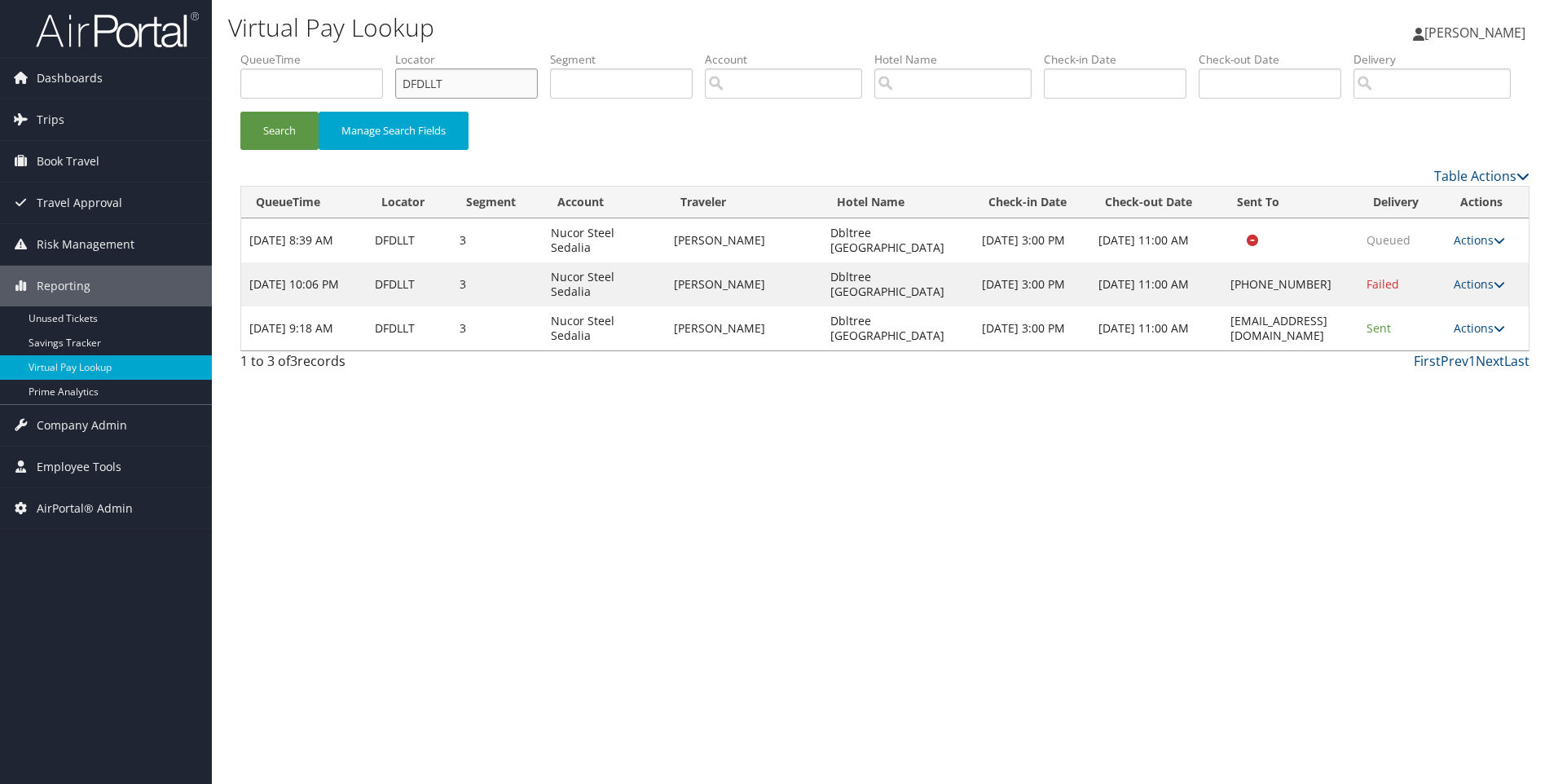
click at [520, 74] on input "DFDLLT" at bounding box center [466, 84] width 142 height 30
paste input "DRL4G"
type input "DDRL4G"
click at [241, 112] on button "Search" at bounding box center [279, 131] width 78 height 39
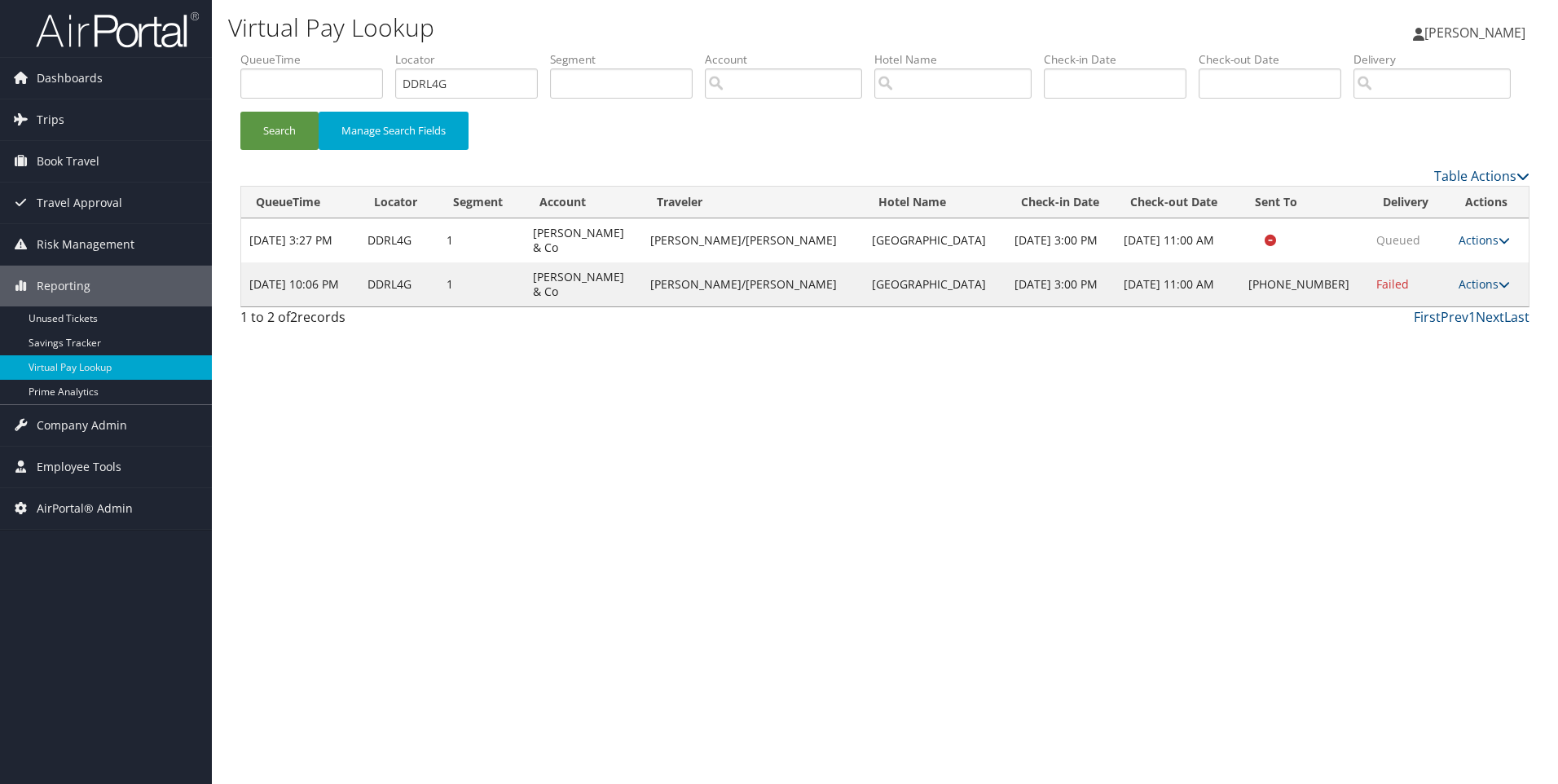
drag, startPoint x: 902, startPoint y: 357, endPoint x: 849, endPoint y: 331, distance: 59.0
click at [864, 307] on td "Hilton Gi Denver Tech Center" at bounding box center [935, 285] width 142 height 44
copy td "Hilton Gi Denver Tech Center"
click at [1469, 292] on link "Actions" at bounding box center [1485, 284] width 51 height 16
click at [1423, 322] on link "Resend" at bounding box center [1429, 308] width 140 height 28
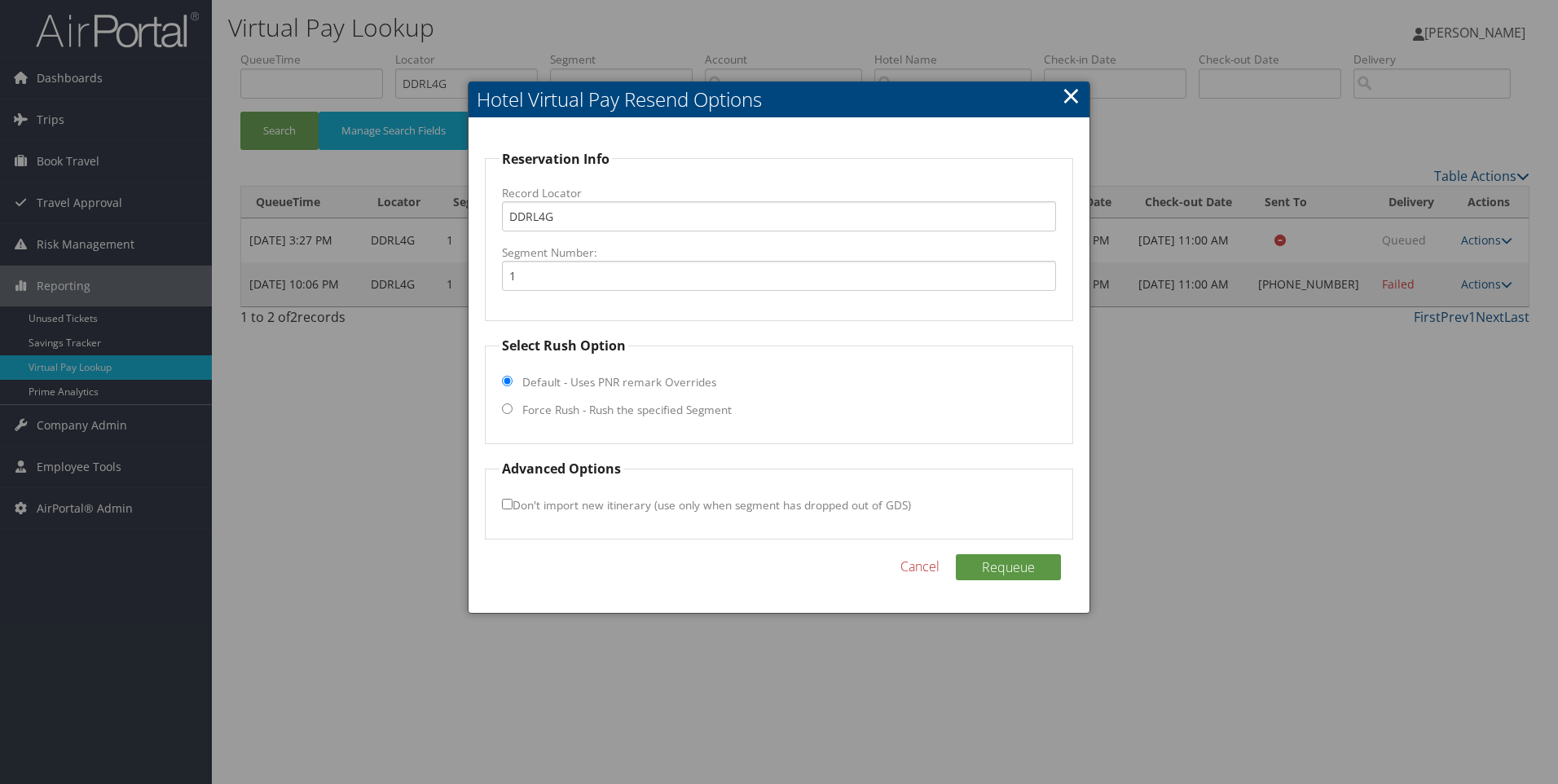
click at [562, 407] on label "Force Rush - Rush the specified Segment" at bounding box center [627, 410] width 209 height 17
click at [512, 407] on input "Force Rush - Rush the specified Segment" at bounding box center [508, 409] width 11 height 11
radio input "true"
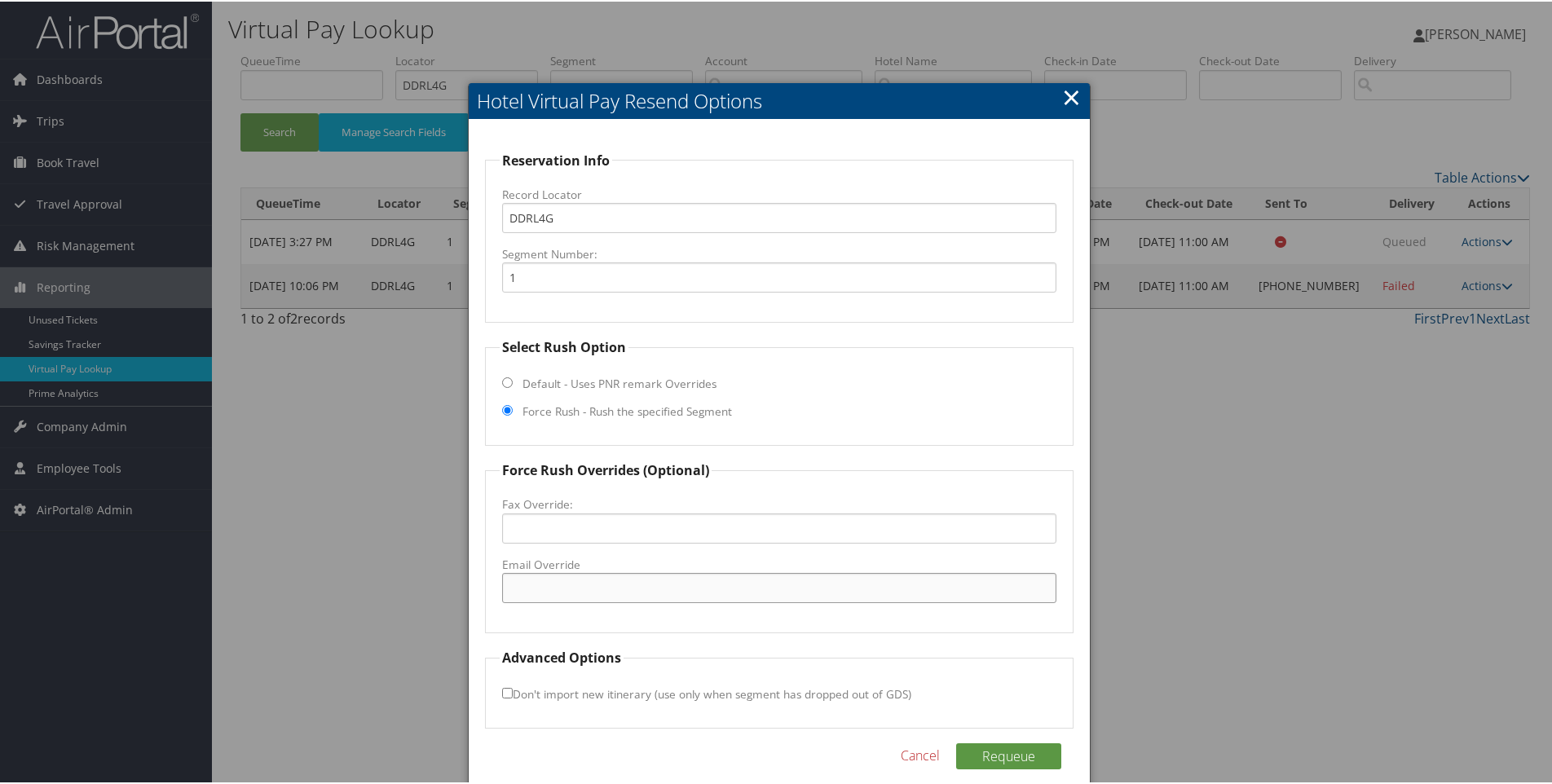
click at [576, 584] on input "Email Override" at bounding box center [780, 586] width 556 height 30
paste input "DENTR_GM@hilton.com"
type input "DENTR_GM@hilton.com"
click at [1007, 766] on button "Requeue" at bounding box center [1008, 755] width 106 height 26
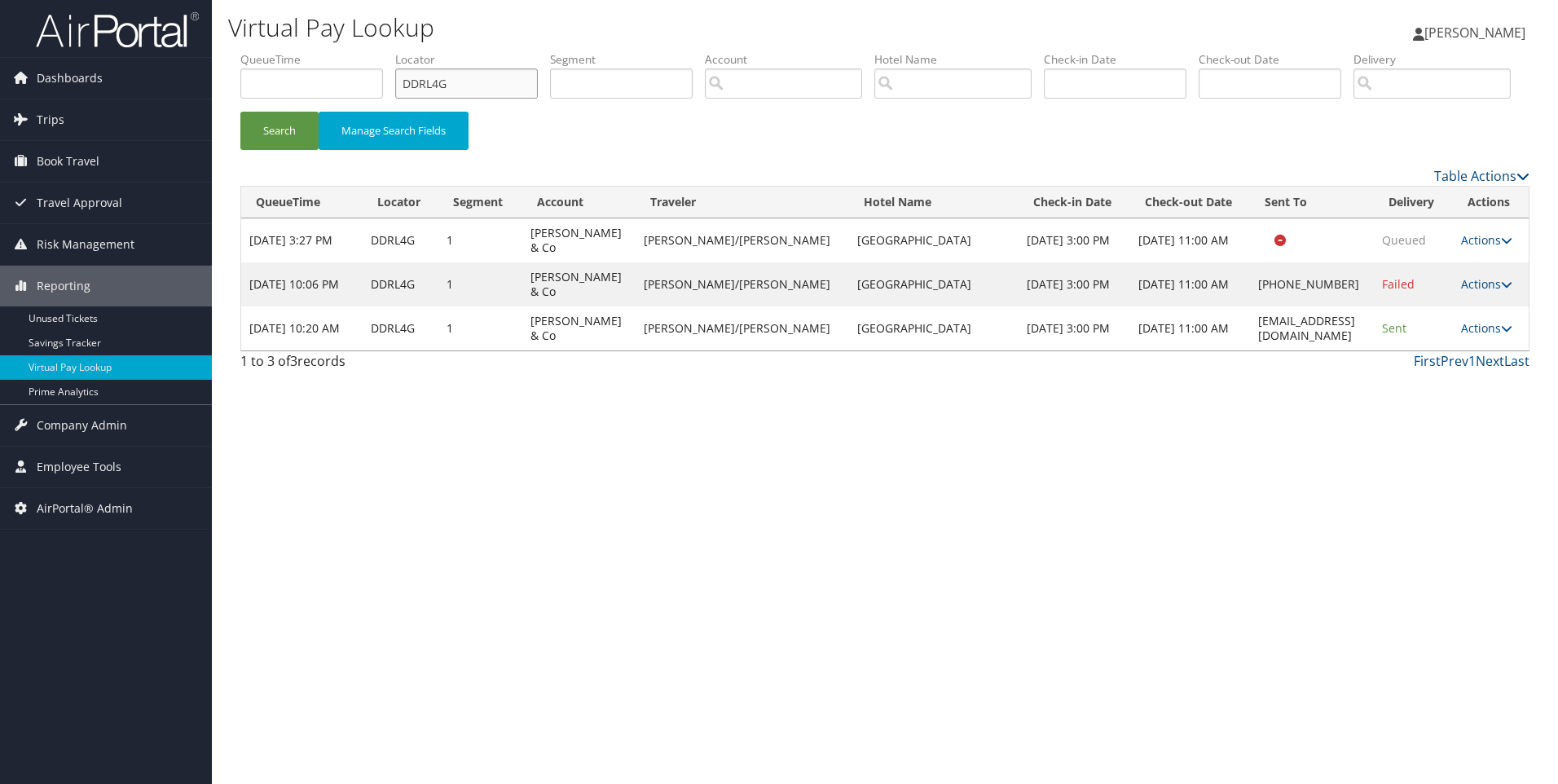
click at [473, 83] on input "DDRL4G" at bounding box center [466, 84] width 142 height 30
paste input "HT1"
click at [241, 112] on button "Search" at bounding box center [279, 131] width 78 height 39
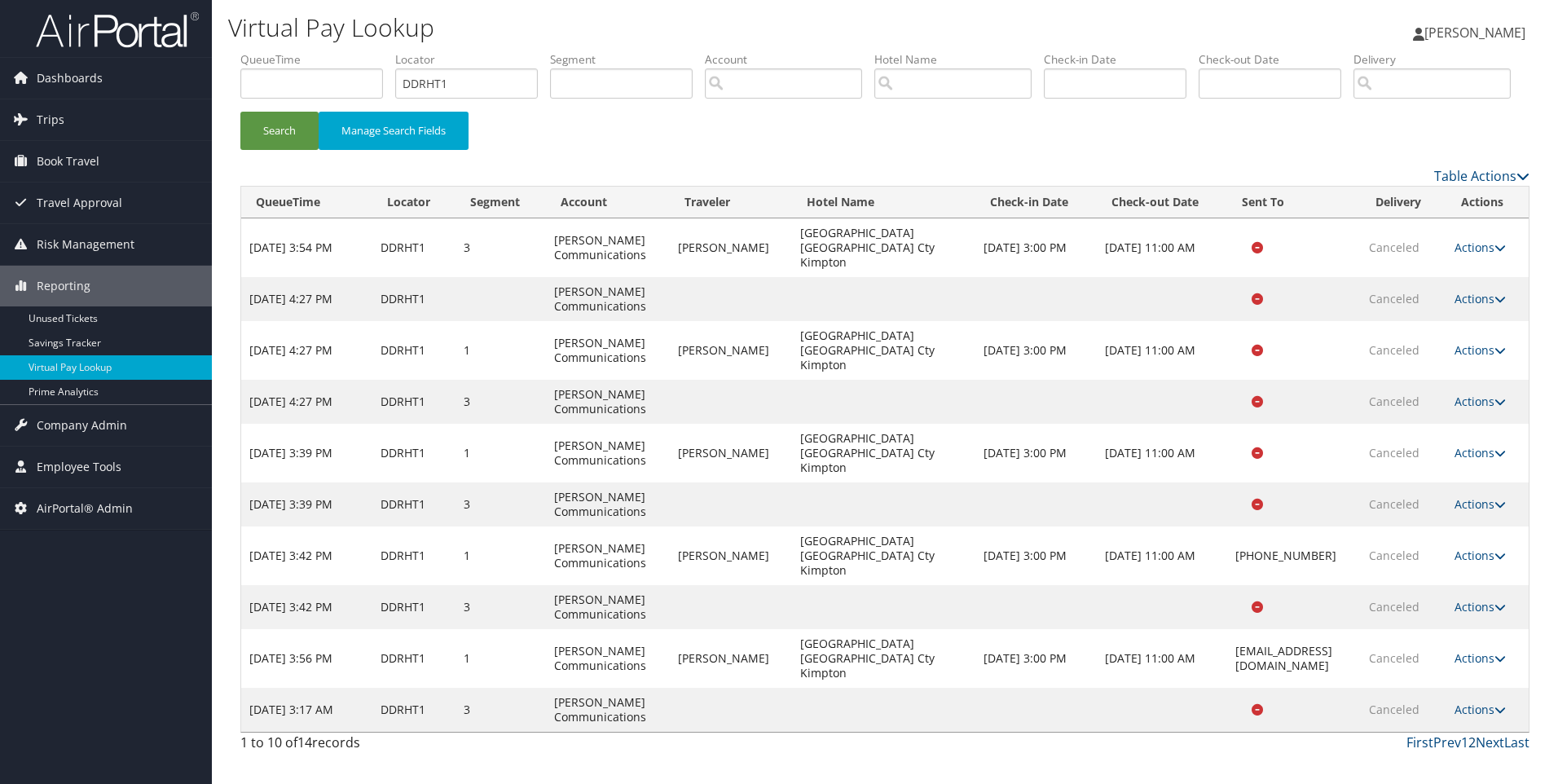
click at [1469, 734] on link "2" at bounding box center [1473, 743] width 7 height 18
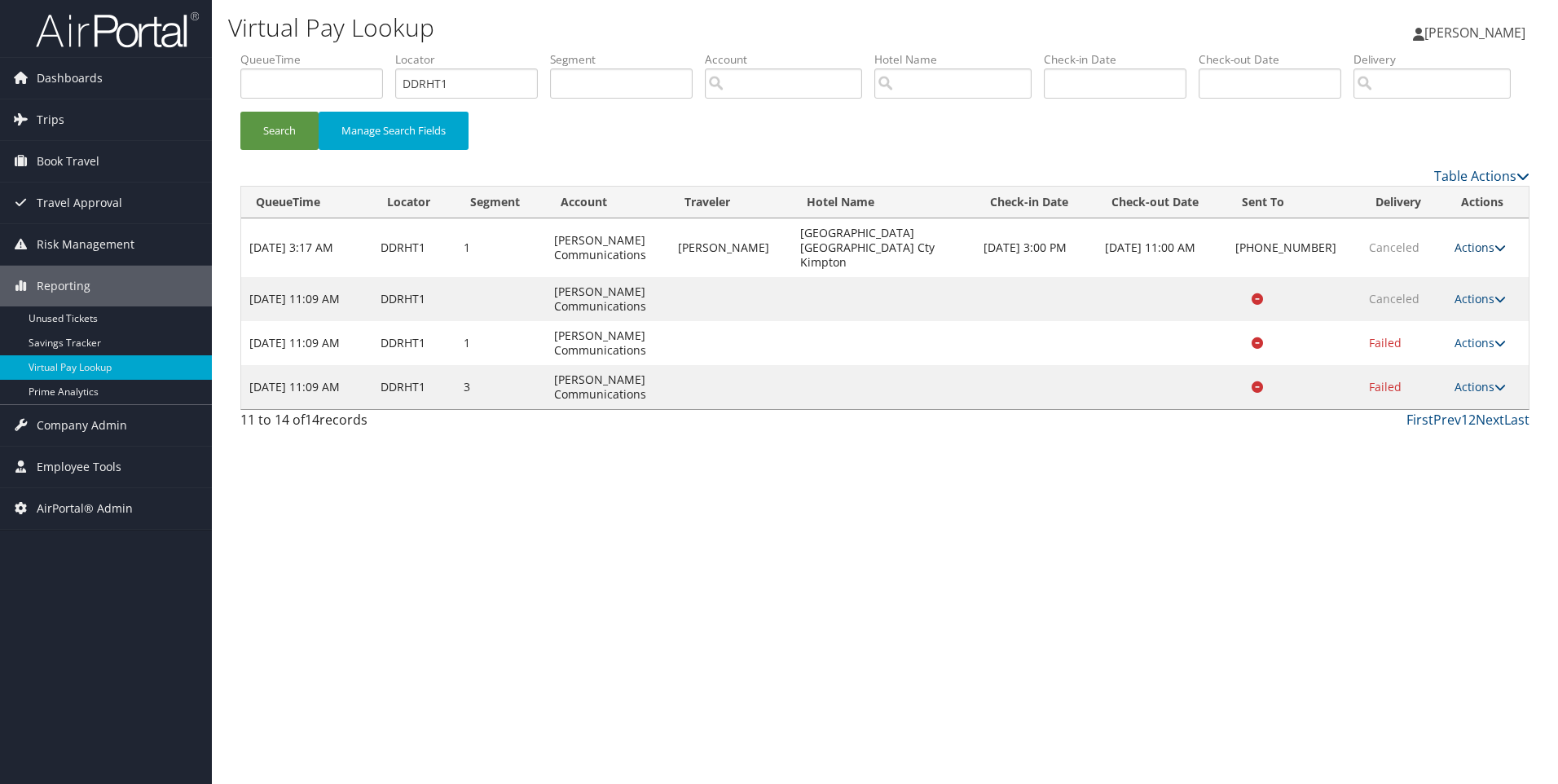
click at [1489, 255] on link "Actions" at bounding box center [1480, 247] width 51 height 16
click at [1441, 333] on link "View Itinerary" at bounding box center [1430, 319] width 140 height 28
click at [1475, 429] on link "2" at bounding box center [1473, 420] width 7 height 18
click at [1468, 429] on link "1" at bounding box center [1465, 420] width 7 height 18
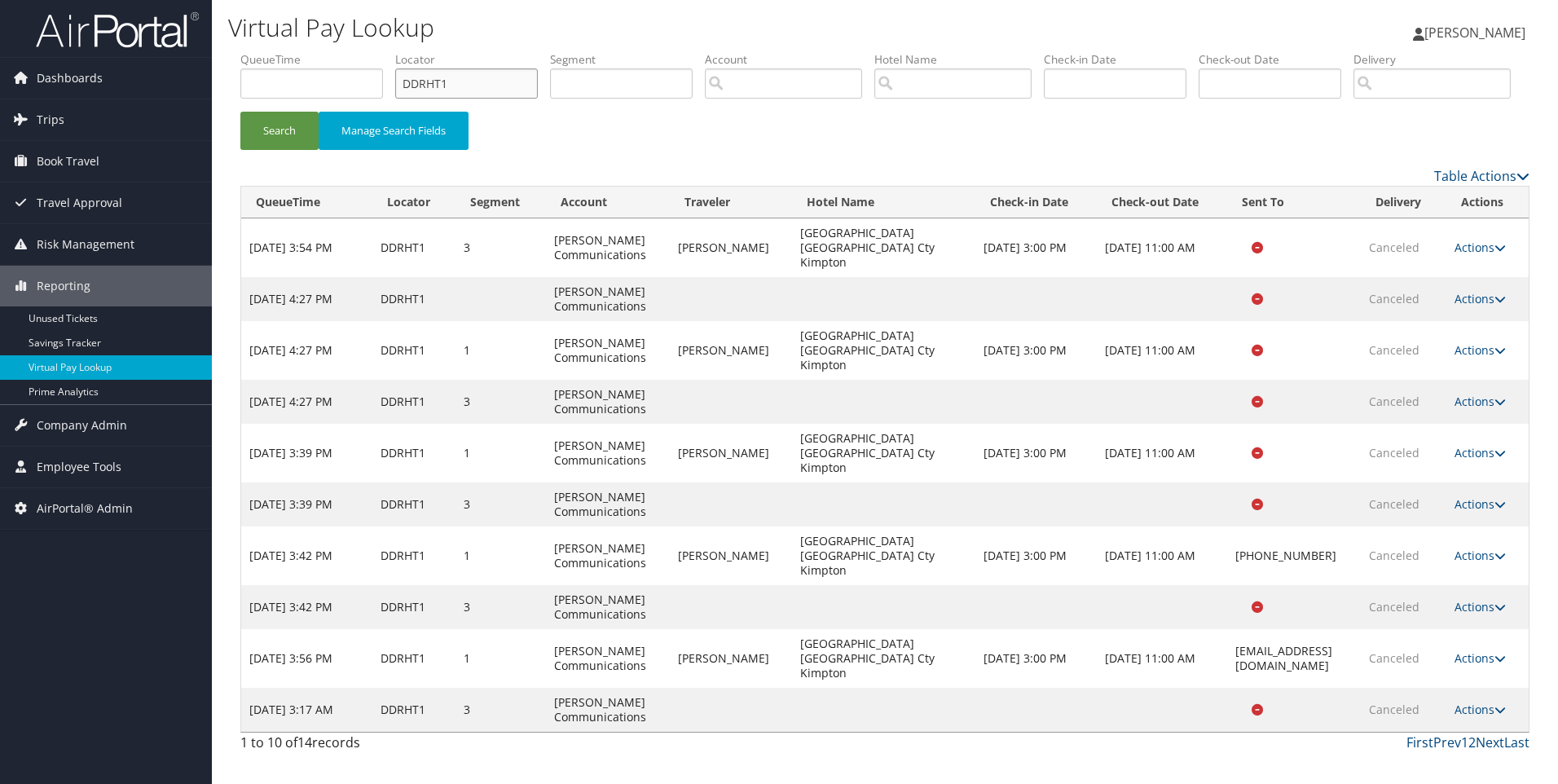
click at [484, 79] on input "DDRHT1" at bounding box center [466, 84] width 142 height 30
paste input "D03F"
type input "DDD03F"
click at [241, 112] on button "Search" at bounding box center [279, 131] width 78 height 39
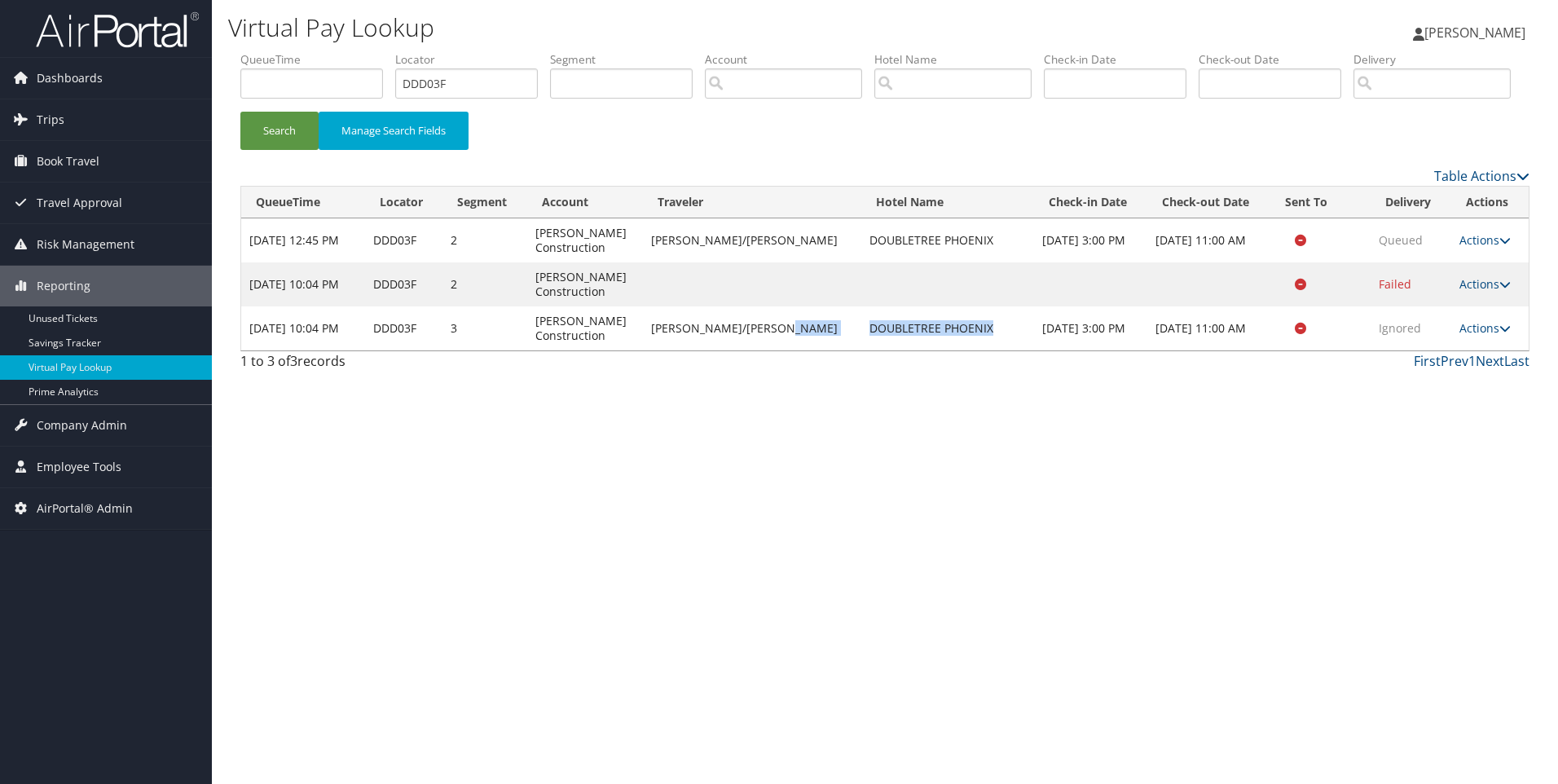
drag, startPoint x: 978, startPoint y: 382, endPoint x: 790, endPoint y: 388, distance: 188.1
click at [790, 351] on tr "Oct 5, 2025 10:04 PM DDD03F 3 Caddell Construction BARRETT/BENTLEY SCOTT DOUBLE…" at bounding box center [885, 329] width 1288 height 44
copy tr "DOUBLETREE PHOENIX"
click at [1490, 336] on link "Actions" at bounding box center [1485, 328] width 51 height 16
click at [1435, 366] on link "Resend" at bounding box center [1449, 352] width 103 height 28
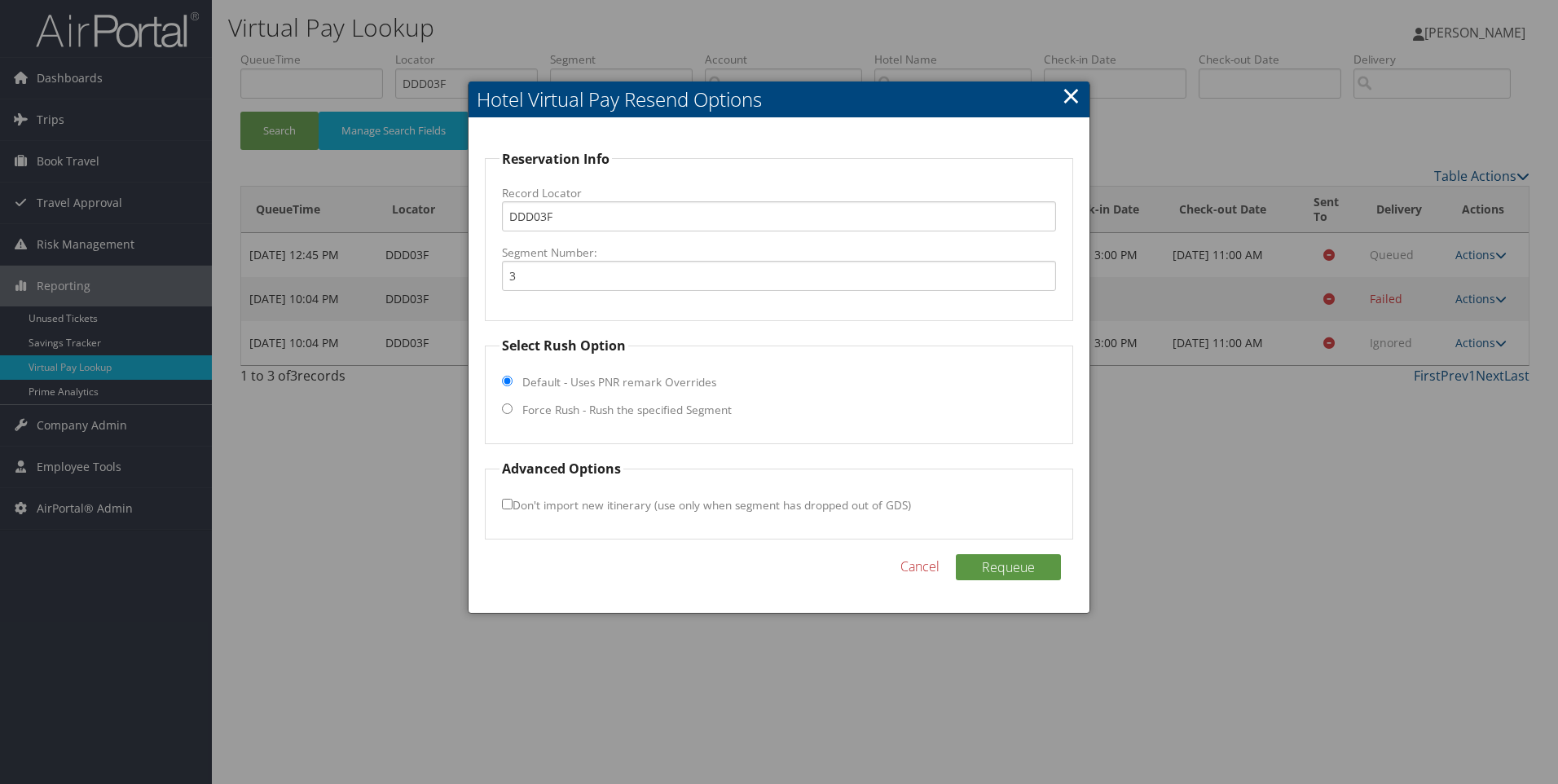
click at [649, 420] on fieldset "Select Rush Option Default - Uses PNR remark Overrides Force Rush - Rush the sp…" at bounding box center [779, 390] width 589 height 108
click at [590, 405] on label "Force Rush - Rush the specified Segment" at bounding box center [627, 410] width 209 height 17
click at [512, 405] on input "Force Rush - Rush the specified Segment" at bounding box center [508, 409] width 11 height 11
radio input "true"
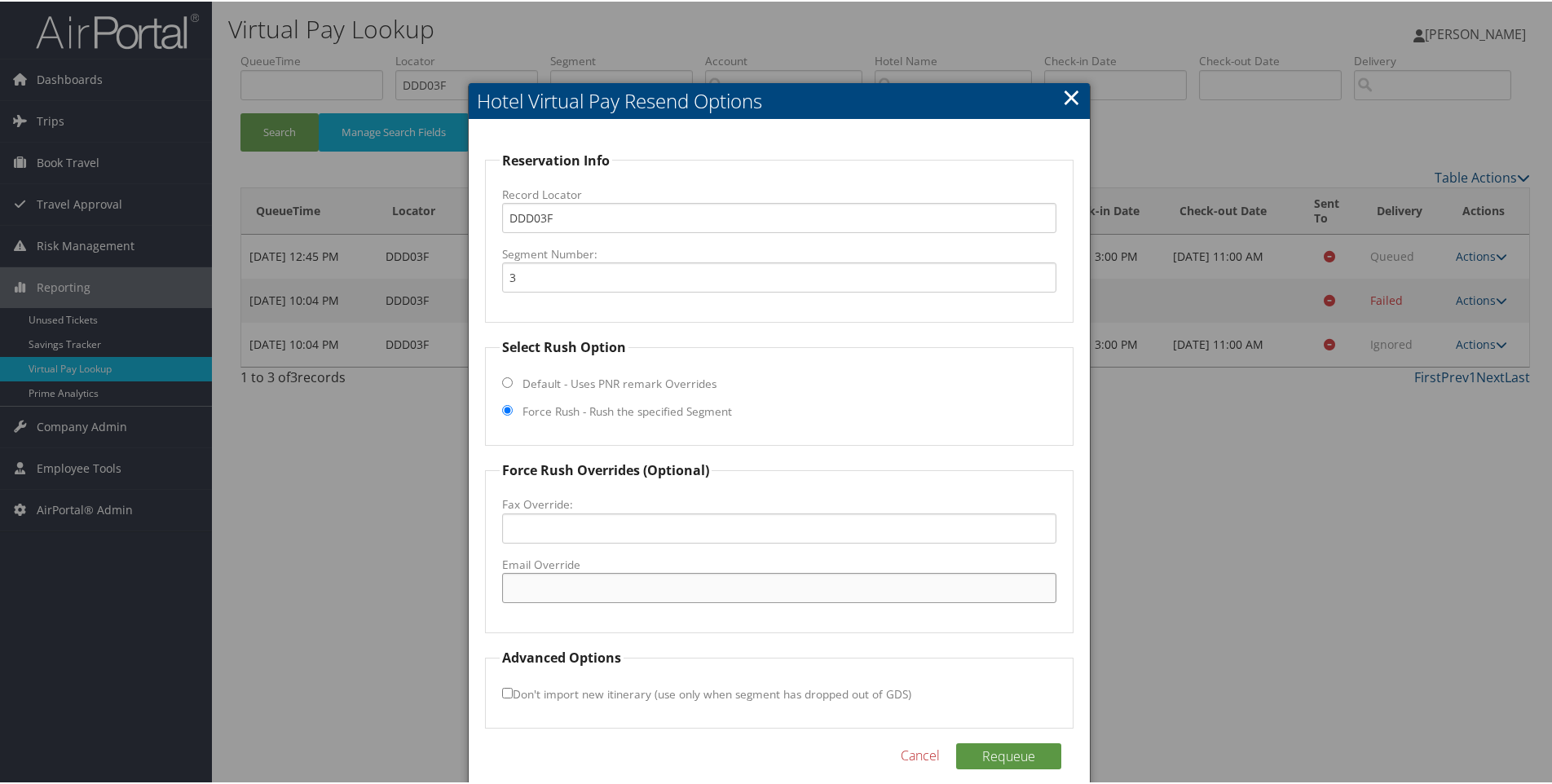
click at [560, 578] on input "Email Override" at bounding box center [780, 586] width 556 height 30
paste input "PHXFV_DS@hilton.com"
type input "PHXFV_DS@hilton.com"
click at [1000, 768] on div "Requeue Cancel" at bounding box center [780, 763] width 590 height 42
click at [991, 756] on button "Requeue" at bounding box center [1008, 755] width 106 height 26
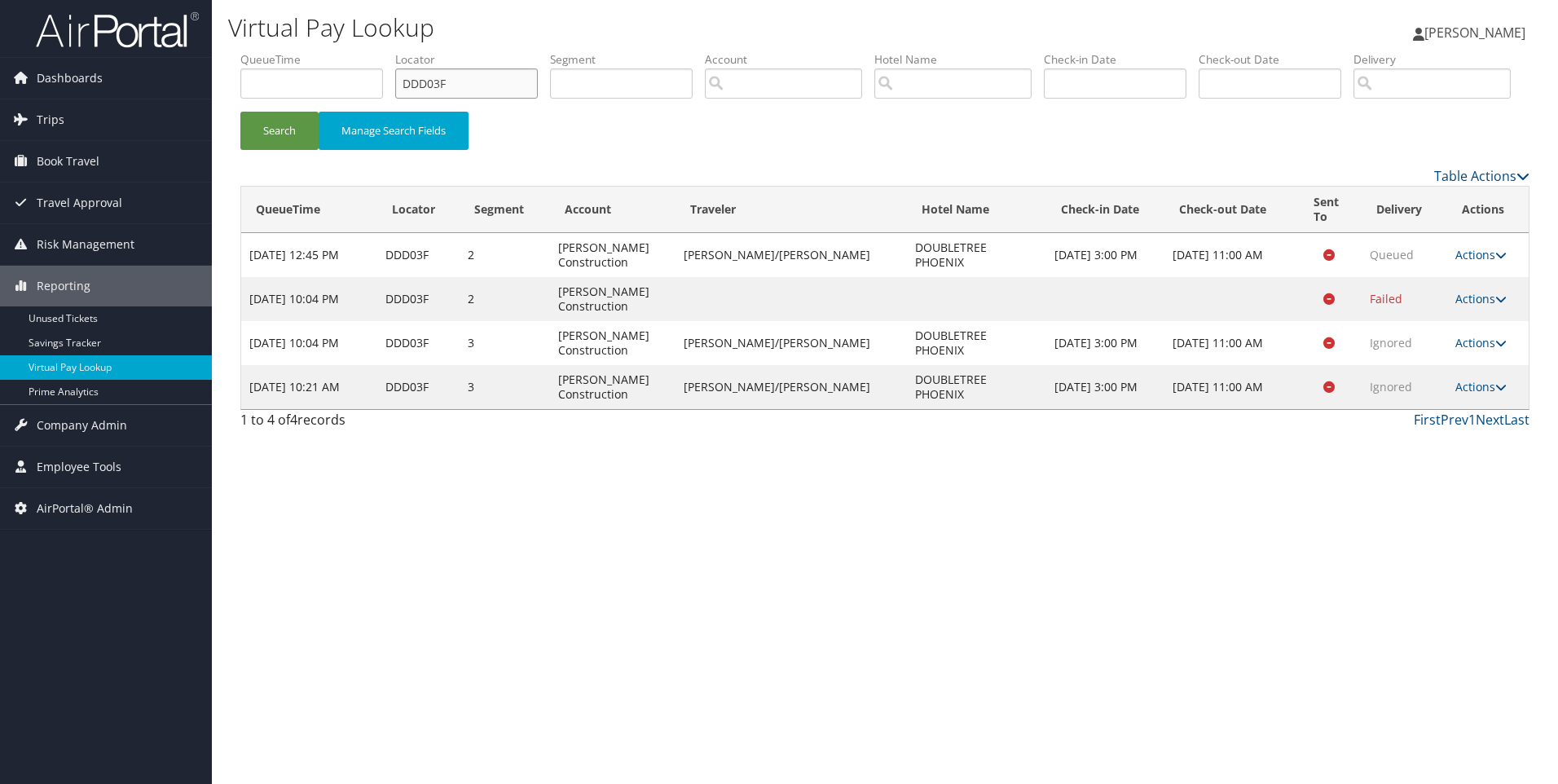
click at [484, 87] on input "DDD03F" at bounding box center [466, 84] width 142 height 30
paste input "CHKJ5"
click at [241, 112] on button "Search" at bounding box center [279, 131] width 78 height 39
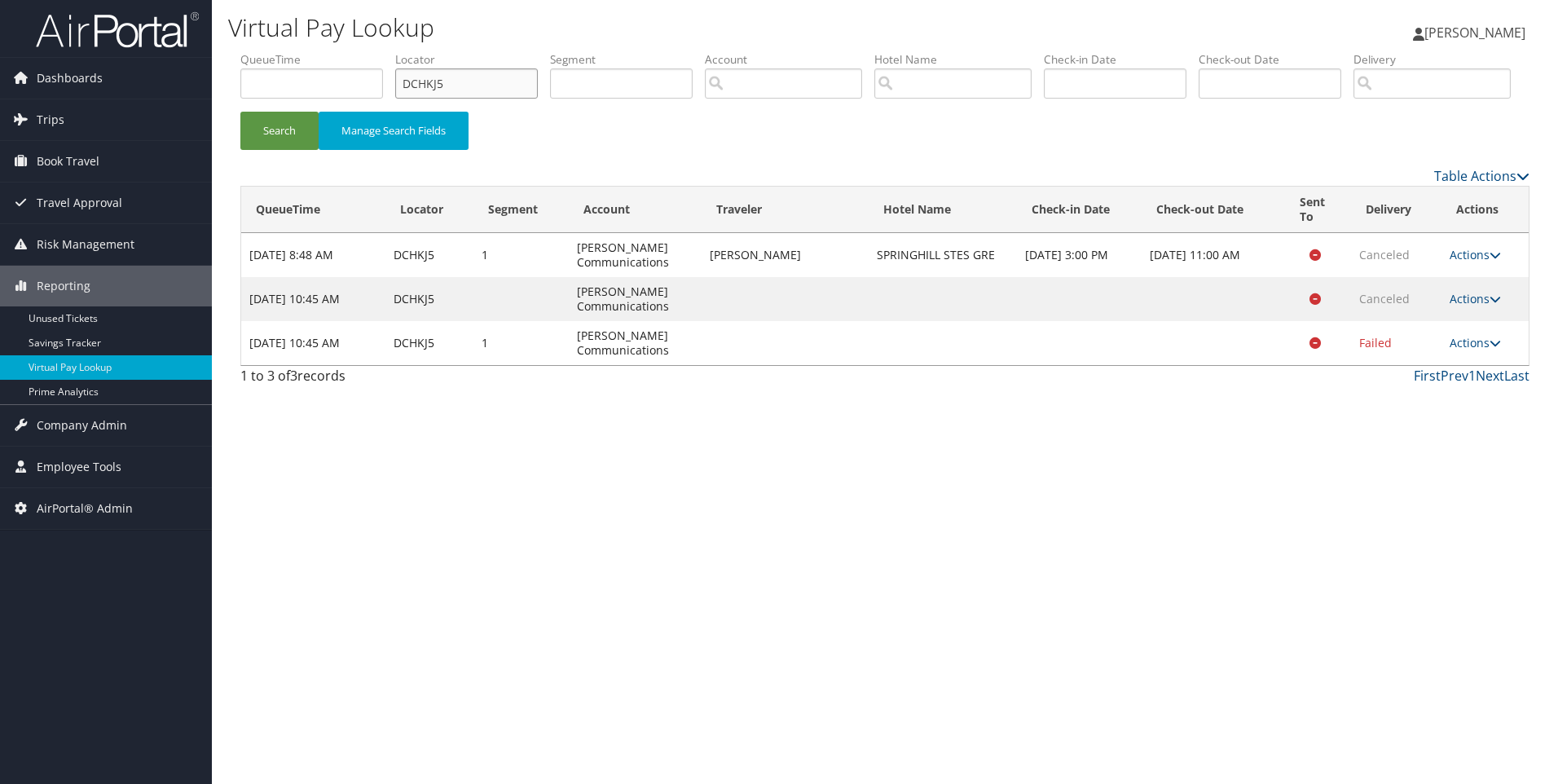
click at [474, 76] on input "DCHKJ5" at bounding box center [466, 84] width 142 height 30
paste input "JC6"
click at [241, 112] on button "Search" at bounding box center [279, 131] width 78 height 39
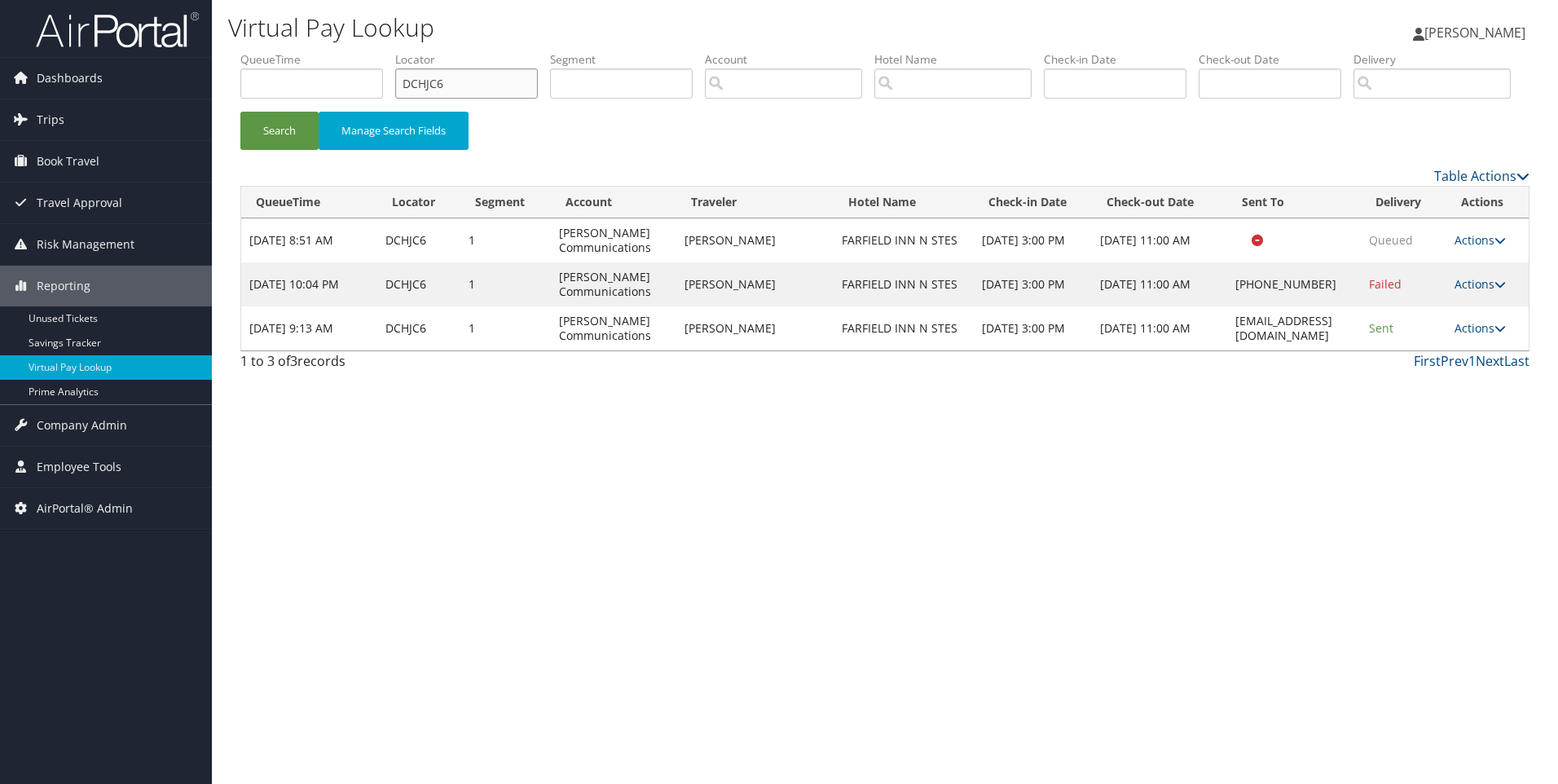
click at [483, 91] on input "DCHJC6" at bounding box center [466, 84] width 142 height 30
paste input "BLS"
click at [241, 112] on button "Search" at bounding box center [279, 131] width 78 height 39
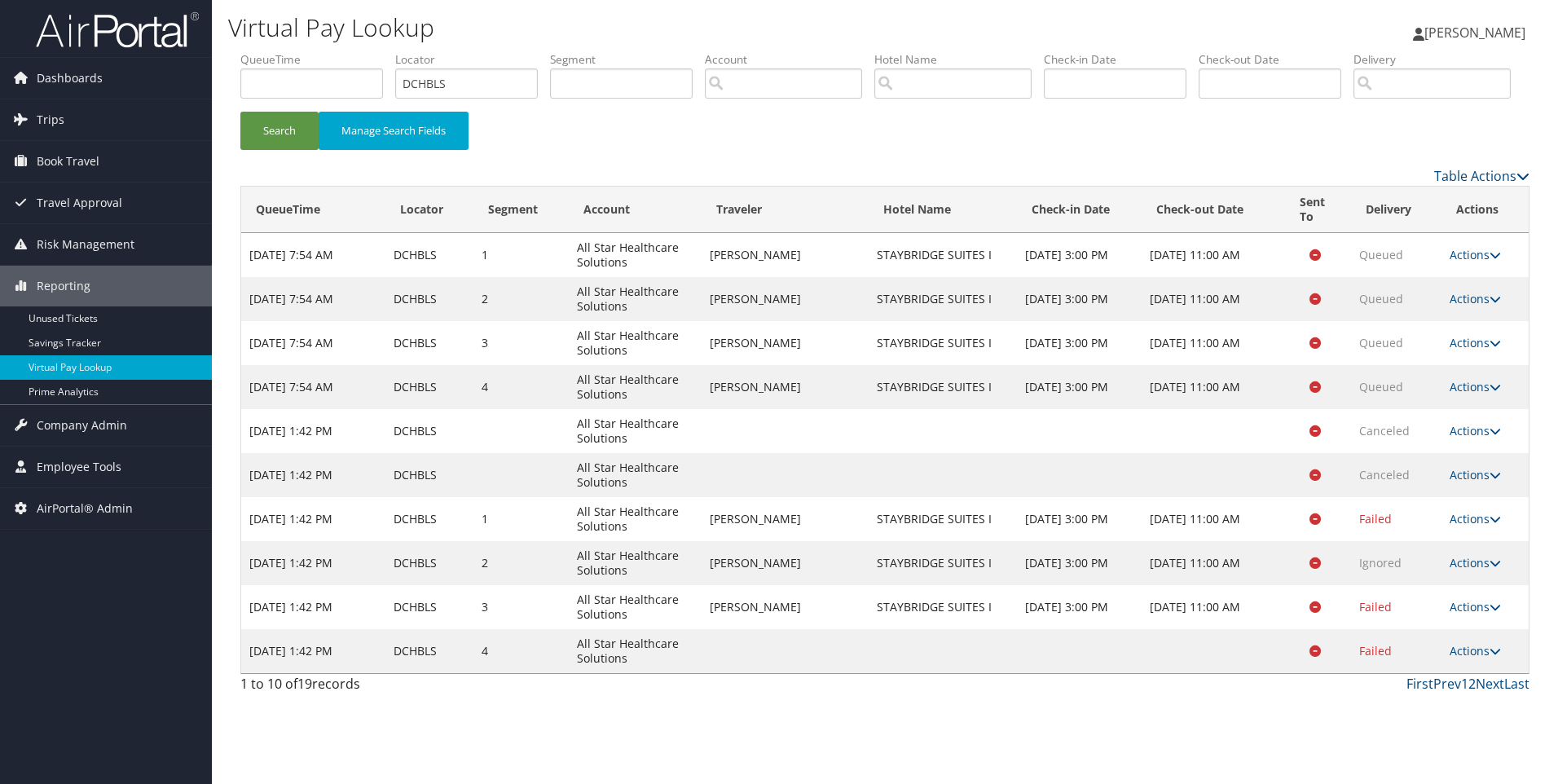
click at [1475, 693] on link "2" at bounding box center [1473, 684] width 7 height 18
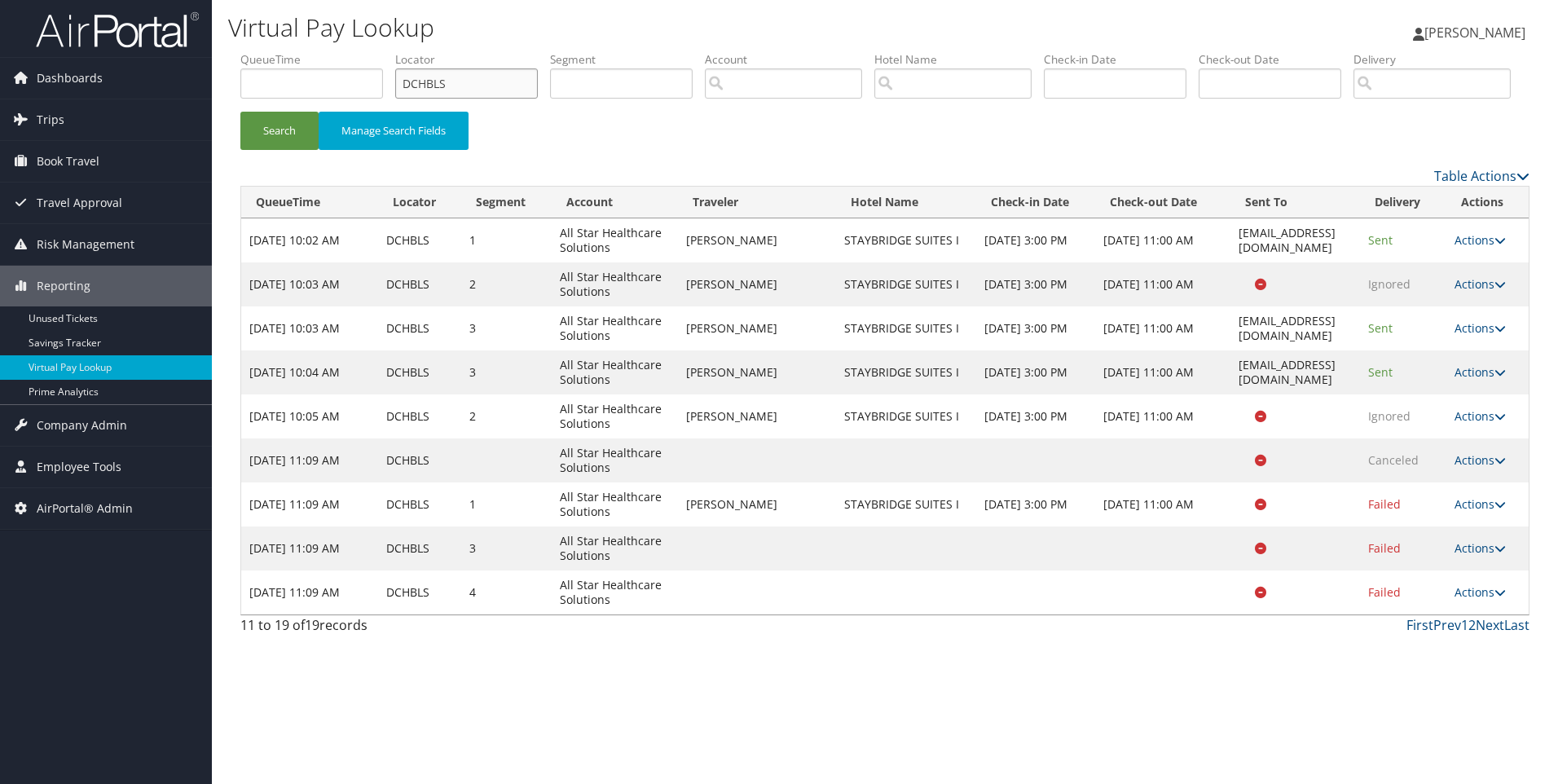
click at [489, 90] on input "DCHBLS" at bounding box center [466, 84] width 142 height 30
paste input "5L8V"
click at [241, 112] on button "Search" at bounding box center [279, 131] width 78 height 39
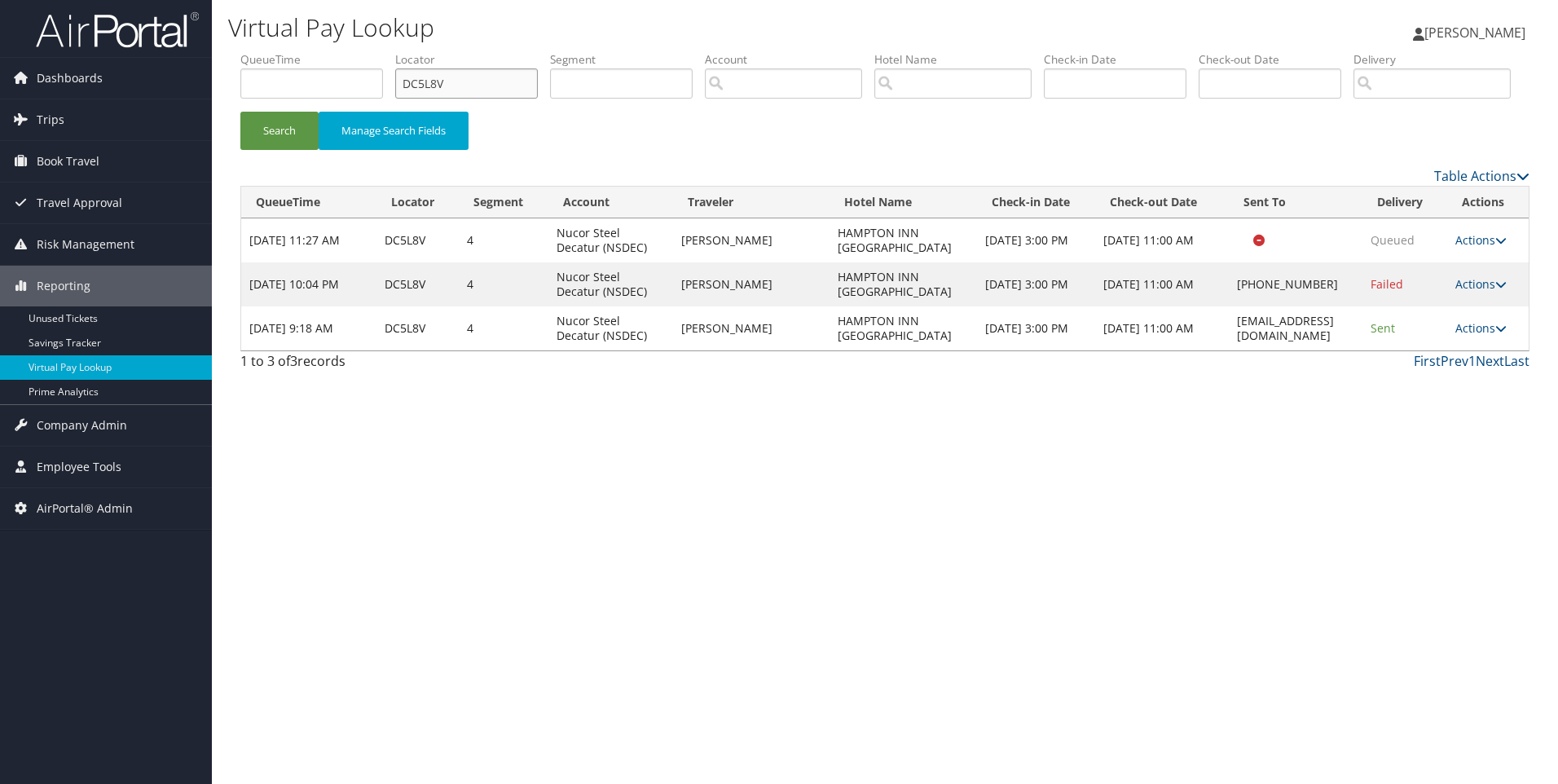
click at [477, 85] on input "DC5L8V" at bounding box center [466, 84] width 142 height 30
paste input "5Y97F"
click at [241, 112] on button "Search" at bounding box center [279, 131] width 78 height 39
click at [465, 80] on input "D5Y97F" at bounding box center [466, 84] width 142 height 30
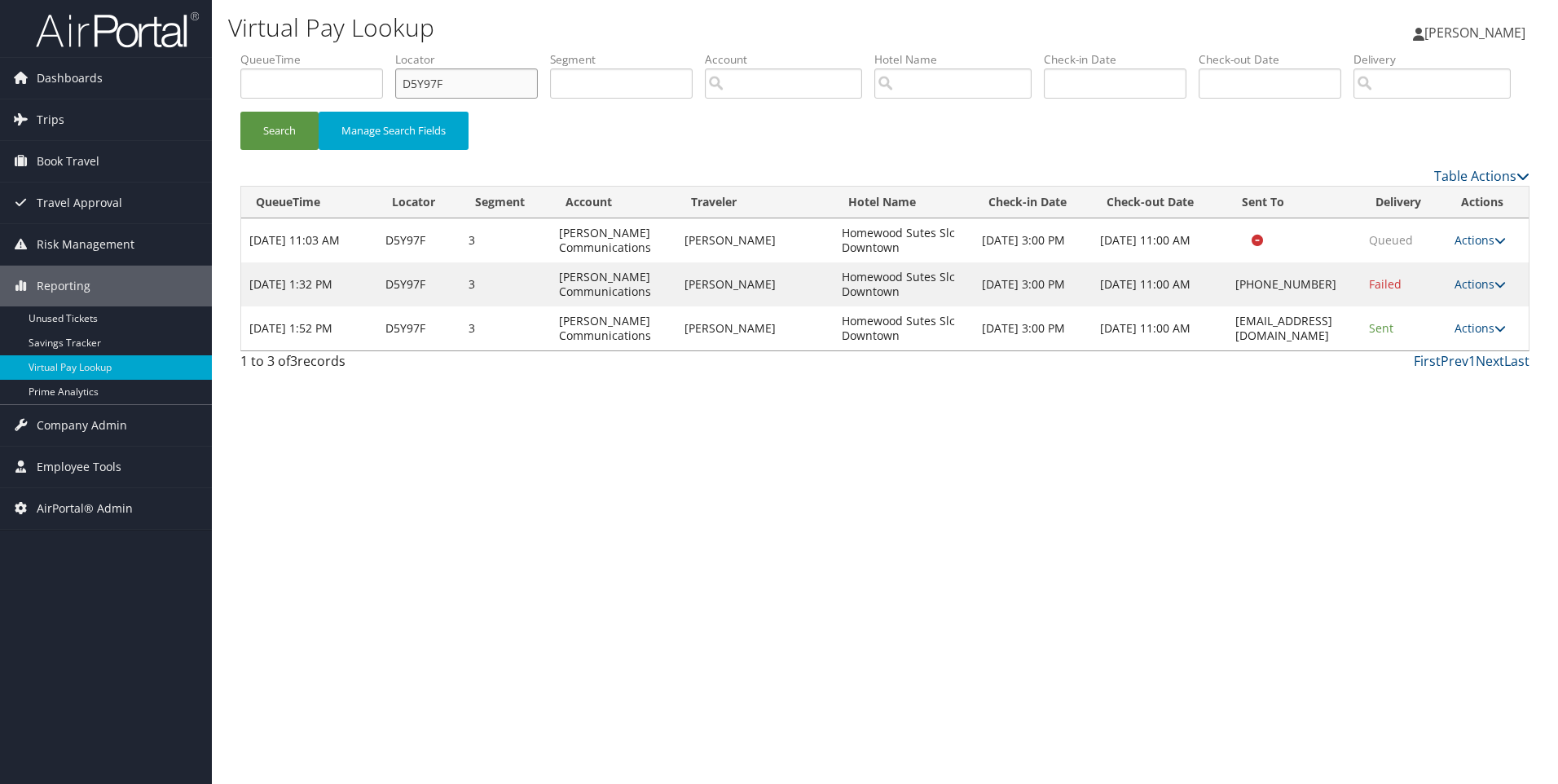
click at [465, 80] on input "D5Y97F" at bounding box center [466, 84] width 142 height 30
paste input "9THM"
click at [241, 112] on button "Search" at bounding box center [279, 131] width 78 height 39
click at [497, 81] on input "D59THM" at bounding box center [466, 84] width 142 height 30
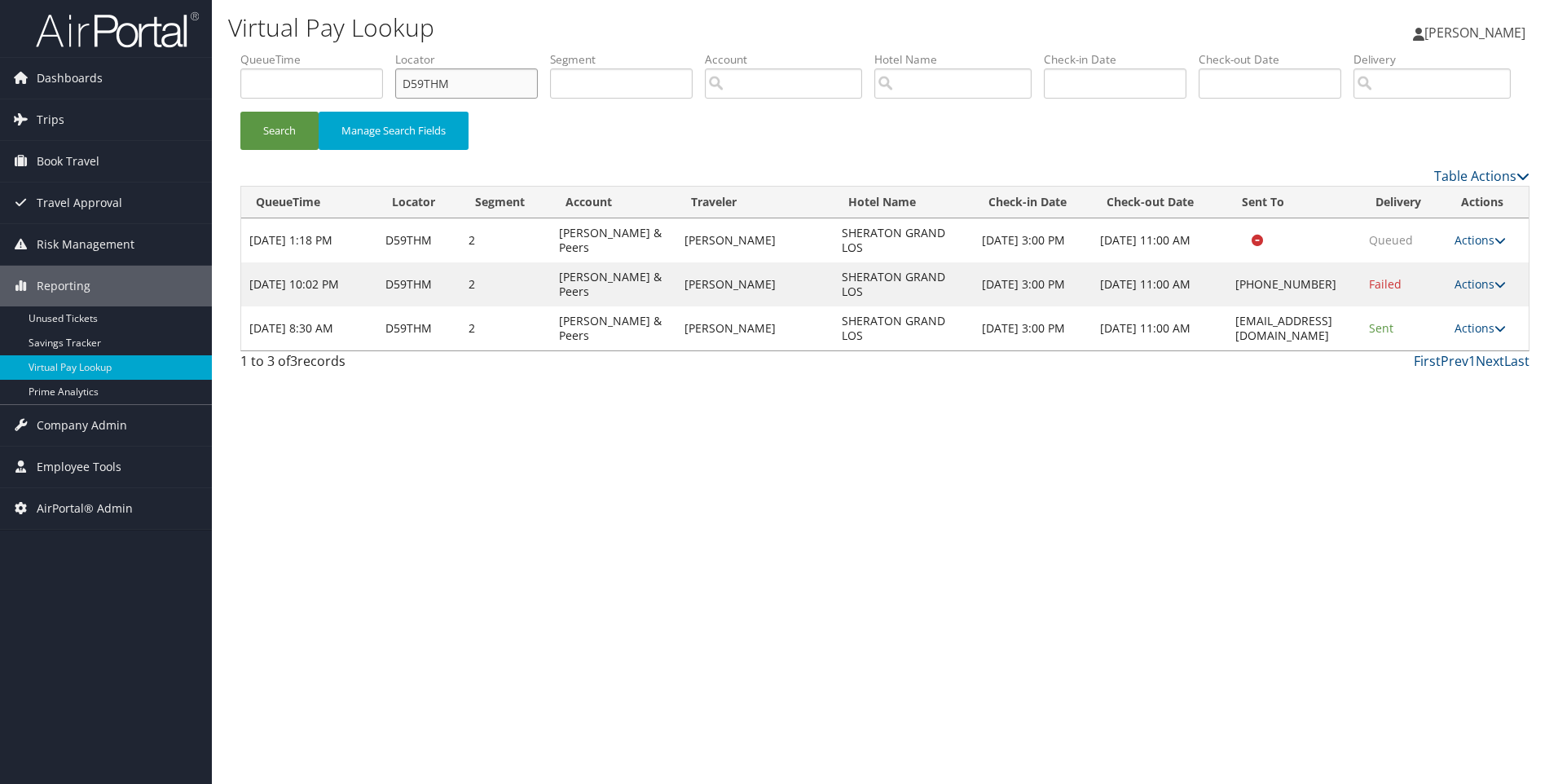
paste input "4ZGC8"
click at [241, 112] on button "Search" at bounding box center [279, 131] width 78 height 39
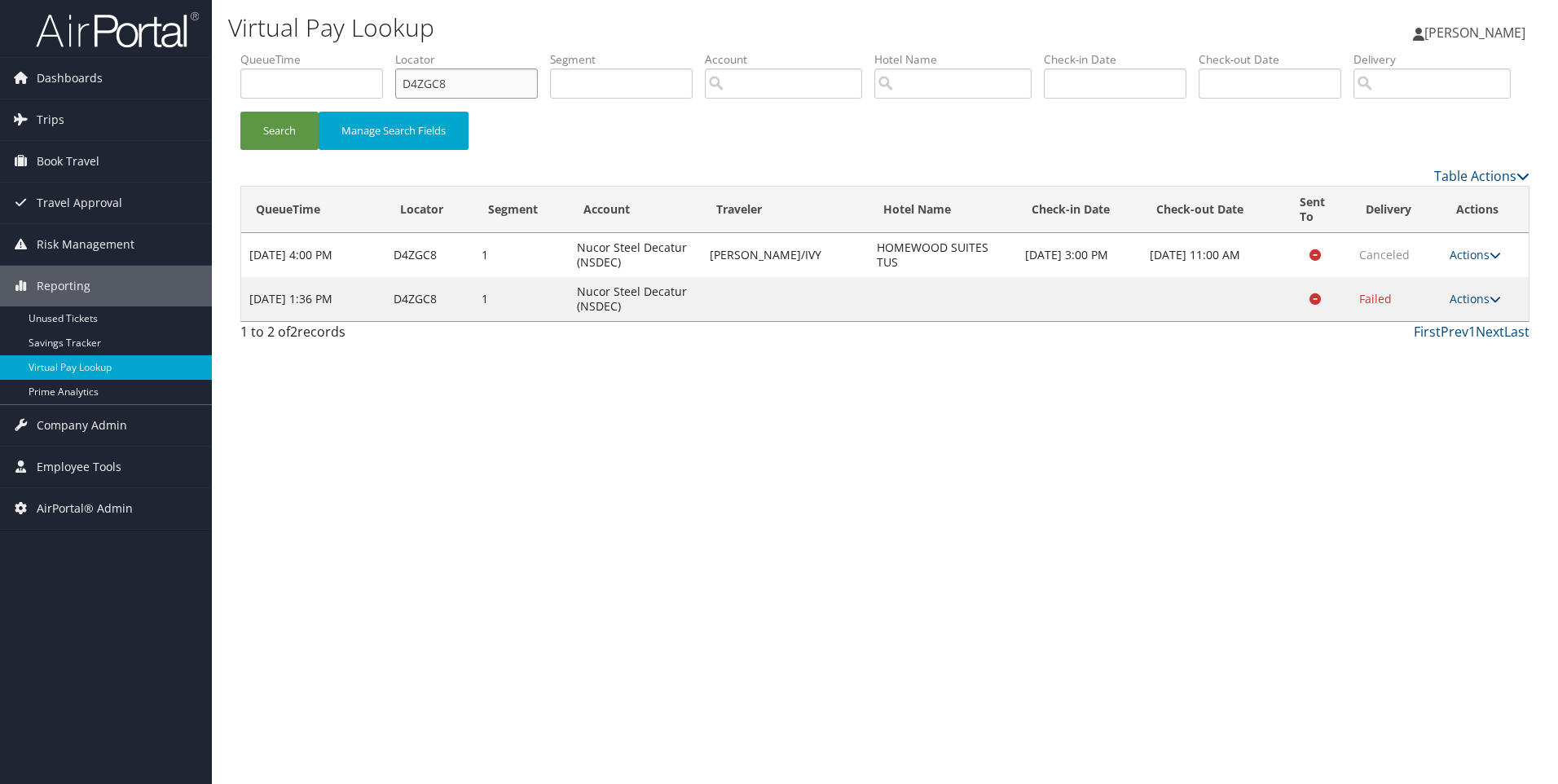
click at [505, 90] on input "D4ZGC8" at bounding box center [466, 84] width 142 height 30
paste input "FPS"
click at [241, 112] on button "Search" at bounding box center [279, 131] width 78 height 39
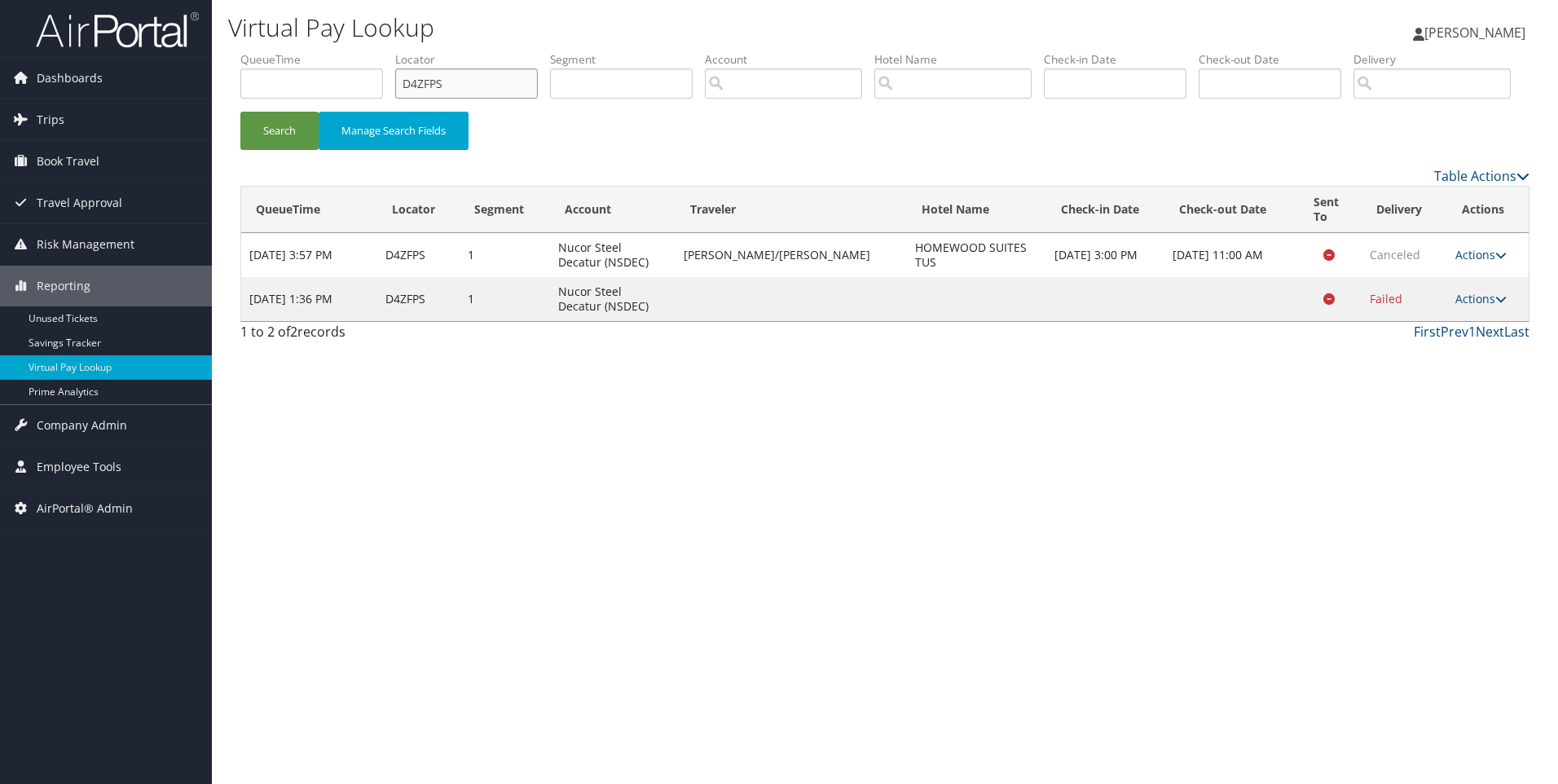
click at [503, 76] on input "D4ZFPS" at bounding box center [466, 84] width 142 height 30
click at [241, 112] on button "Search" at bounding box center [279, 131] width 78 height 39
click at [501, 79] on input "D4ZFPS" at bounding box center [466, 84] width 142 height 30
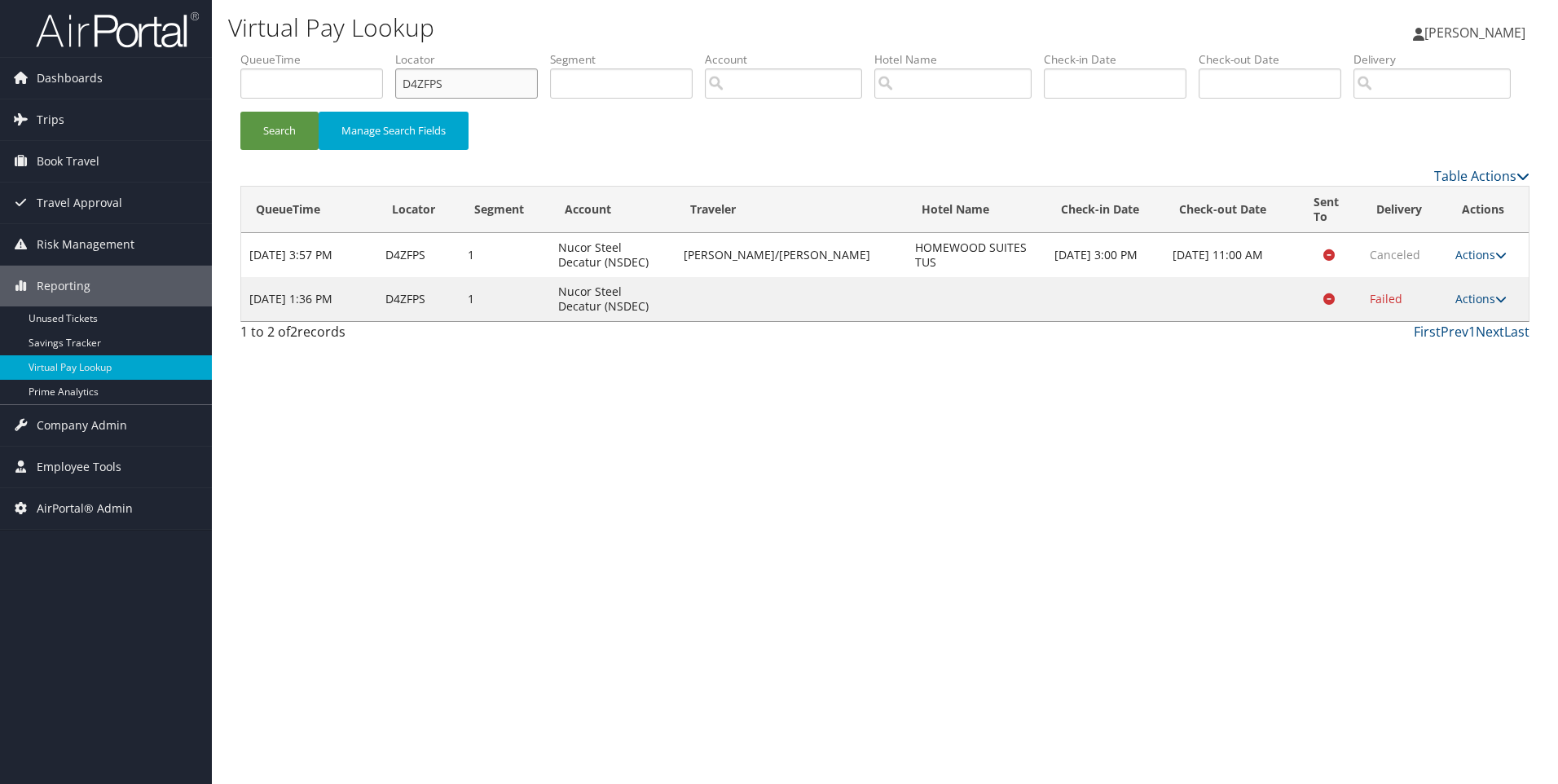
paste input "CZM0BM"
click at [241, 112] on button "Search" at bounding box center [279, 131] width 78 height 39
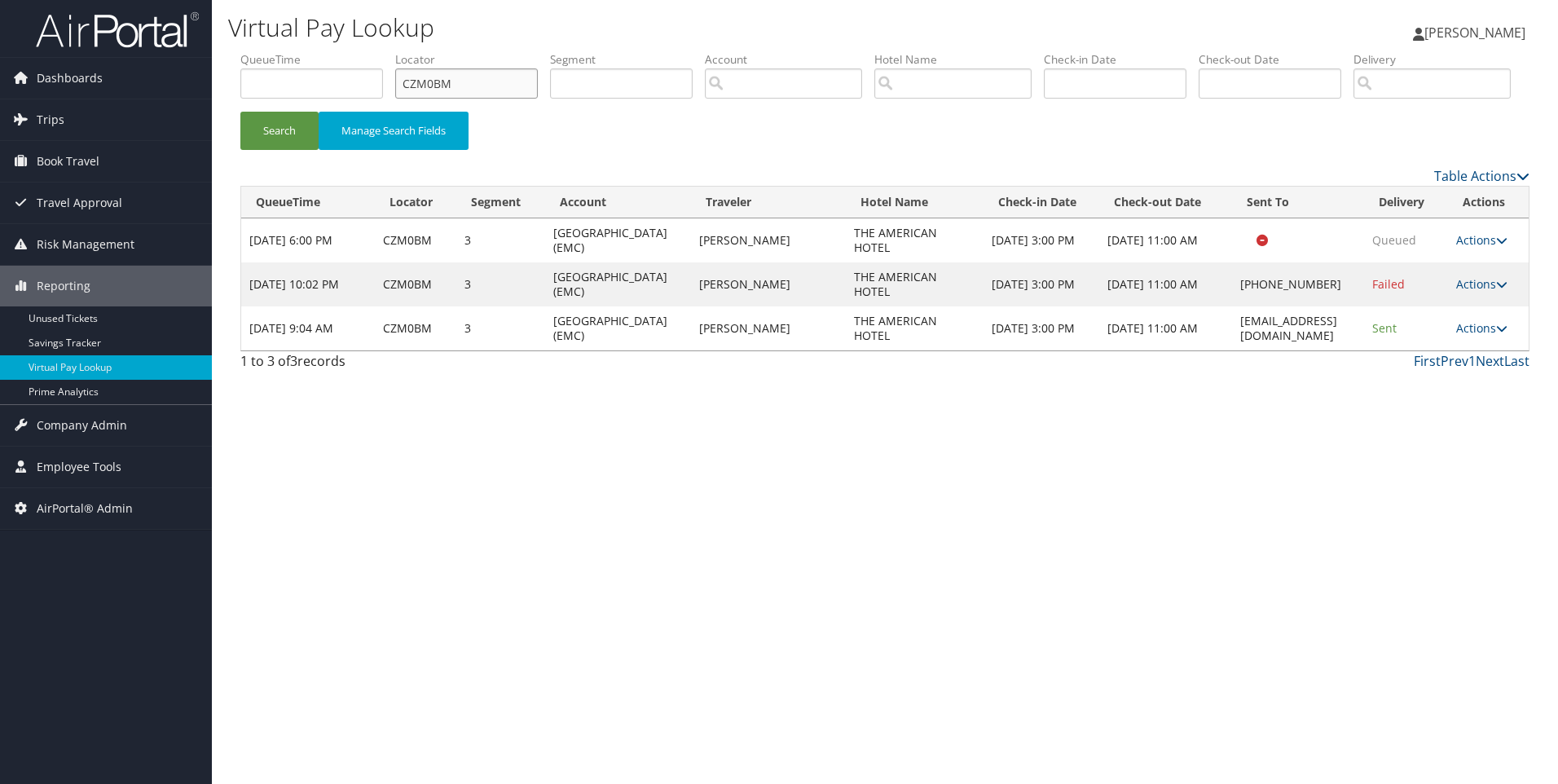
click at [504, 86] on input "CZM0BM" at bounding box center [466, 84] width 142 height 30
click at [241, 112] on button "Search" at bounding box center [279, 131] width 78 height 39
click at [497, 93] on input "CZM0BM" at bounding box center [466, 84] width 142 height 30
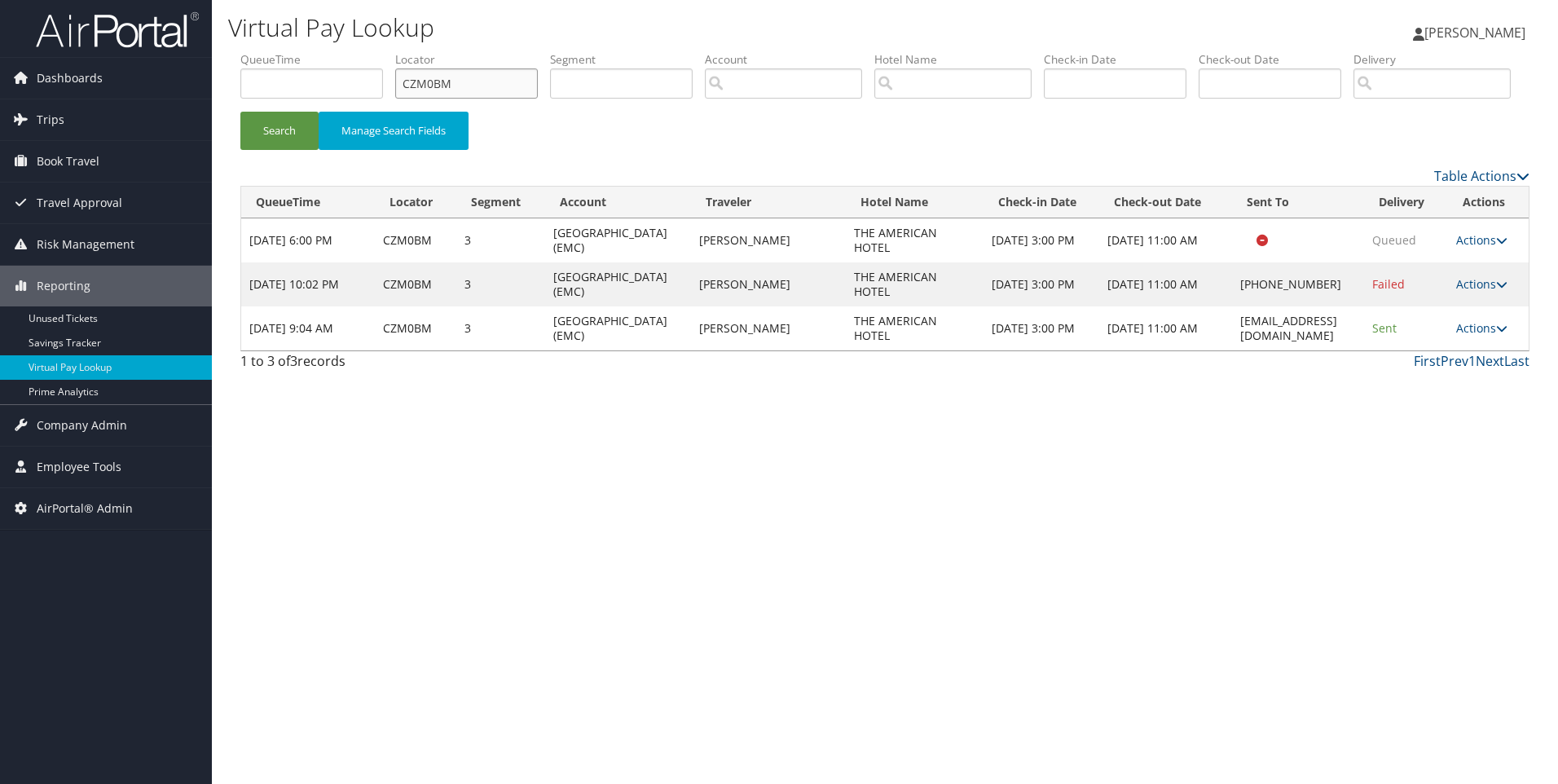
paste input "LV7L"
click at [241, 112] on button "Search" at bounding box center [279, 131] width 78 height 39
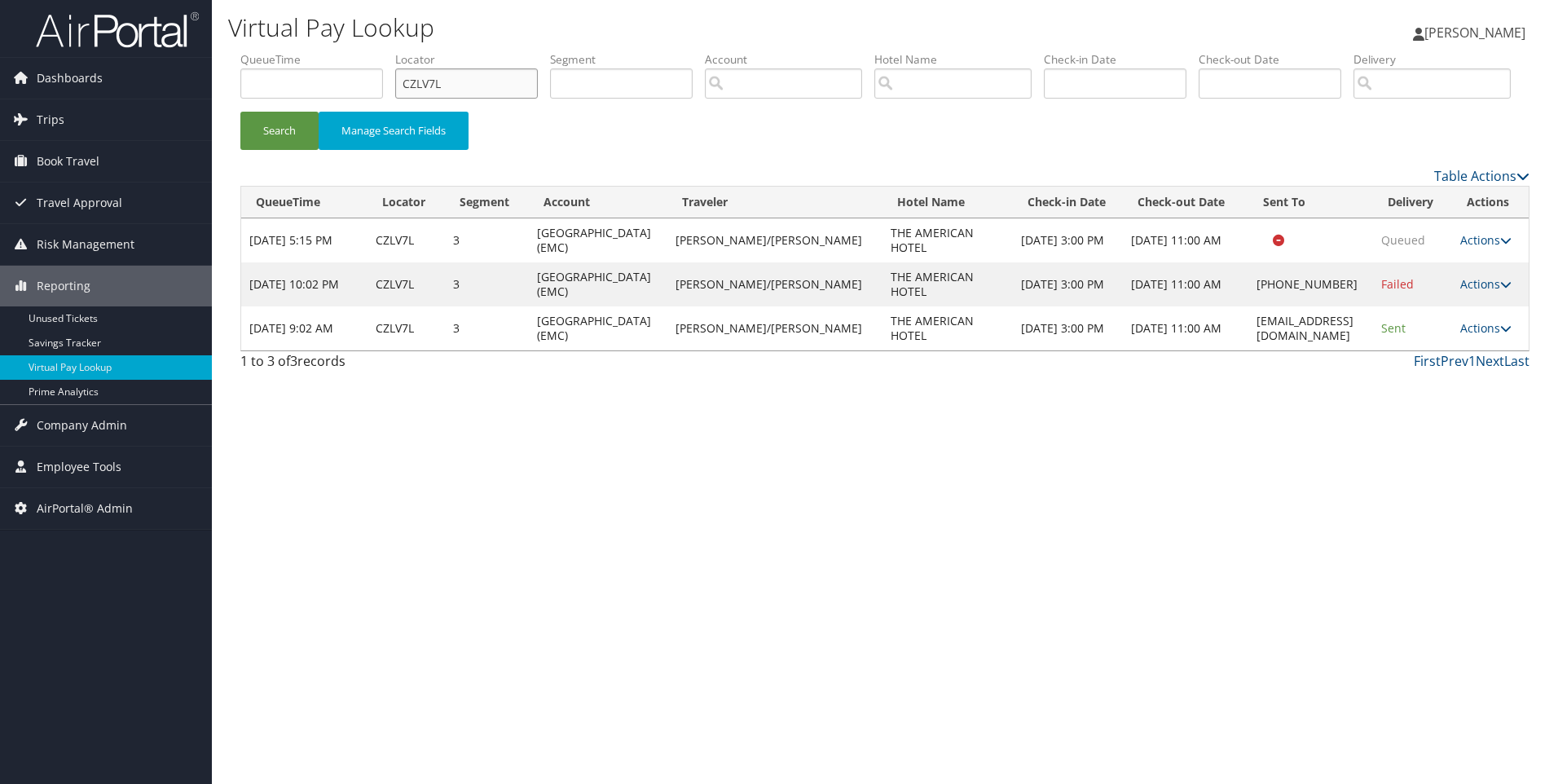
click at [478, 71] on input "CZLV7L" at bounding box center [466, 84] width 142 height 30
paste input "DMZ12K"
type input "DMZ12K"
click at [241, 112] on button "Search" at bounding box center [279, 131] width 78 height 39
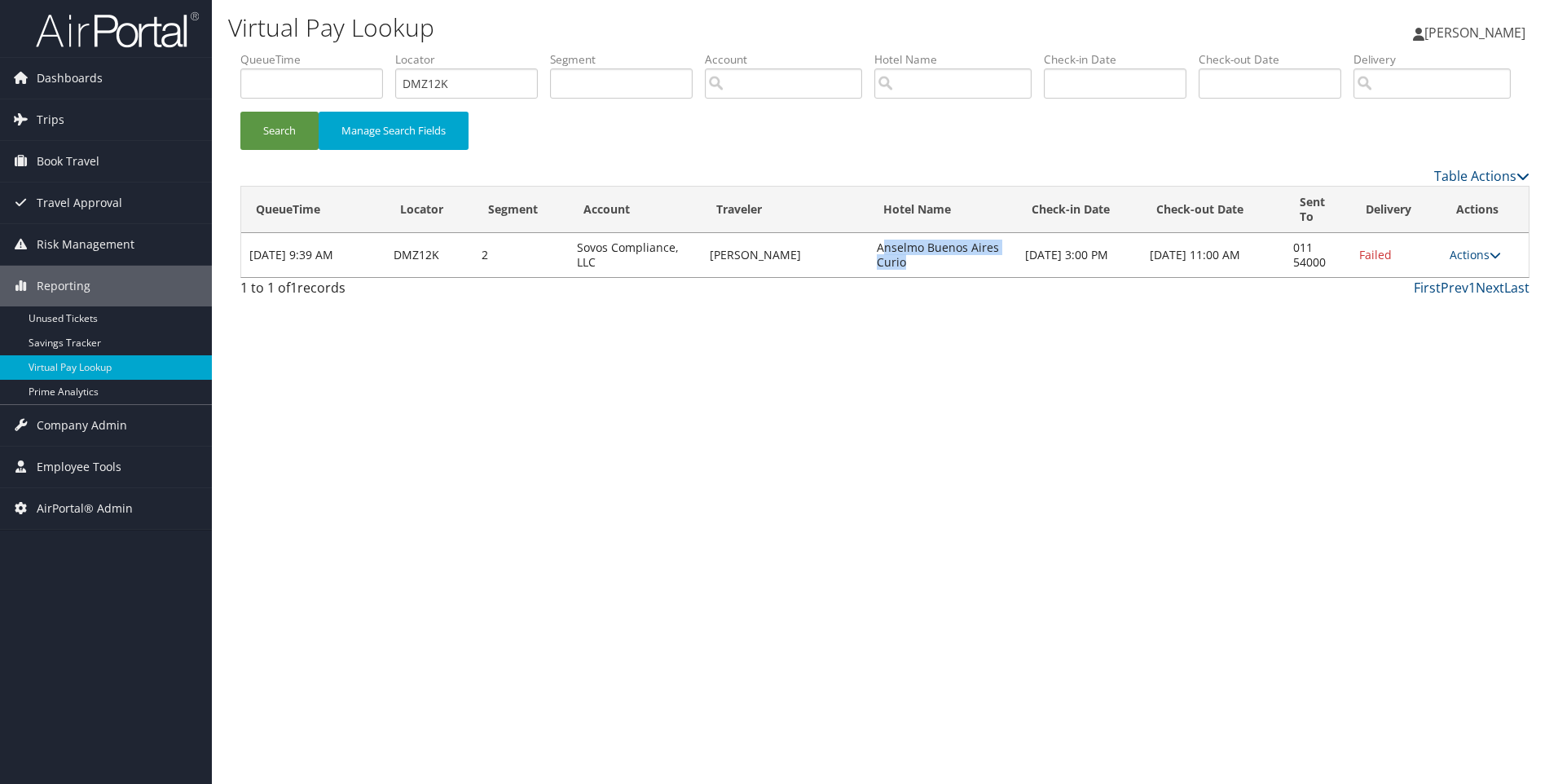
drag, startPoint x: 925, startPoint y: 329, endPoint x: 881, endPoint y: 306, distance: 49.6
click at [881, 277] on td "Anselmo Buenos Aires Curio" at bounding box center [943, 255] width 149 height 44
drag, startPoint x: 875, startPoint y: 305, endPoint x: 920, endPoint y: 326, distance: 49.7
click at [920, 277] on td "Anselmo Buenos Aires Curio" at bounding box center [943, 255] width 149 height 44
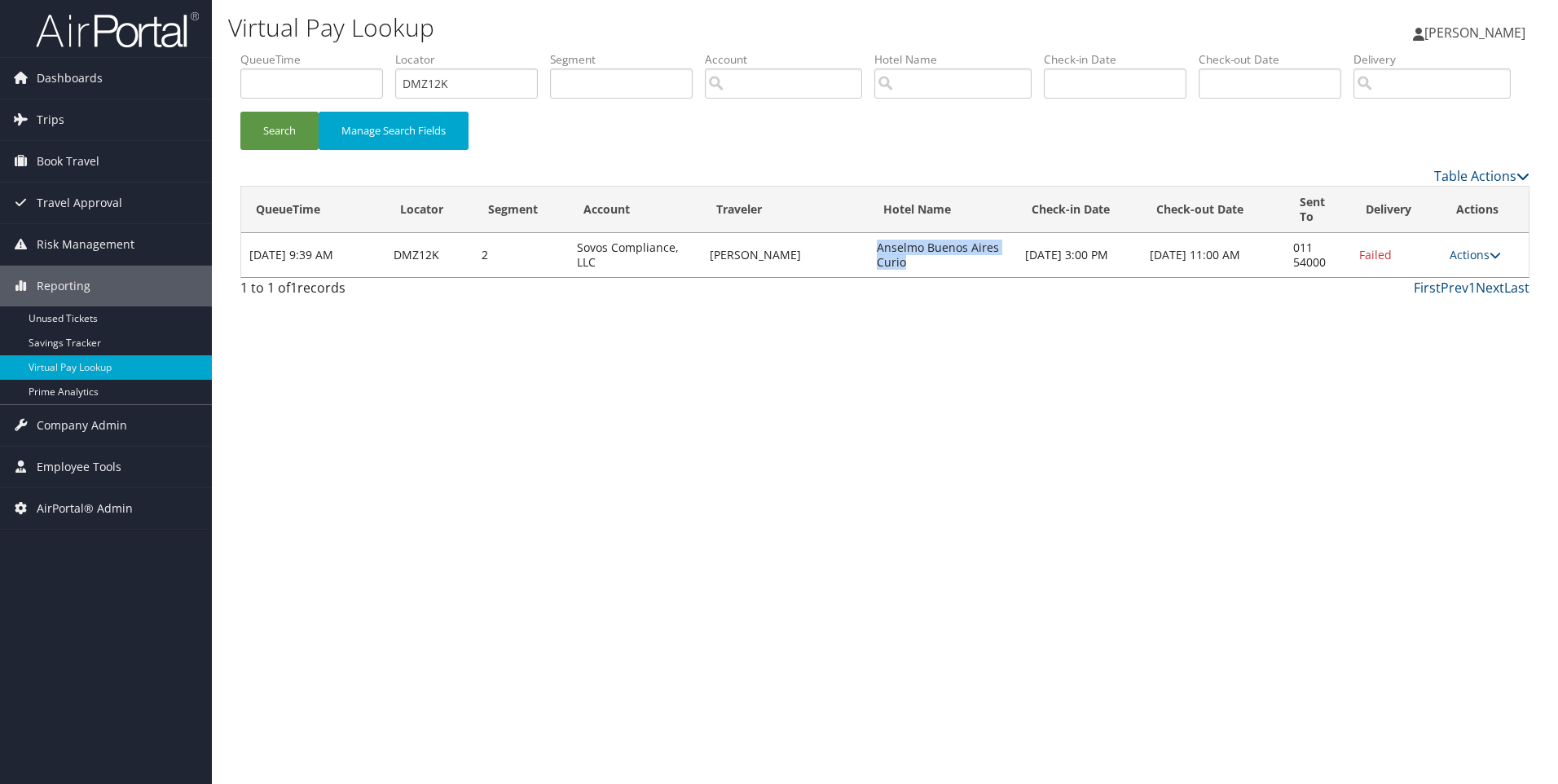
copy td "Anselmo Buenos Aires Curio"
click at [1473, 263] on link "Actions" at bounding box center [1475, 254] width 51 height 16
click at [1432, 293] on link "Resend" at bounding box center [1429, 278] width 140 height 28
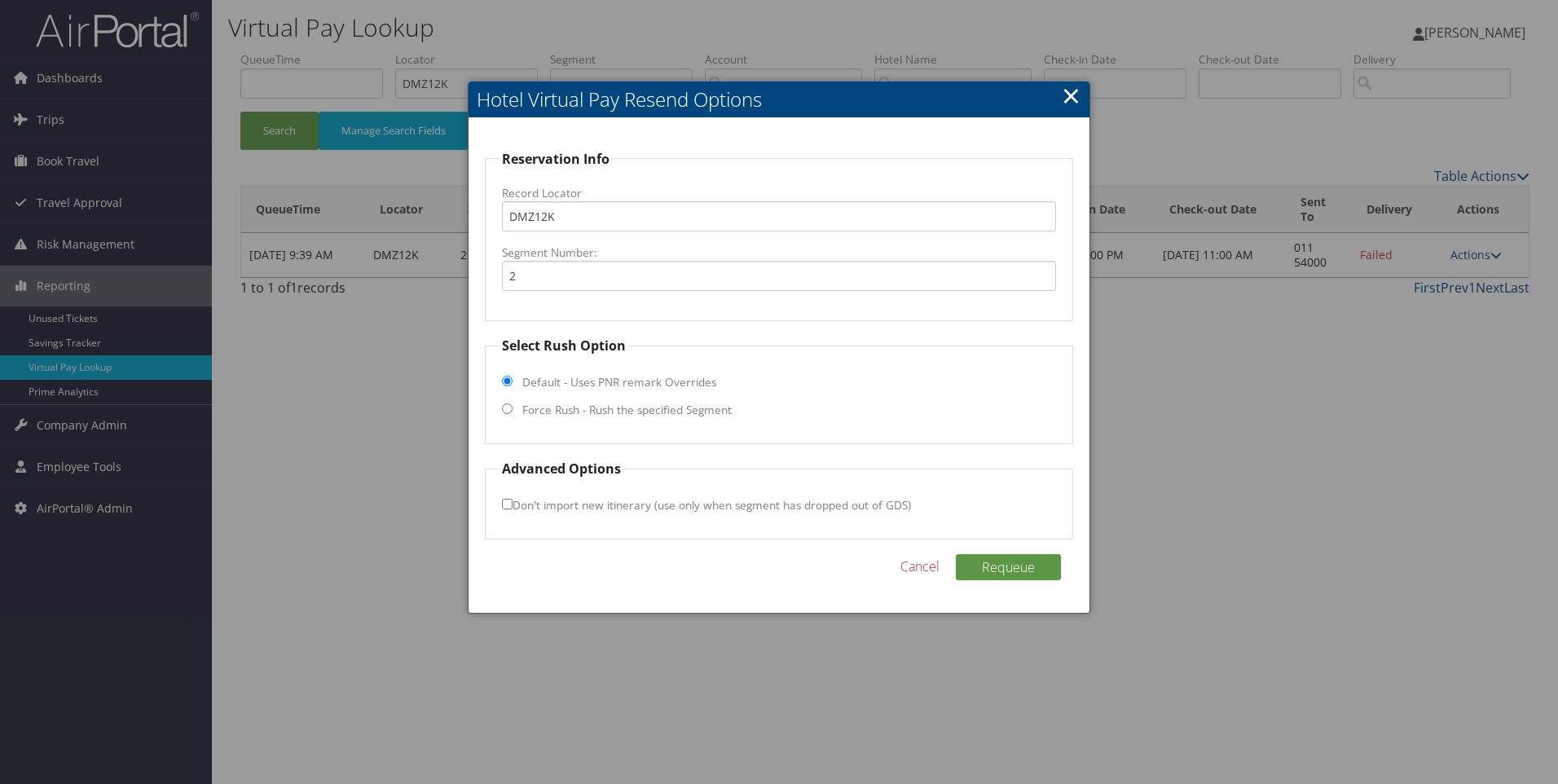
click at [628, 408] on label "Force Rush - Rush the specified Segment" at bounding box center [627, 410] width 209 height 17
click at [512, 408] on input "Force Rush - Rush the specified Segment" at bounding box center [508, 409] width 11 height 11
radio input "true"
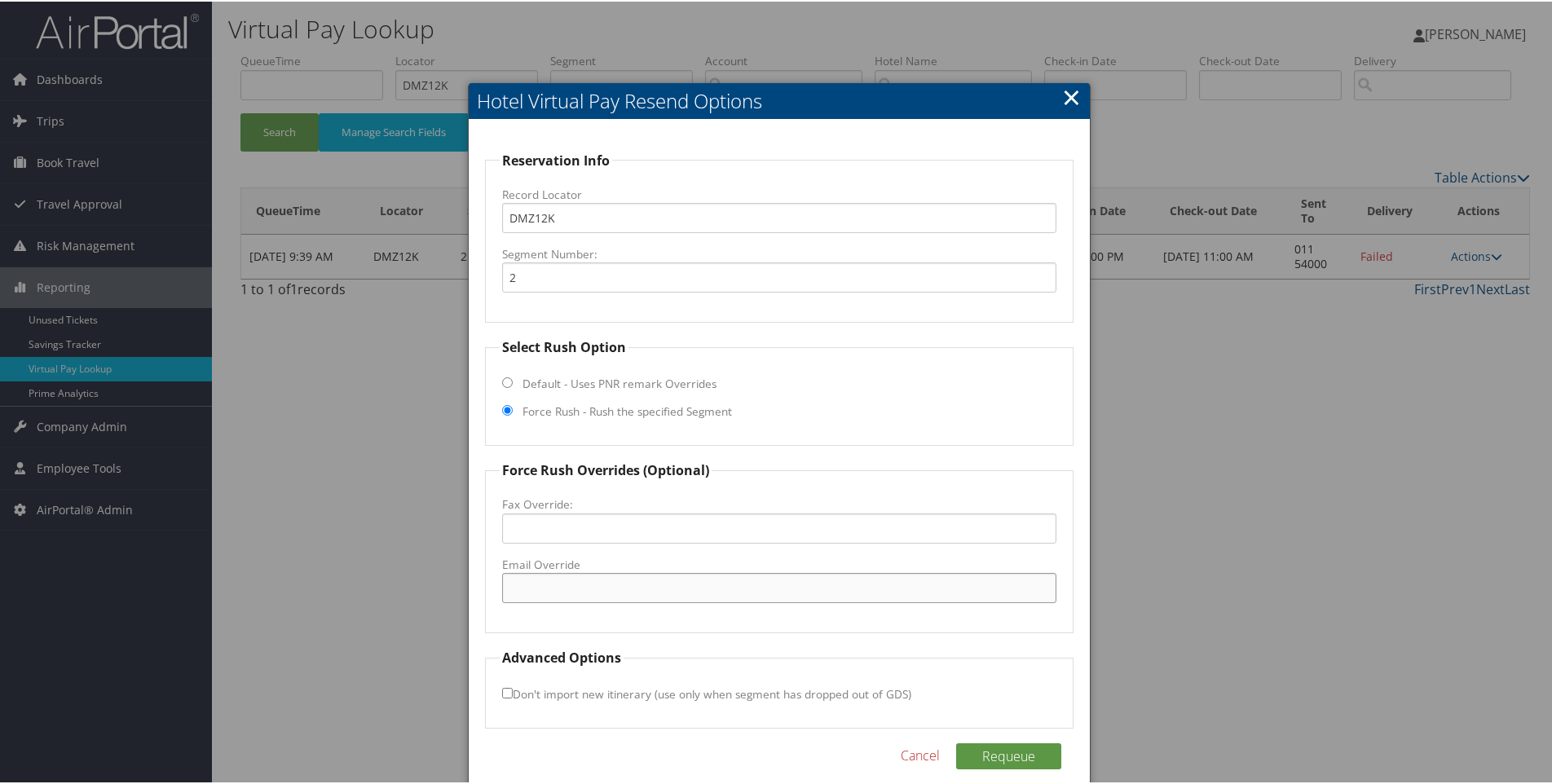
click at [548, 575] on input "Email Override" at bounding box center [780, 586] width 556 height 30
paste input "BUEBA_HOTEL@hilton.com"
type input "BUEBA_HOTEL@hilton.com"
click at [984, 752] on button "Requeue" at bounding box center [1008, 755] width 106 height 26
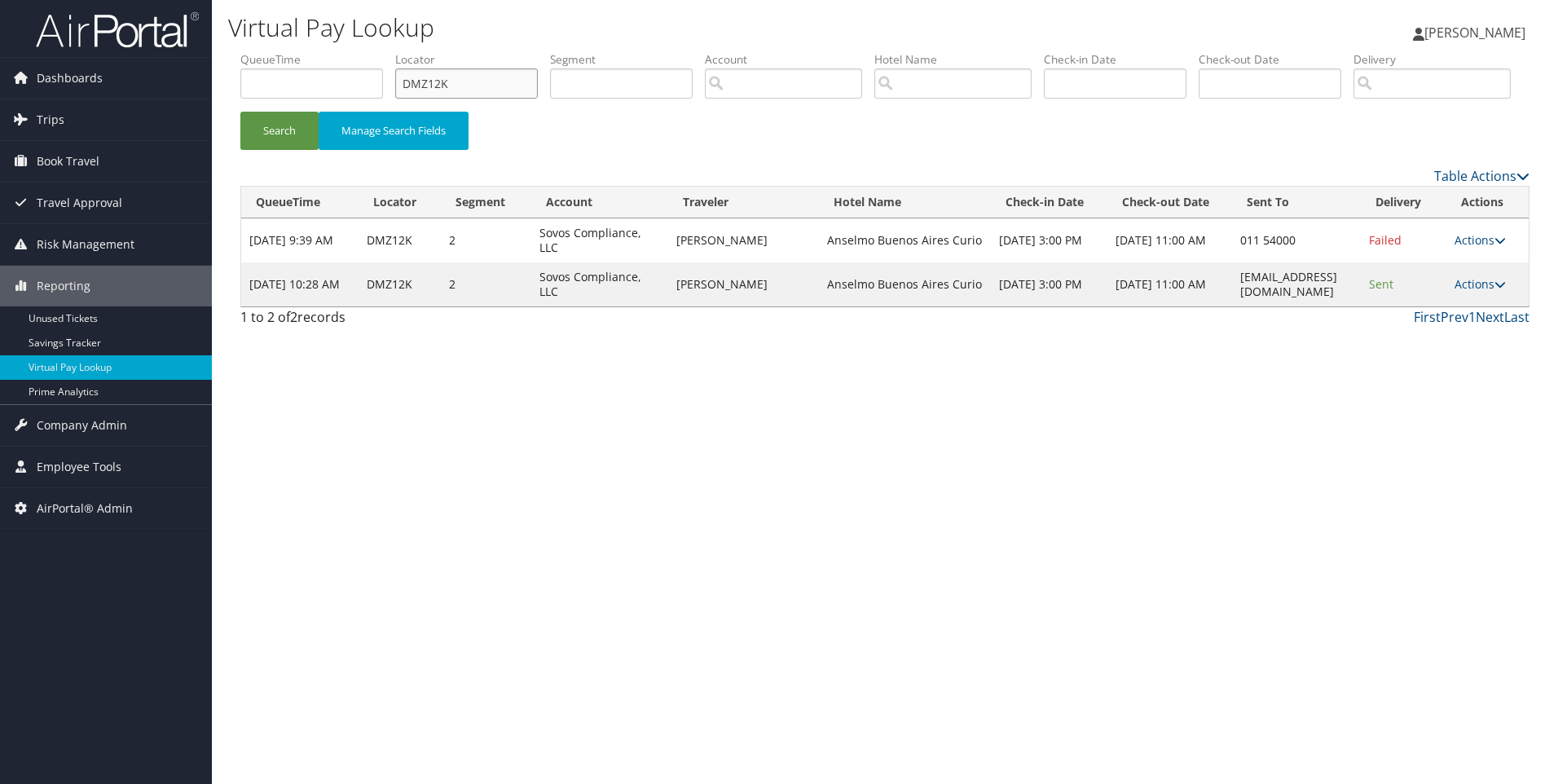
click at [489, 82] on input "DMZ12K" at bounding box center [466, 84] width 142 height 30
paste input "LP083"
type input "DLP083"
click at [241, 112] on button "Search" at bounding box center [279, 131] width 78 height 39
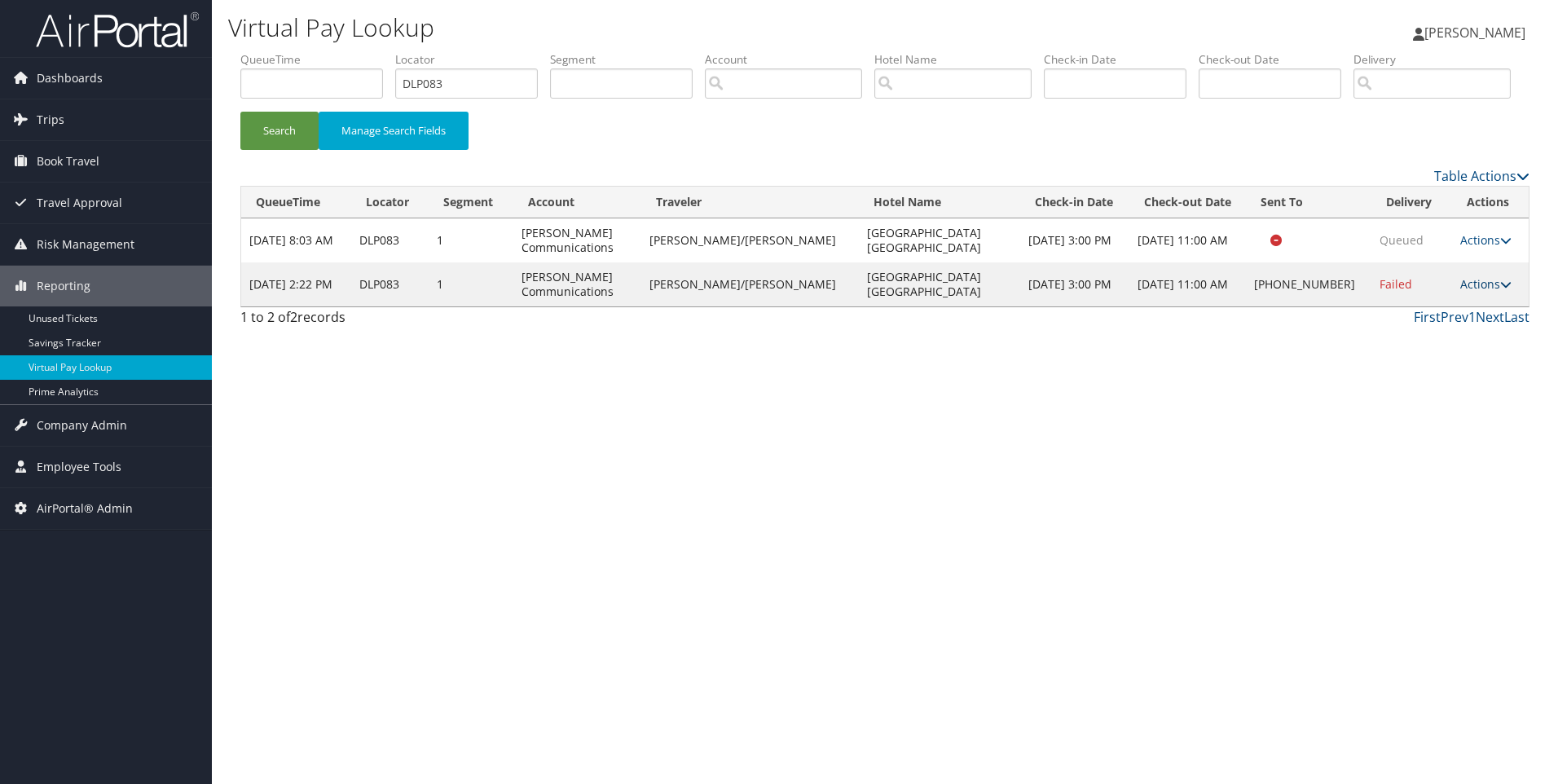
click at [1476, 292] on link "Actions" at bounding box center [1486, 284] width 51 height 16
click at [1443, 420] on link "View Itinerary" at bounding box center [1429, 406] width 140 height 28
click at [1470, 292] on link "Actions" at bounding box center [1486, 284] width 51 height 16
click at [1433, 337] on link "Resend" at bounding box center [1429, 322] width 140 height 28
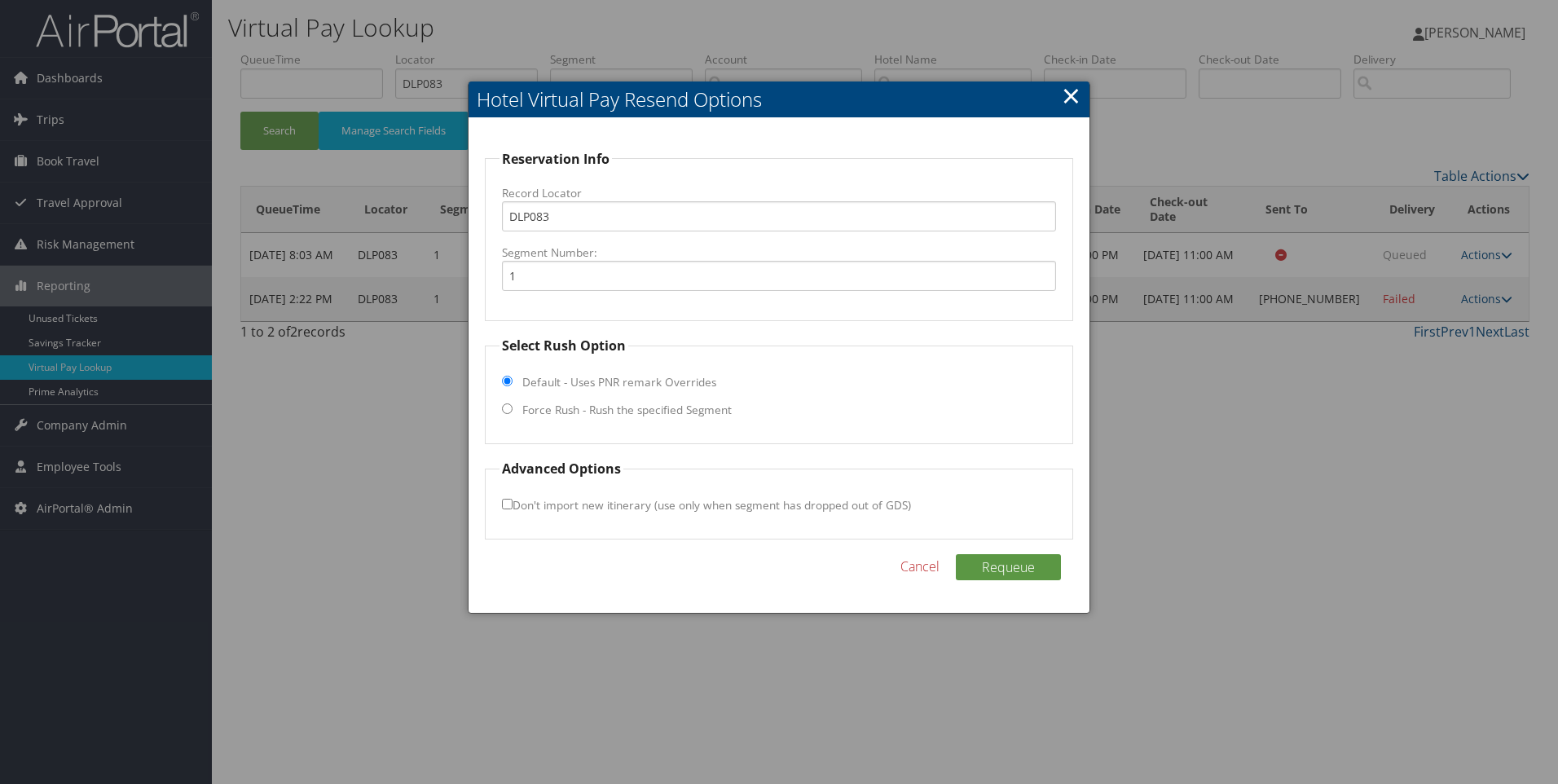
click at [690, 411] on label "Force Rush - Rush the specified Segment" at bounding box center [627, 410] width 209 height 17
click at [512, 411] on input "Force Rush - Rush the specified Segment" at bounding box center [508, 409] width 11 height 11
radio input "true"
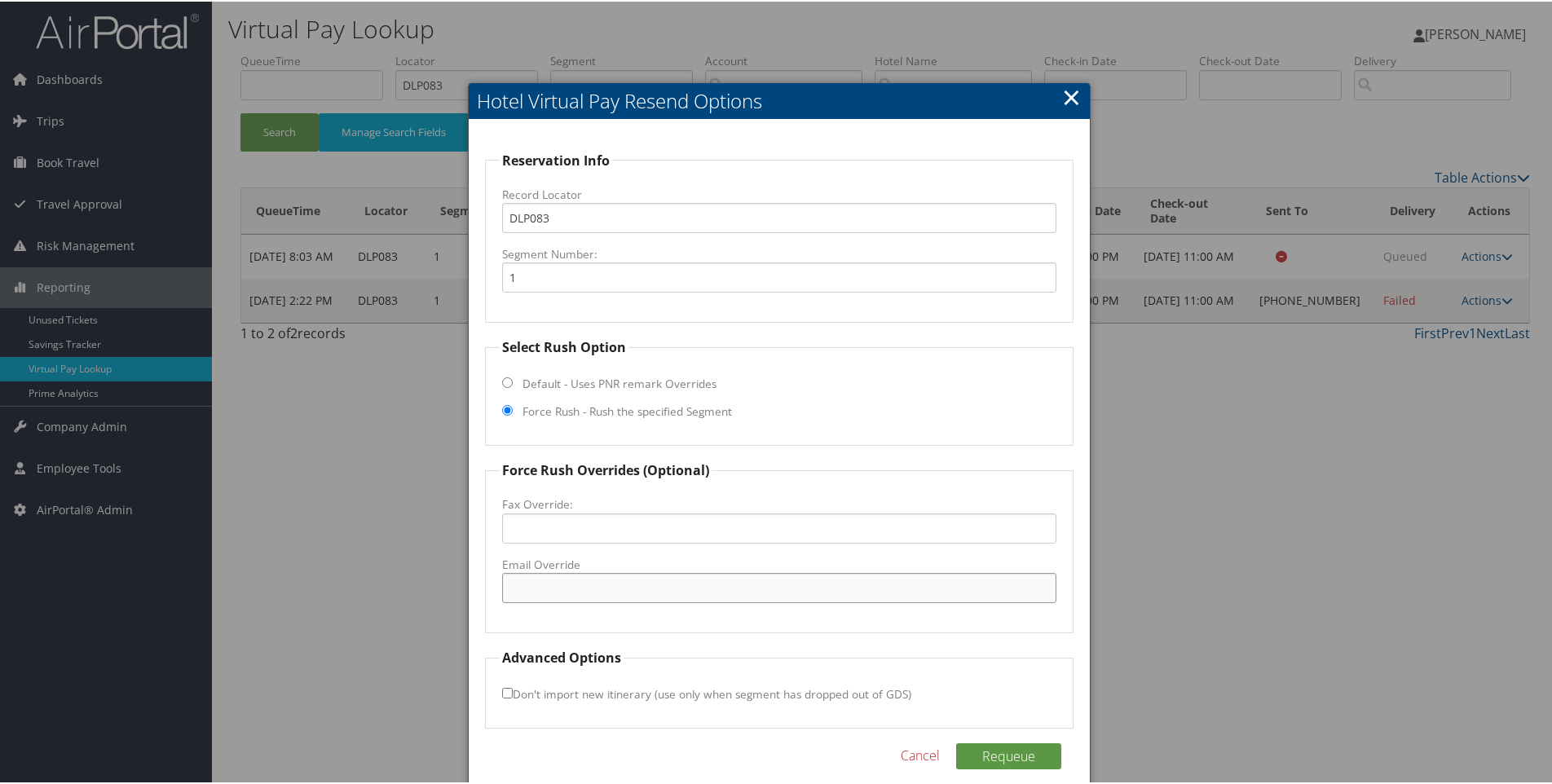
click at [631, 582] on input "Email Override" at bounding box center [780, 586] width 556 height 30
paste input ""deb.carstens@marriott.com" <deb.carstens@marriott.com>"
drag, startPoint x: 867, startPoint y: 577, endPoint x: 687, endPoint y: 602, distance: 181.7
click at [687, 602] on fieldset "Force Rush Overrides (Optional) Fax Override: Email Override "deb.carstens@marr…" at bounding box center [780, 545] width 590 height 173
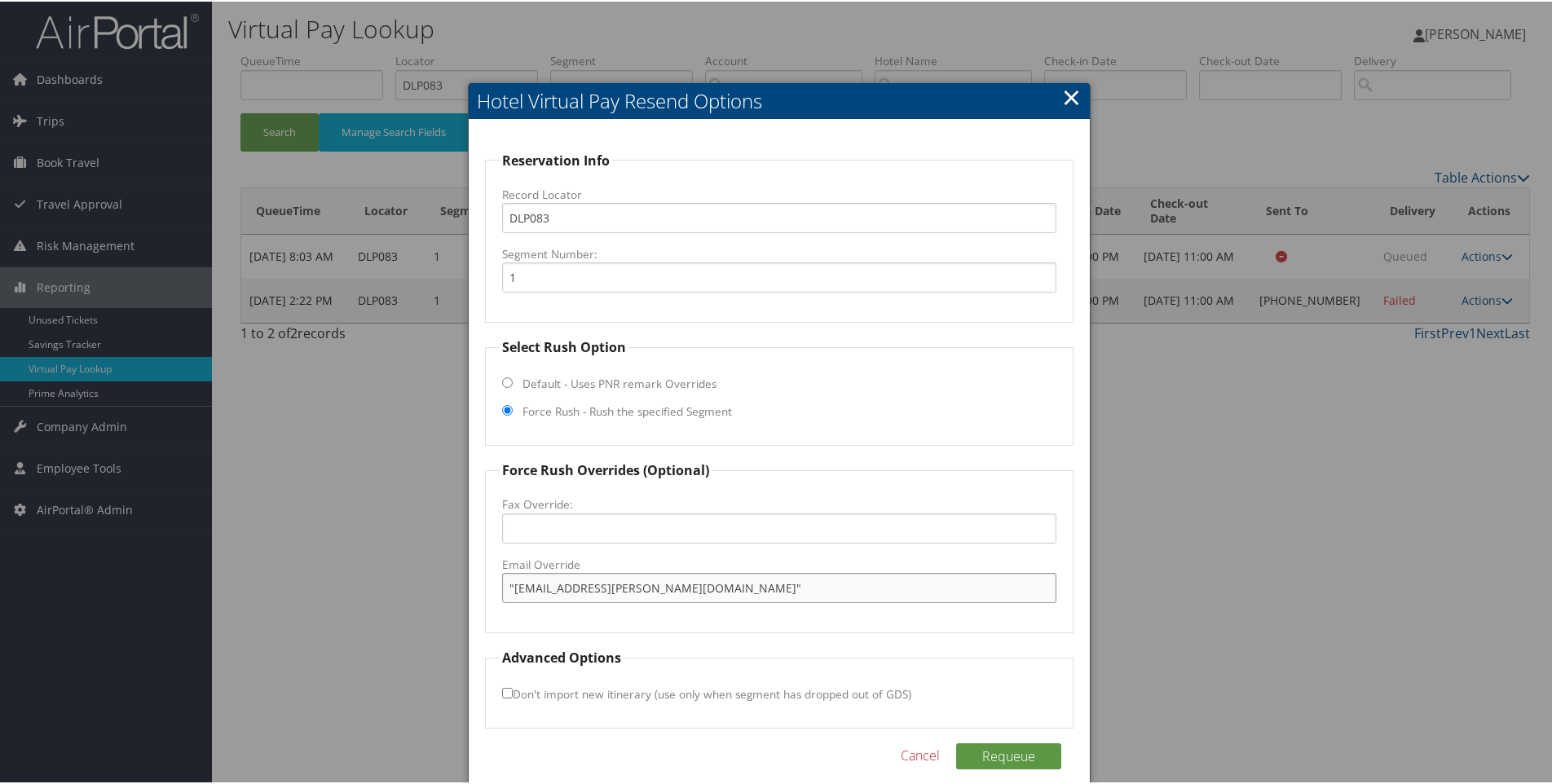
click at [678, 591] on input ""deb.carstens@marriott.com"" at bounding box center [780, 586] width 556 height 30
click at [517, 588] on input ""deb.carstens@marriott.com" at bounding box center [780, 586] width 556 height 30
type input "deb.carstens@marriott.com"
click at [1012, 762] on button "Requeue" at bounding box center [1008, 755] width 106 height 26
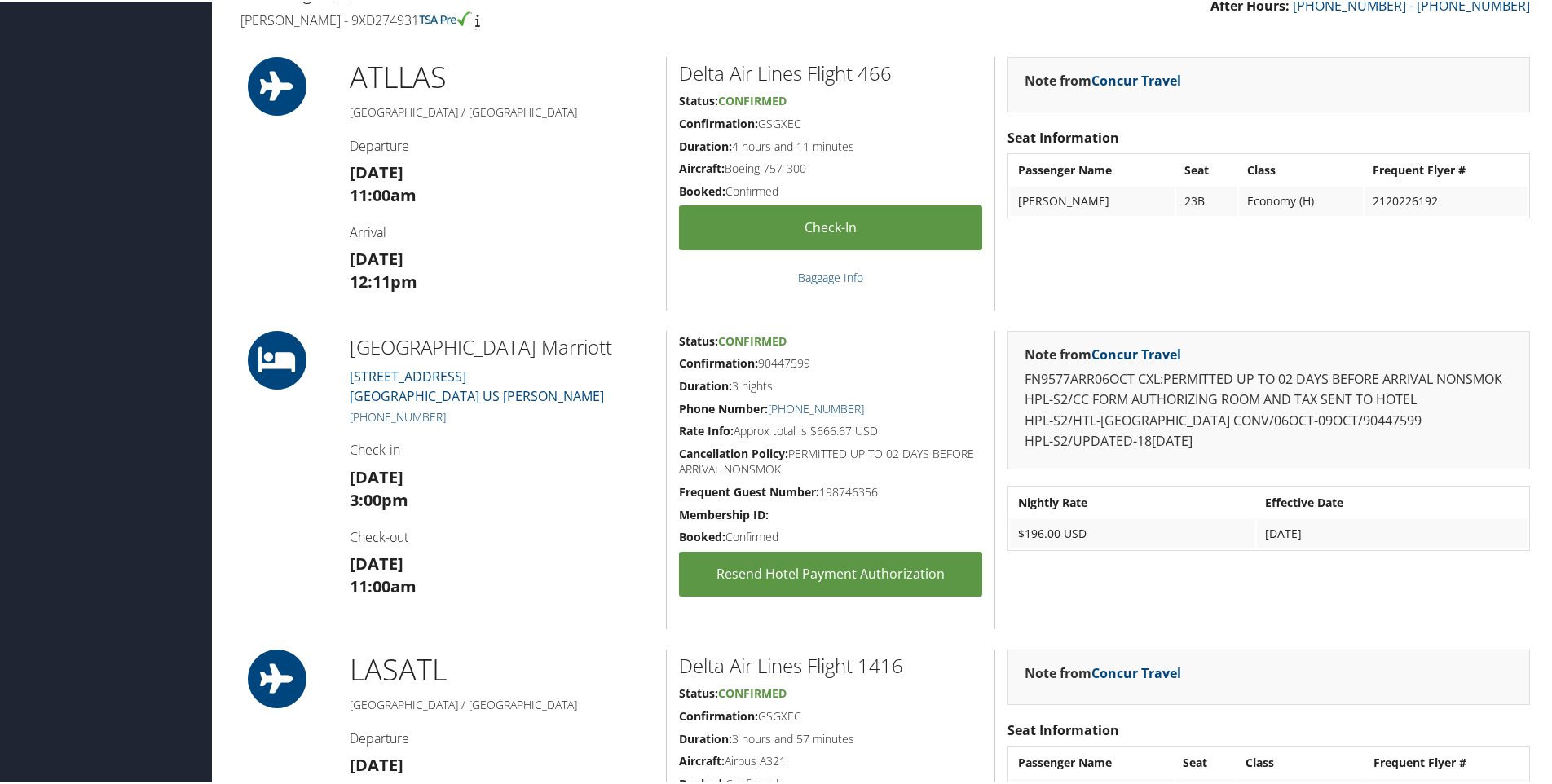
scroll to position [569, 0]
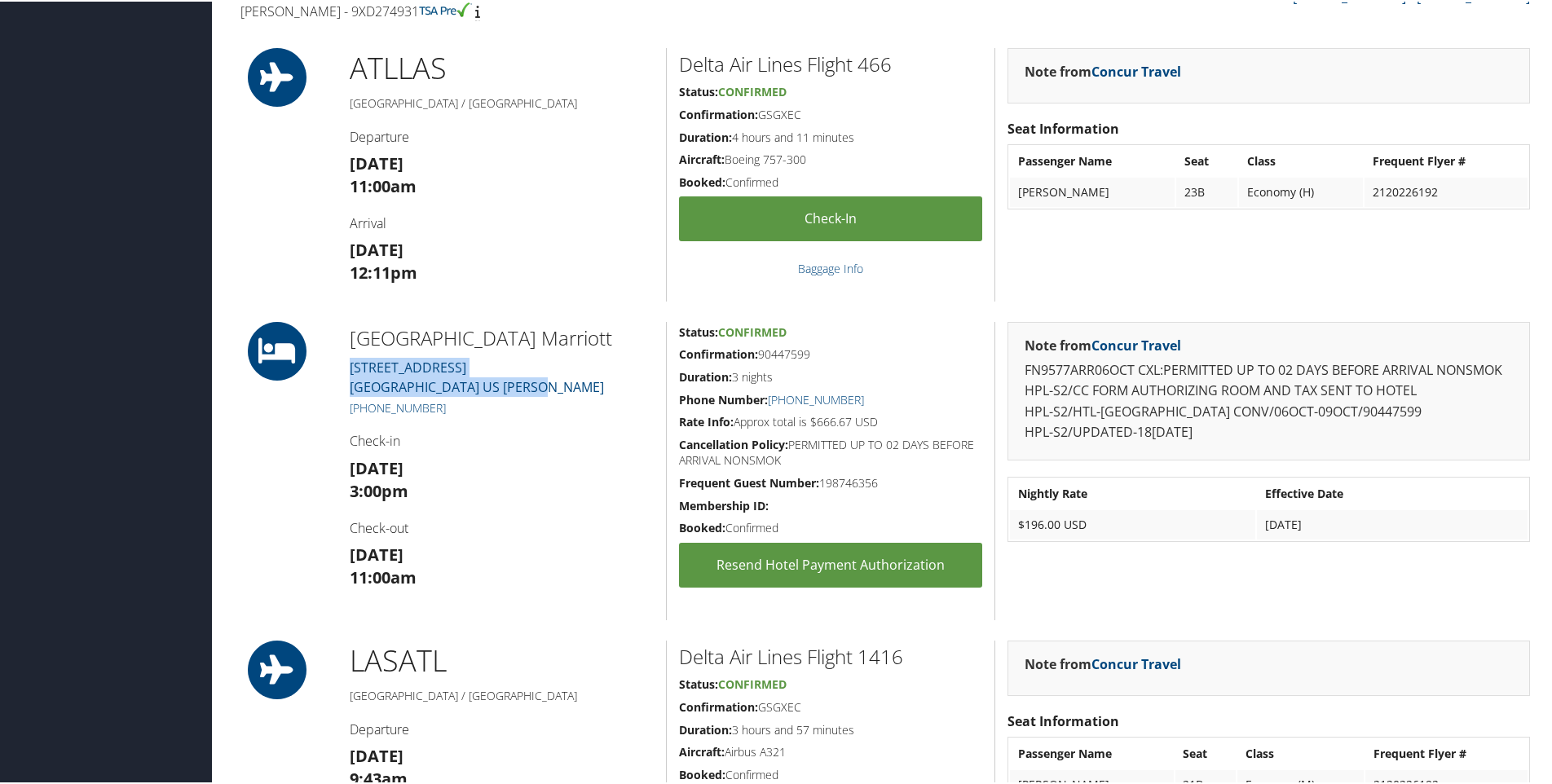
drag, startPoint x: 541, startPoint y: 379, endPoint x: 340, endPoint y: 358, distance: 202.1
click at [340, 358] on div "Fairfield Inn Airport Marriott 3850 PARADISE RD Las Vegas NV 89169 US Clark +1 …" at bounding box center [501, 469] width 329 height 298
copy link "3850 PARADISE RD Las Vegas NV 89169 US Clark"
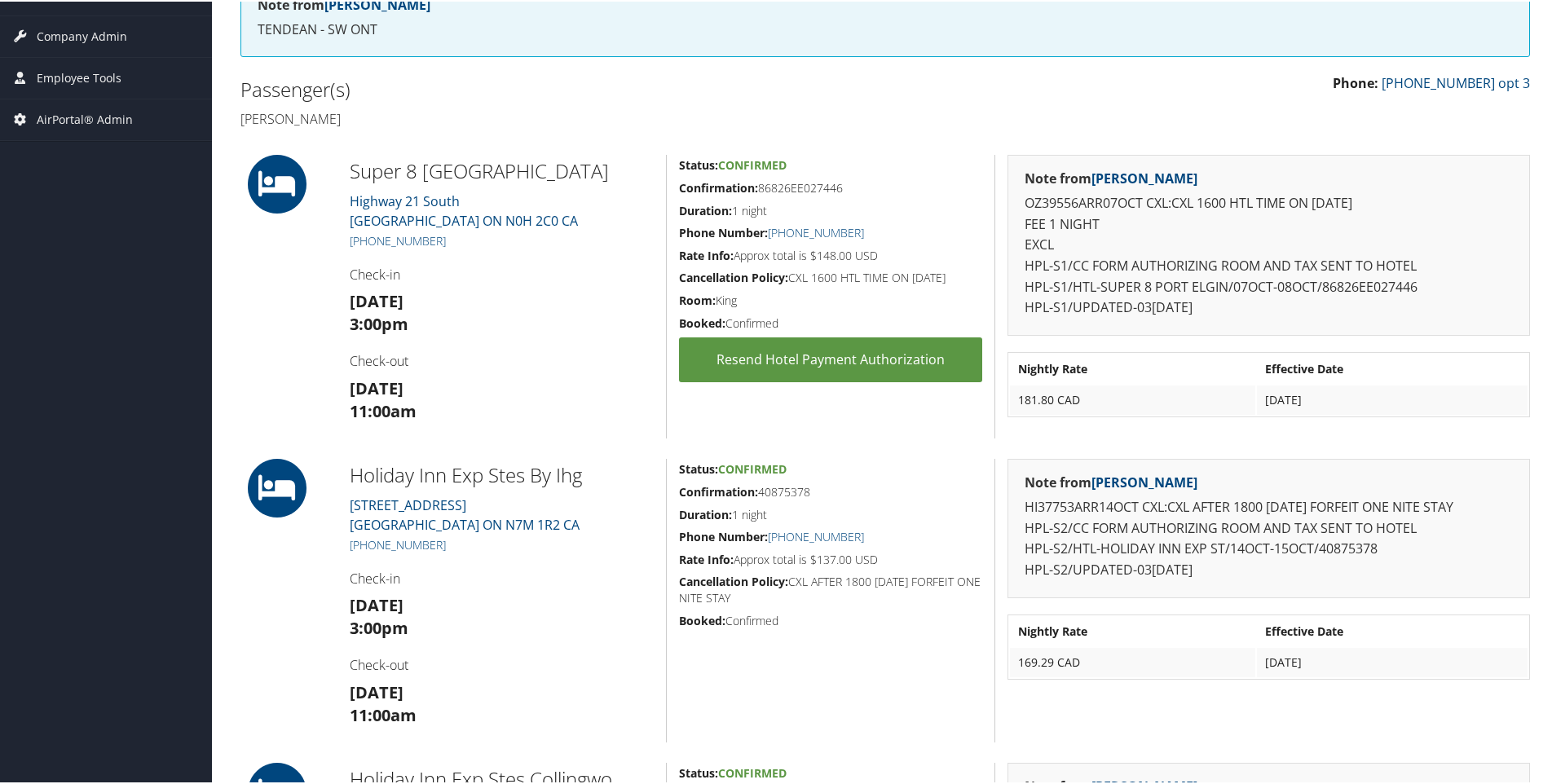
scroll to position [294, 0]
drag, startPoint x: 558, startPoint y: 522, endPoint x: 337, endPoint y: 504, distance: 221.7
click at [337, 504] on div "Holiday Inn Exp Stes By Ihg 575 RICHMOND STREET CHATHAM ON N7M 1R2 CA +1 (519) …" at bounding box center [501, 598] width 329 height 284
copy link "575 RICHMOND STREET CHATHAM ON N7M 1R2 CA"
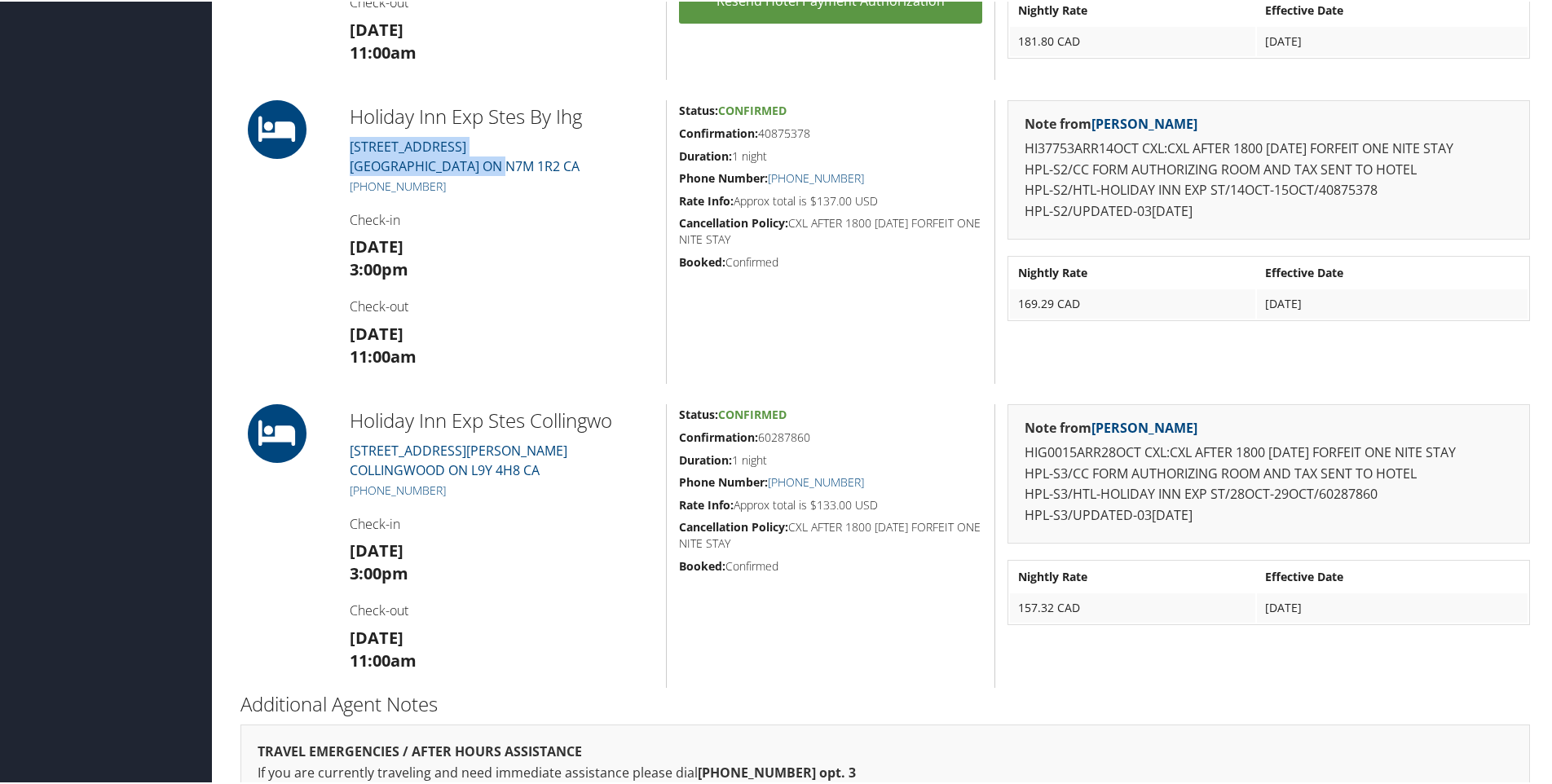
scroll to position [652, 0]
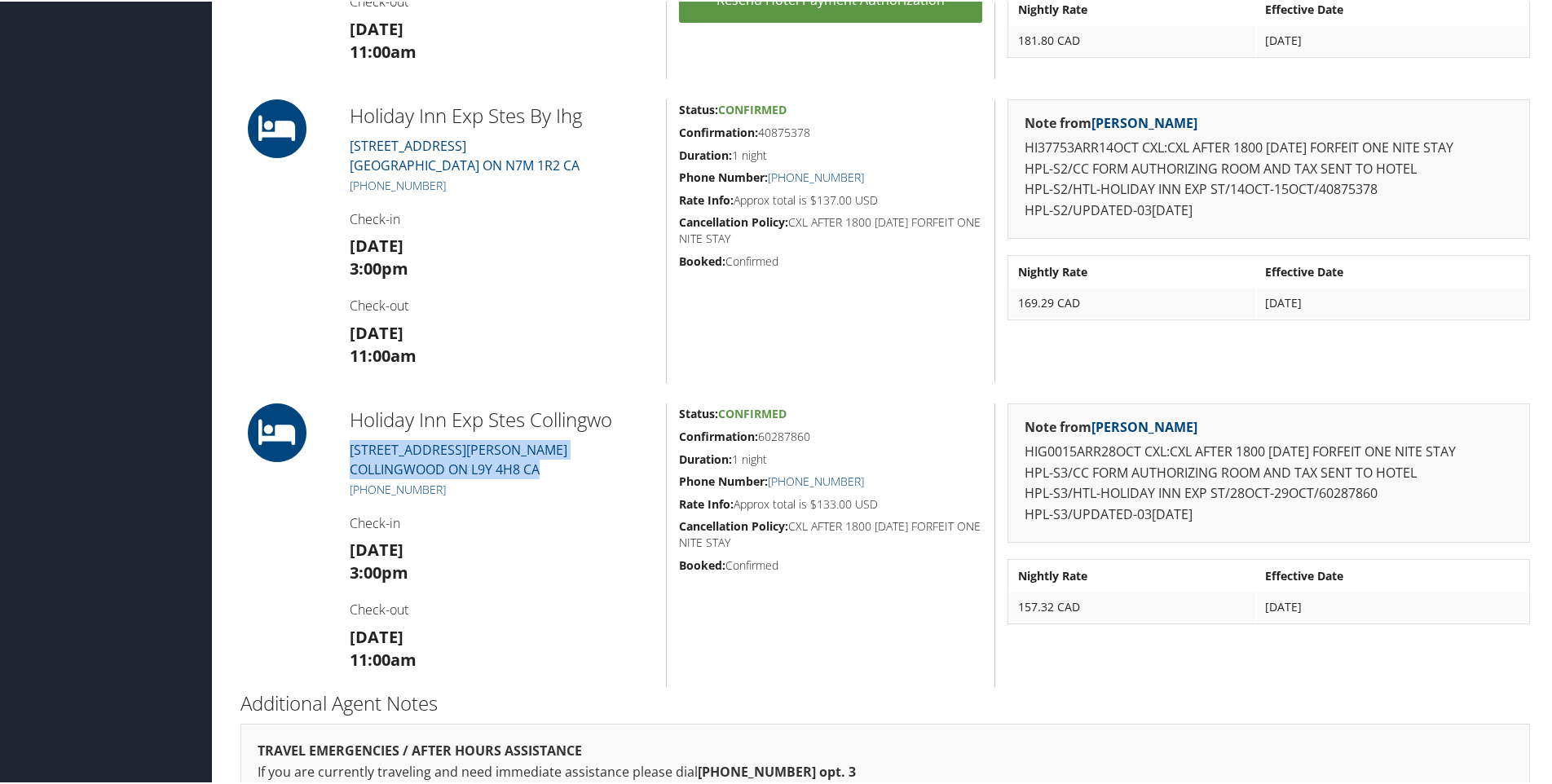
drag, startPoint x: 579, startPoint y: 472, endPoint x: 341, endPoint y: 453, distance: 238.8
click at [341, 453] on div "Holiday Inn Exp Stes Collingwo 500 HUME STREET COLLINGWOOD ON L9Y 4H8 CA +1 (70…" at bounding box center [501, 543] width 329 height 284
copy link "500 HUME STREET COLLINGWOOD ON L9Y 4H8 CA"
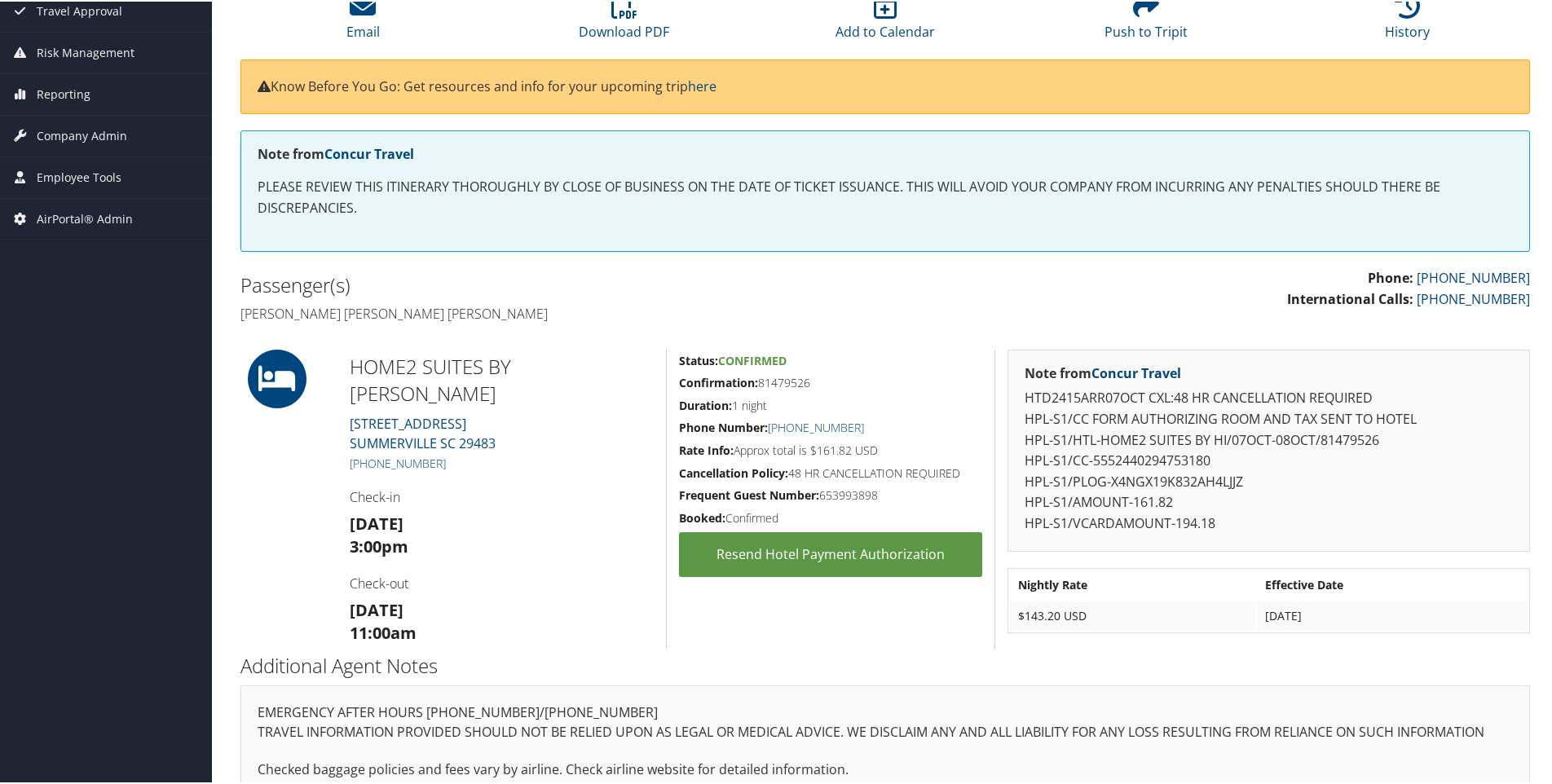
scroll to position [258, 0]
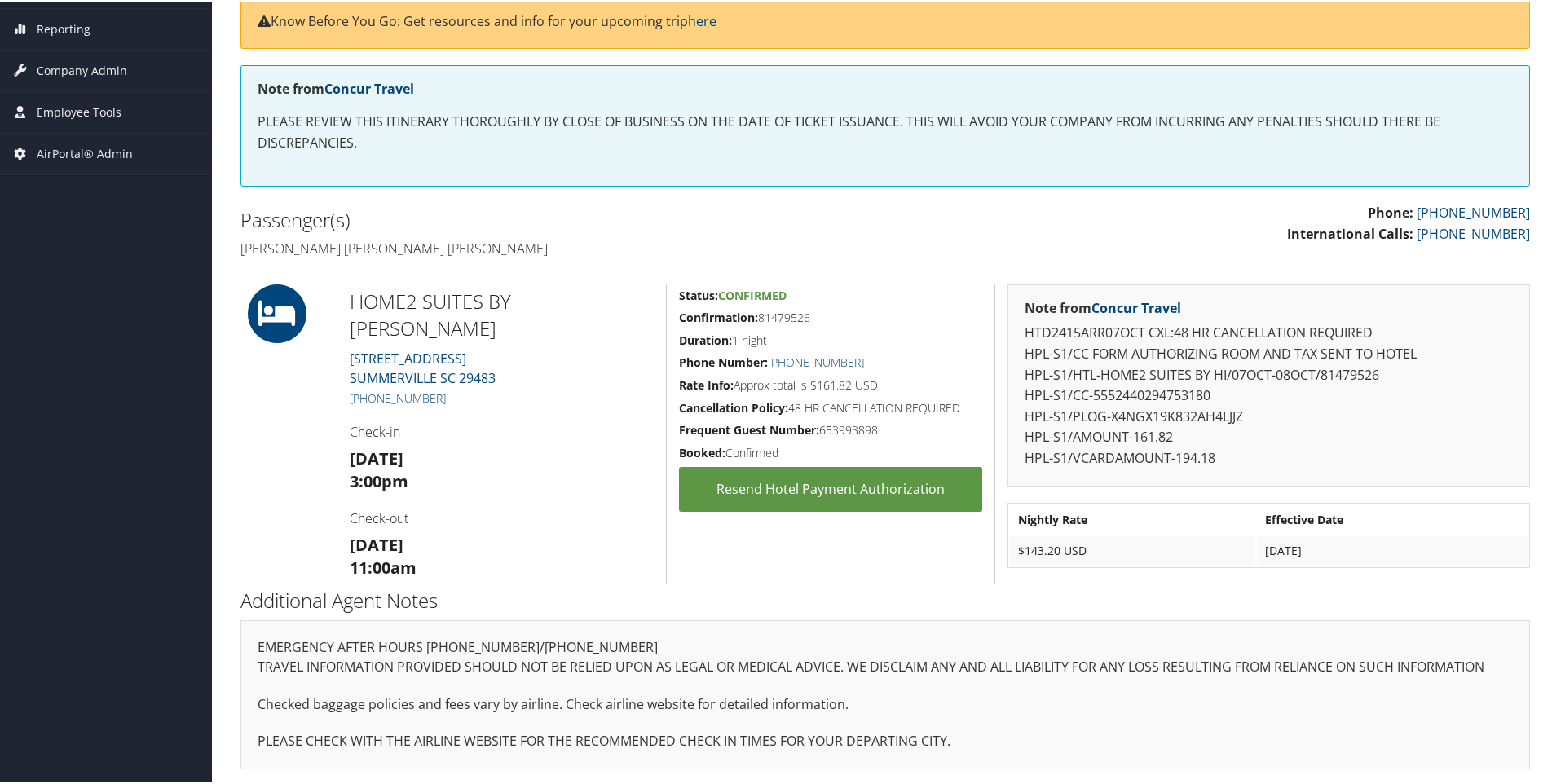
click at [548, 349] on div "HOME2 SUITES BY [PERSON_NAME] [STREET_ADDRESS] [PHONE_NUMBER] Check-in [DATE] 3…" at bounding box center [501, 432] width 329 height 299
drag, startPoint x: 538, startPoint y: 352, endPoint x: 337, endPoint y: 318, distance: 203.9
click at [337, 318] on div "HOME2 SUITES BY [PERSON_NAME] [STREET_ADDRESS] [PHONE_NUMBER] Check-in [DATE] 3…" at bounding box center [501, 432] width 329 height 299
copy link "[STREET_ADDRESS]"
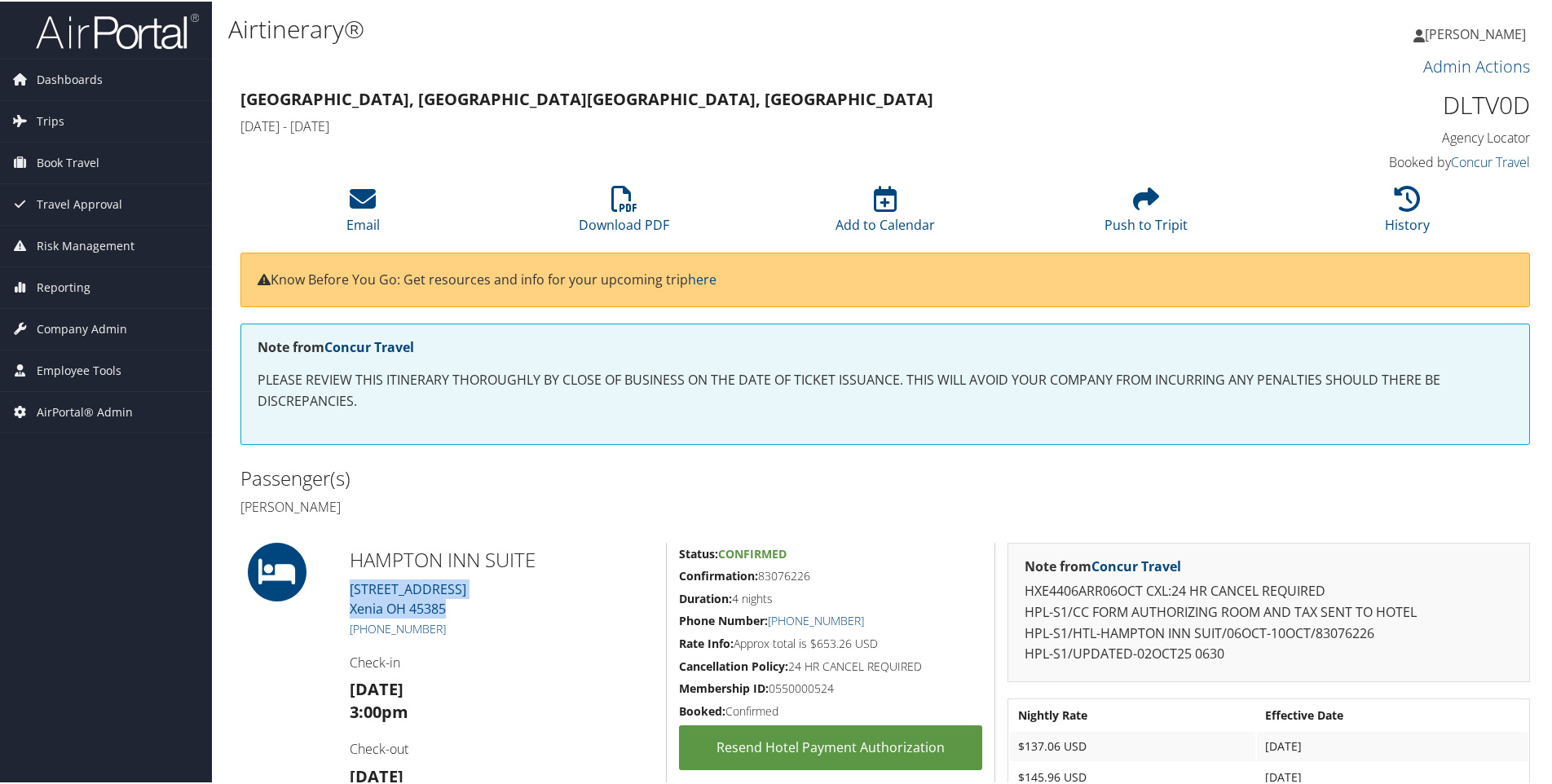
drag, startPoint x: 464, startPoint y: 605, endPoint x: 347, endPoint y: 585, distance: 118.7
click at [347, 585] on div "HAMPTON INN SUITE [STREET_ADDRESS] [PHONE_NUMBER] Check-in [DATE] 3:00pm Check-…" at bounding box center [501, 689] width 329 height 298
copy link "[STREET_ADDRESS]"
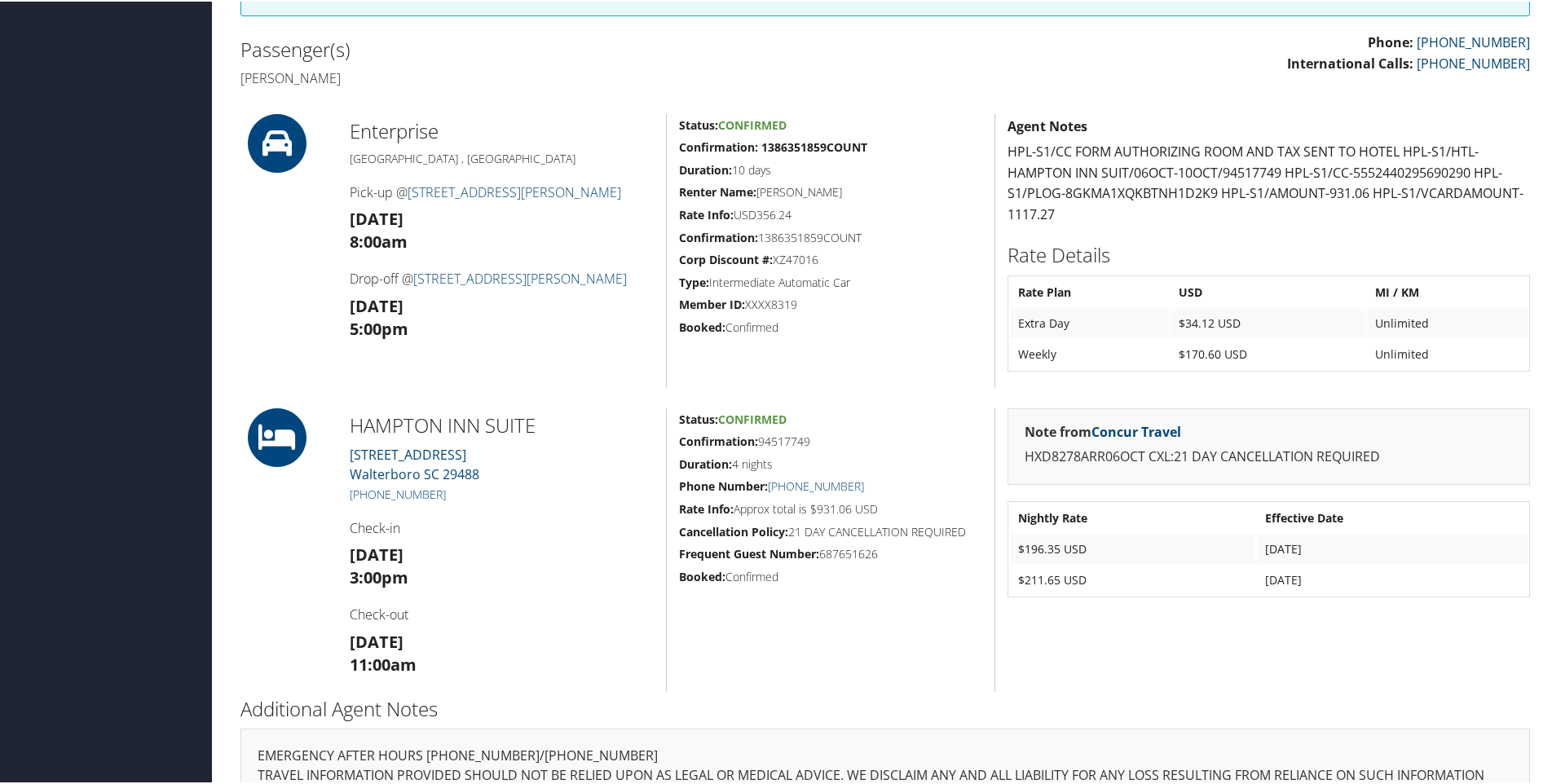
scroll to position [439, 0]
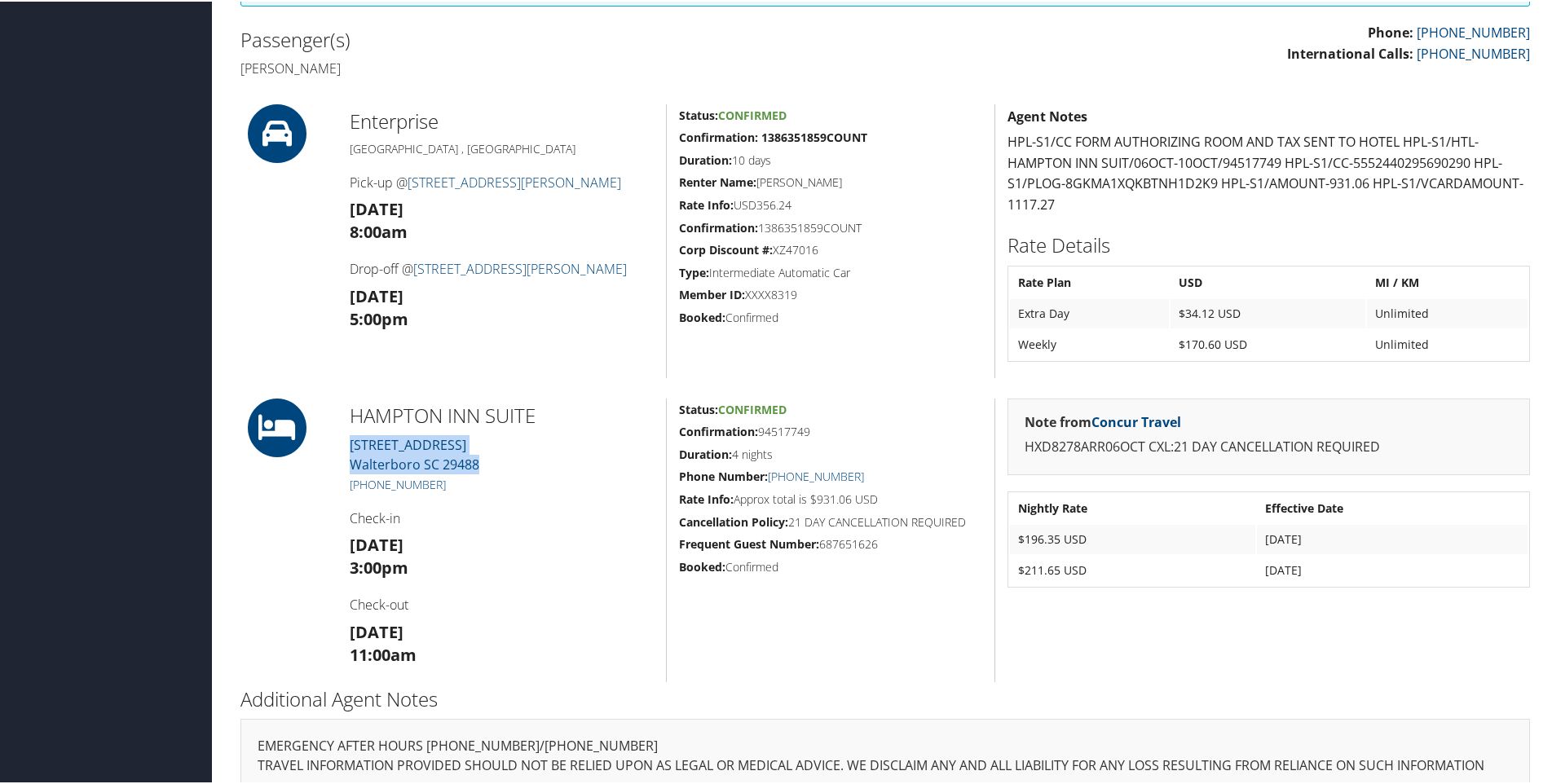
drag, startPoint x: 545, startPoint y: 457, endPoint x: 344, endPoint y: 447, distance: 201.2
click at [344, 447] on div "[GEOGRAPHIC_DATA][STREET_ADDRESS] [PHONE_NUMBER] Check-in [DATE] 3:00pm Check-o…" at bounding box center [501, 538] width 329 height 284
copy link "[STREET_ADDRESS]"
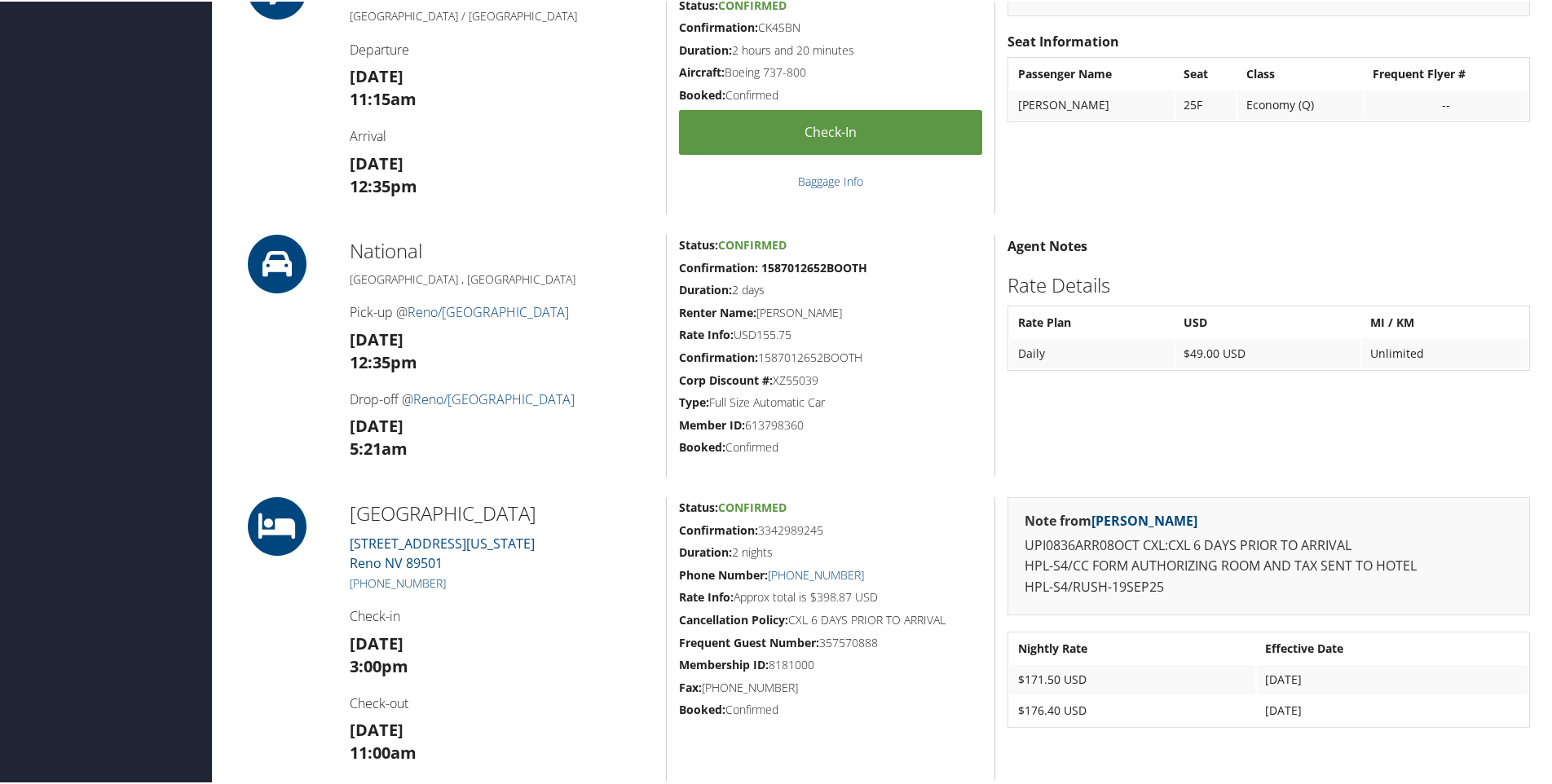
scroll to position [918, 0]
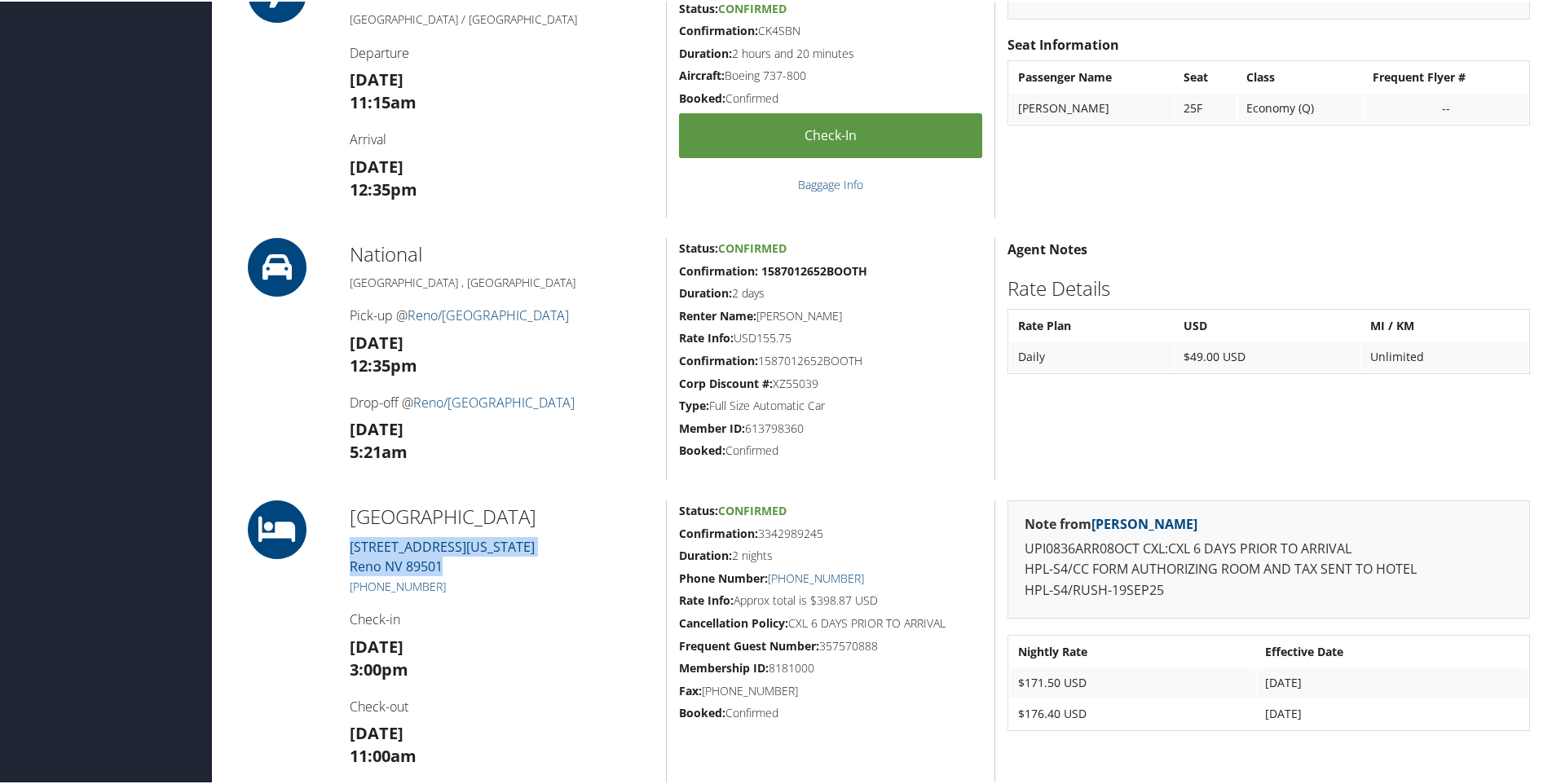
drag, startPoint x: 471, startPoint y: 569, endPoint x: 345, endPoint y: 545, distance: 128.3
click at [345, 545] on div "[GEOGRAPHIC_DATA] [STREET_ADDRESS][US_STATE] [PHONE_NUMBER] Check-in [DATE] 3:0…" at bounding box center [501, 640] width 329 height 284
copy link "[STREET_ADDRESS][US_STATE]"
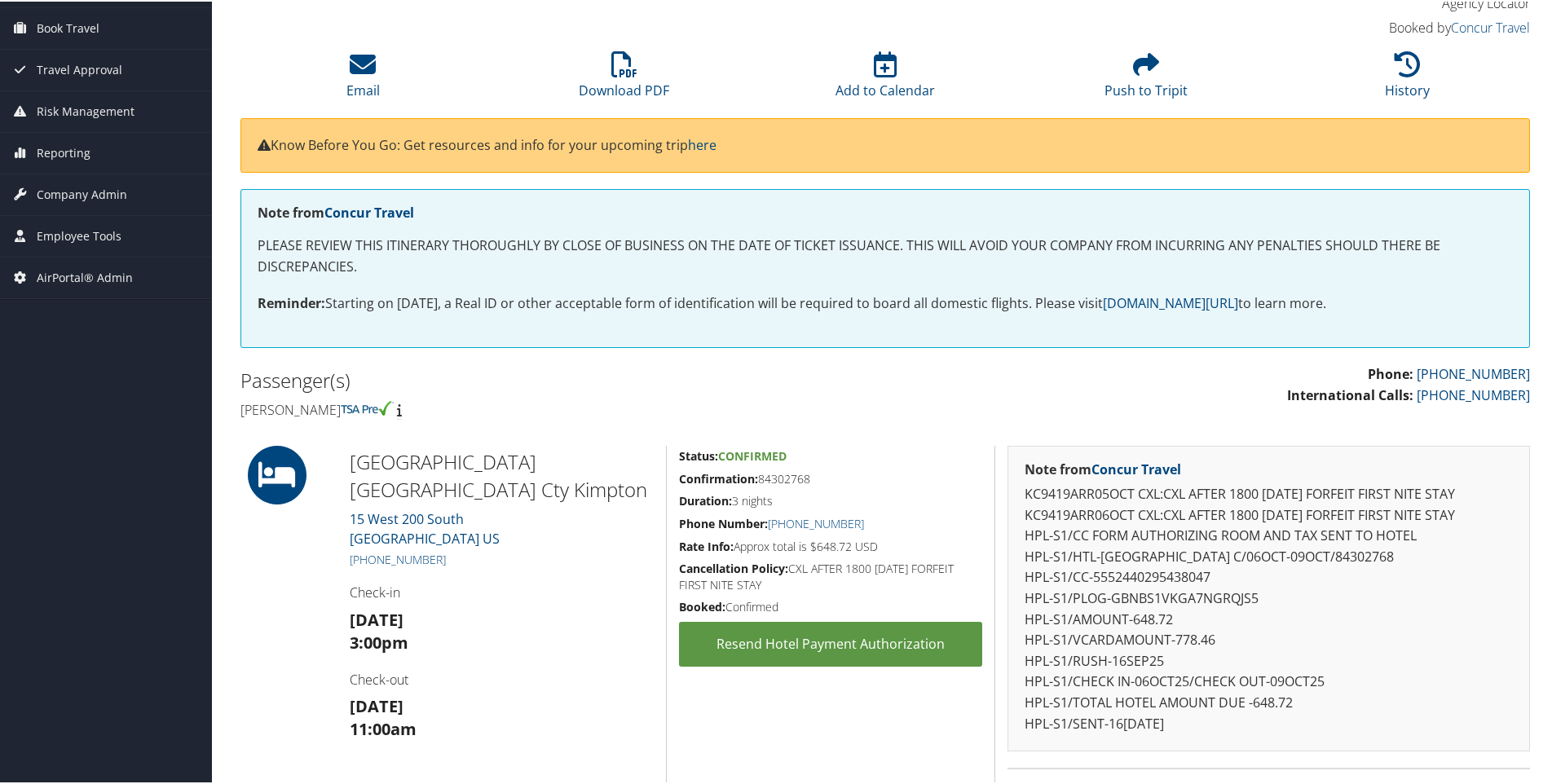
scroll to position [131, 0]
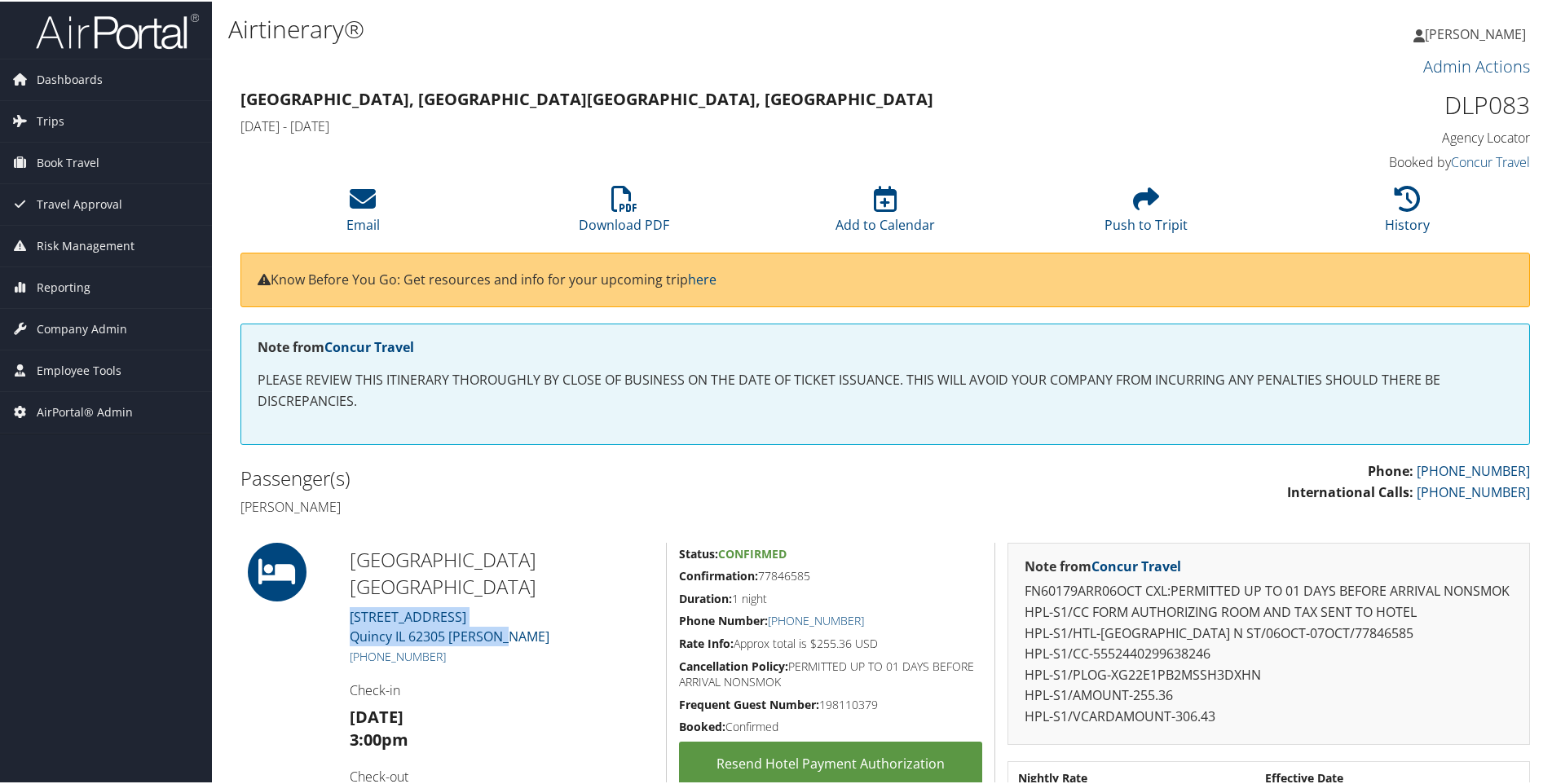
drag, startPoint x: 526, startPoint y: 599, endPoint x: 338, endPoint y: 586, distance: 188.4
click at [338, 586] on div "[GEOGRAPHIC_DATA] [GEOGRAPHIC_DATA] [STREET_ADDRESS] [PERSON_NAME] [PHONE_NUMBE…" at bounding box center [501, 700] width 329 height 320
copy link "[STREET_ADDRESS][PERSON_NAME]"
